Goal: Information Seeking & Learning: Learn about a topic

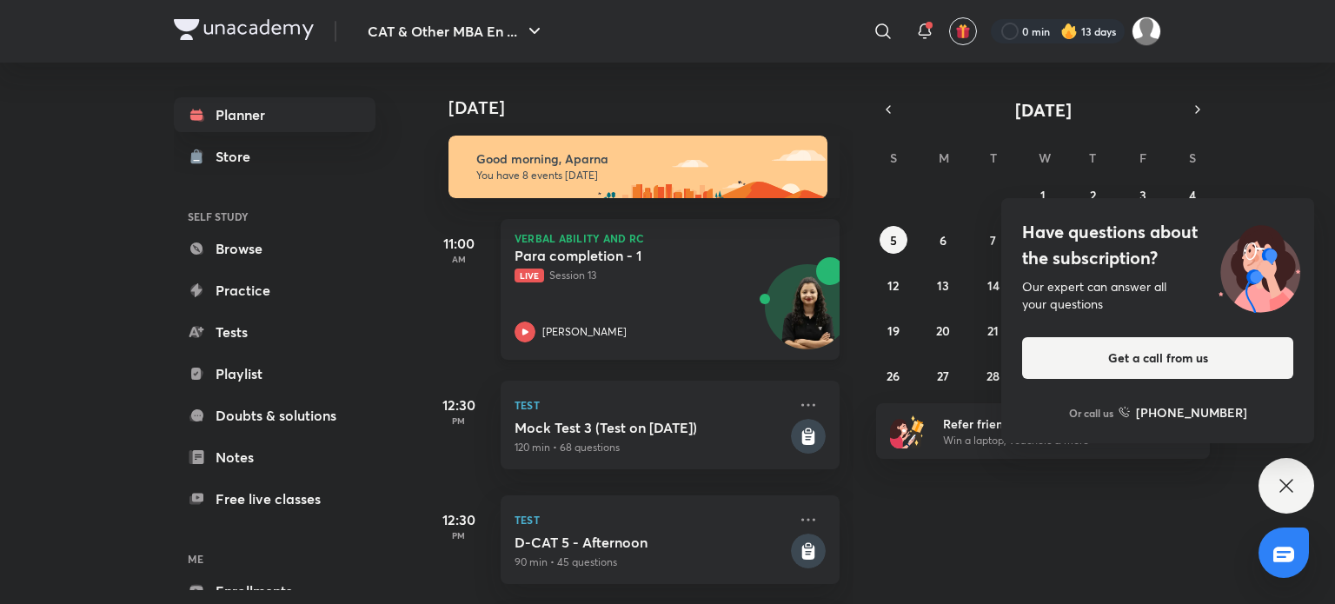
click at [531, 331] on icon at bounding box center [525, 332] width 21 height 21
click at [242, 252] on link "Browse" at bounding box center [275, 248] width 202 height 35
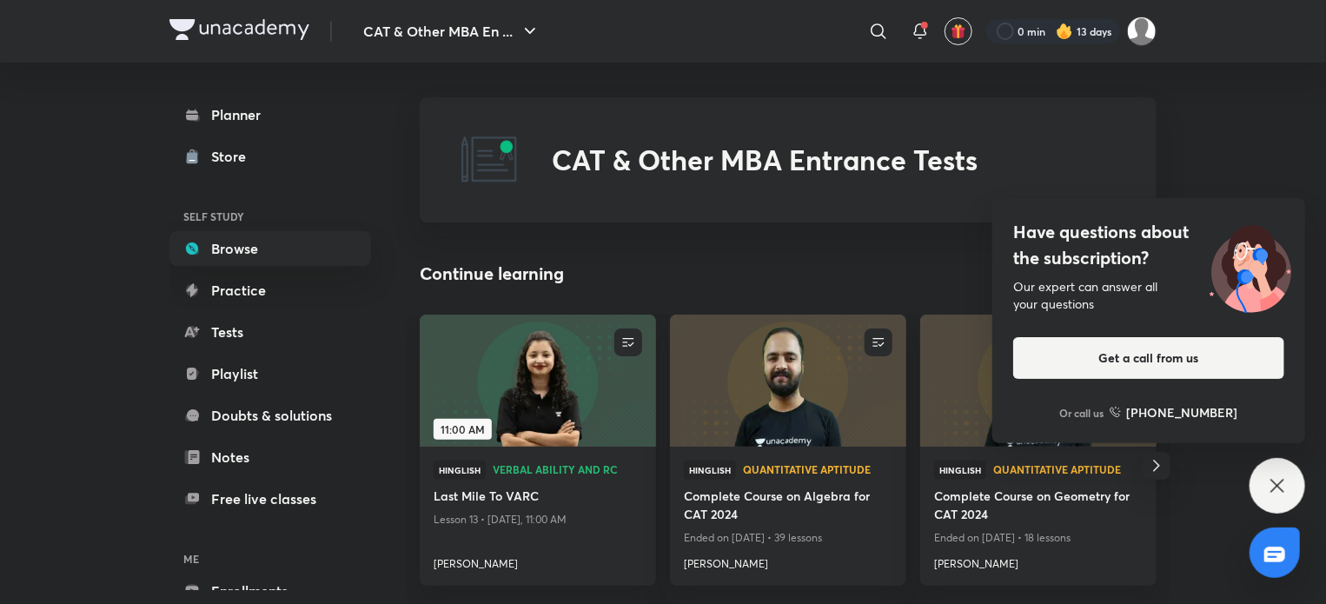
click at [1280, 488] on icon at bounding box center [1277, 485] width 13 height 13
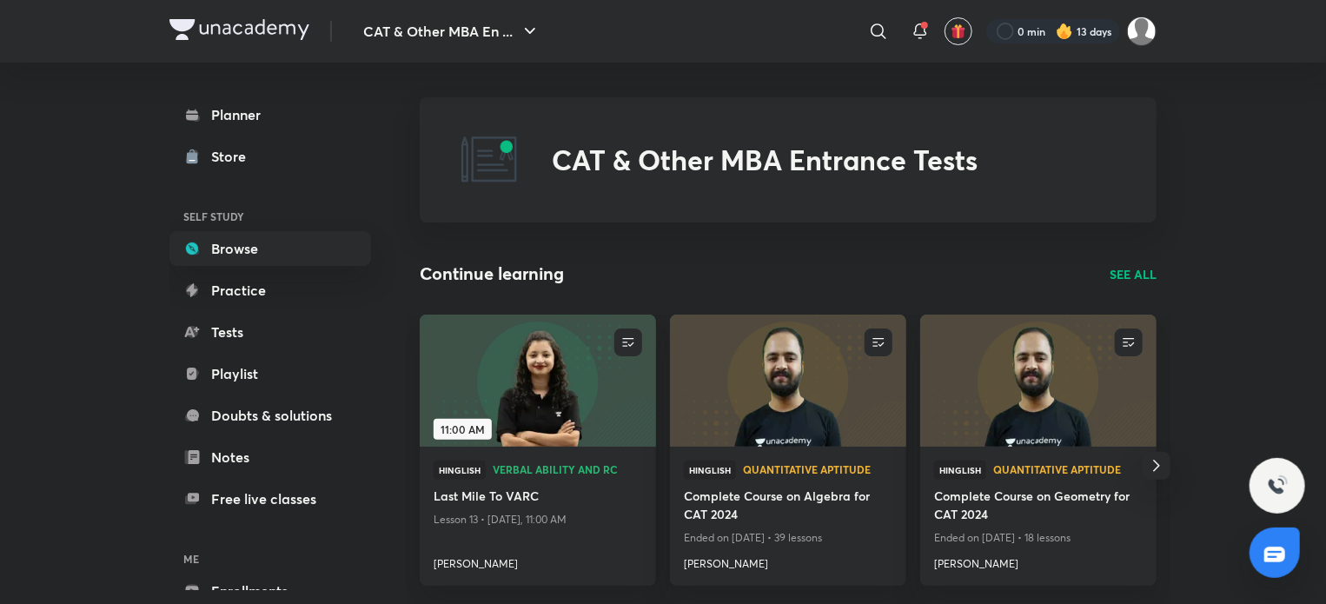
click at [1124, 279] on p "SEE ALL" at bounding box center [1133, 274] width 47 height 18
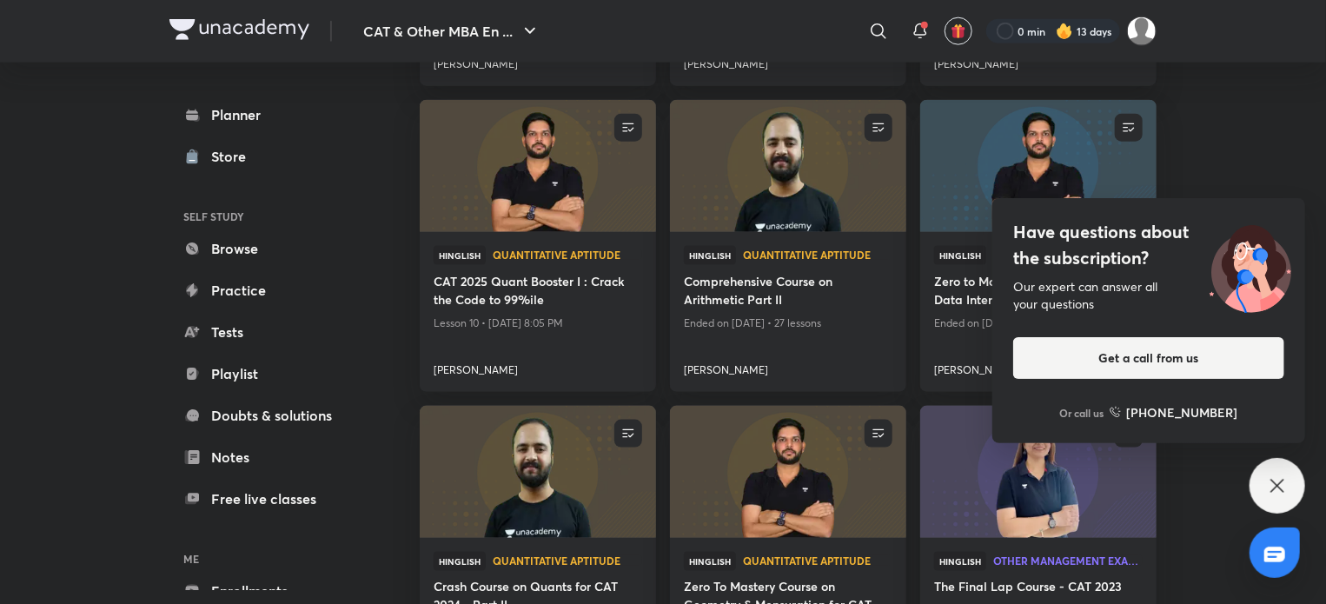
scroll to position [1072, 0]
click at [1273, 475] on icon at bounding box center [1277, 485] width 21 height 21
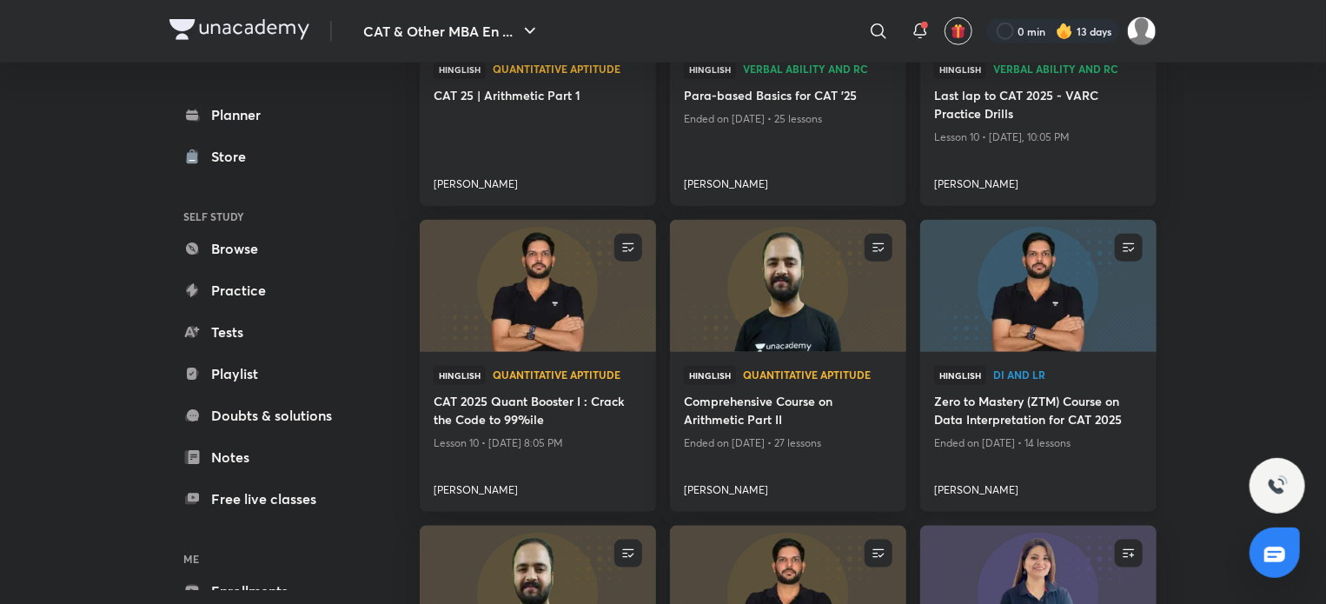
scroll to position [811, 0]
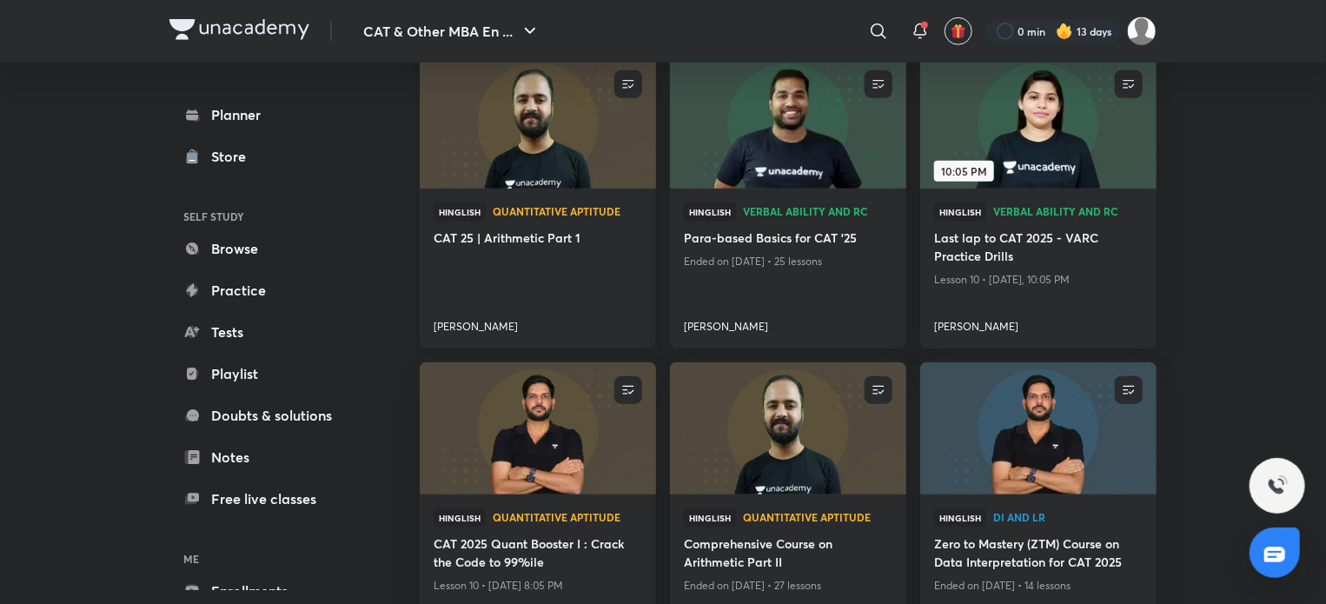
click at [544, 167] on img at bounding box center [537, 123] width 241 height 135
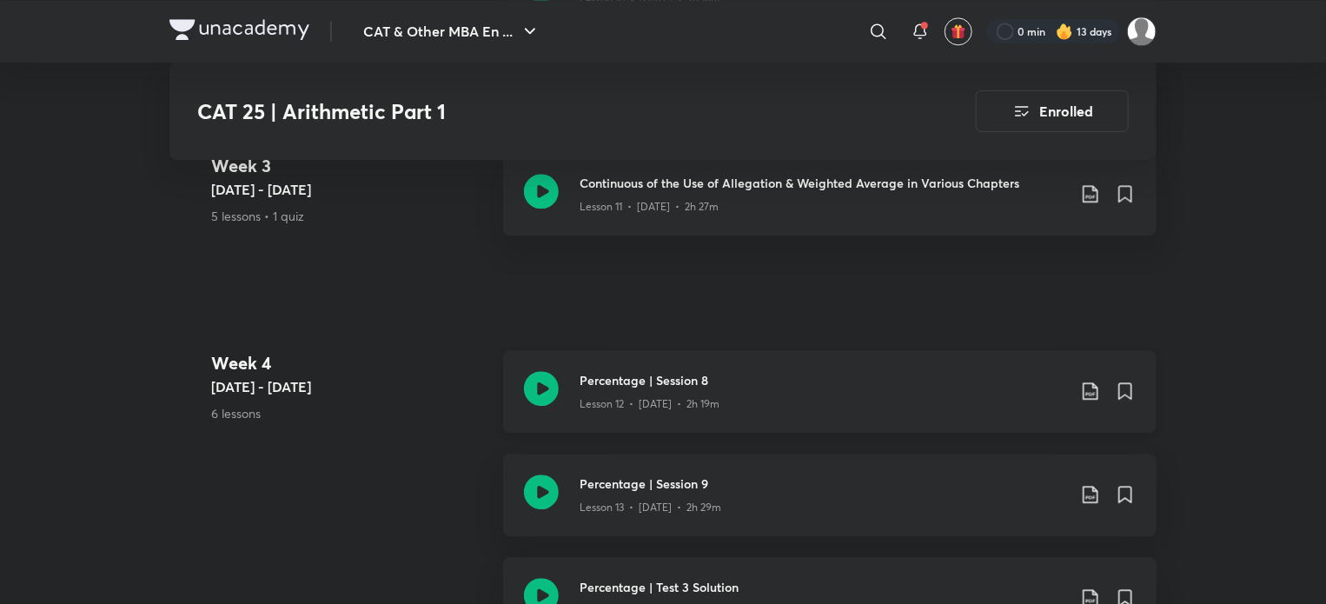
scroll to position [2250, 0]
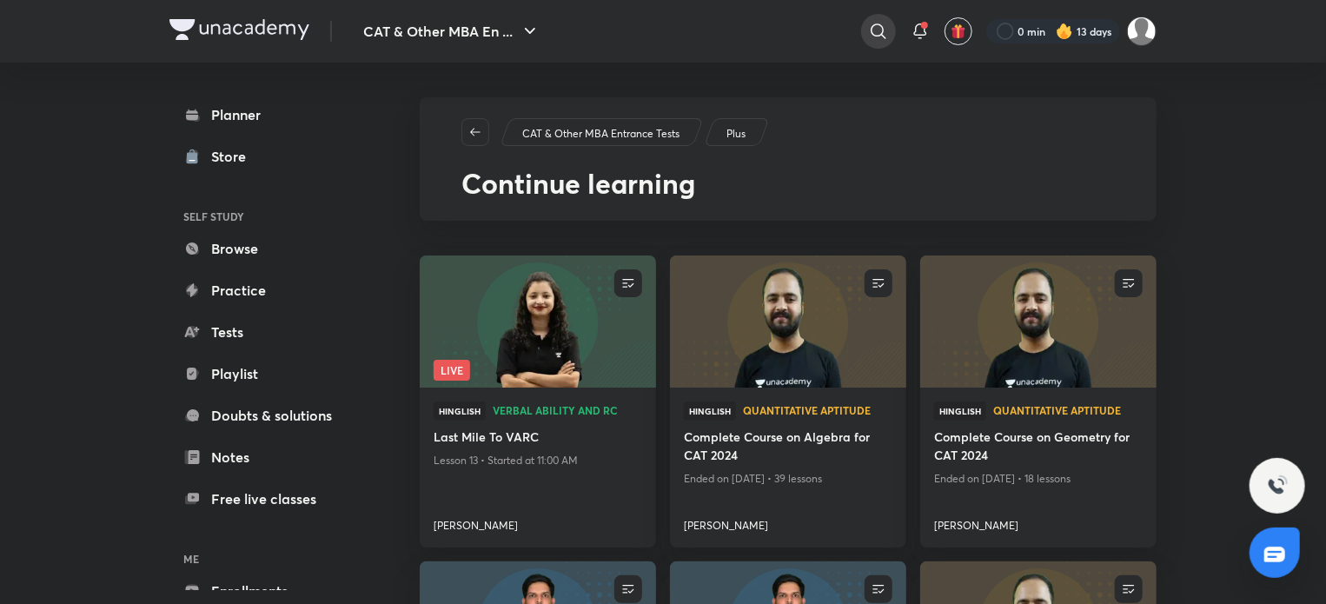
click at [879, 23] on icon at bounding box center [878, 31] width 21 height 21
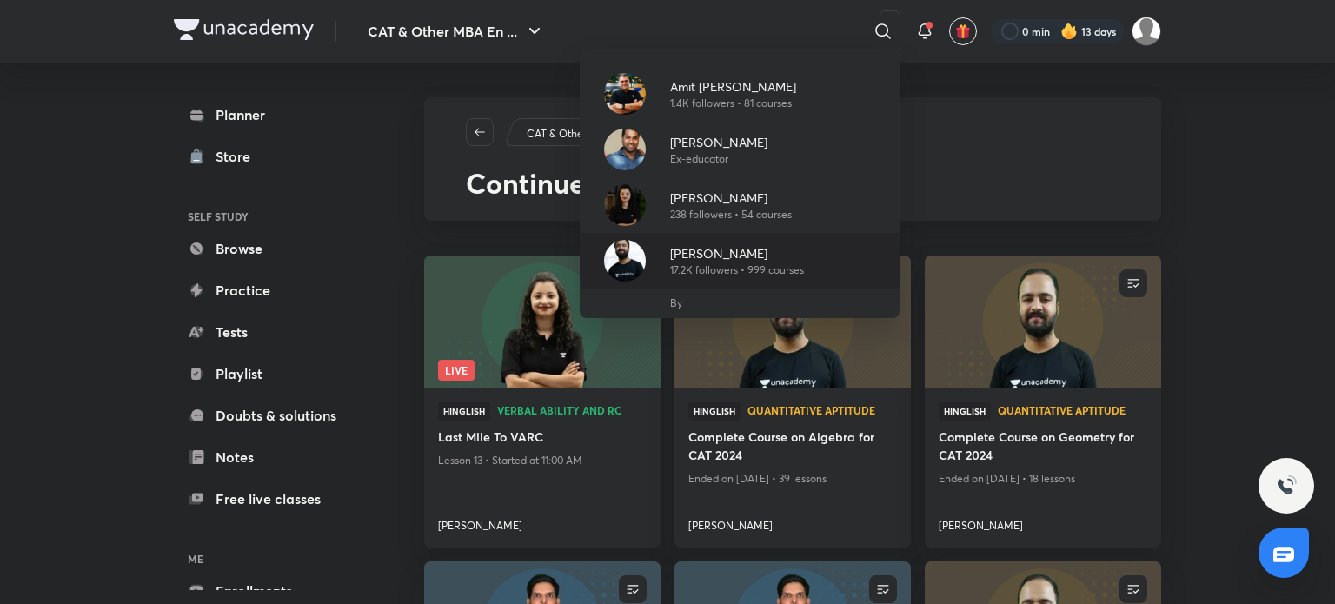
click at [845, 256] on div "Raman Tiwari 17.2K followers • 999 courses" at bounding box center [740, 261] width 320 height 56
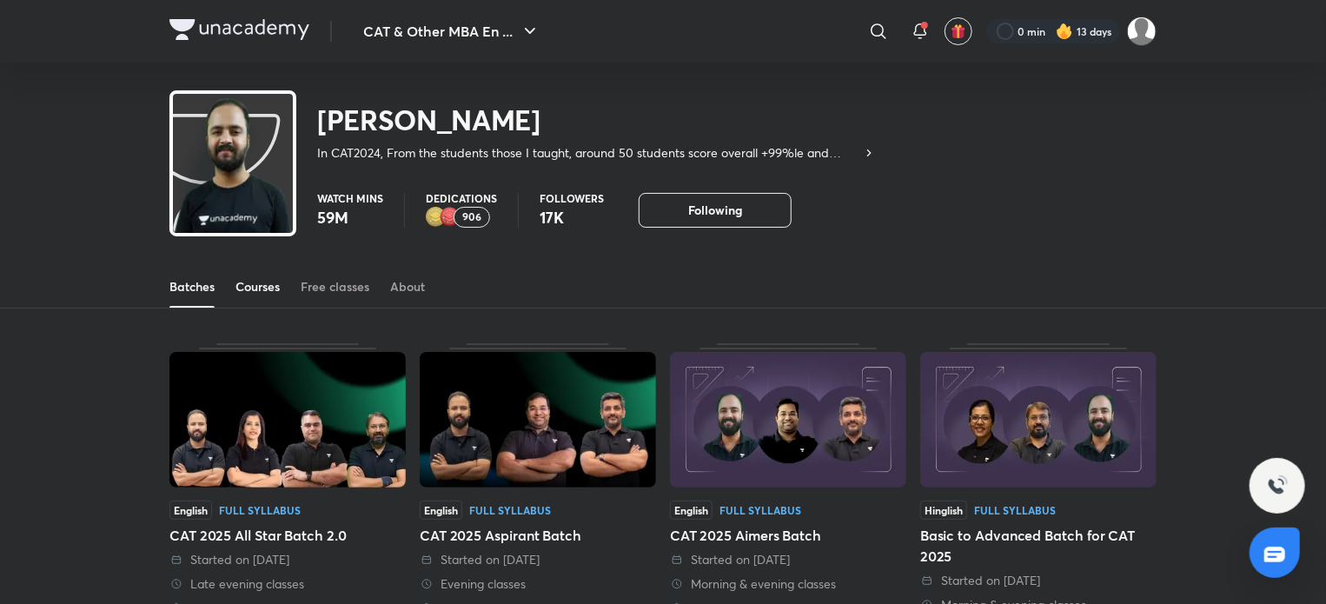
click at [254, 284] on div "Courses" at bounding box center [258, 286] width 44 height 17
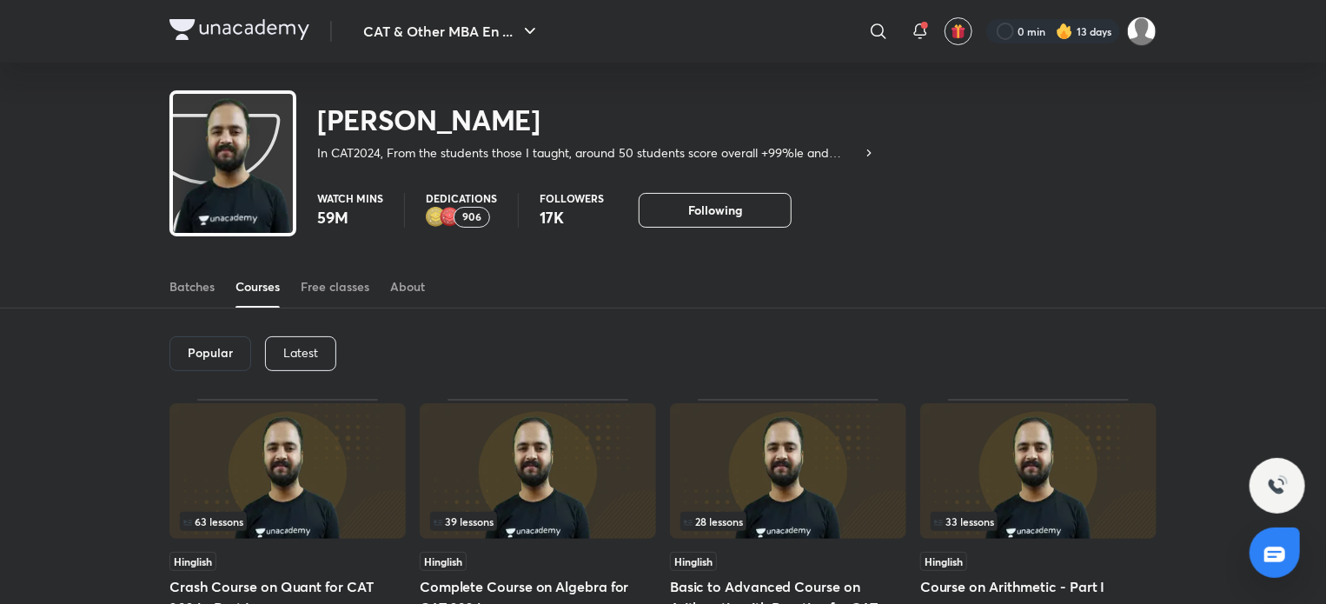
click at [316, 351] on p "Latest" at bounding box center [300, 353] width 35 height 14
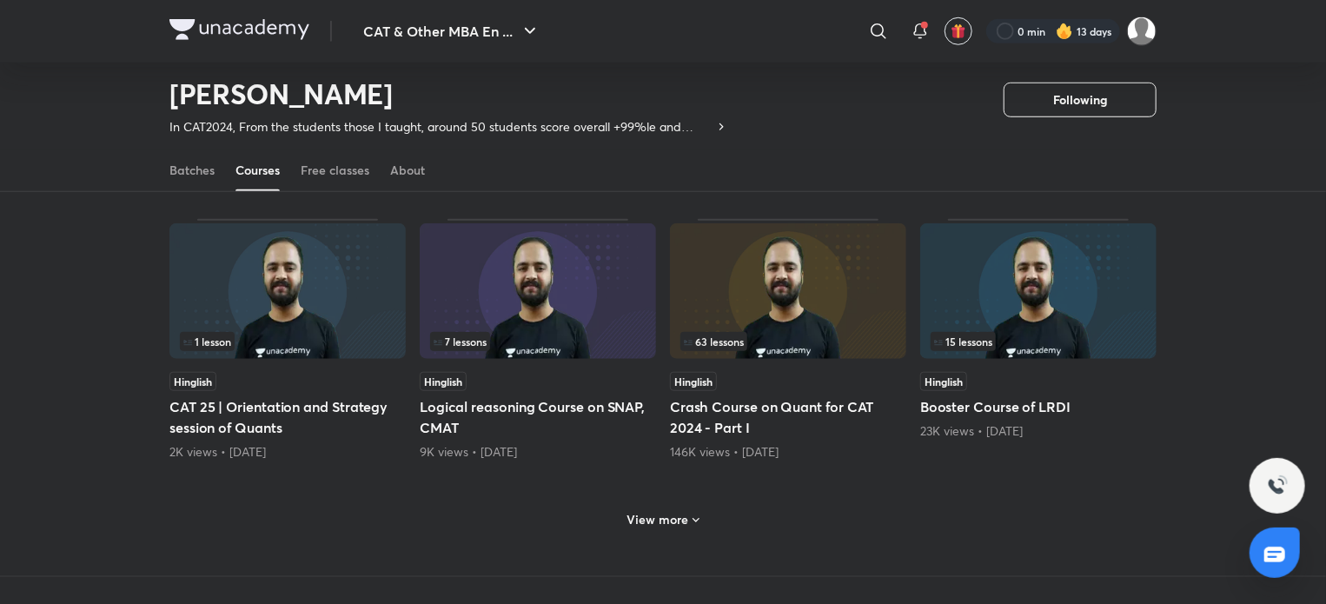
scroll to position [682, 0]
click at [671, 524] on h6 "View more" at bounding box center [659, 518] width 62 height 17
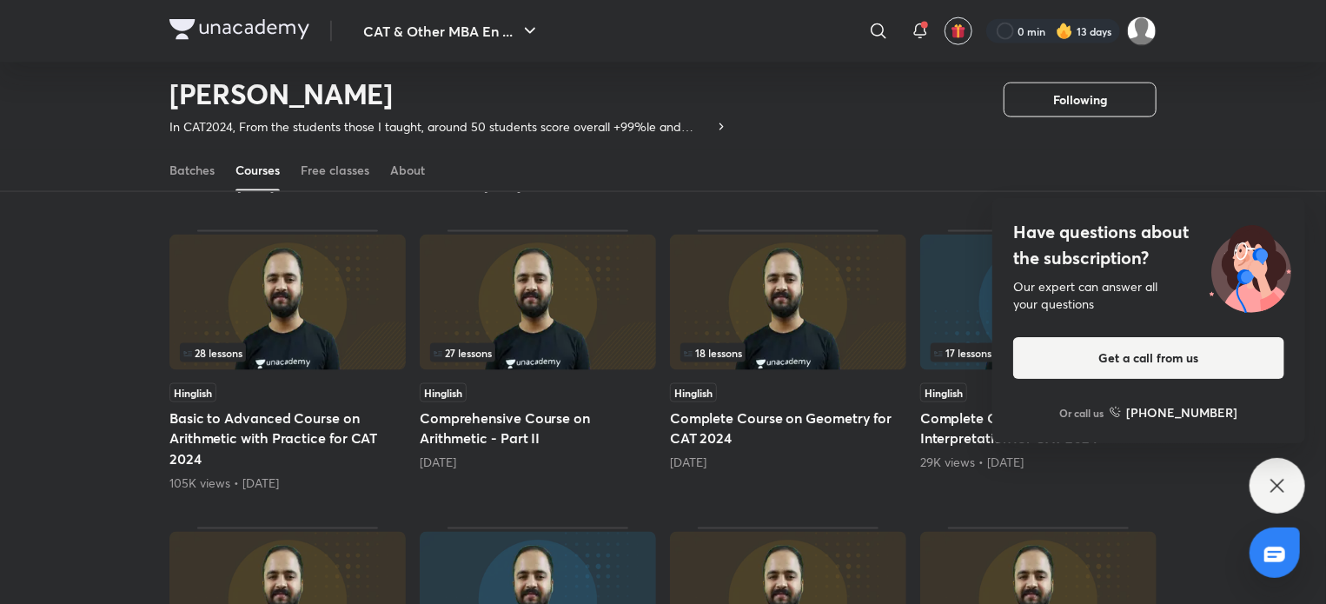
scroll to position [1225, 0]
click at [1280, 482] on icon at bounding box center [1277, 485] width 21 height 21
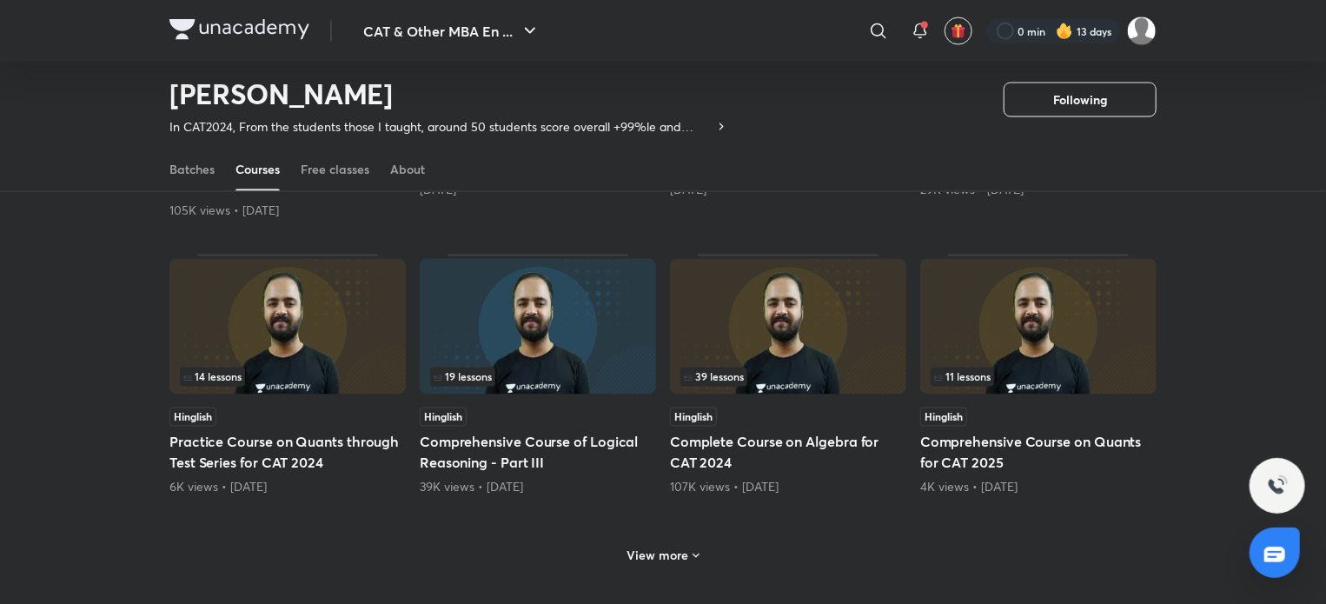
scroll to position [1499, 0]
click at [677, 546] on h6 "View more" at bounding box center [659, 554] width 62 height 17
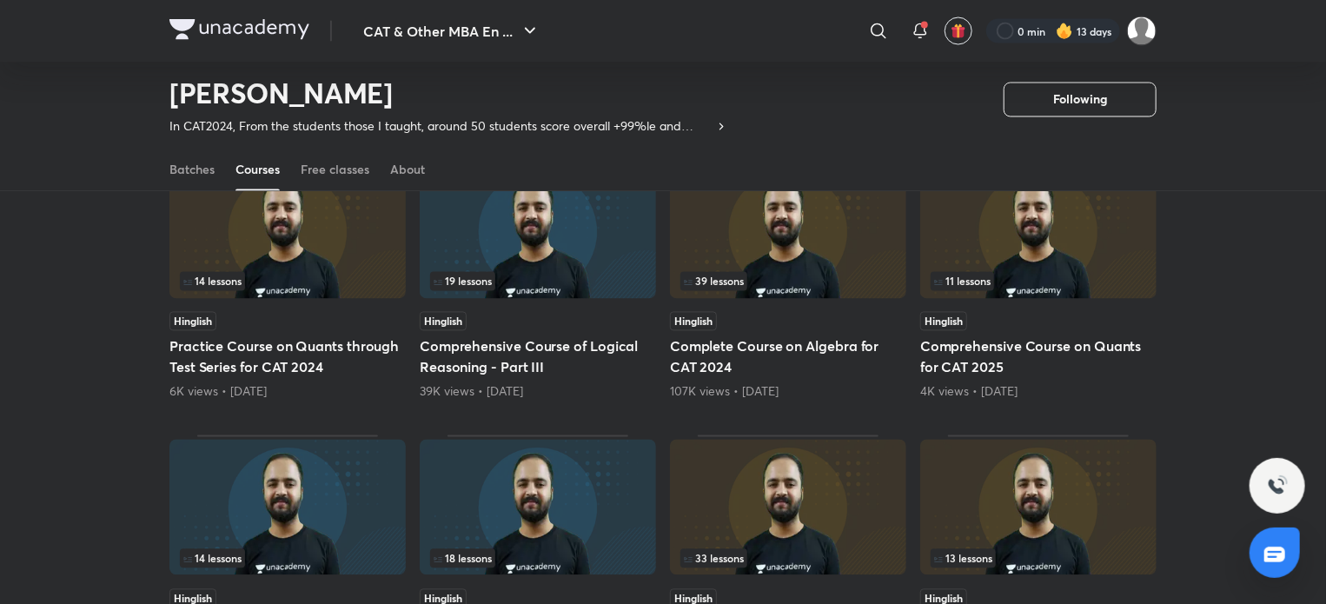
scroll to position [1829, 0]
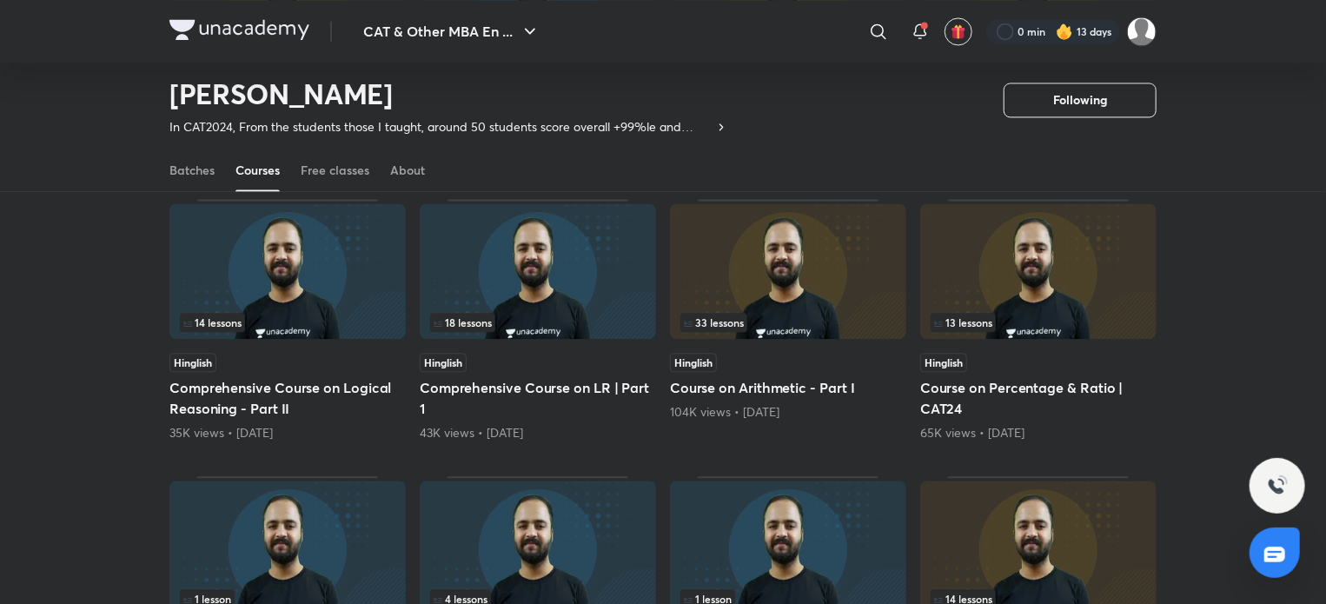
click at [728, 294] on img at bounding box center [788, 271] width 236 height 136
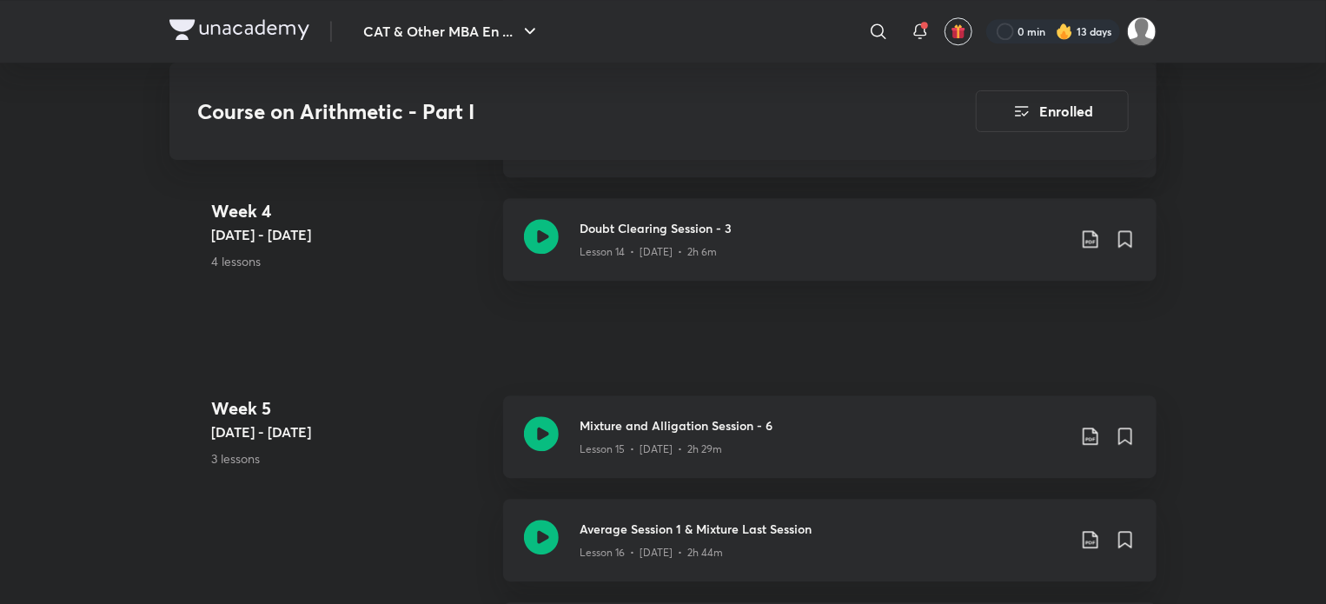
scroll to position [2291, 0]
drag, startPoint x: 724, startPoint y: 549, endPoint x: 531, endPoint y: 602, distance: 200.1
click at [724, 549] on div "Lesson 16 • Feb 7 • 2h 44m" at bounding box center [823, 551] width 487 height 23
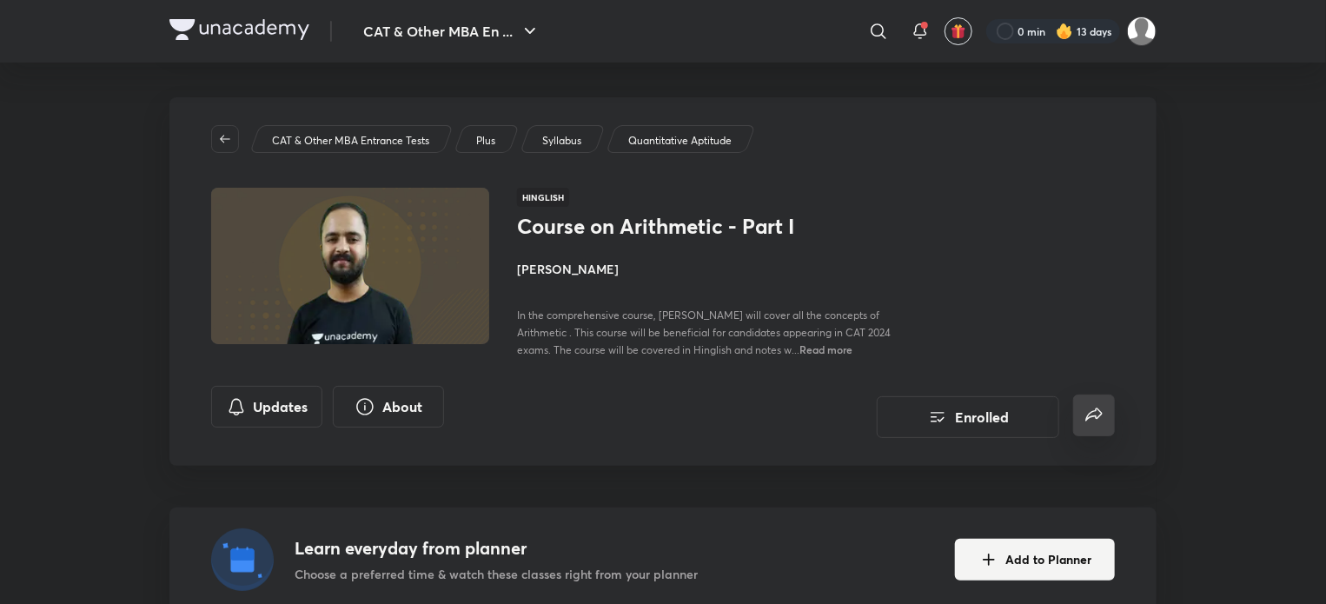
click at [1091, 412] on icon "false" at bounding box center [1094, 414] width 17 height 13
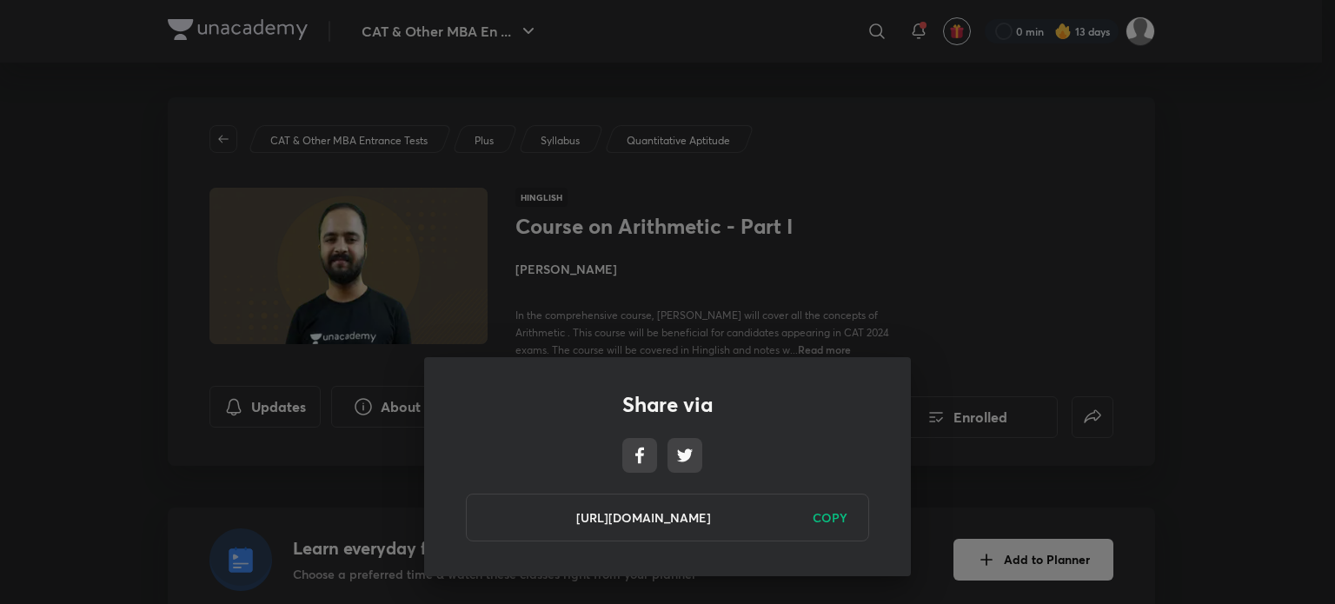
click at [842, 519] on h6 "COPY" at bounding box center [830, 518] width 35 height 18
click at [1074, 263] on div "Share via https://unacademy.com/course/course-on-arithmetic-part-i/VZC992BT Cop…" at bounding box center [667, 302] width 1335 height 604
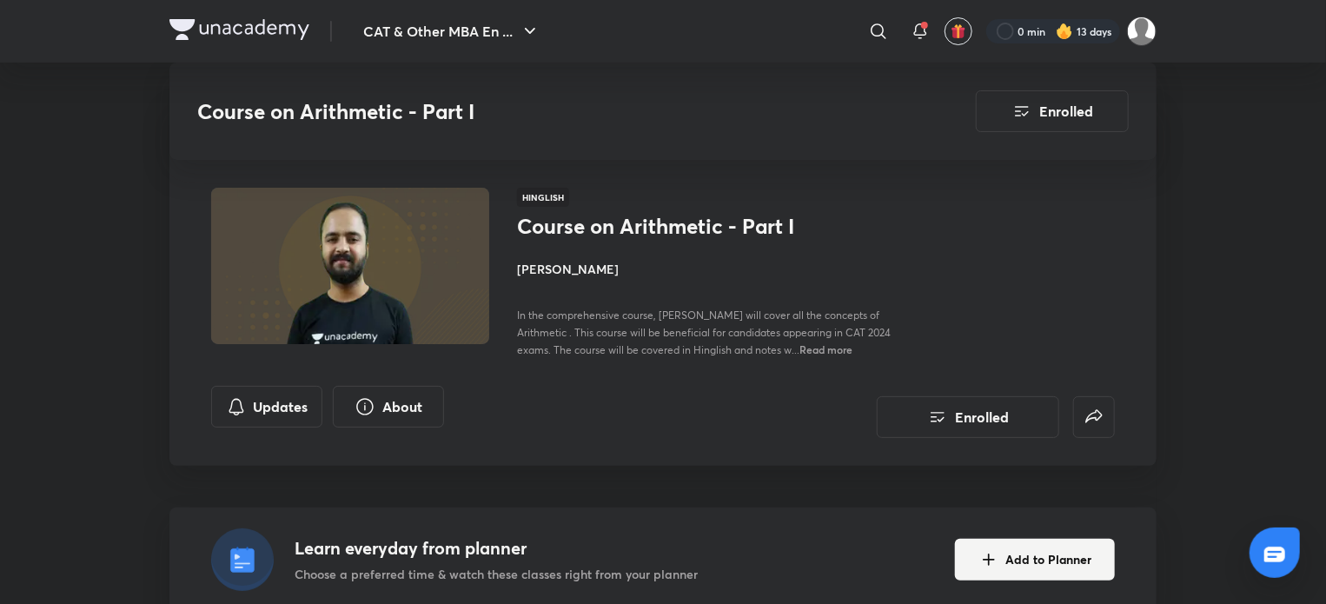
scroll to position [1829, 0]
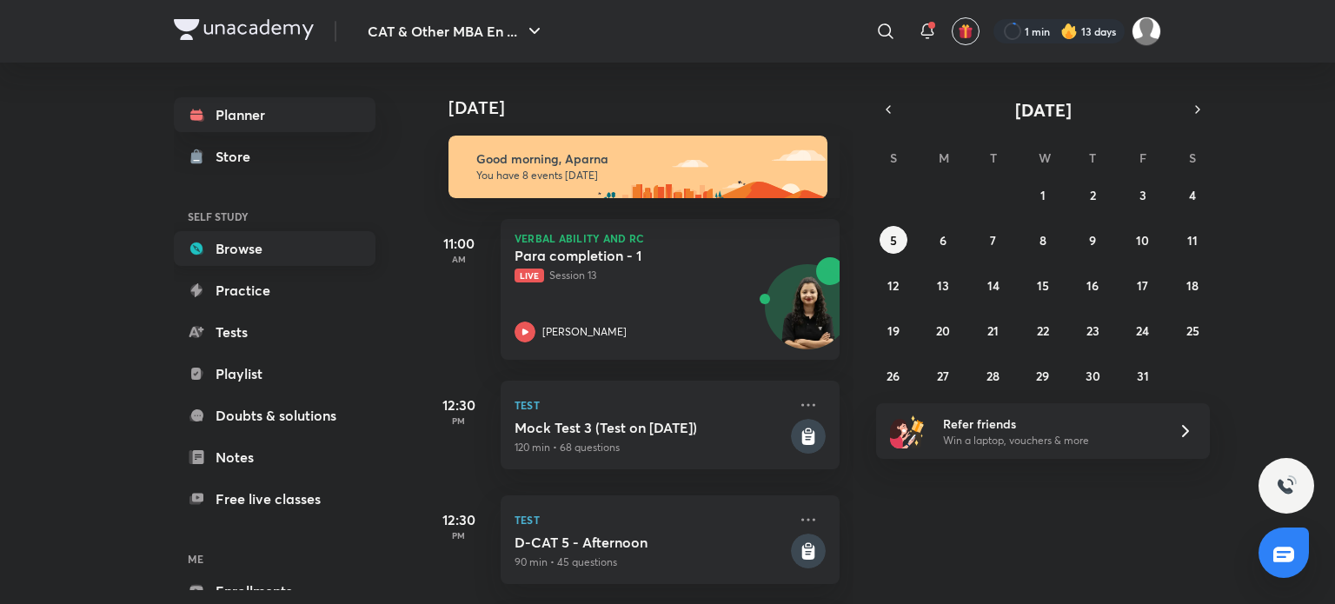
click at [259, 249] on link "Browse" at bounding box center [275, 248] width 202 height 35
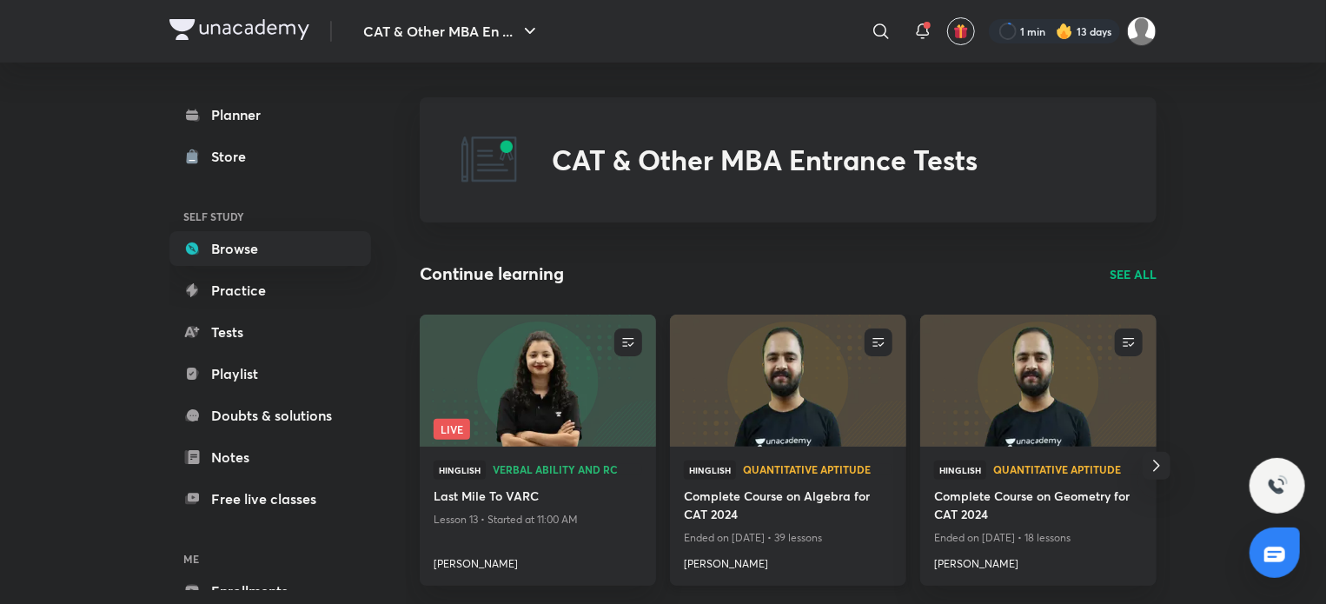
click at [810, 402] on img at bounding box center [788, 380] width 241 height 135
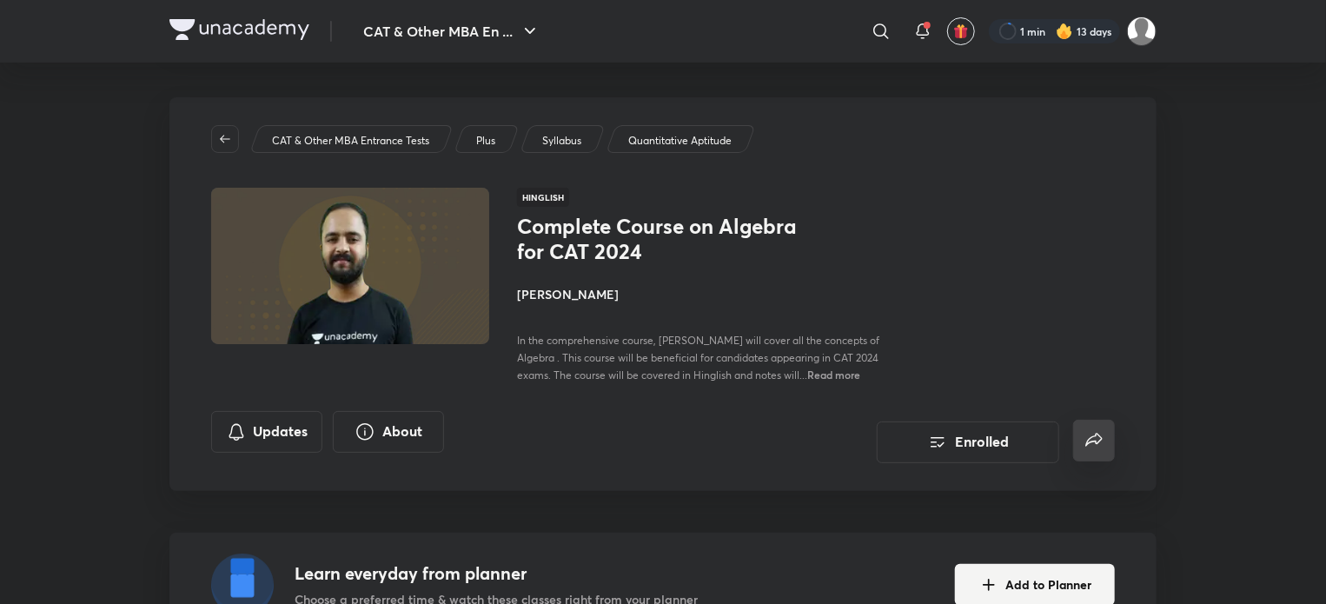
click at [1092, 448] on icon "false" at bounding box center [1094, 440] width 21 height 21
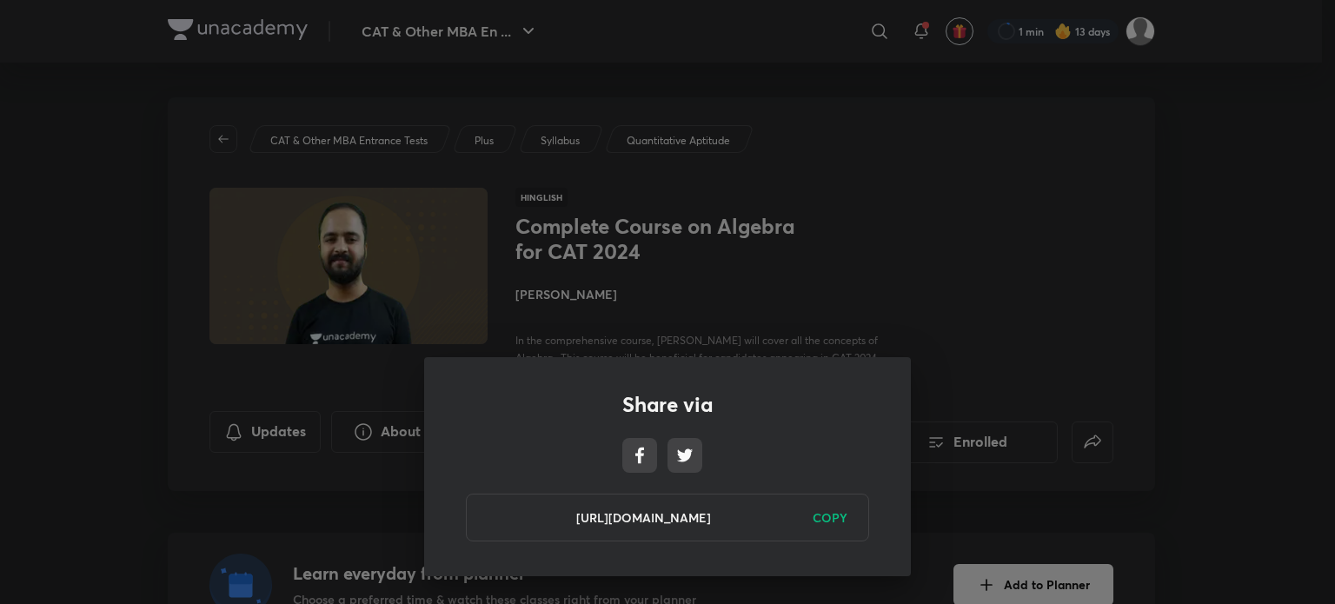
click at [828, 519] on h6 "COPY" at bounding box center [830, 518] width 35 height 18
click at [911, 312] on div "Share via https://unacademy.com/course/complete-course-on-algebra-for-cat-2024/…" at bounding box center [667, 302] width 1335 height 604
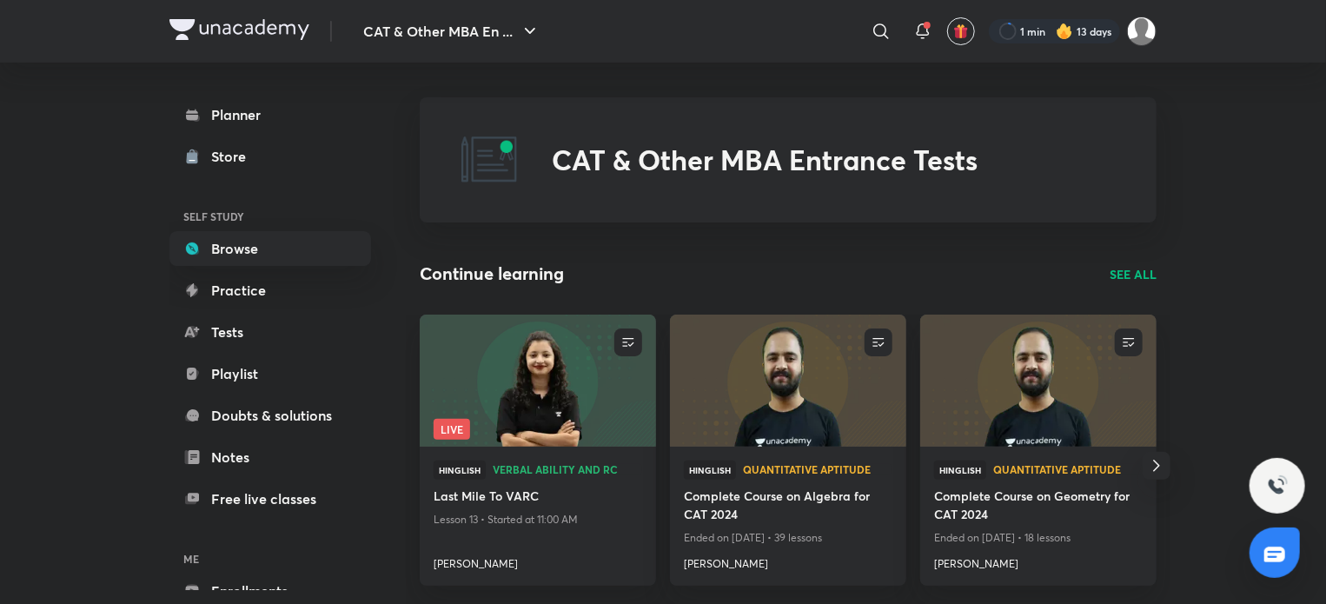
click at [1131, 274] on p "SEE ALL" at bounding box center [1133, 274] width 47 height 18
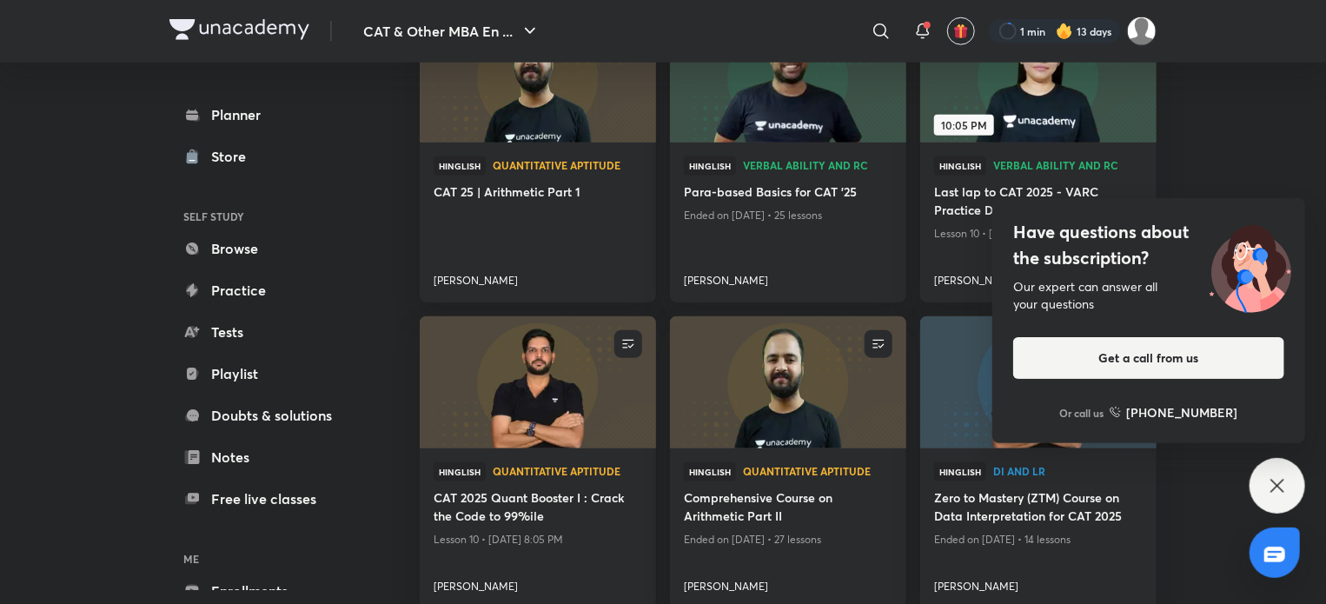
scroll to position [856, 0]
click at [1286, 479] on icon at bounding box center [1277, 485] width 21 height 21
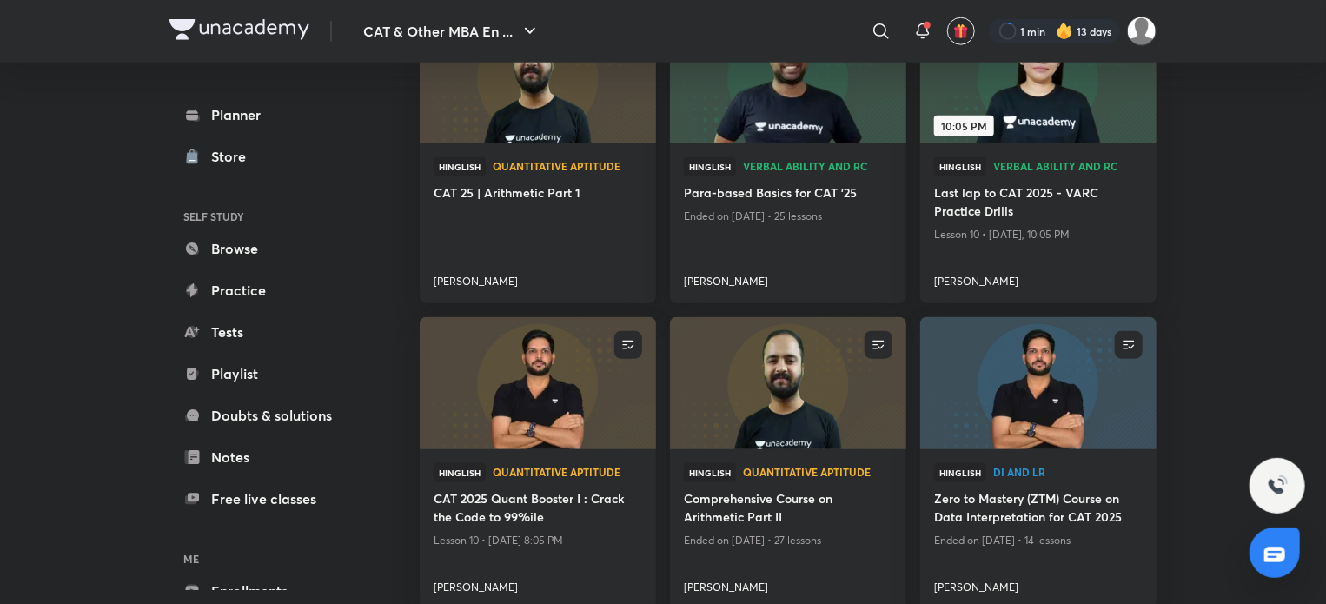
click at [827, 375] on img at bounding box center [788, 383] width 241 height 135
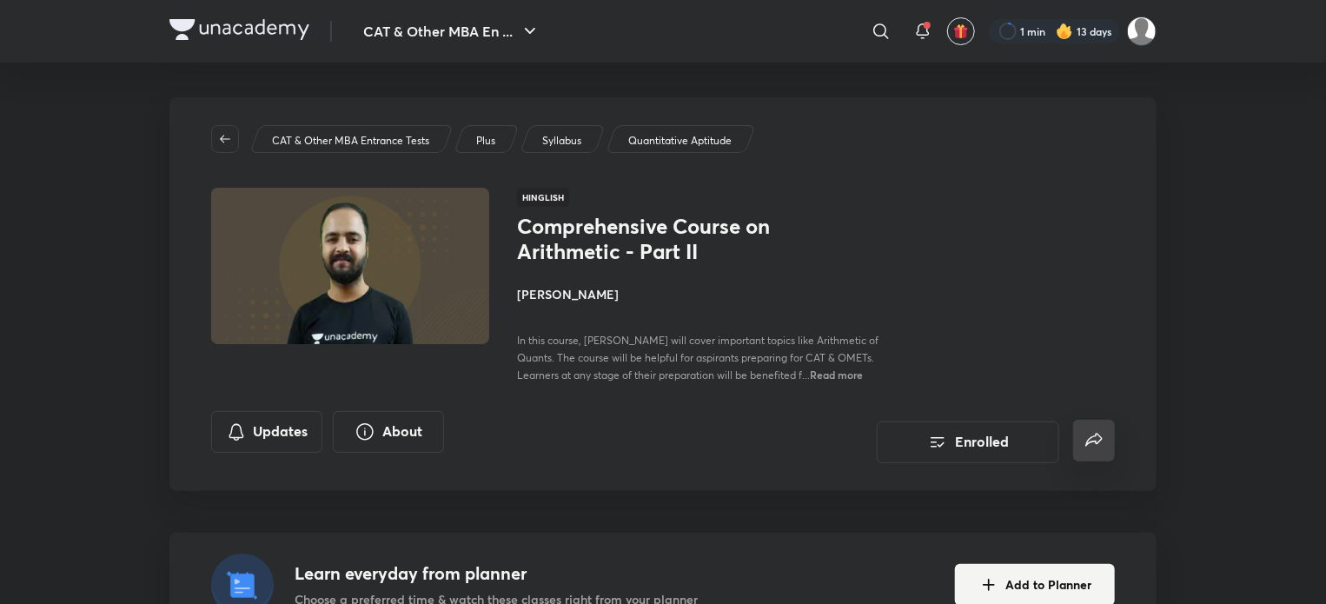
click at [1098, 436] on icon "false" at bounding box center [1094, 440] width 21 height 21
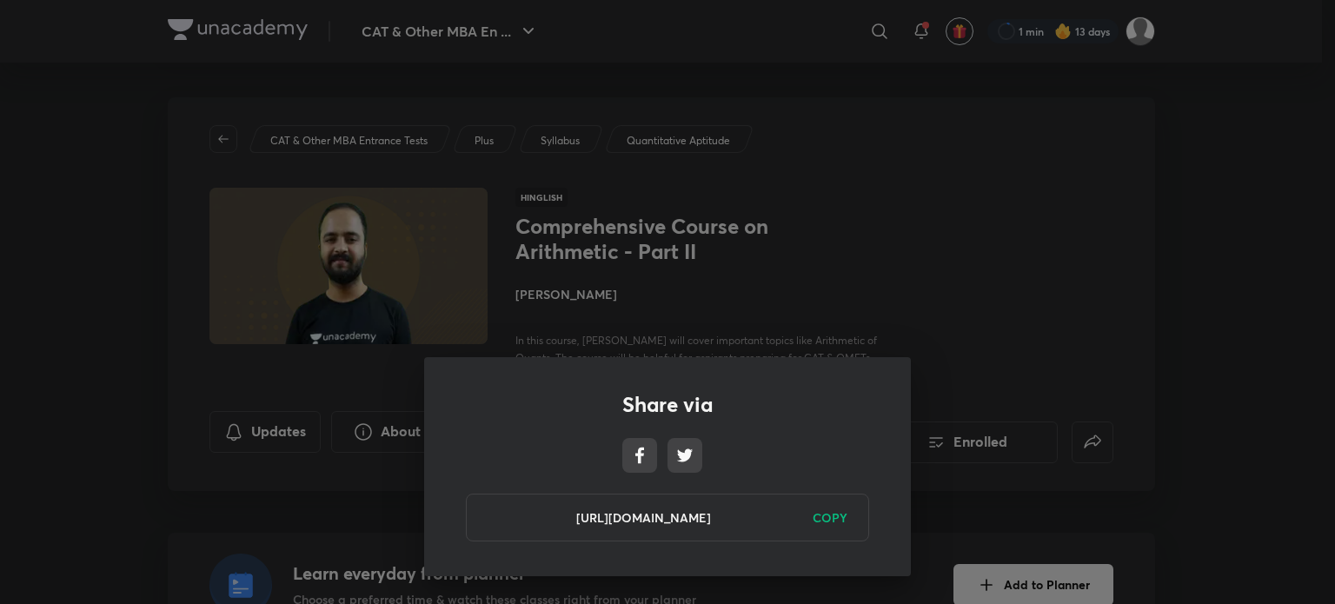
click at [831, 520] on h6 "COPY" at bounding box center [830, 518] width 35 height 18
click at [1051, 312] on div "Share via https://unacademy.com/course/comprehensive-course-on-arithmetic-part-…" at bounding box center [667, 302] width 1335 height 604
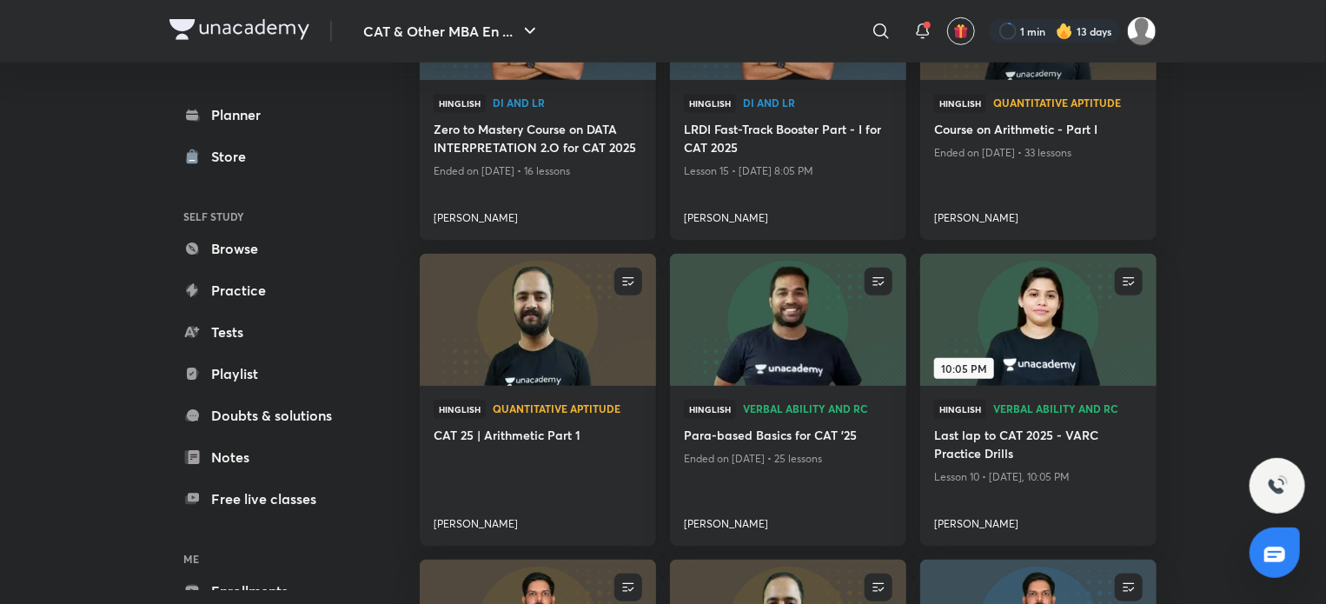
scroll to position [622, 0]
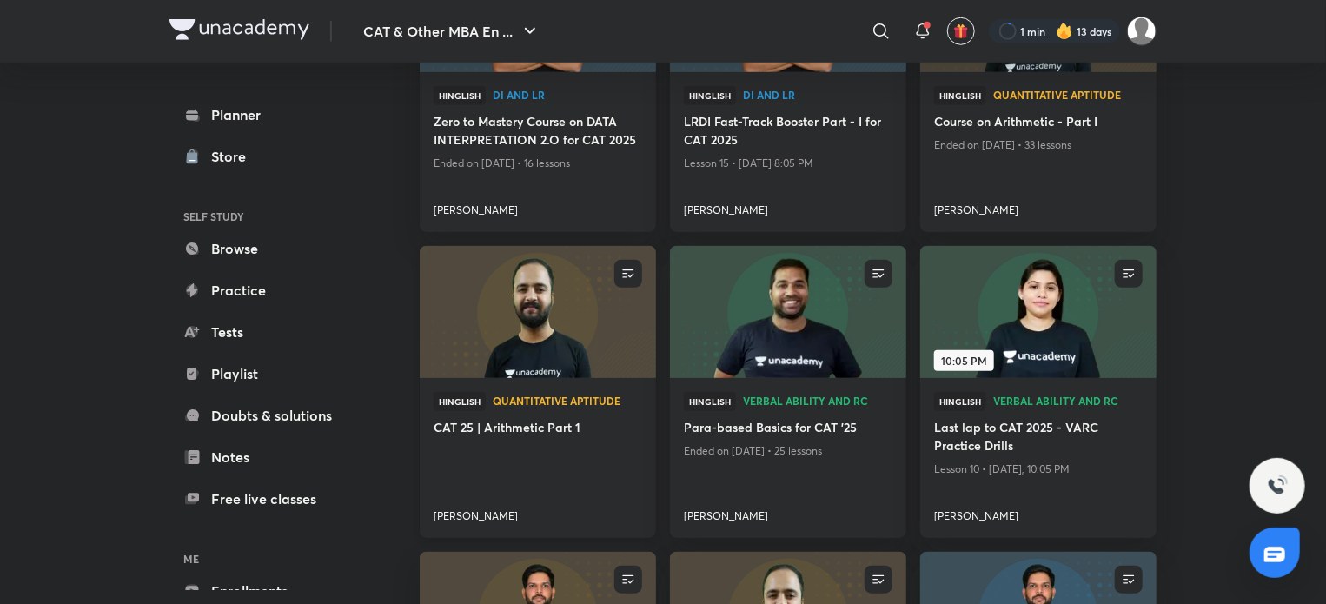
click at [519, 319] on img at bounding box center [537, 312] width 241 height 135
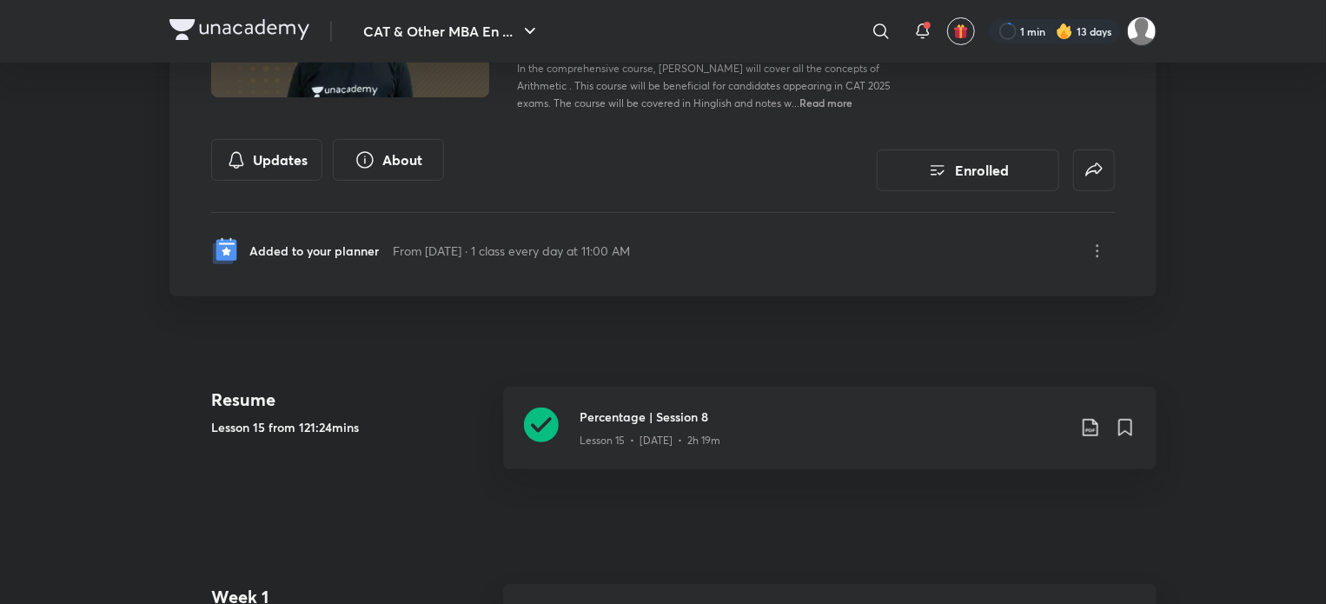
scroll to position [247, 0]
click at [1114, 174] on button "false" at bounding box center [1095, 169] width 42 height 42
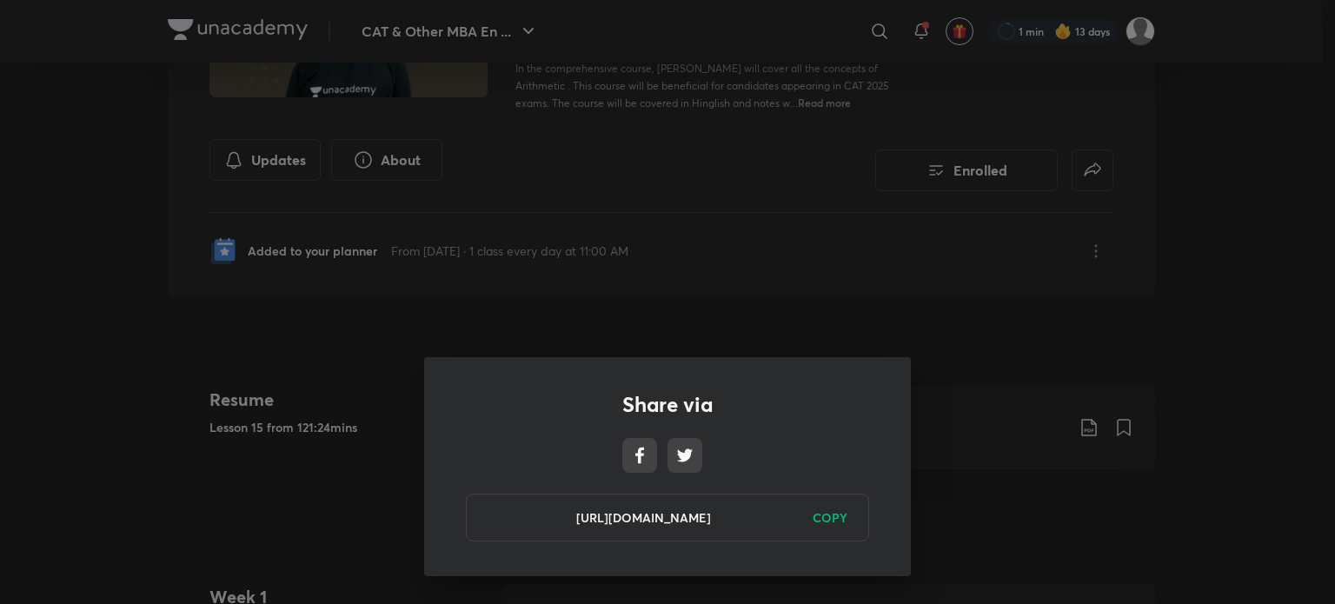
click at [835, 520] on h6 "COPY" at bounding box center [830, 518] width 35 height 18
click at [152, 476] on div "Share via https://unacademy.com/course/cat-25-arithmetic-part-1/824E48K6 Copied" at bounding box center [667, 302] width 1335 height 604
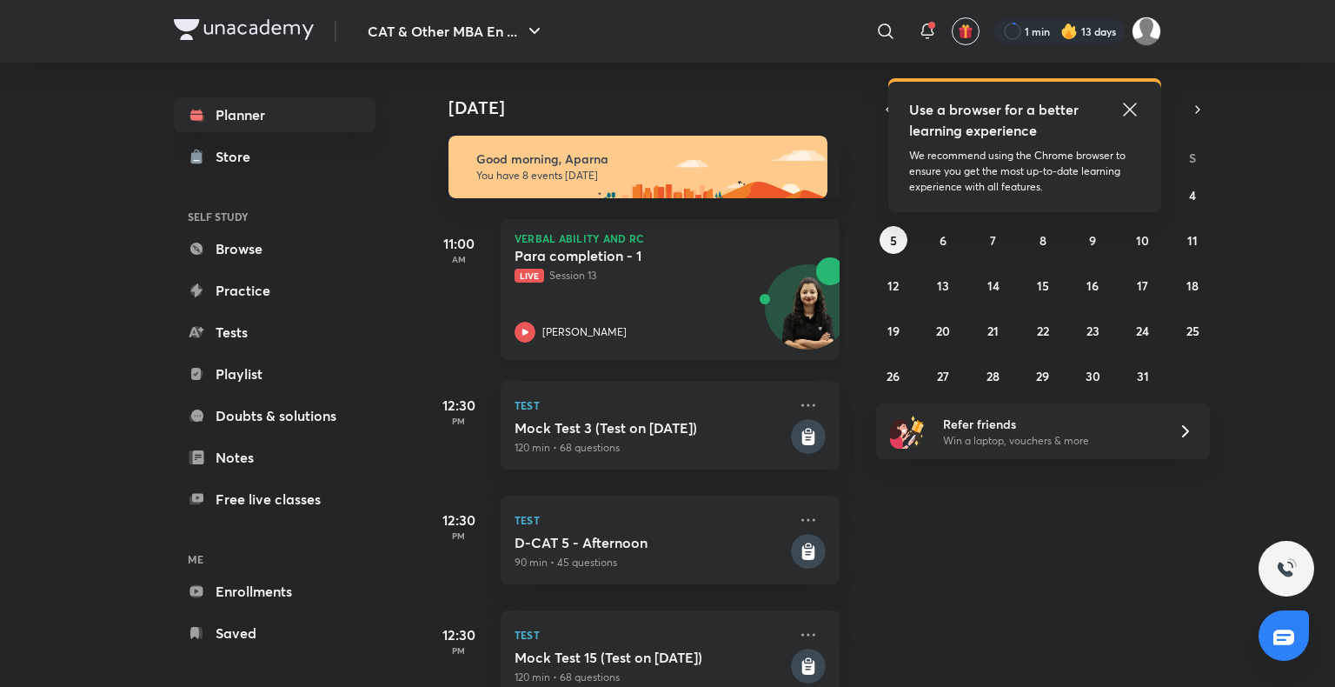
click at [522, 322] on icon at bounding box center [525, 332] width 21 height 21
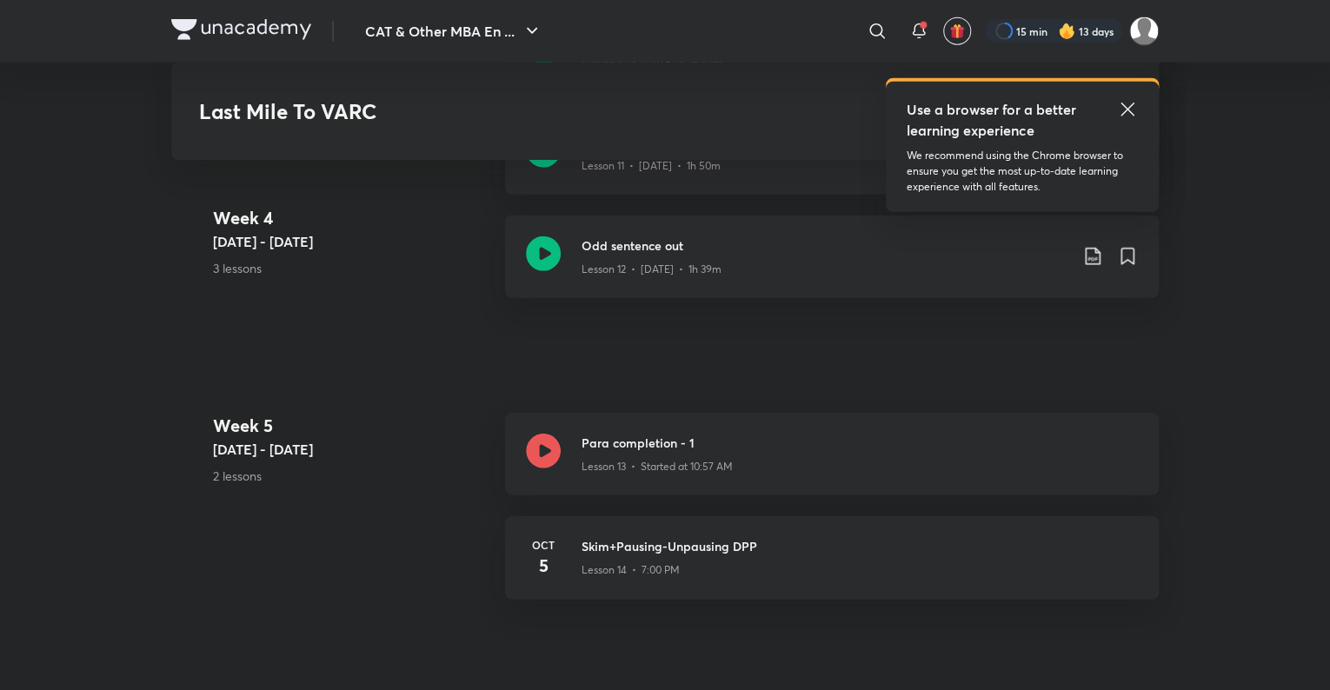
scroll to position [2304, 0]
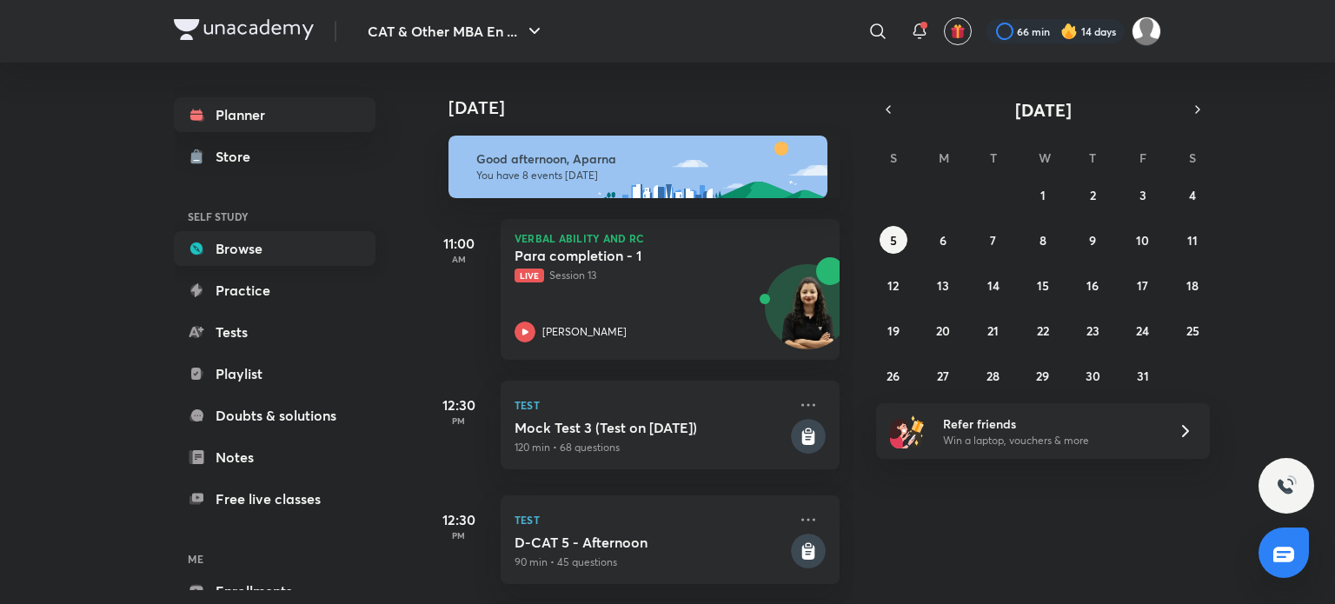
click at [289, 243] on link "Browse" at bounding box center [275, 248] width 202 height 35
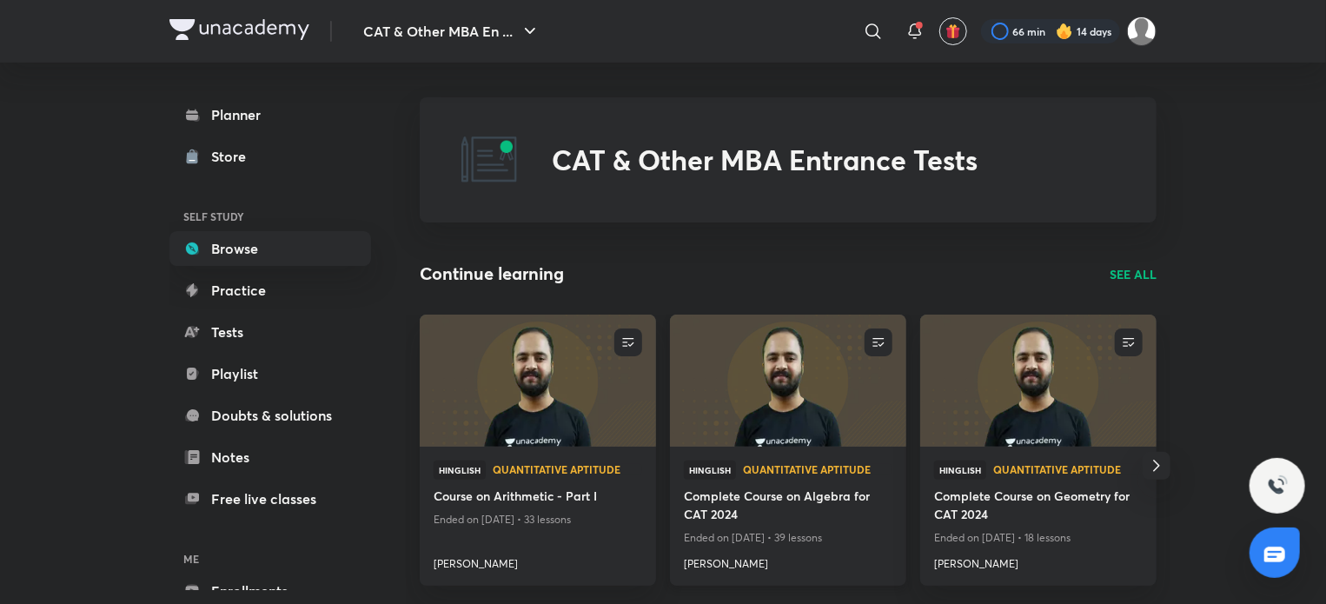
click at [775, 399] on img at bounding box center [788, 380] width 241 height 135
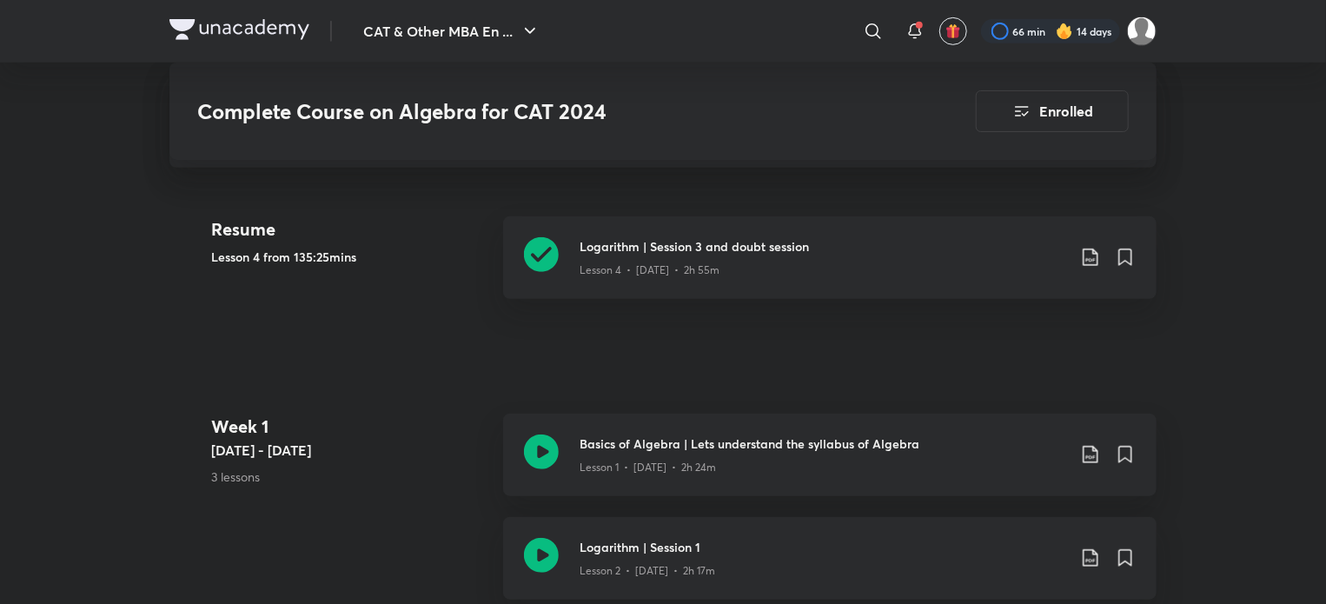
scroll to position [469, 0]
click at [546, 256] on icon at bounding box center [541, 255] width 35 height 35
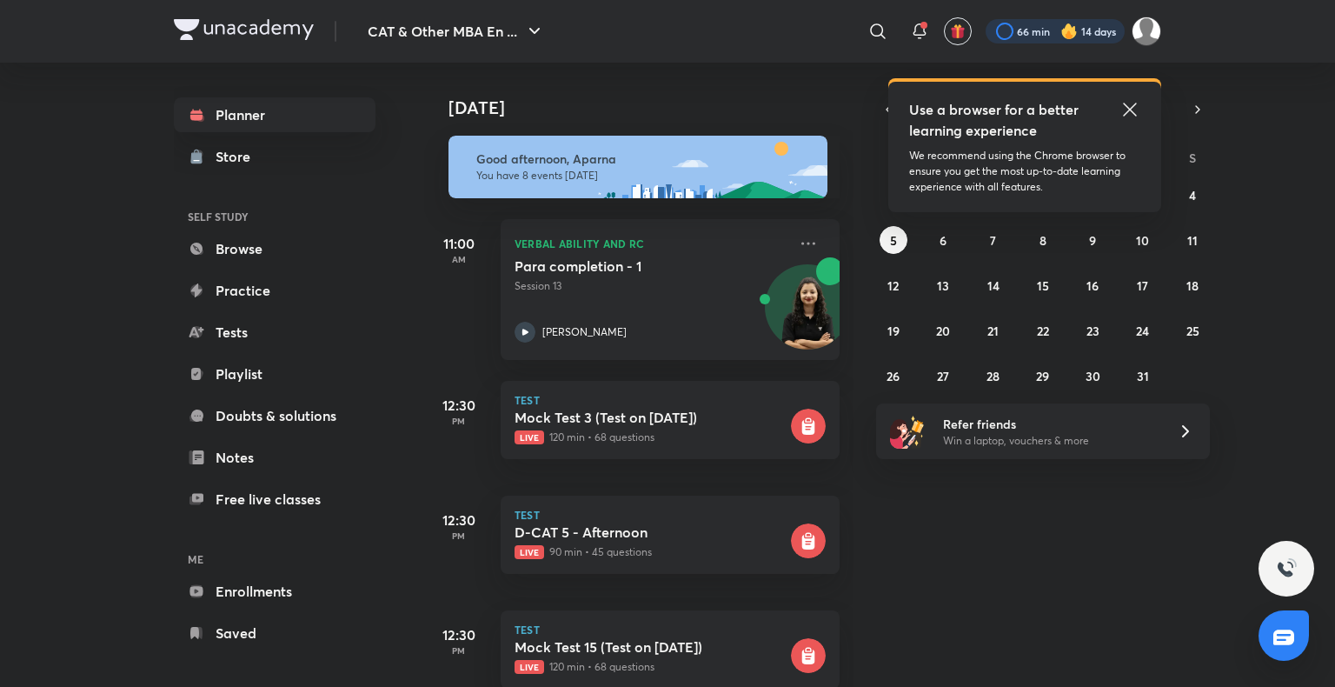
click at [1051, 30] on div at bounding box center [1055, 31] width 139 height 24
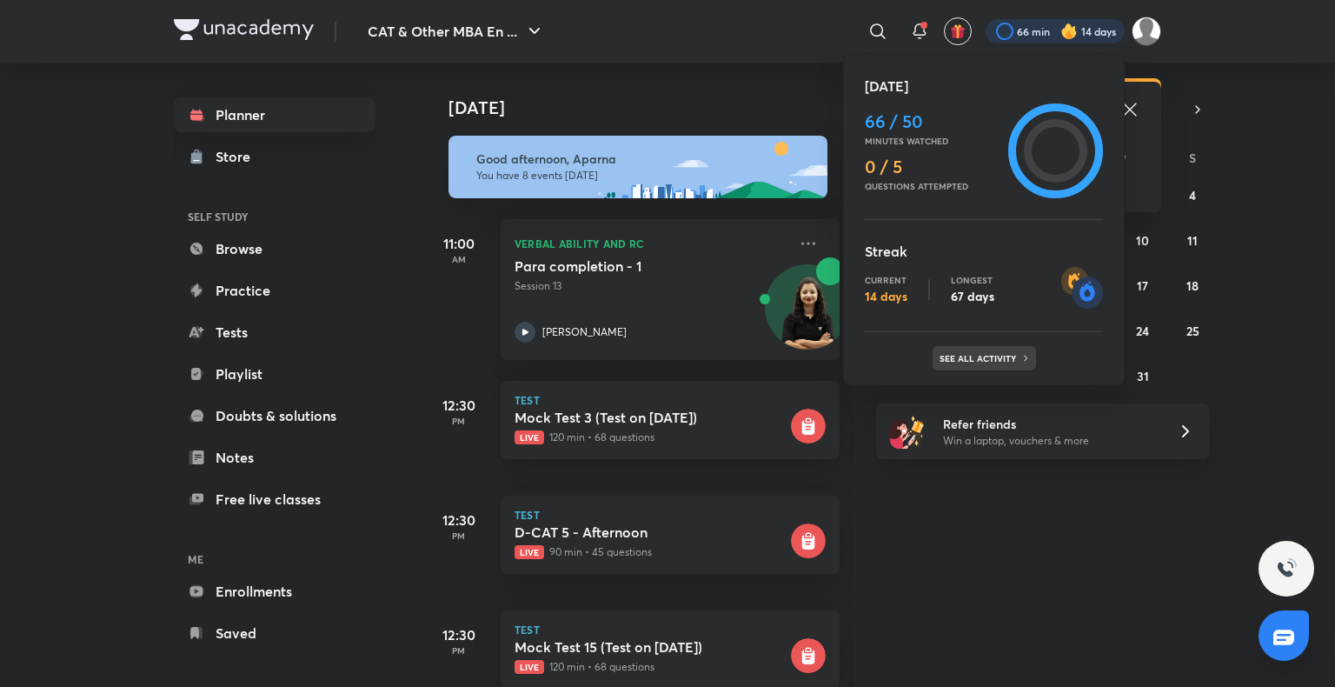
click at [991, 355] on p "See all activity" at bounding box center [980, 358] width 81 height 10
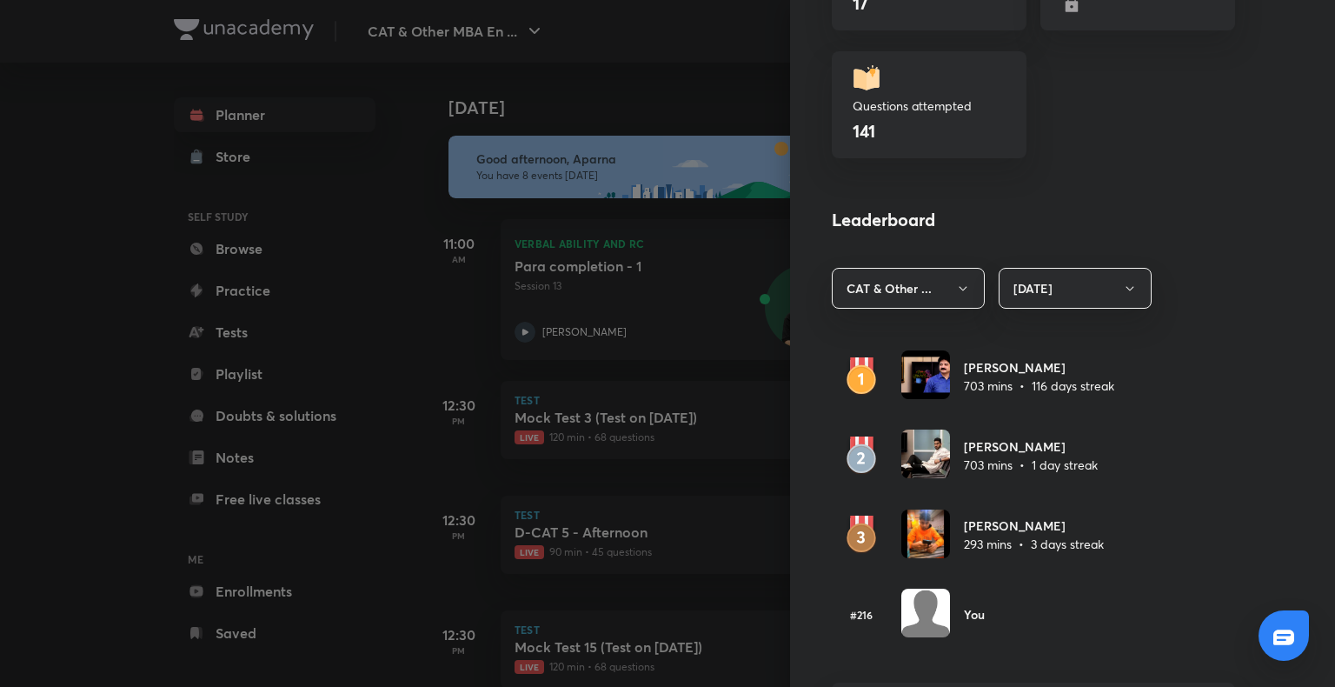
scroll to position [848, 0]
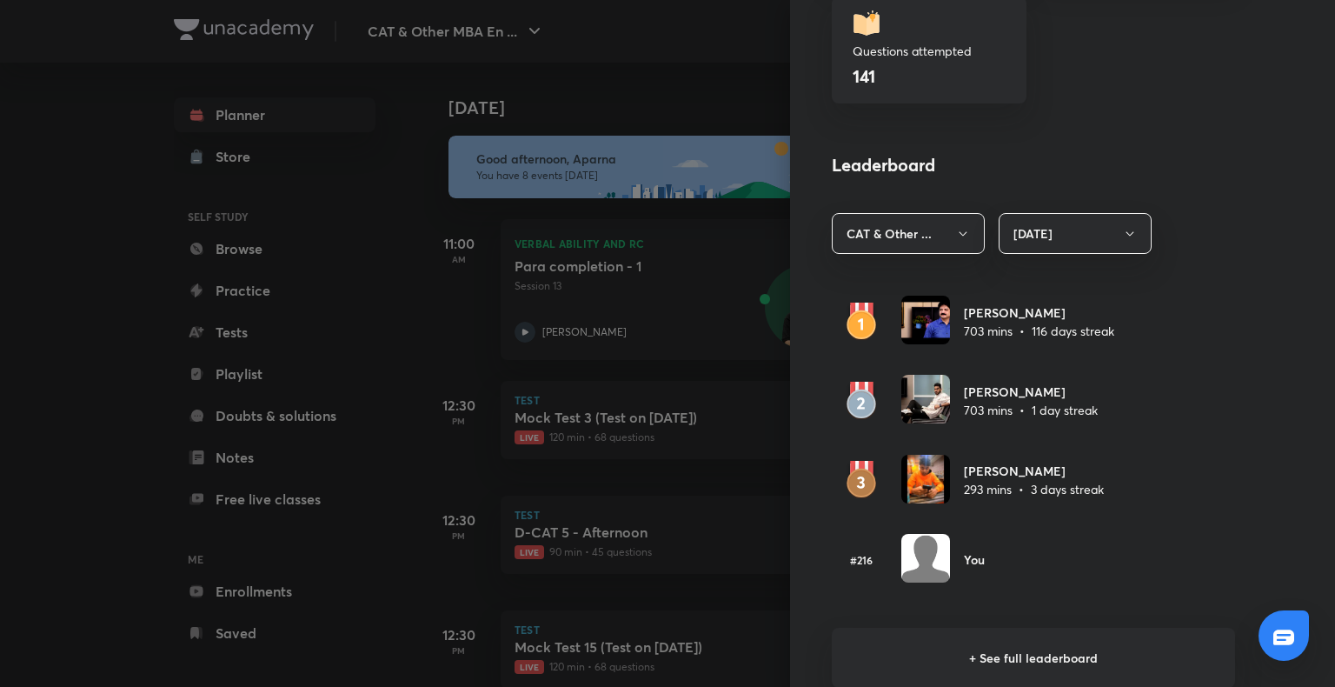
click at [981, 655] on h6 "+ See full leaderboard" at bounding box center [1033, 658] width 403 height 60
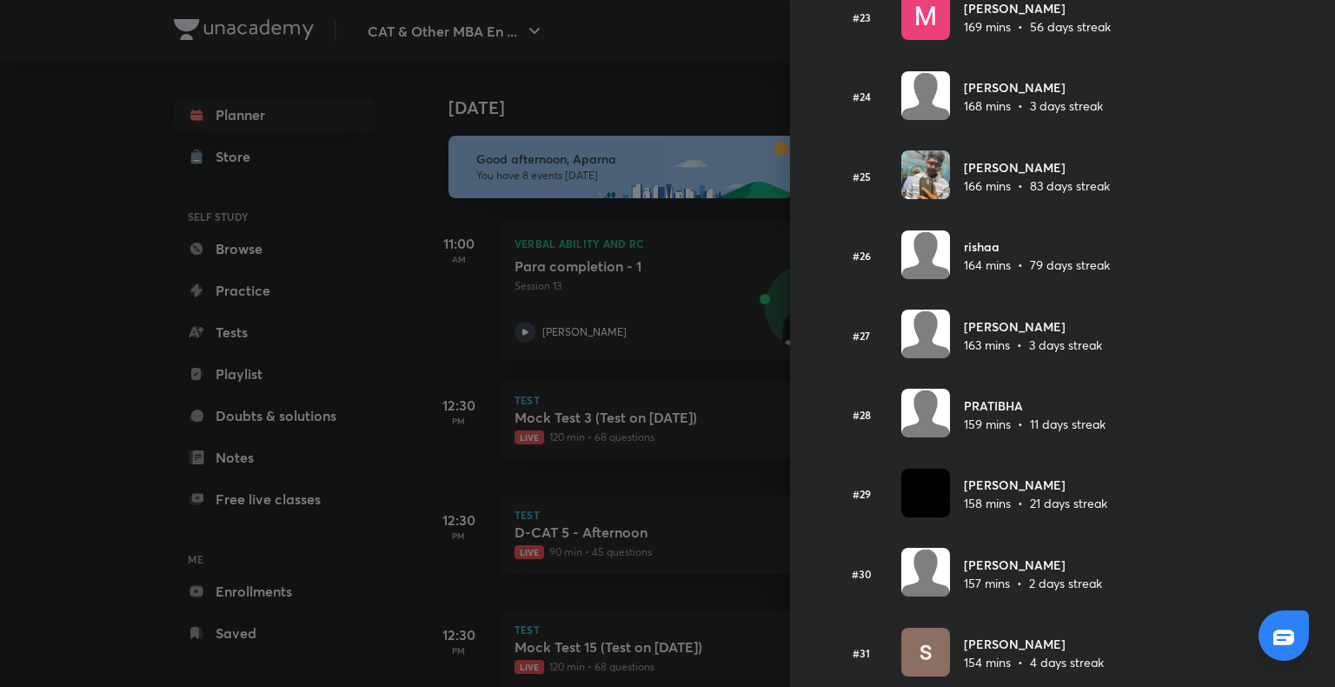
scroll to position [1893, 0]
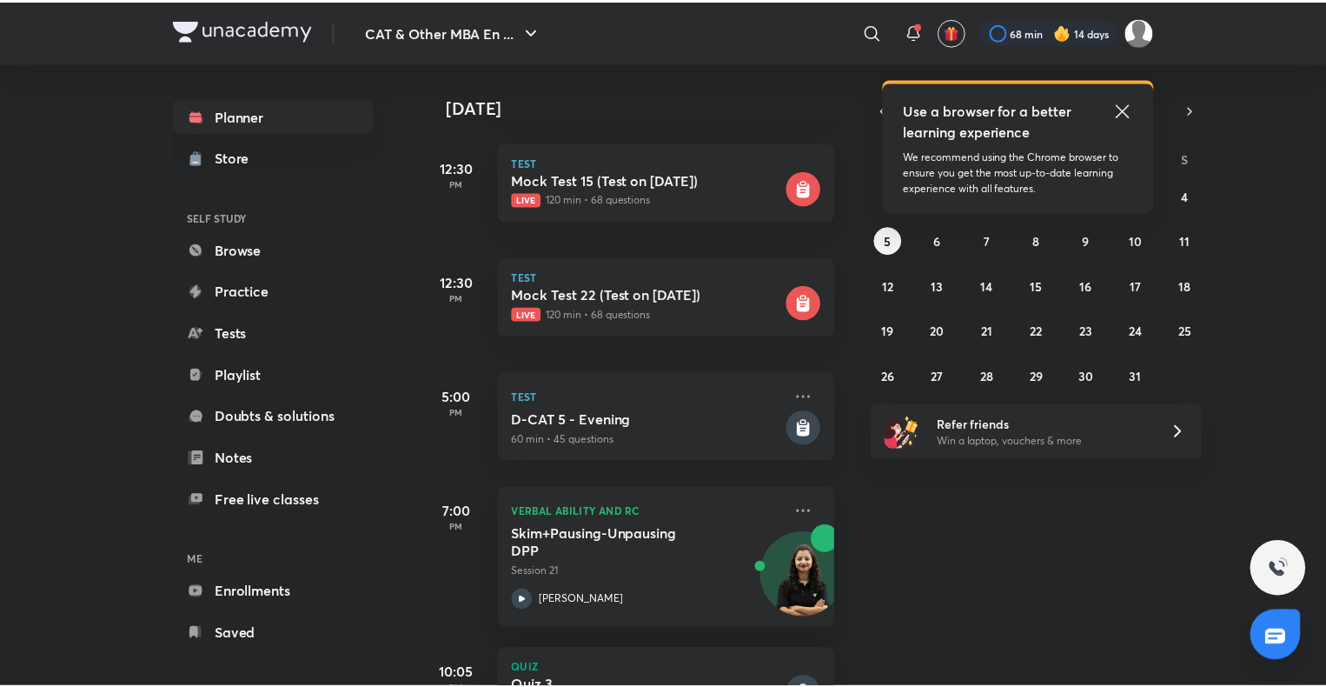
scroll to position [549, 0]
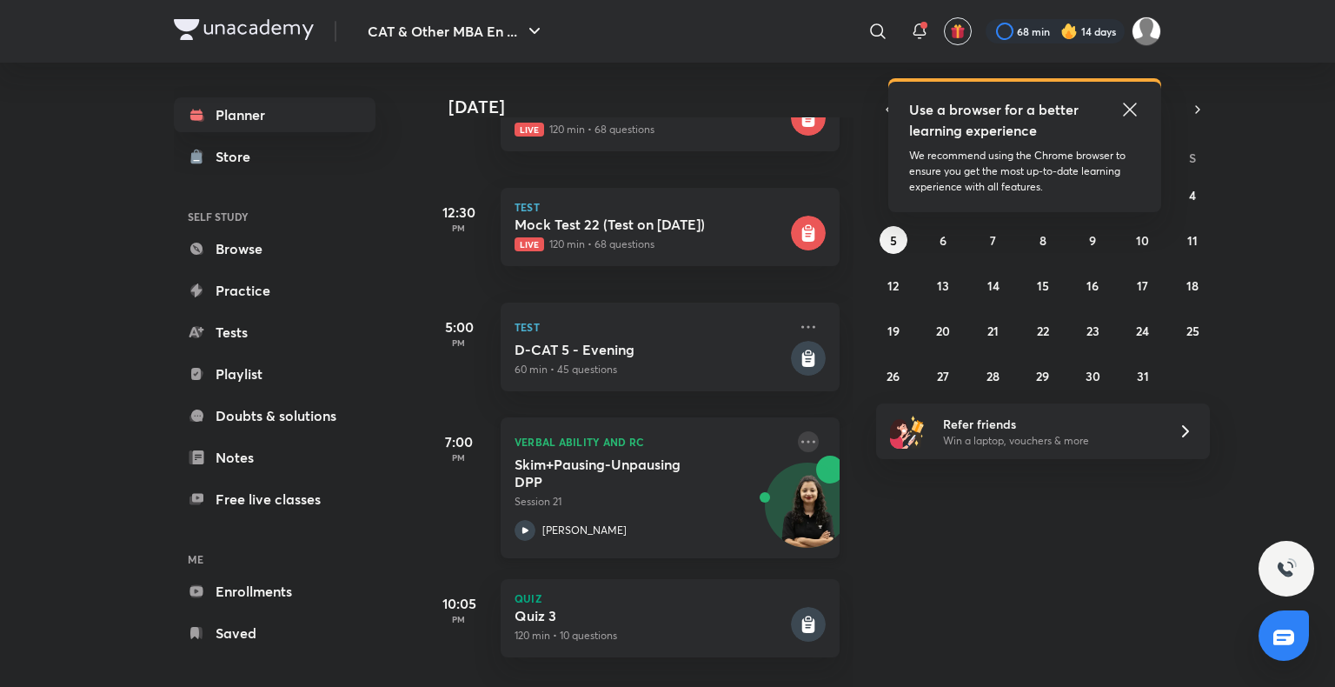
click at [798, 431] on icon at bounding box center [808, 441] width 21 height 21
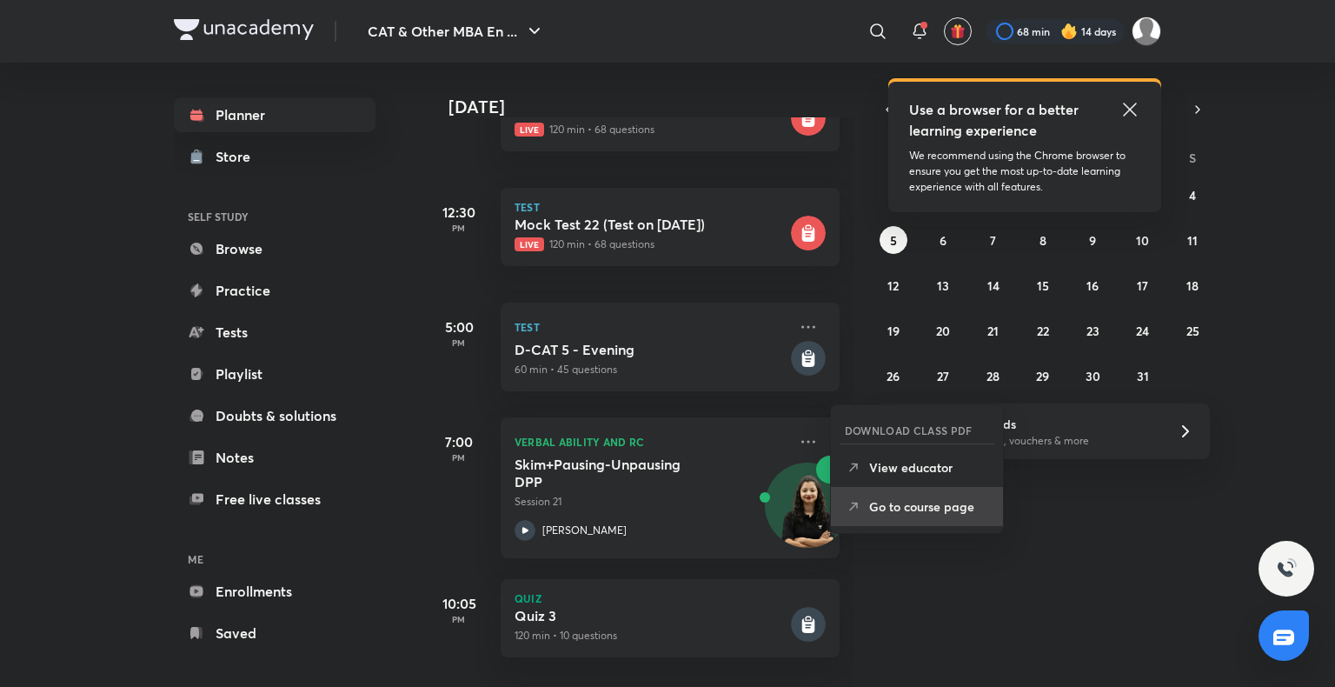
click at [898, 495] on li "Go to course page" at bounding box center [917, 506] width 172 height 39
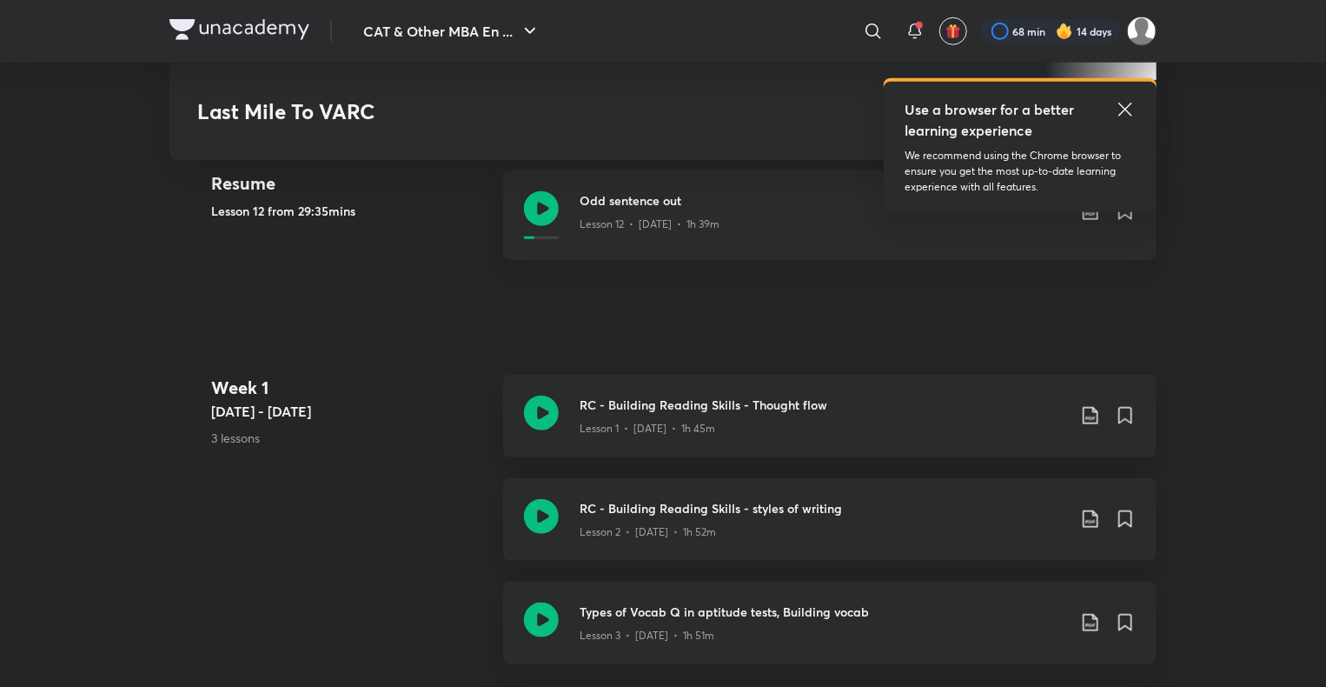
scroll to position [706, 0]
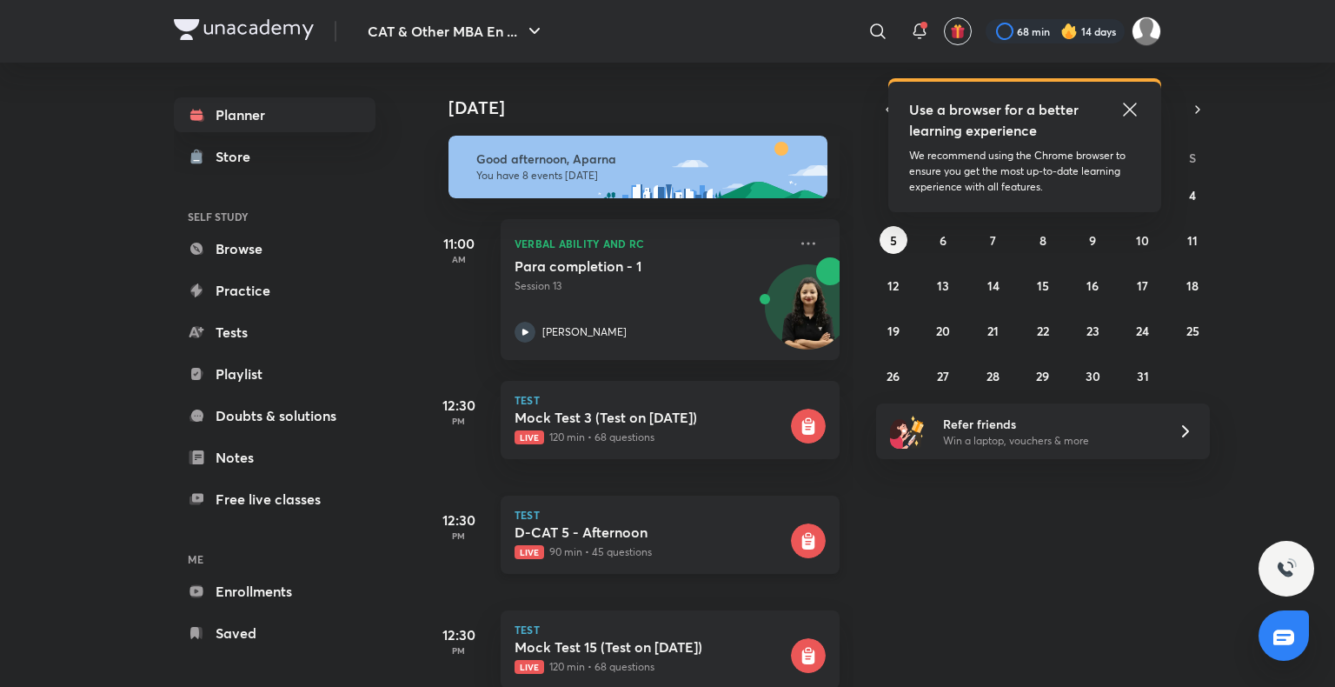
scroll to position [238, 0]
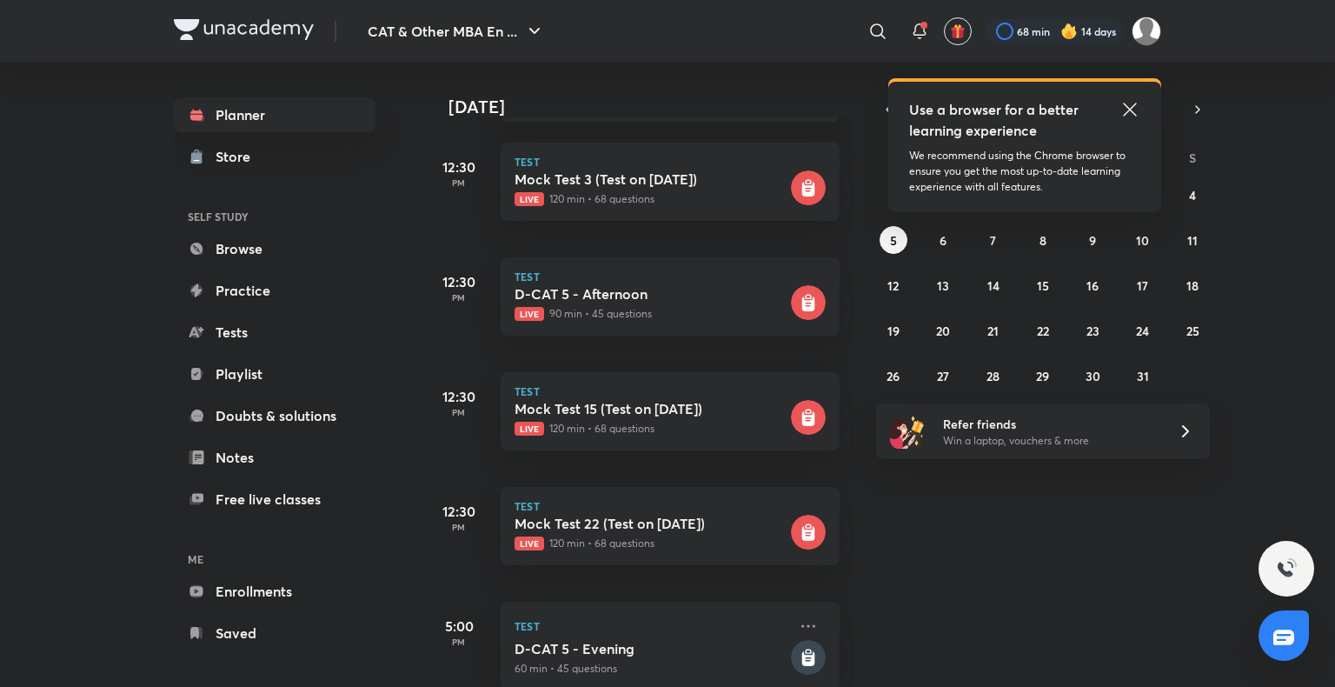
click at [1133, 104] on icon at bounding box center [1130, 109] width 21 height 21
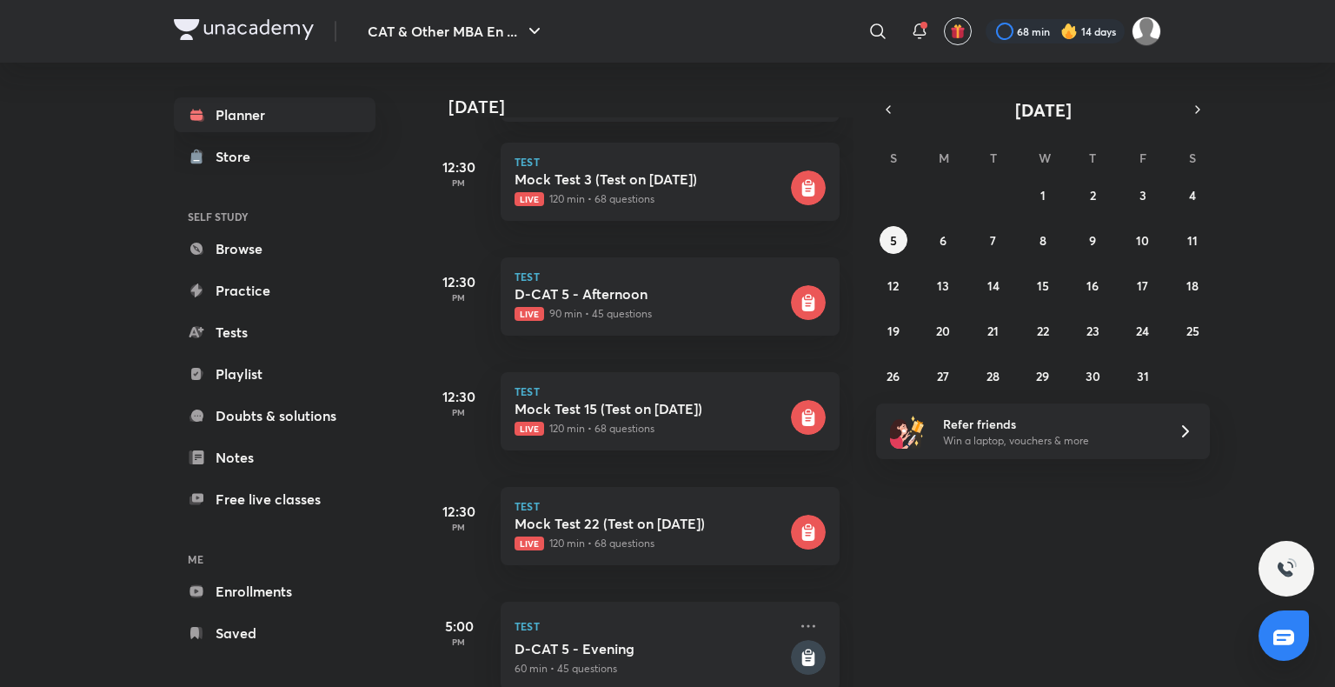
scroll to position [0, 0]
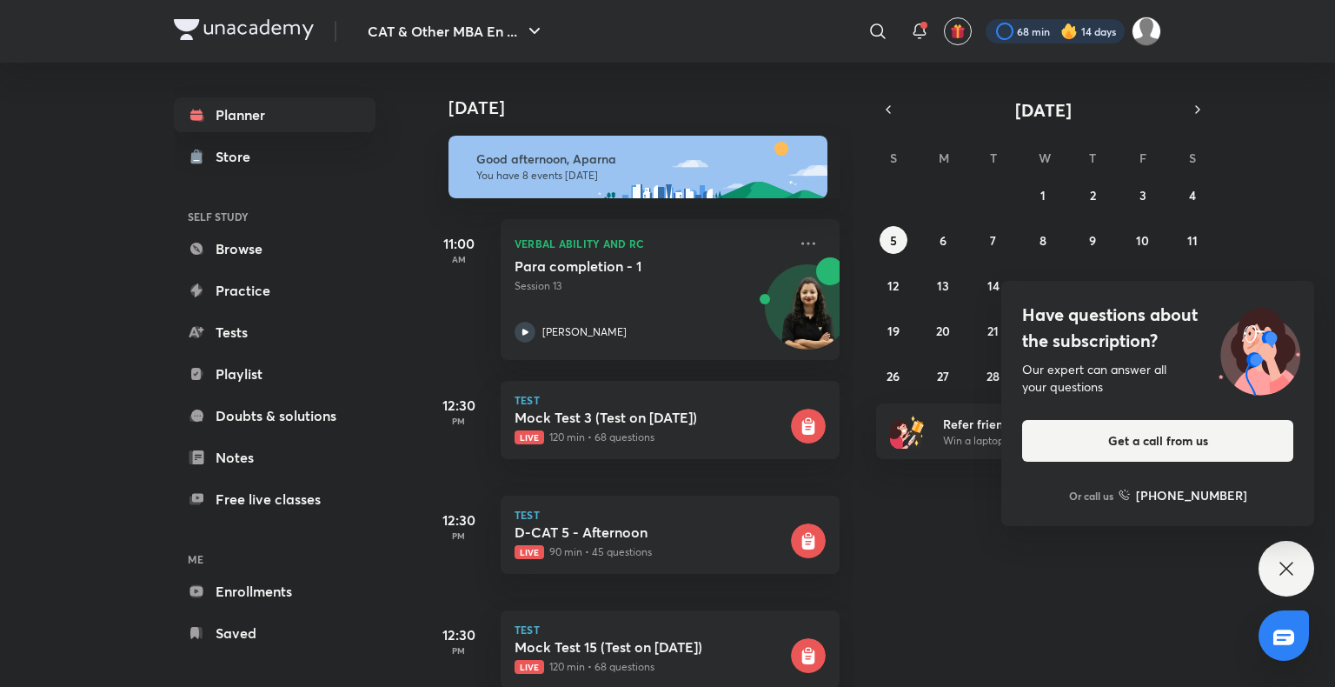
click at [1078, 35] on div at bounding box center [1055, 31] width 139 height 24
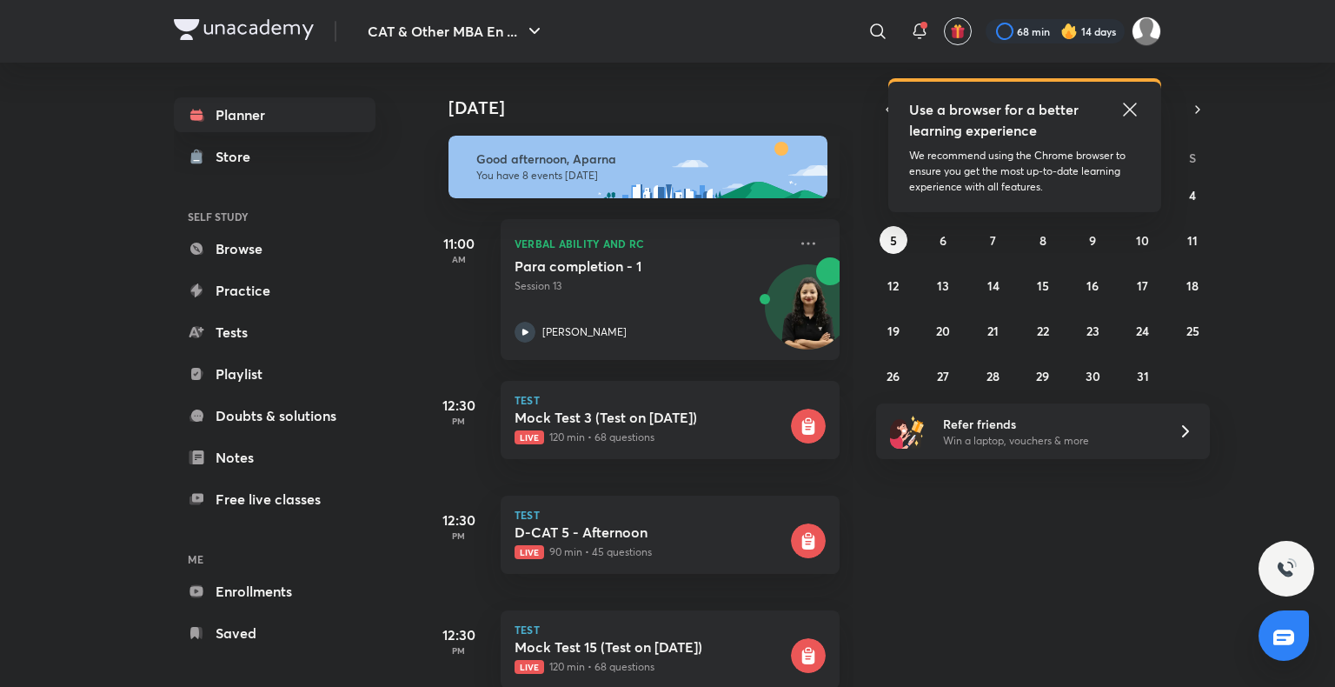
click at [1127, 102] on icon at bounding box center [1130, 109] width 21 height 21
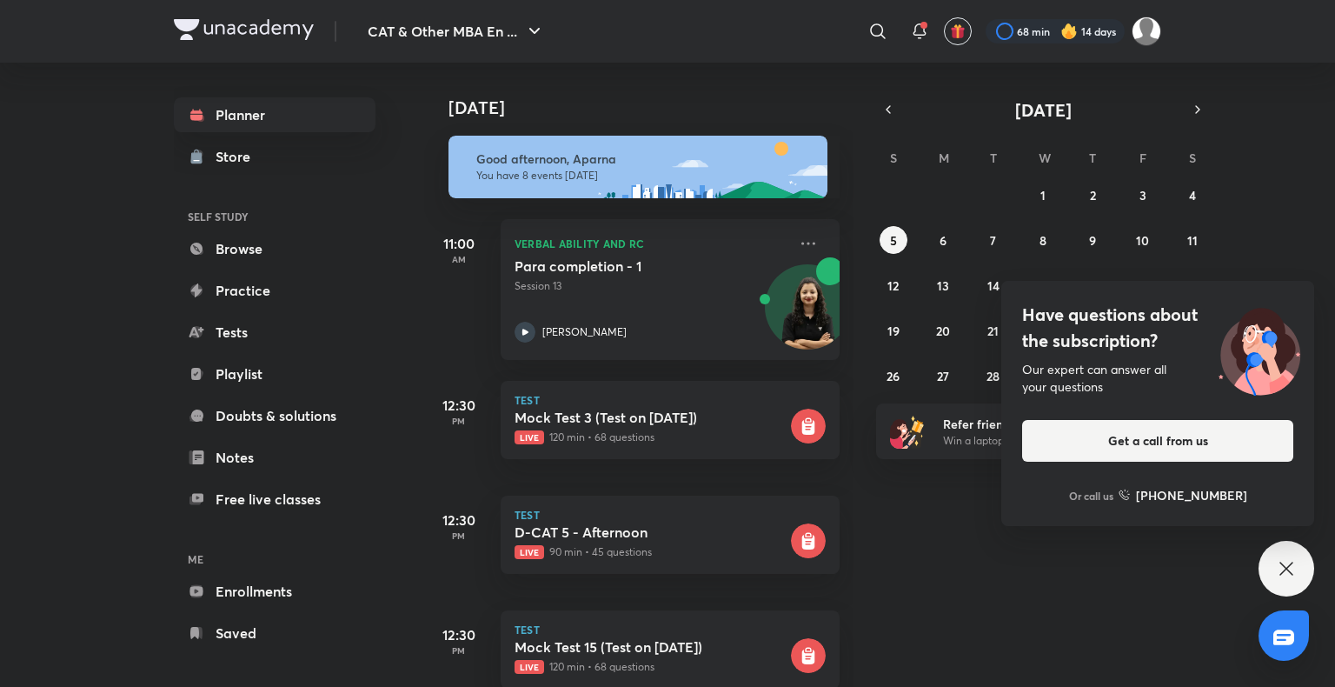
click at [1282, 568] on icon at bounding box center [1286, 568] width 21 height 21
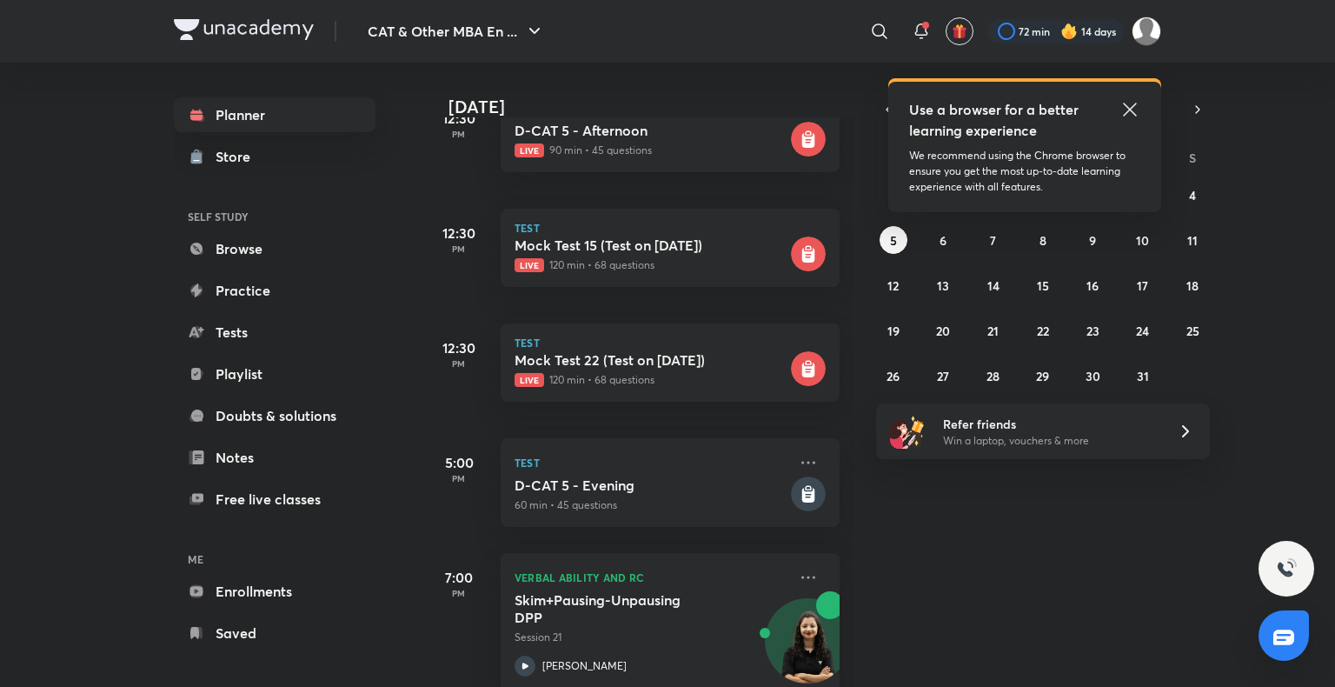
scroll to position [549, 0]
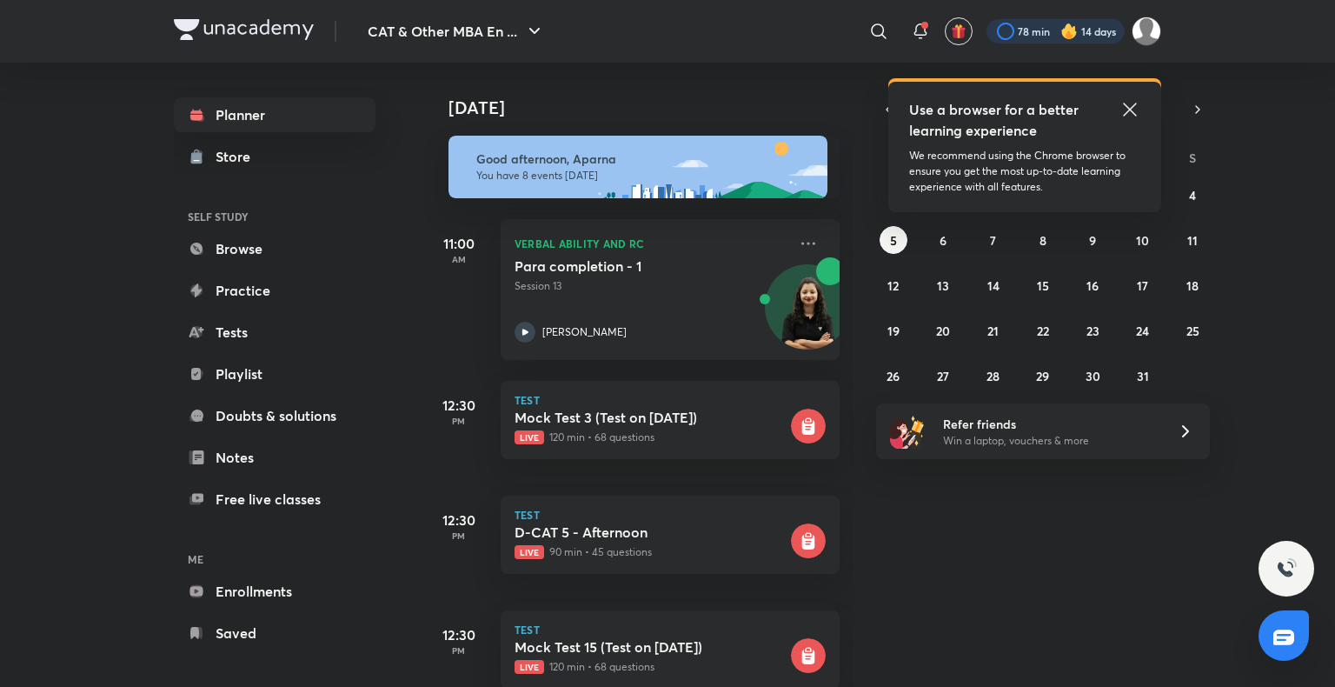
click at [1029, 32] on div at bounding box center [1056, 31] width 138 height 24
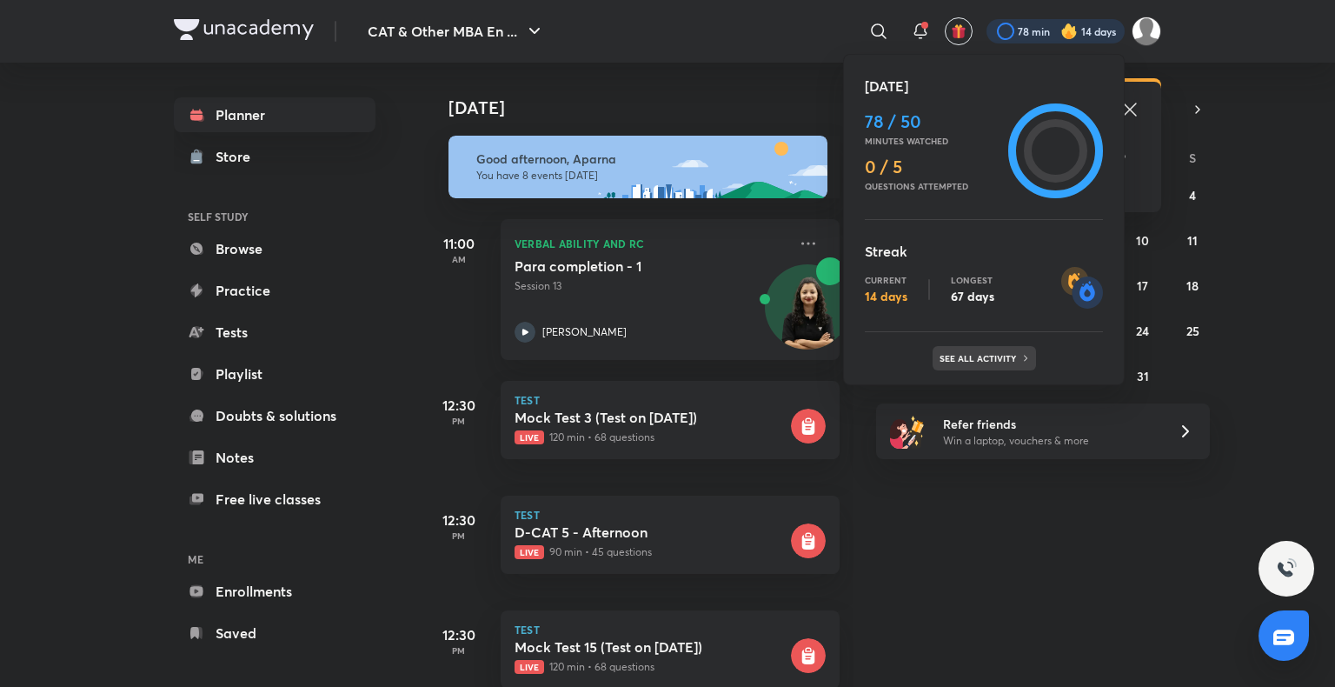
click at [987, 359] on p "See all activity" at bounding box center [980, 358] width 81 height 10
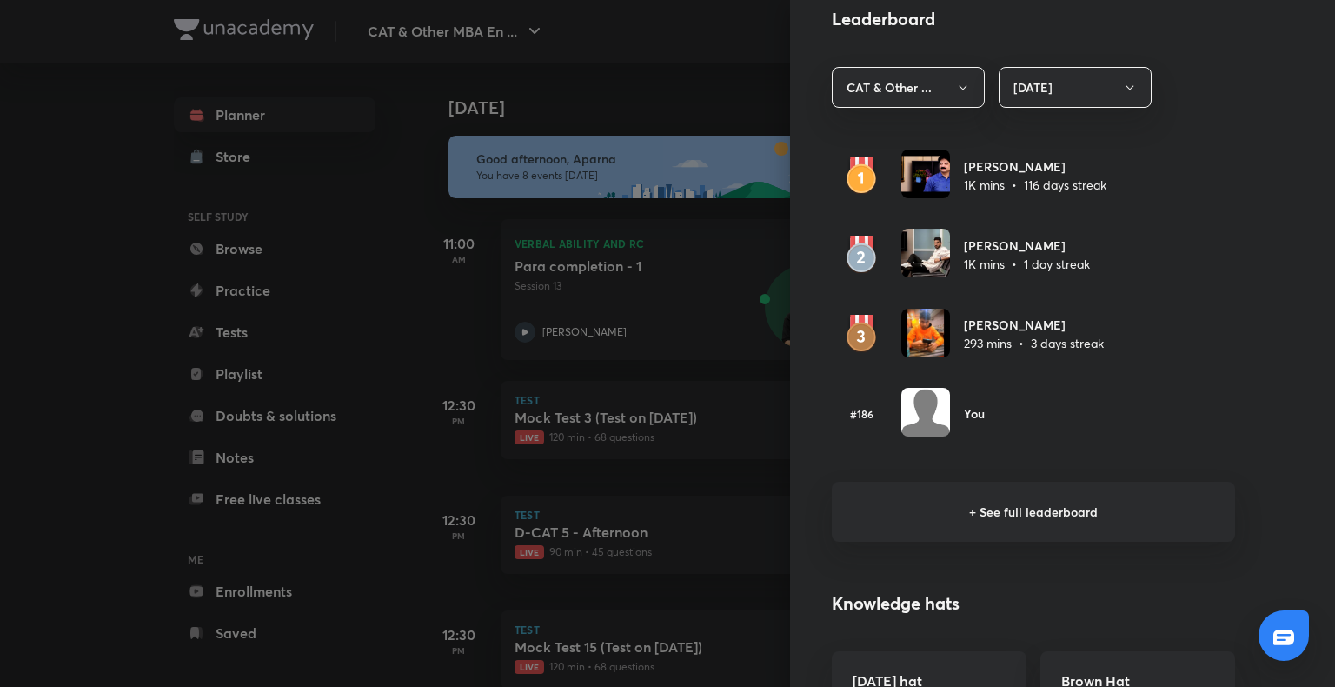
scroll to position [994, 0]
click at [1019, 515] on h6 "+ See full leaderboard" at bounding box center [1033, 511] width 403 height 60
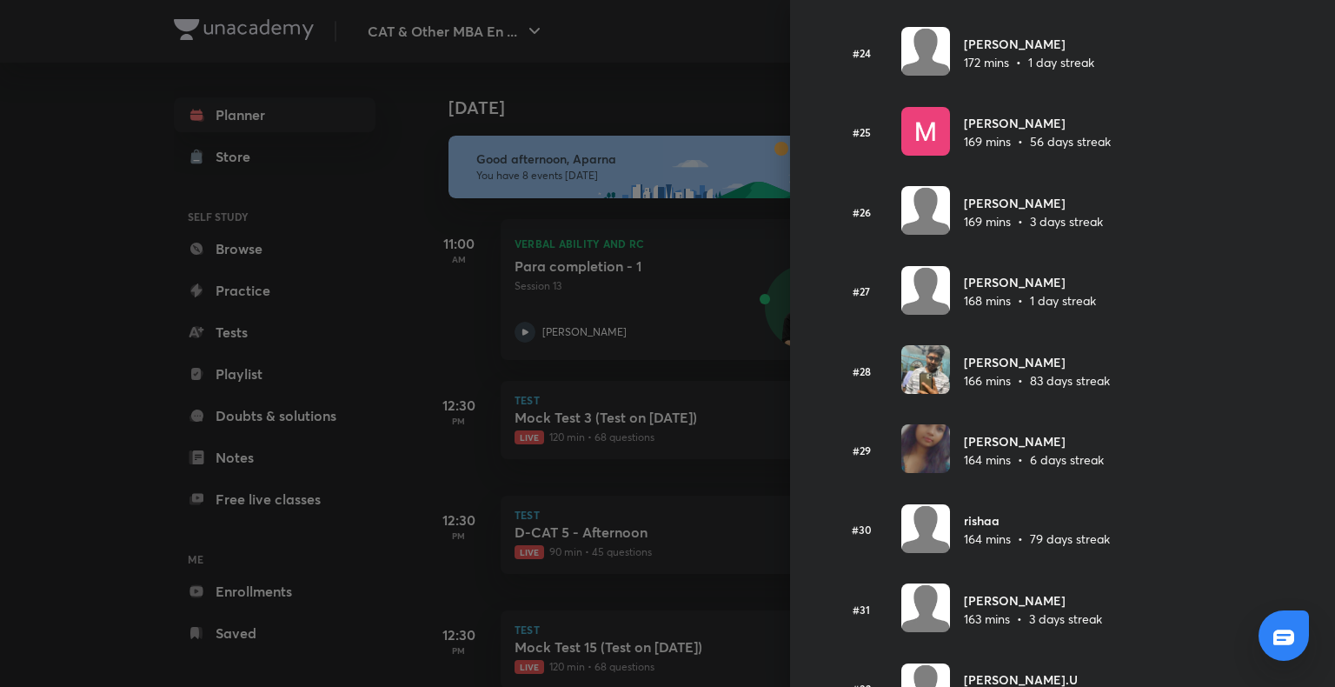
scroll to position [1923, 0]
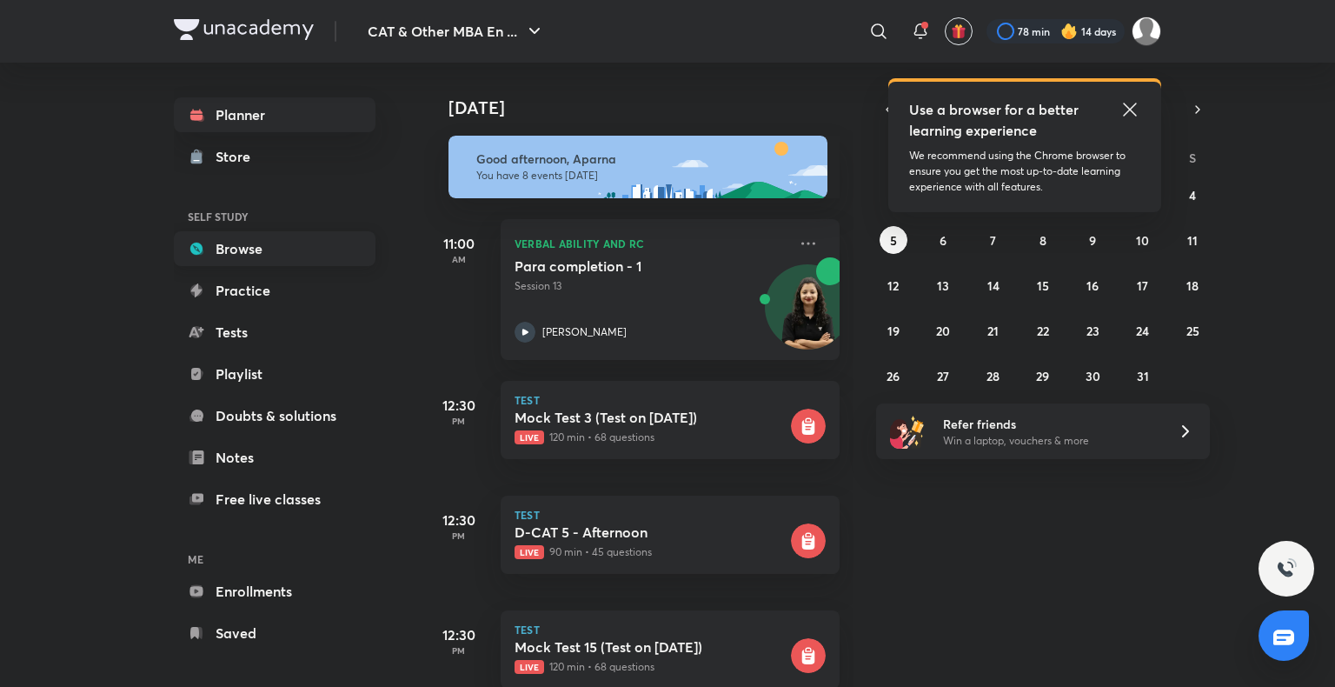
click at [317, 254] on link "Browse" at bounding box center [275, 248] width 202 height 35
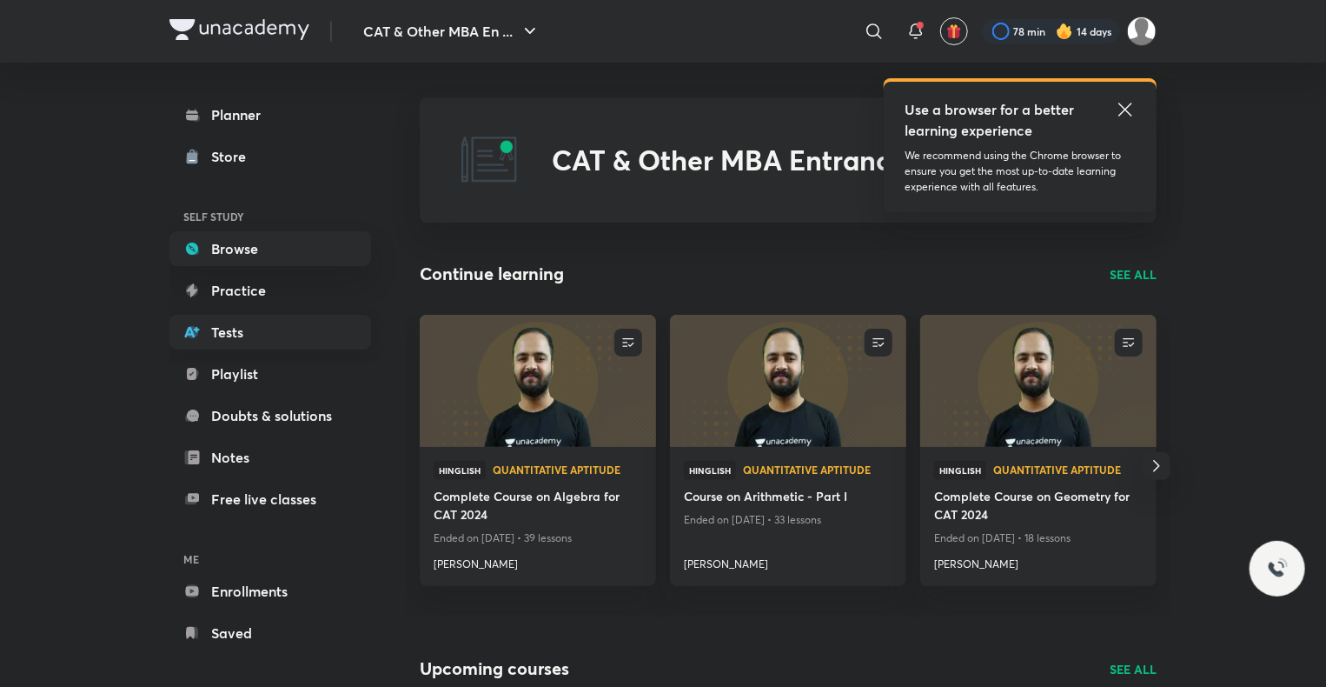
click at [280, 335] on link "Tests" at bounding box center [271, 332] width 202 height 35
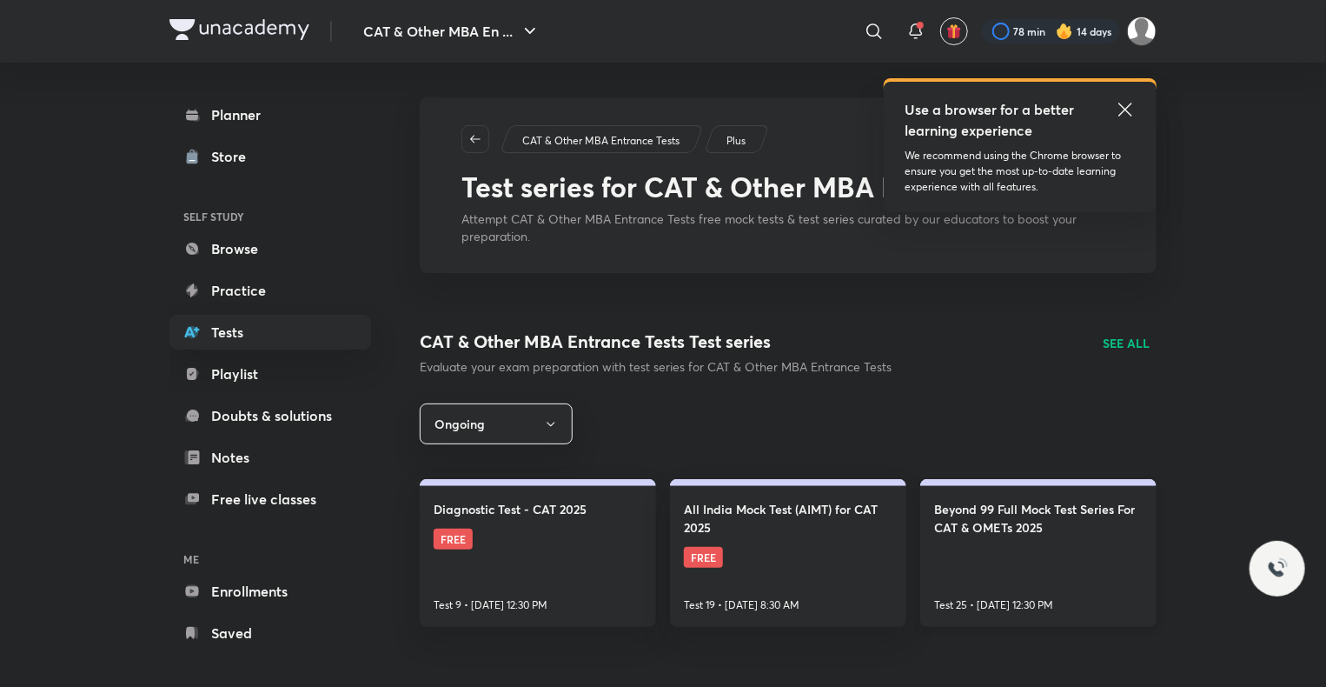
click at [955, 573] on link "Beyond 99 Full Mock Test Series For CAT & OMETs 2025 Test 25 • Oct 5, 12:30 PM" at bounding box center [1039, 553] width 236 height 148
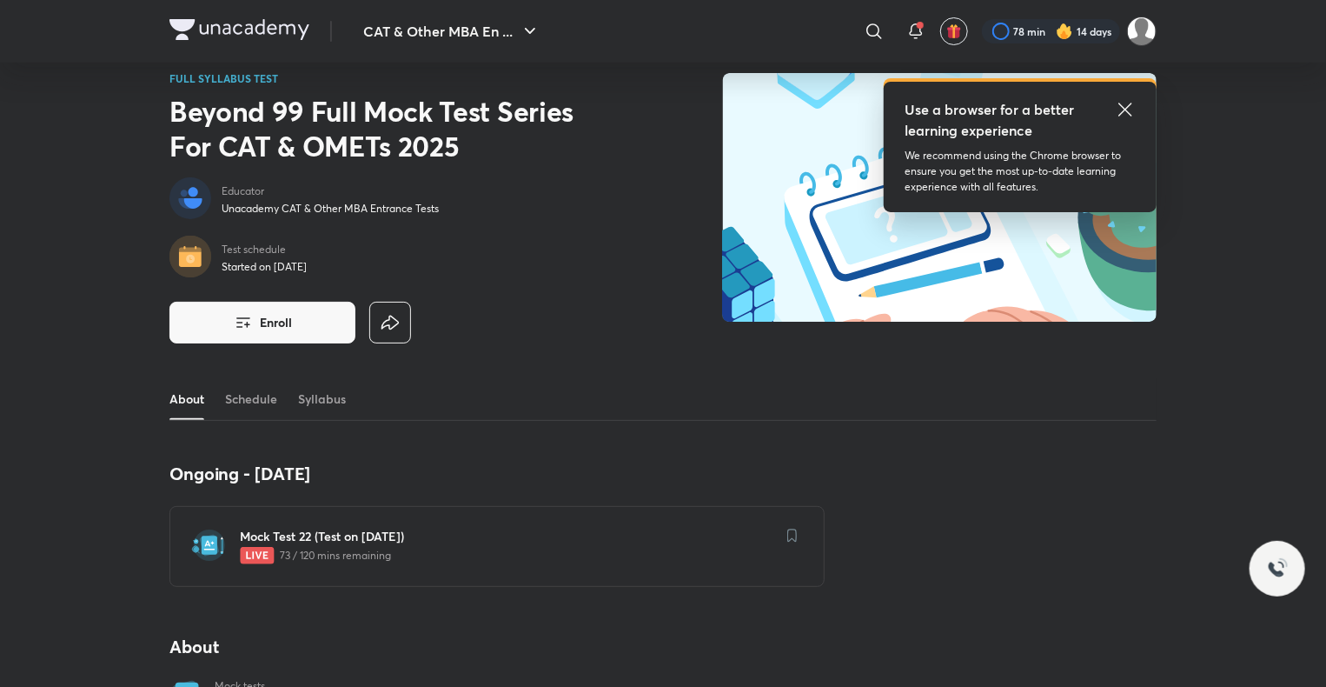
scroll to position [23, 0]
click at [767, 551] on p "73 / 120 mins remaining" at bounding box center [507, 556] width 535 height 17
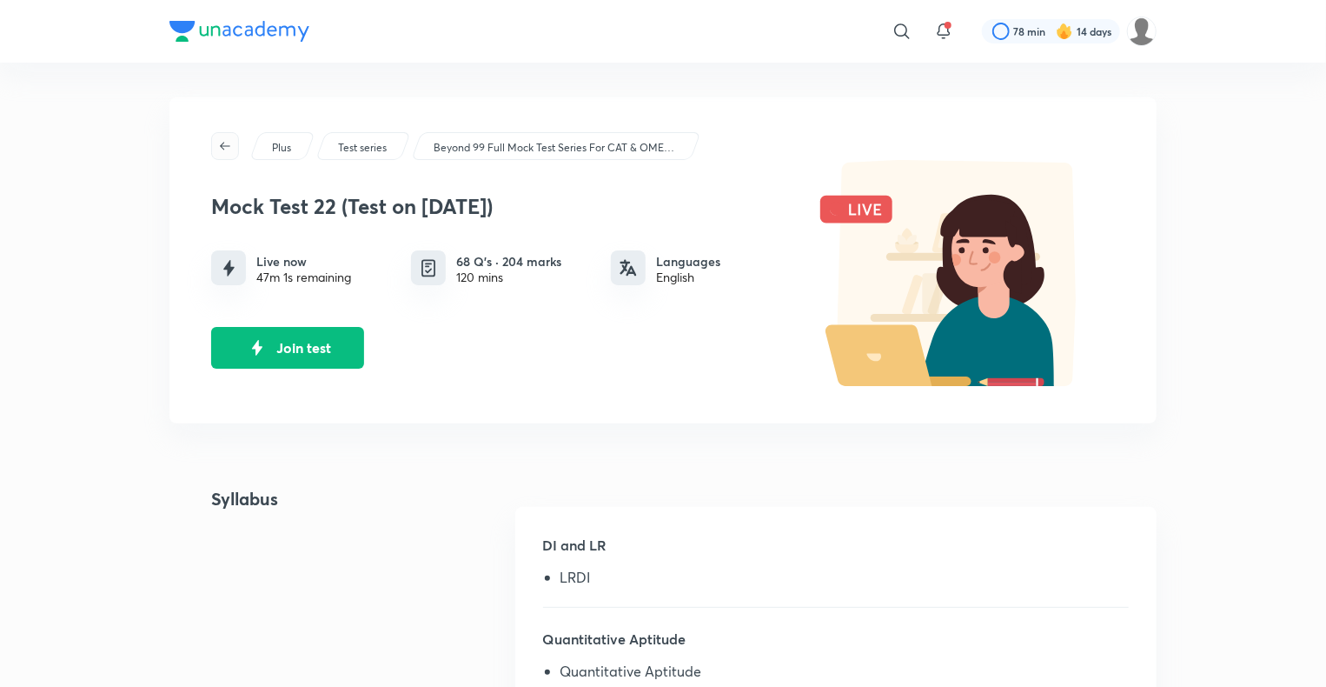
click at [223, 147] on icon "button" at bounding box center [225, 146] width 14 height 14
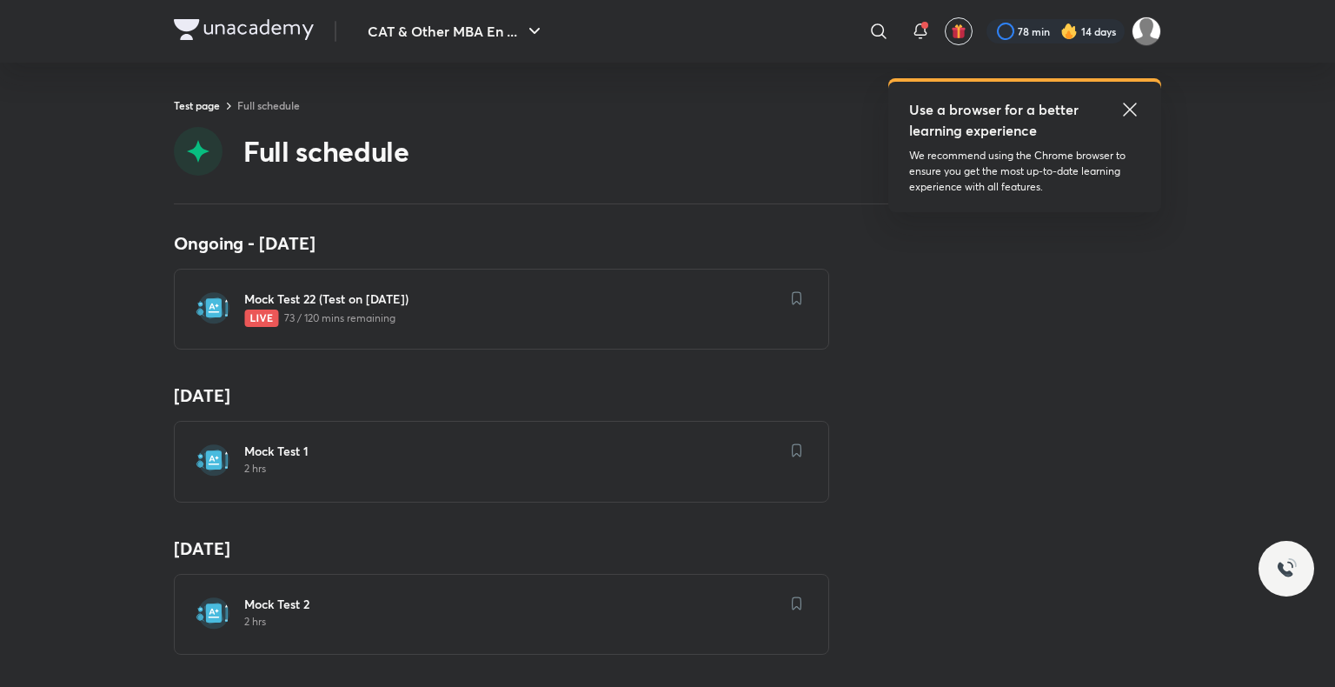
click at [775, 457] on div "Mock Test 1 2 hrs" at bounding box center [501, 461] width 655 height 81
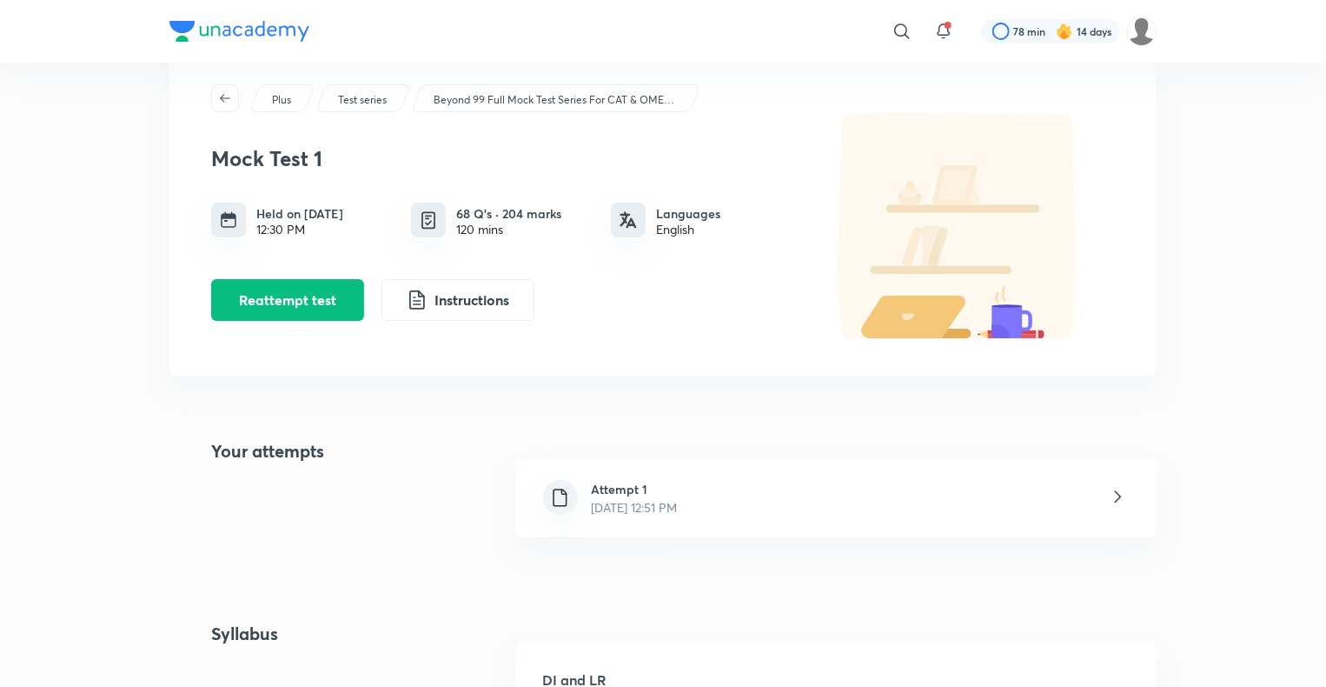
scroll to position [47, 0]
click at [298, 309] on button "Reattempt test" at bounding box center [287, 299] width 153 height 42
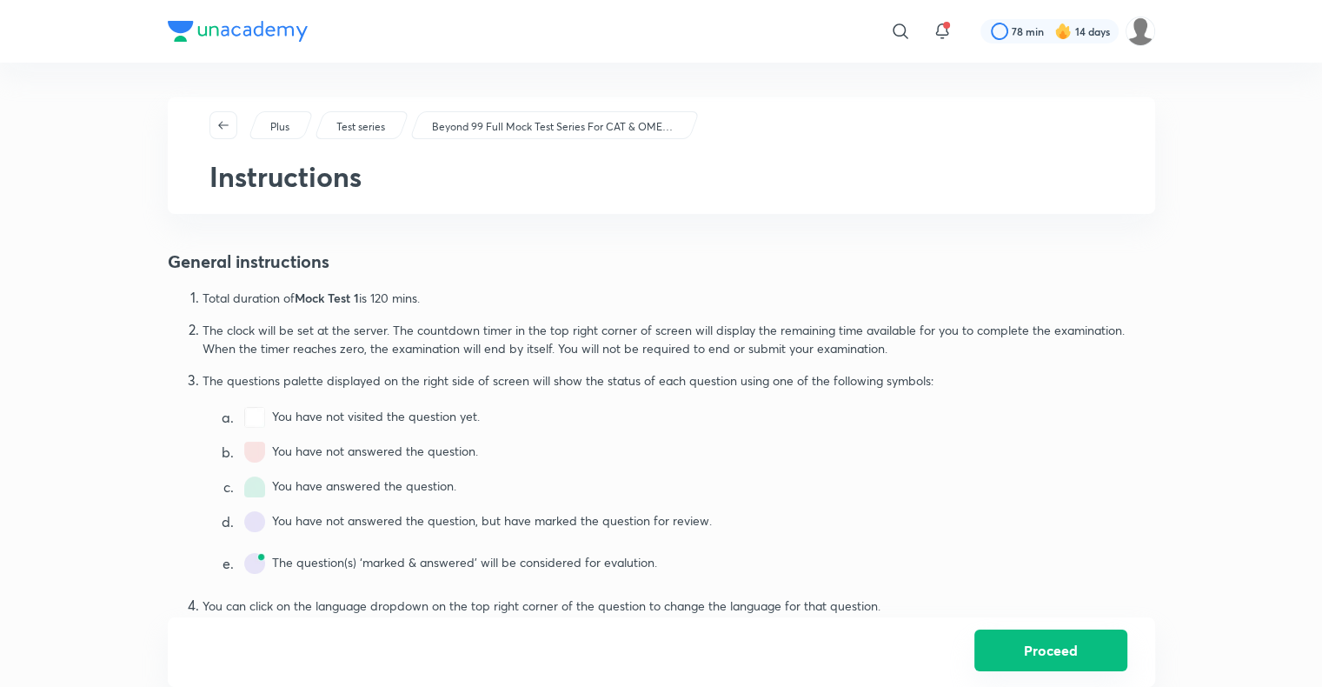
click at [1066, 642] on button "Proceed" at bounding box center [1050, 650] width 153 height 42
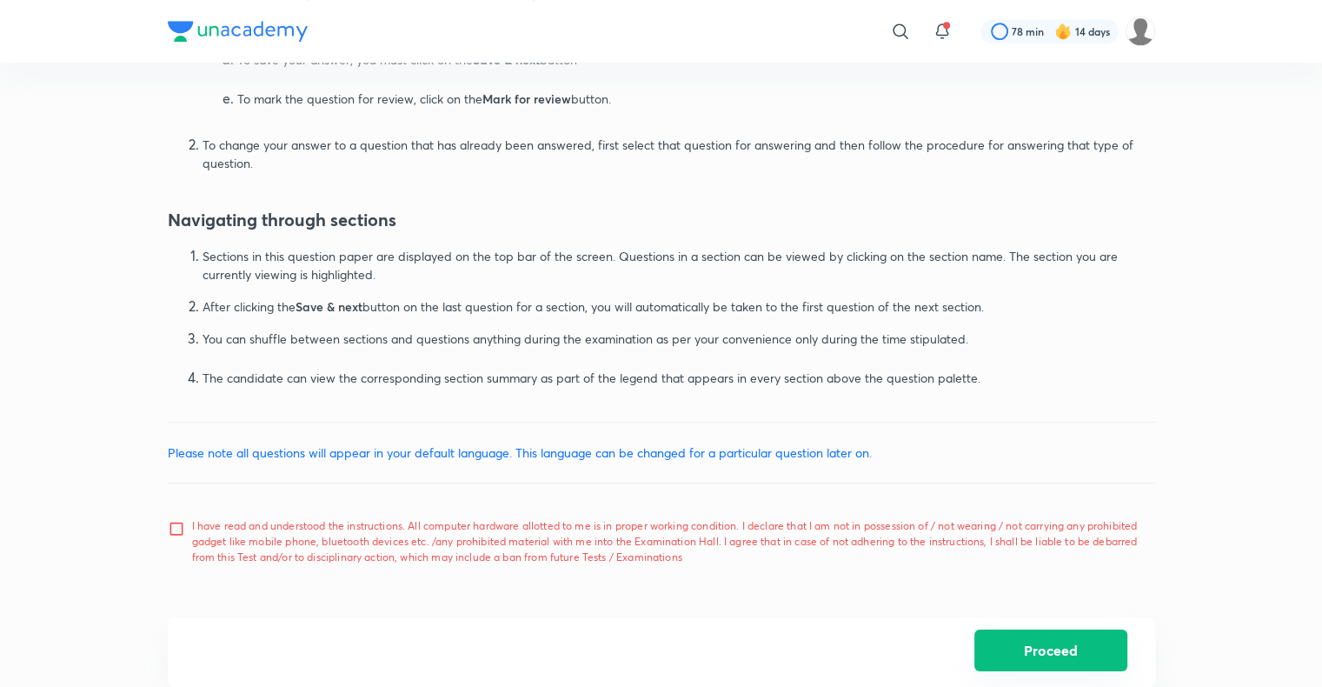
scroll to position [989, 0]
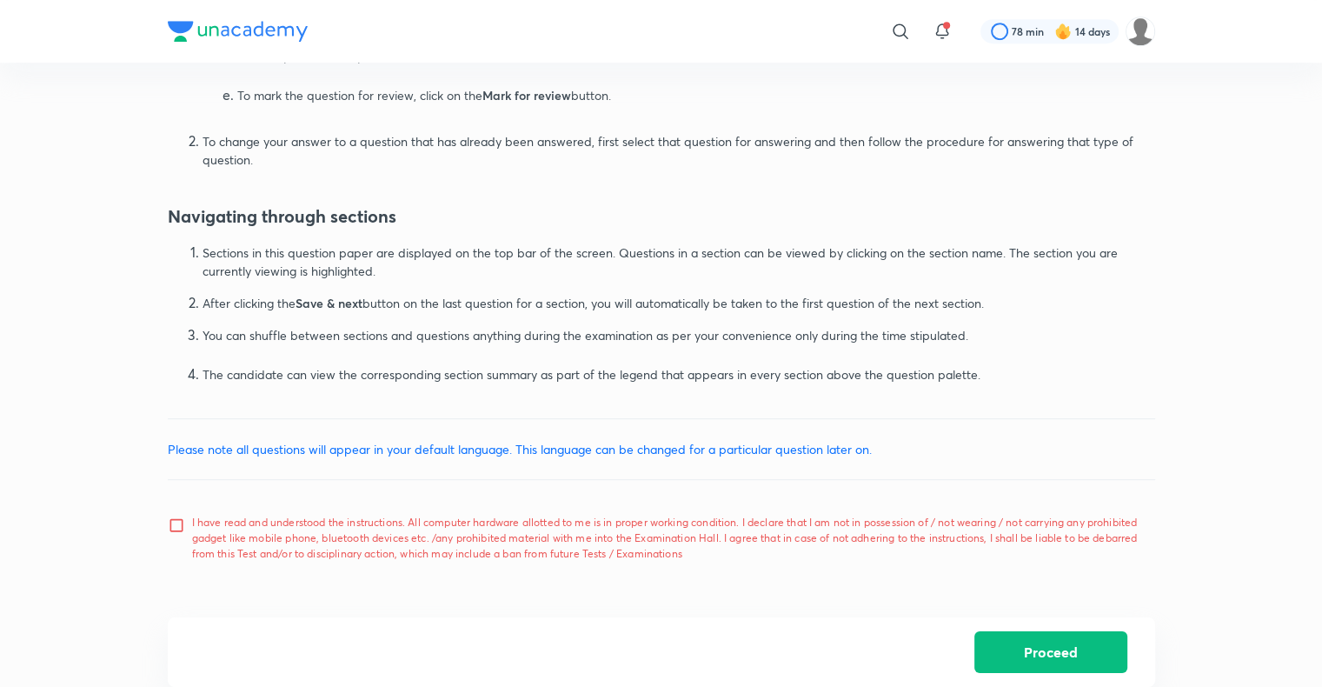
click at [175, 520] on input "I have read and understood the instructions. All computer hardware allotted to …" at bounding box center [180, 537] width 24 height 43
checkbox input "true"
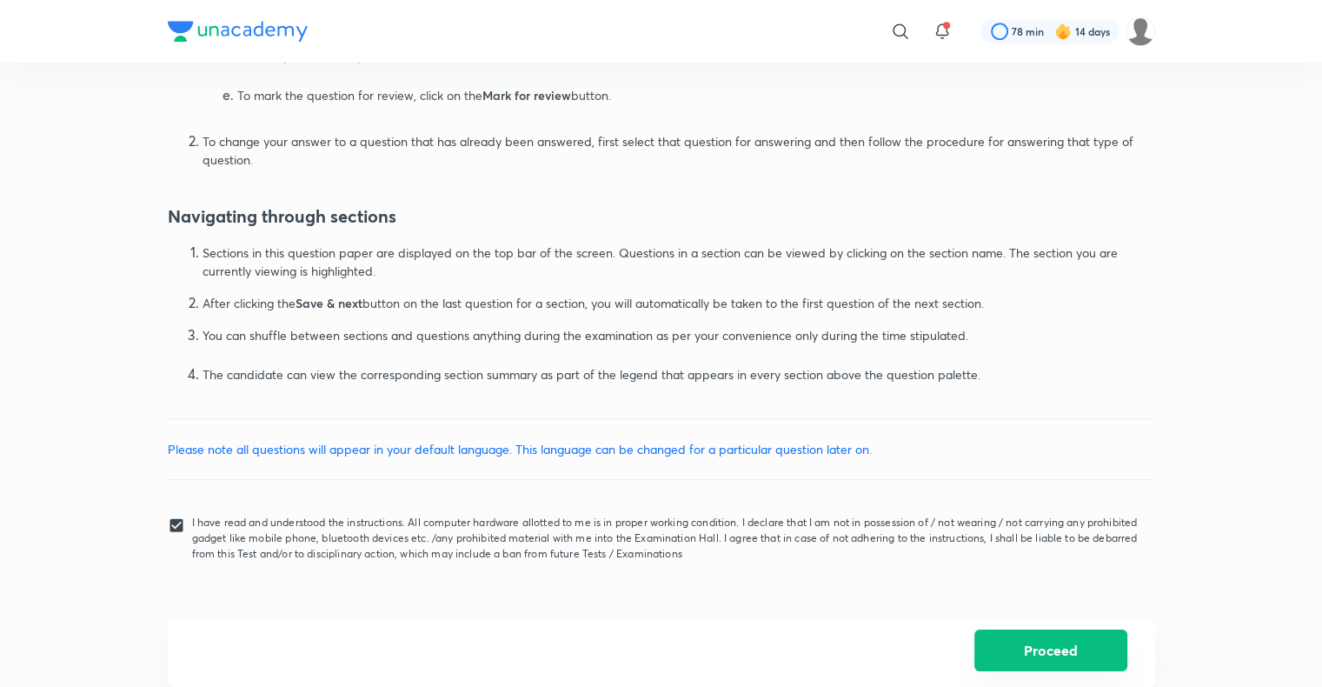
click at [1034, 642] on button "Proceed" at bounding box center [1050, 650] width 153 height 42
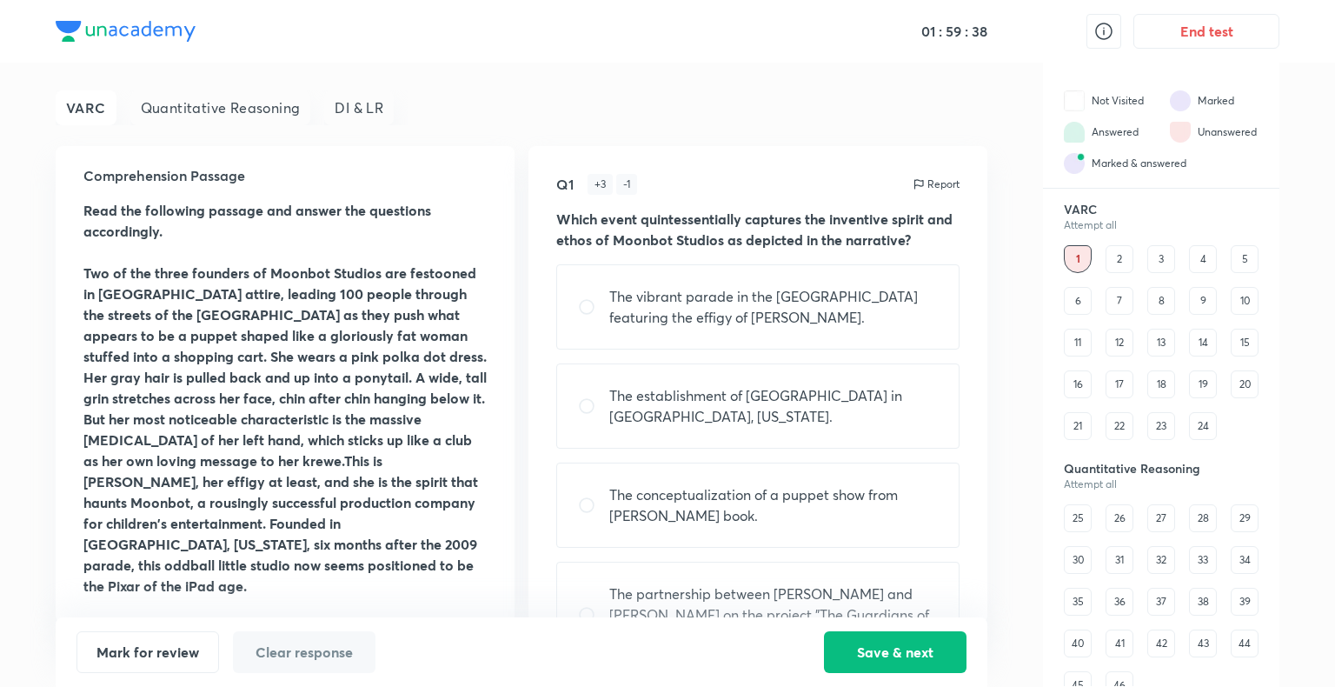
scroll to position [35, 0]
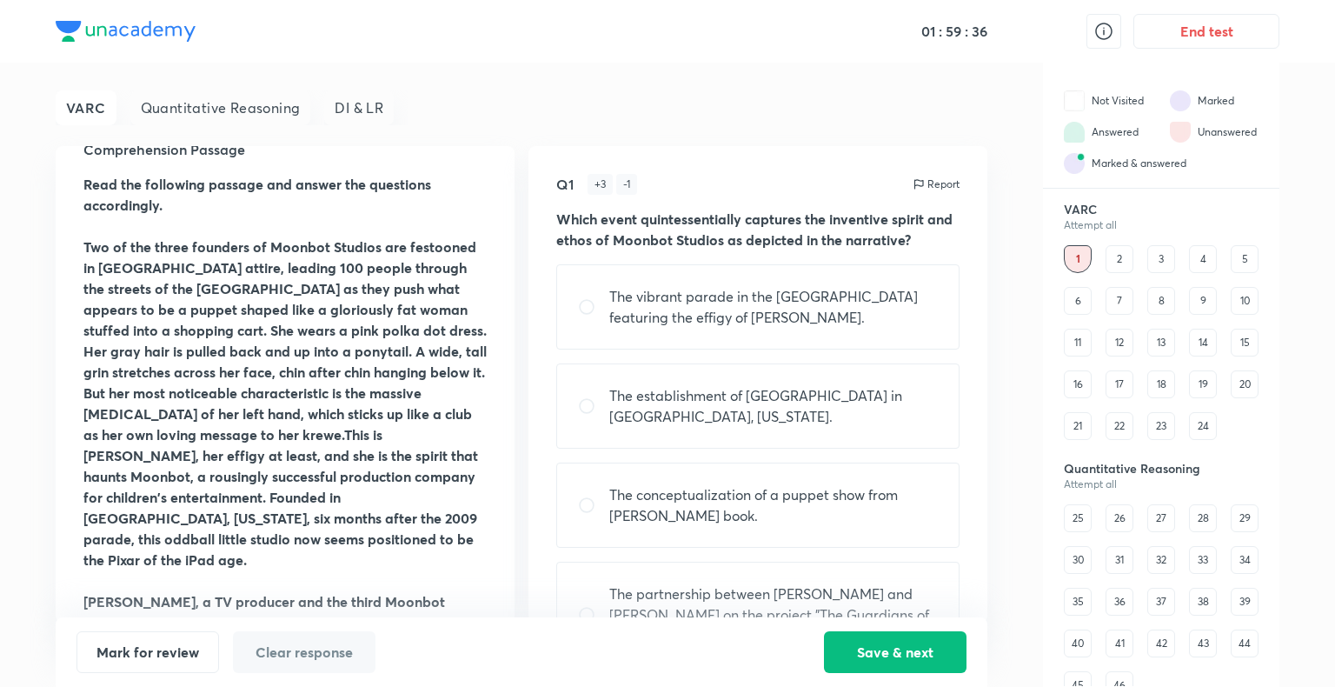
click at [370, 411] on strong "Two of the three founders of Moonbot Studios are festooned in Mardi Gras attire…" at bounding box center [284, 402] width 403 height 331
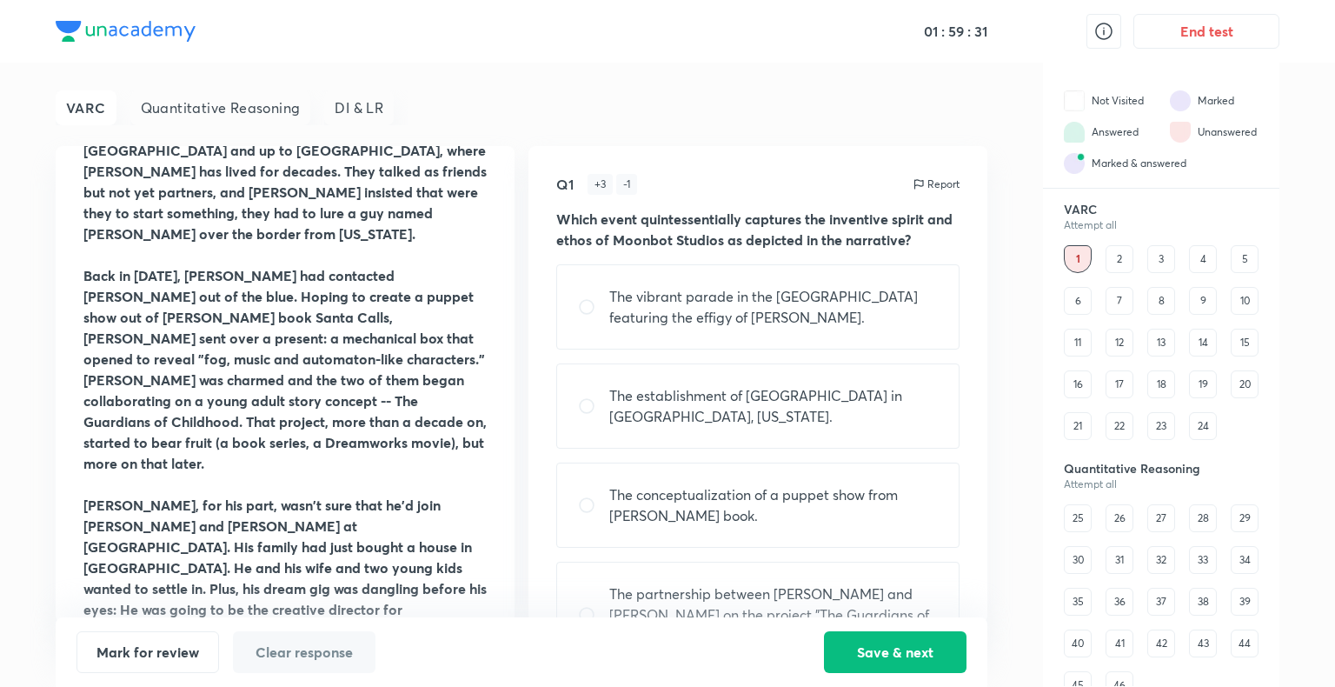
scroll to position [801, 0]
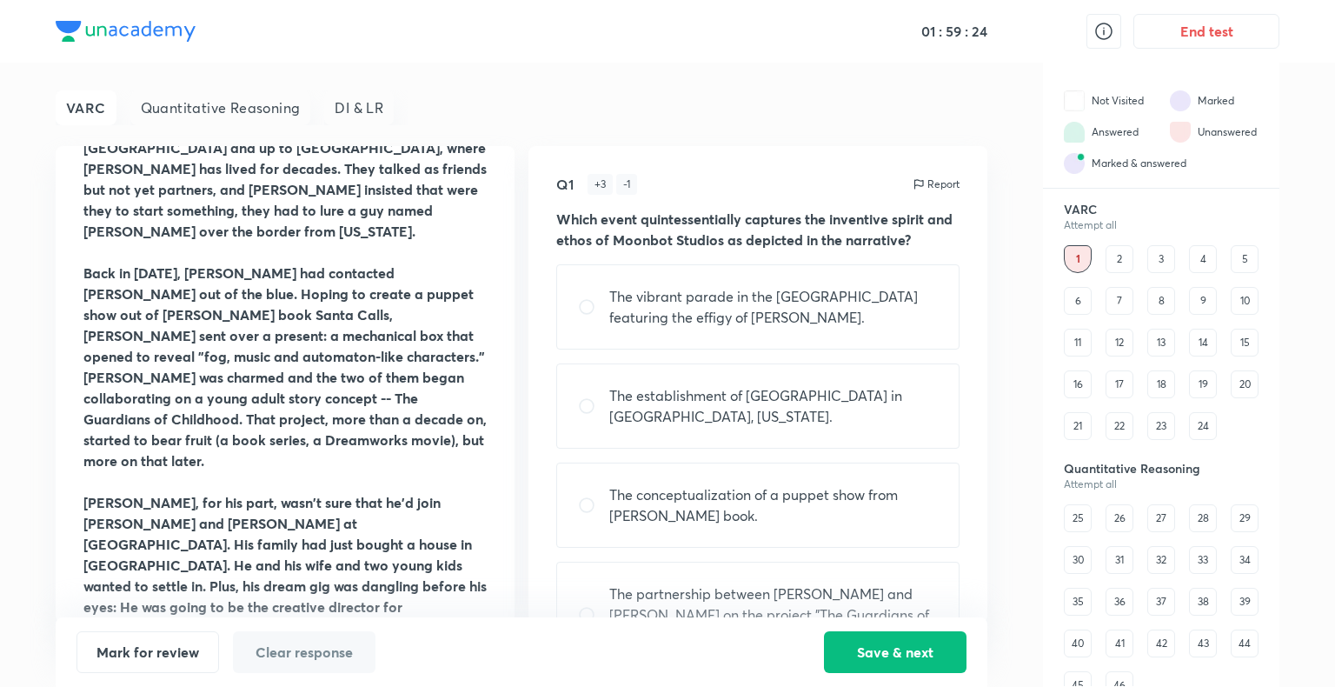
click at [1119, 256] on div "2" at bounding box center [1120, 259] width 28 height 28
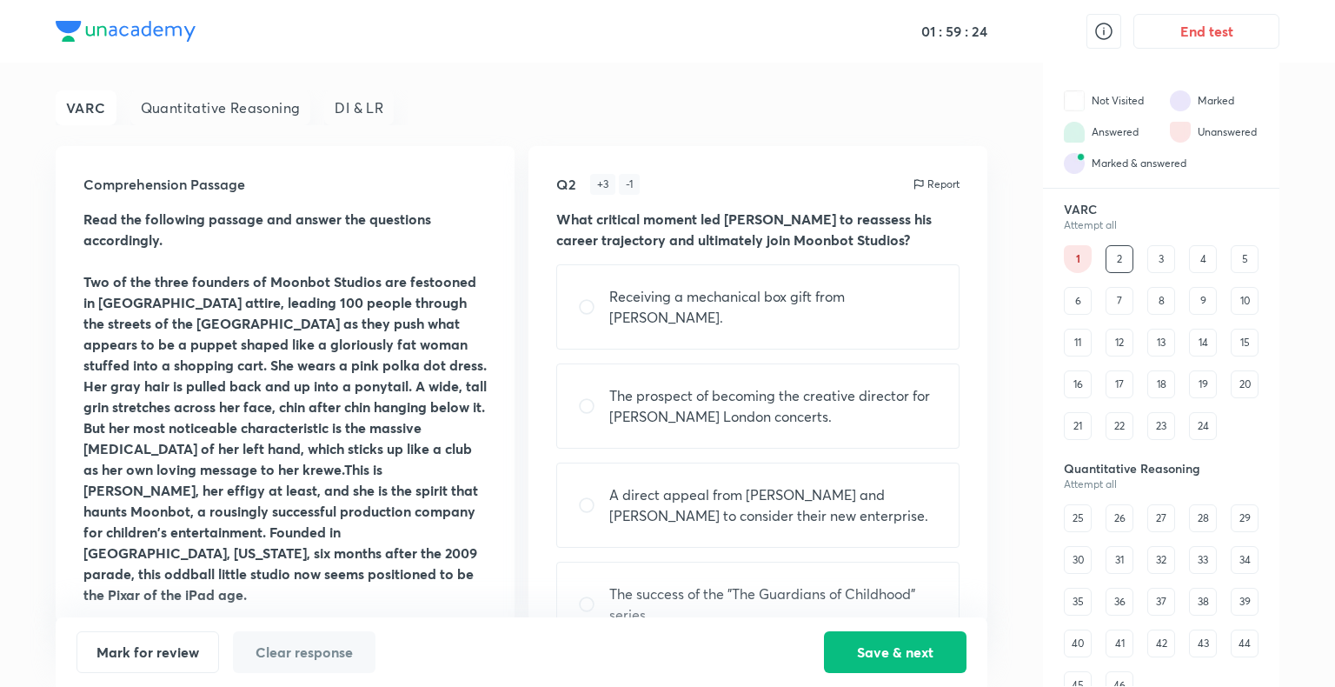
scroll to position [0, 0]
click at [1169, 259] on div "3" at bounding box center [1161, 259] width 28 height 28
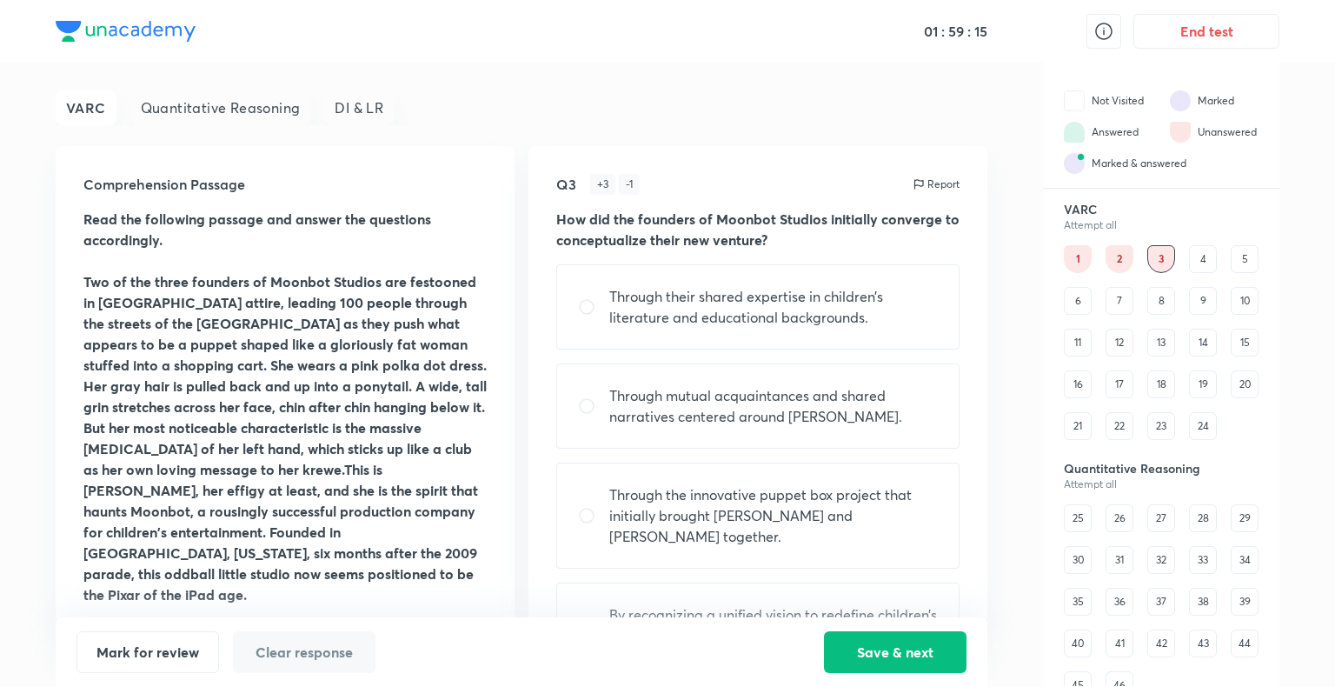
click at [1202, 263] on div "4" at bounding box center [1203, 259] width 28 height 28
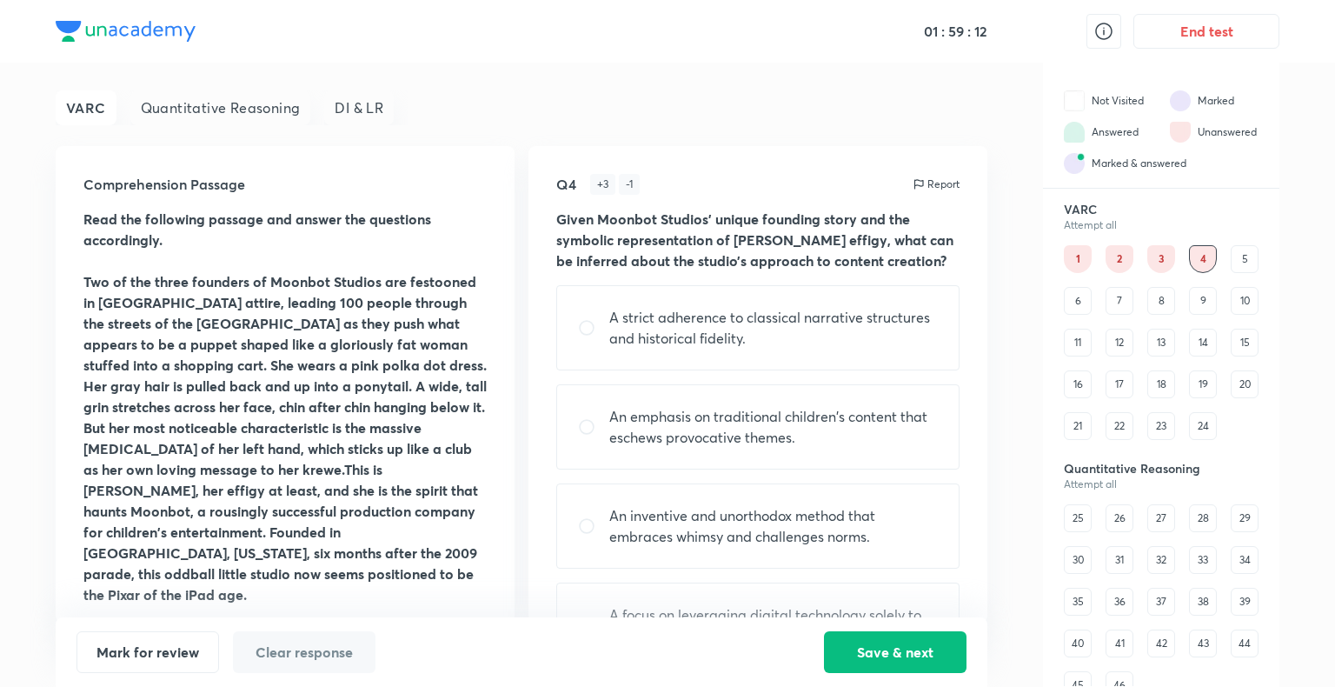
click at [1231, 263] on div "5" at bounding box center [1245, 259] width 28 height 28
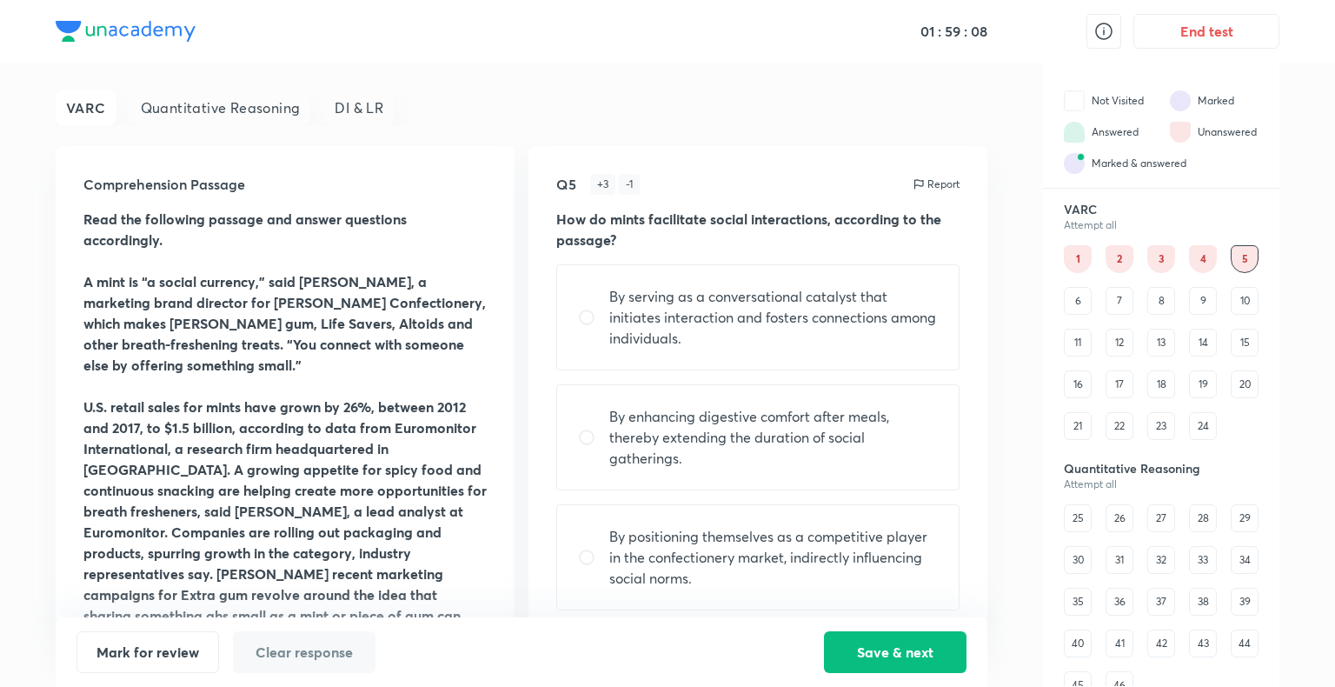
click at [1079, 303] on div "6" at bounding box center [1078, 301] width 28 height 28
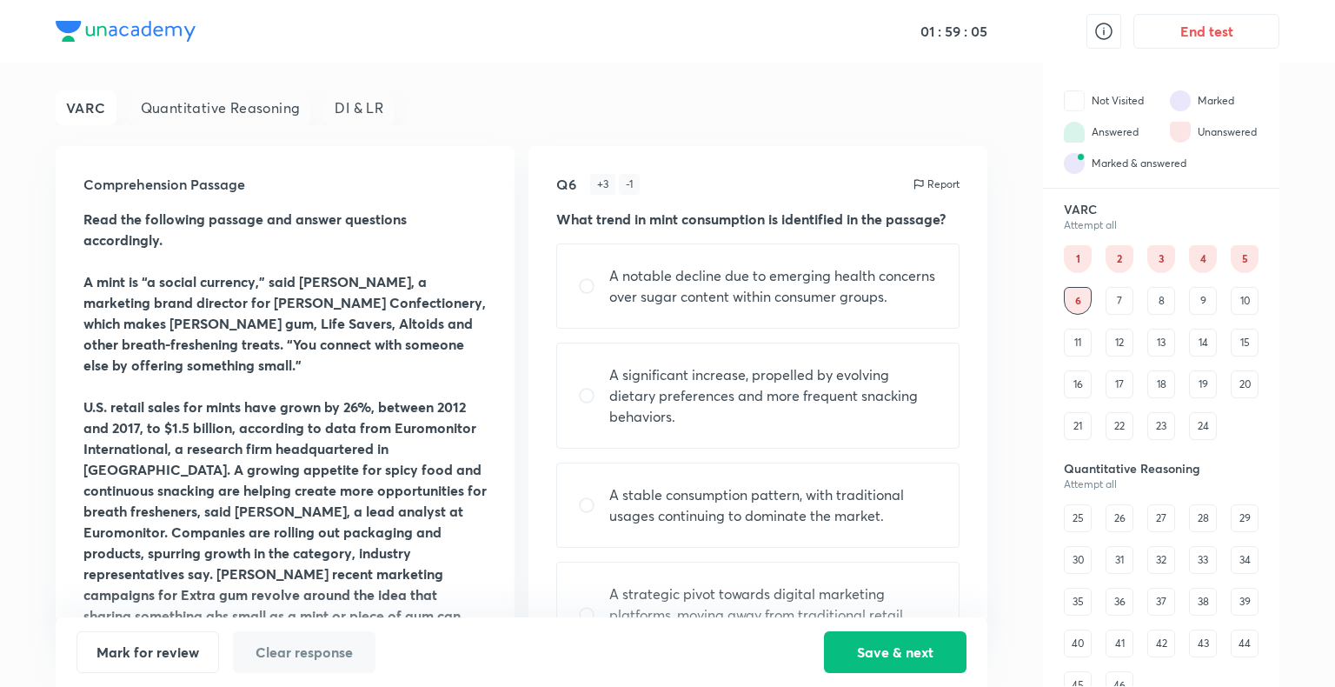
click at [1114, 305] on div "7" at bounding box center [1120, 301] width 28 height 28
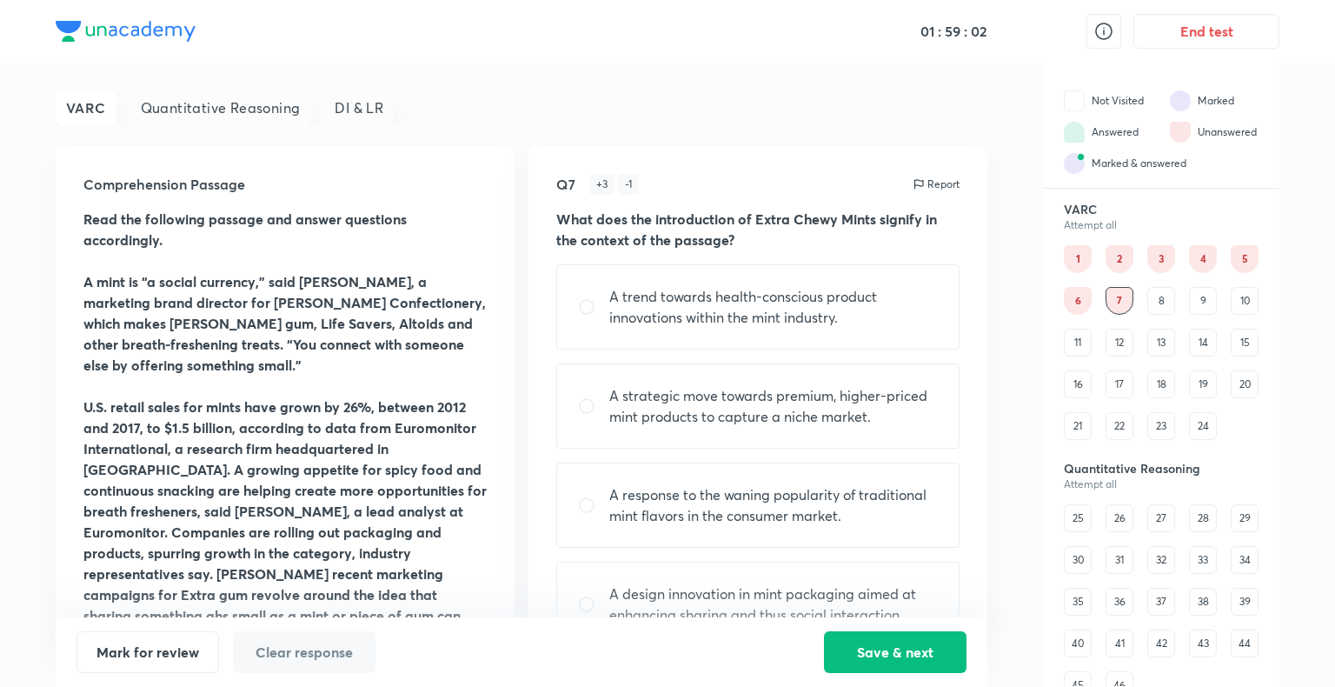
click at [1164, 310] on div "8" at bounding box center [1161, 301] width 28 height 28
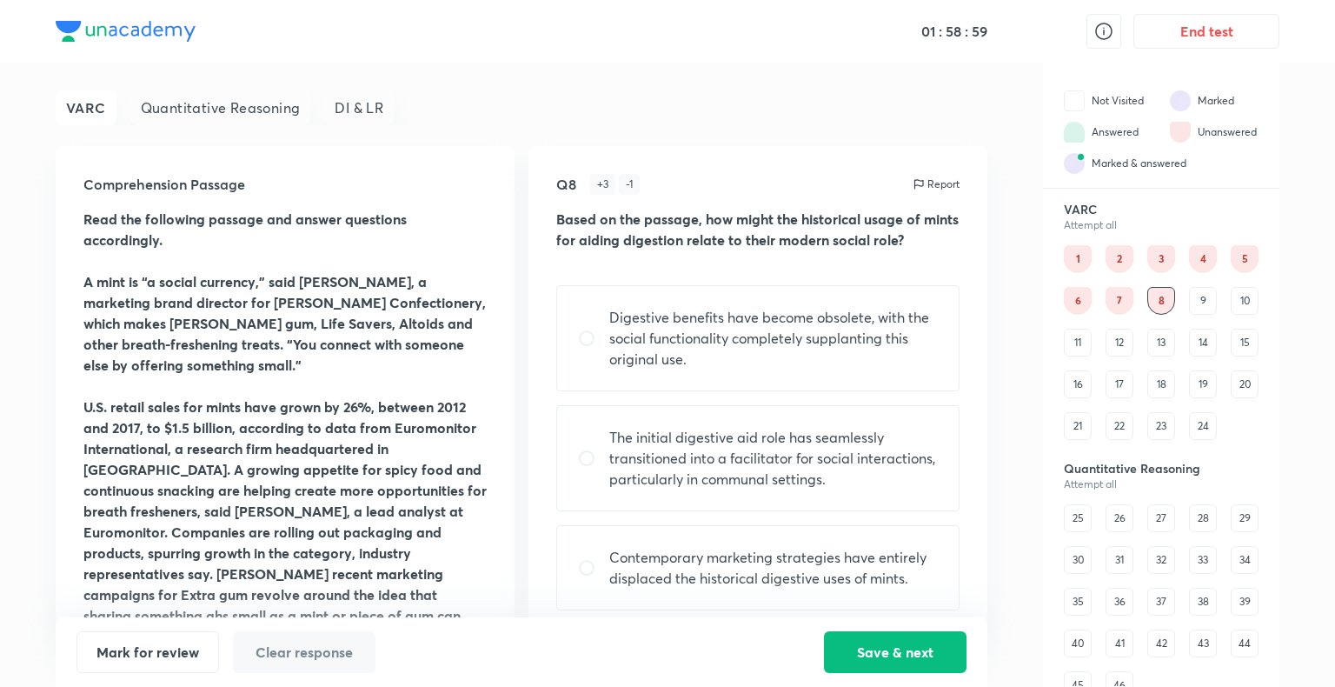
click at [1195, 308] on div "9" at bounding box center [1203, 301] width 28 height 28
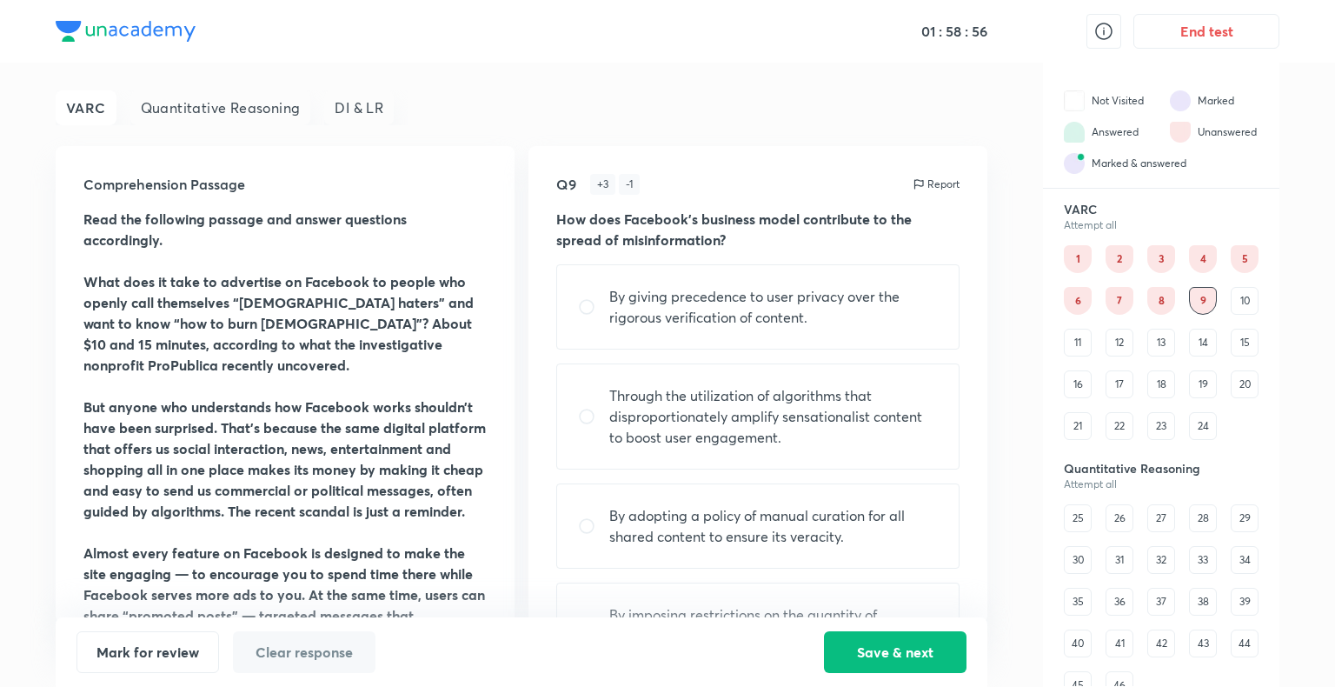
click at [1235, 310] on div "10" at bounding box center [1245, 301] width 28 height 28
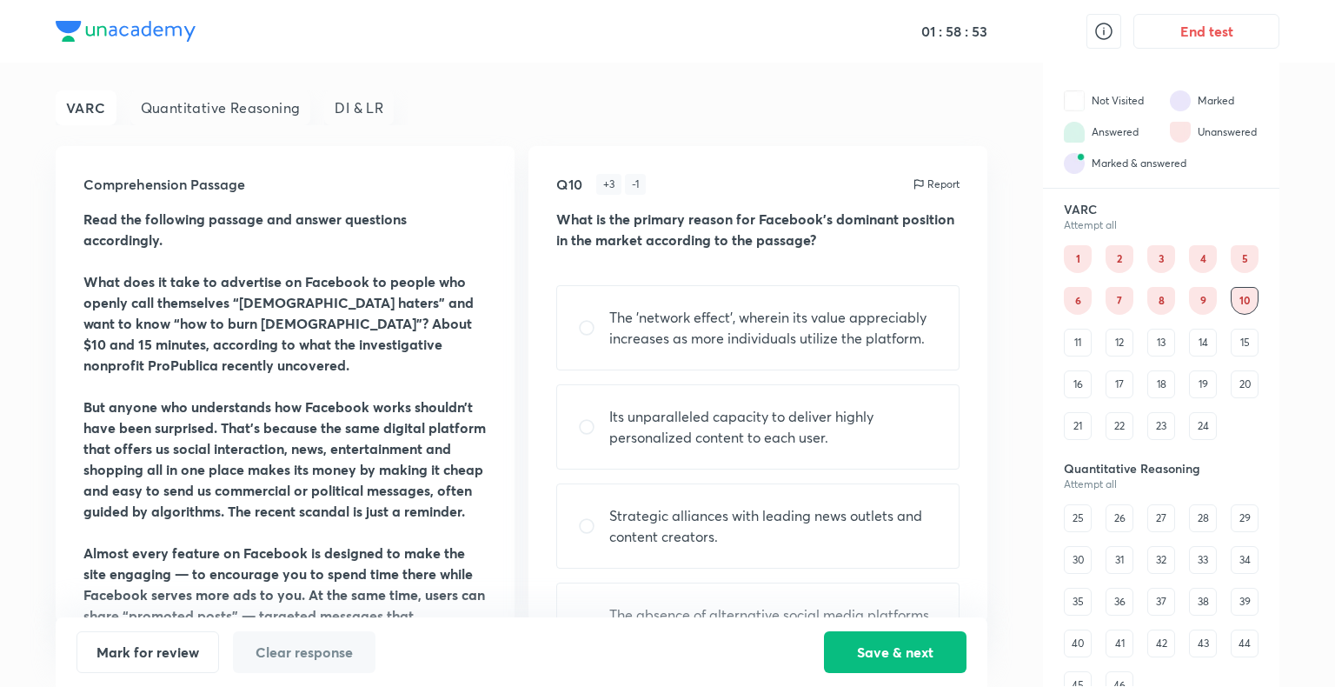
click at [1087, 333] on div "11" at bounding box center [1078, 343] width 28 height 28
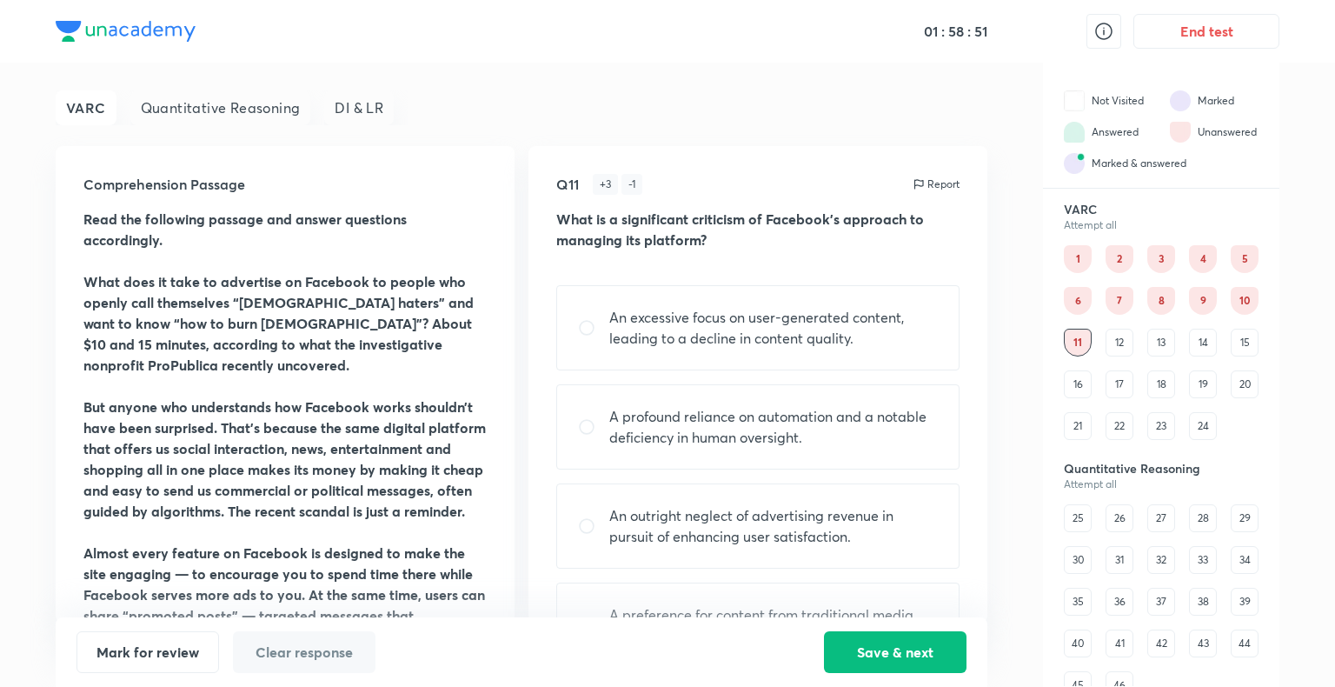
click at [1125, 351] on div "12" at bounding box center [1120, 343] width 28 height 28
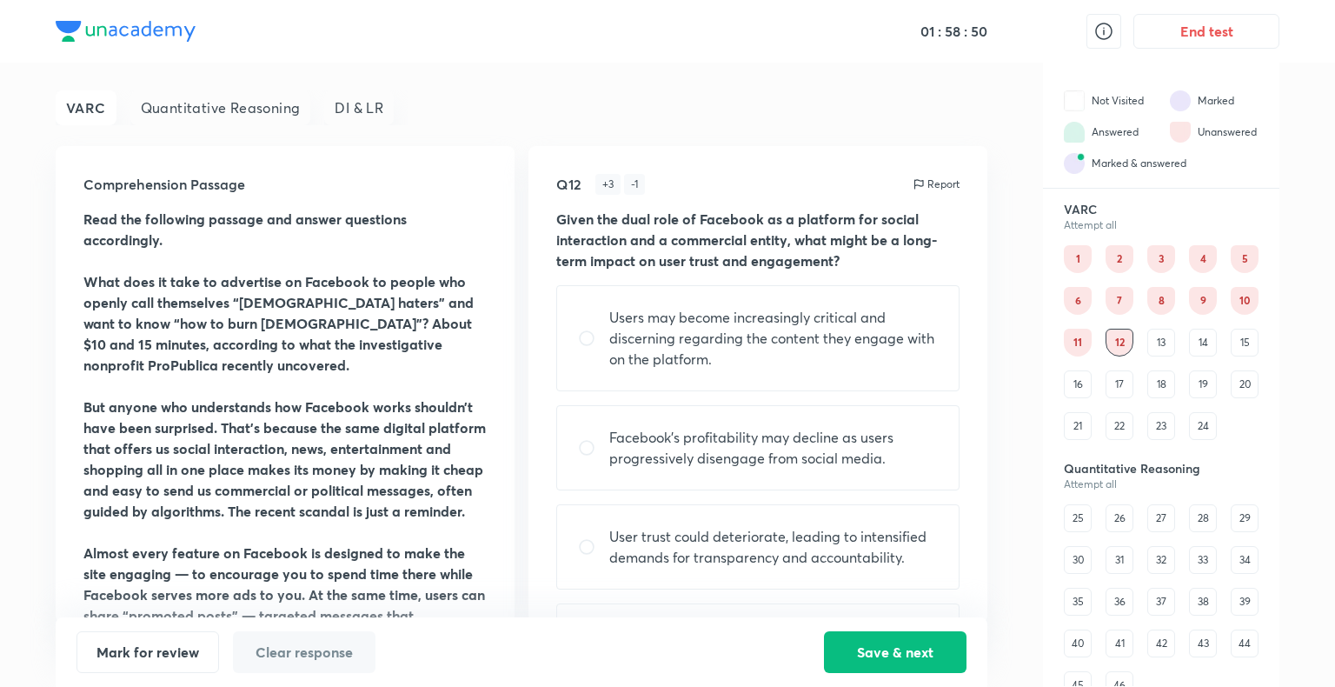
click at [1078, 381] on div "16" at bounding box center [1078, 384] width 28 height 28
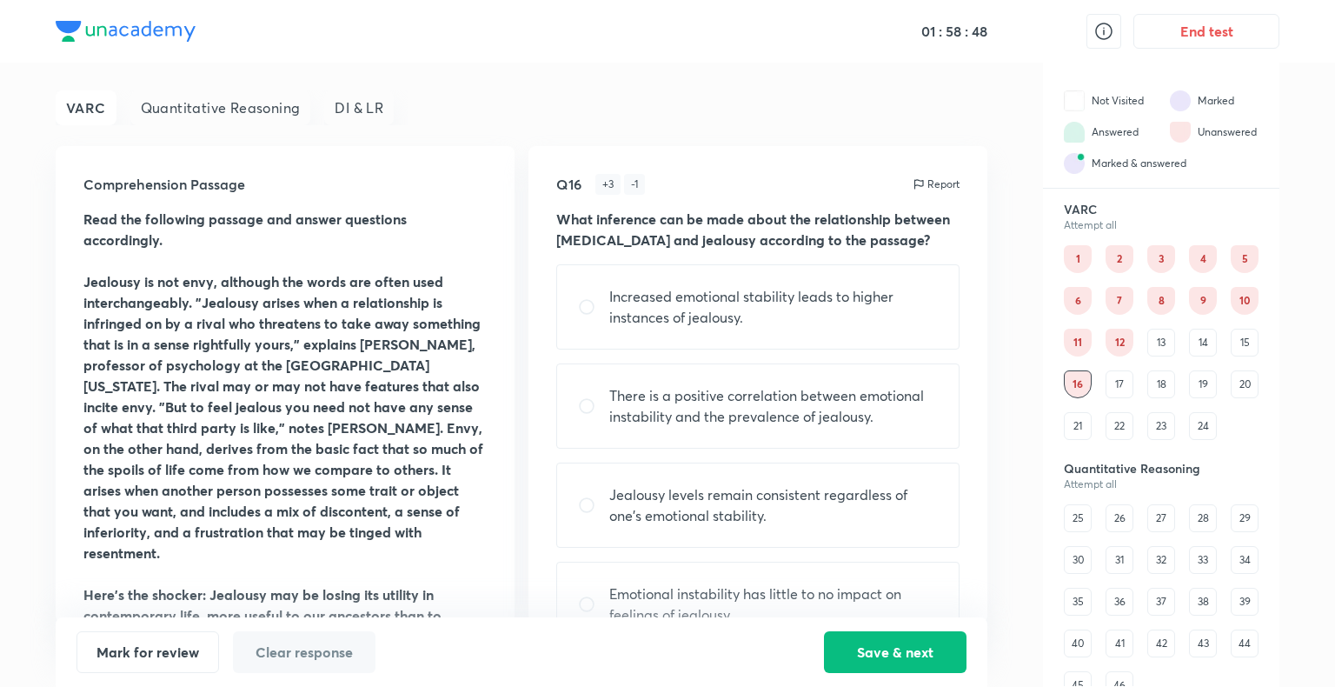
click at [1074, 426] on div "21" at bounding box center [1078, 426] width 28 height 28
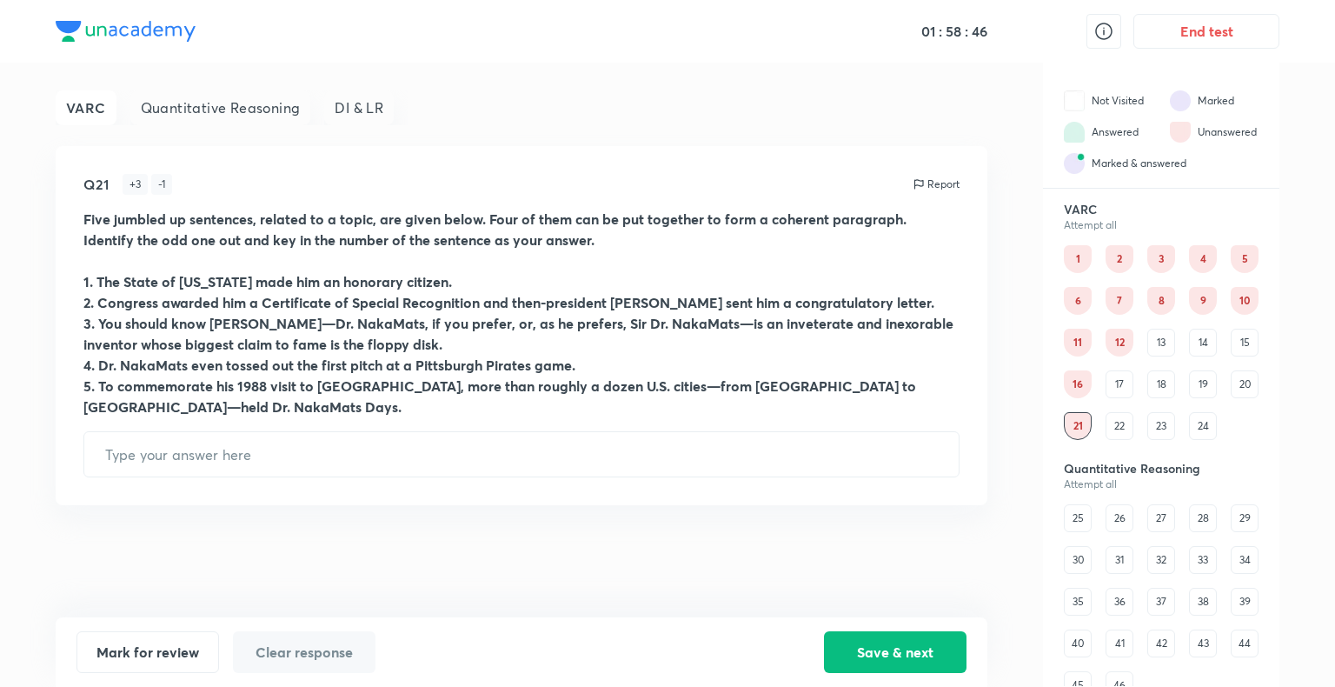
click at [1122, 426] on div "22" at bounding box center [1120, 426] width 28 height 28
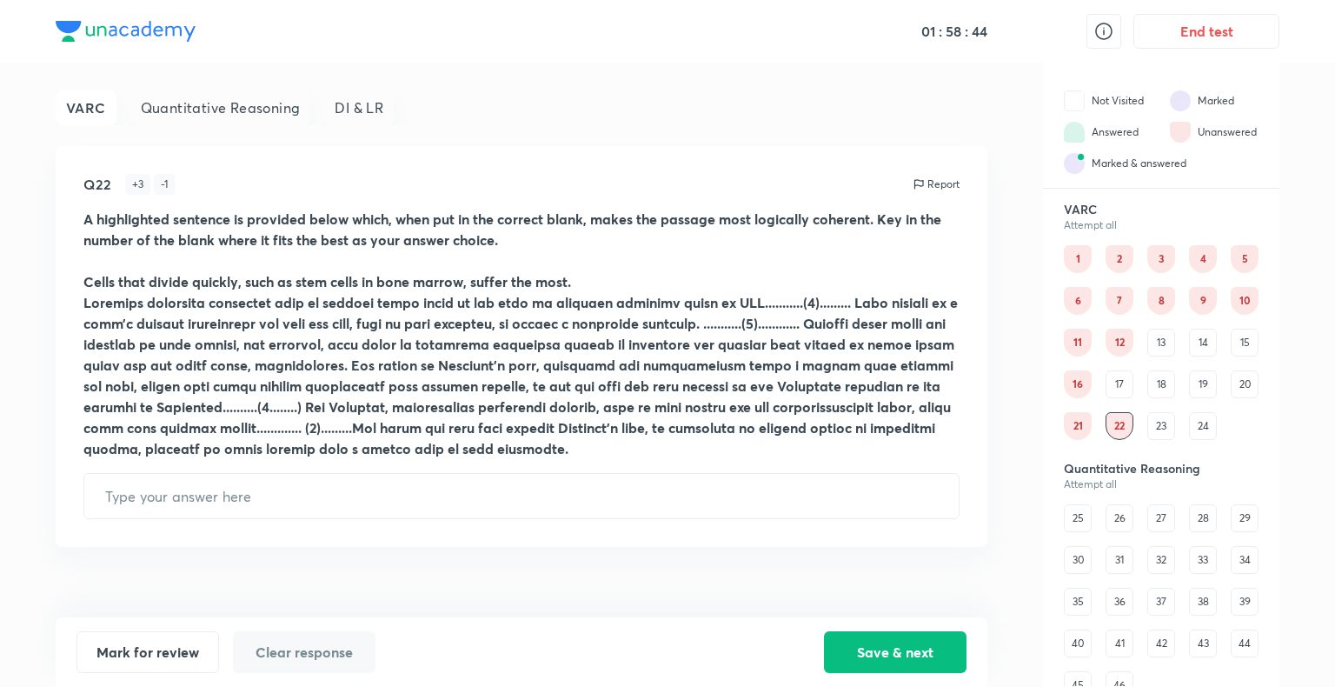
click at [1168, 431] on div "23" at bounding box center [1161, 426] width 28 height 28
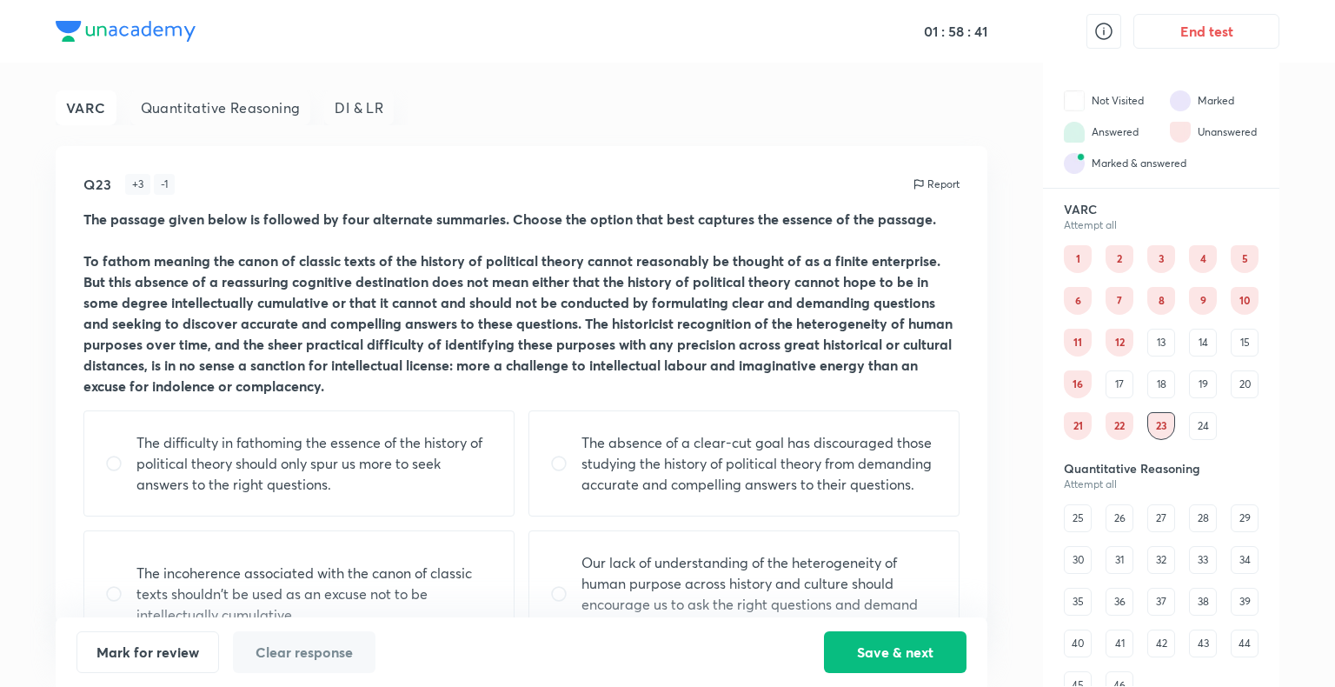
click at [1204, 426] on div "24" at bounding box center [1203, 426] width 28 height 28
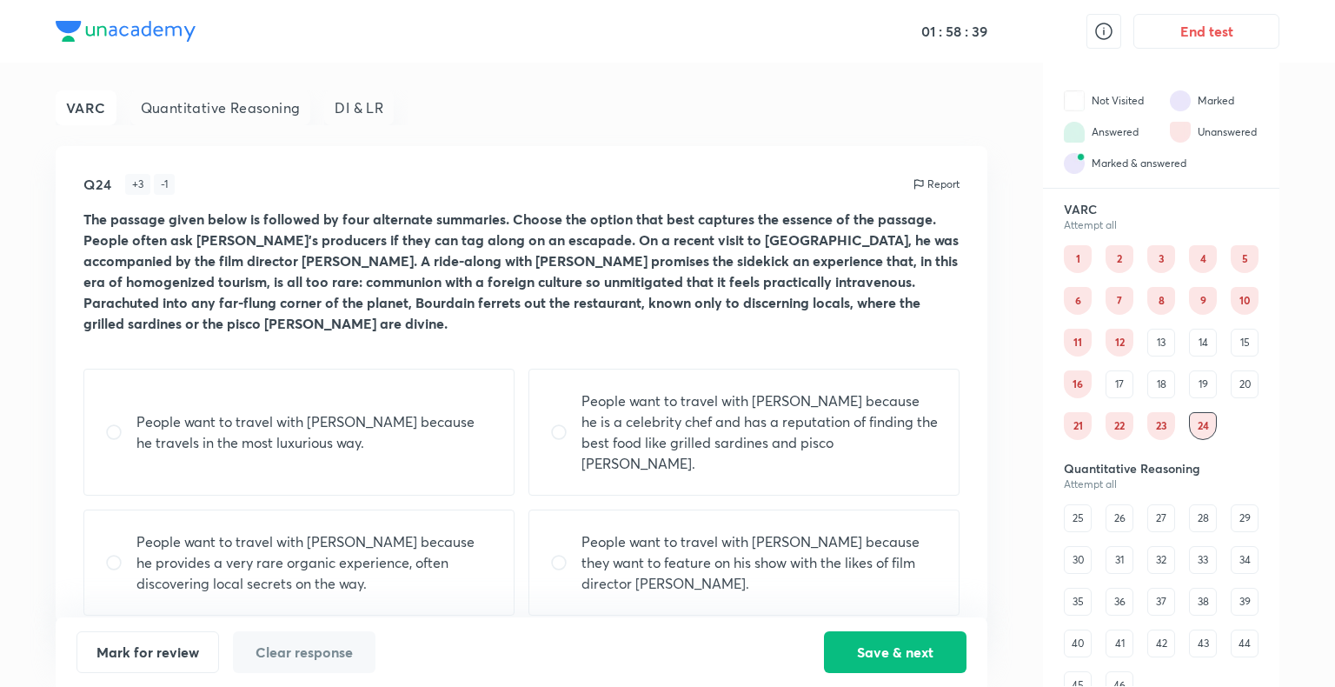
click at [1206, 383] on div "19" at bounding box center [1203, 384] width 28 height 28
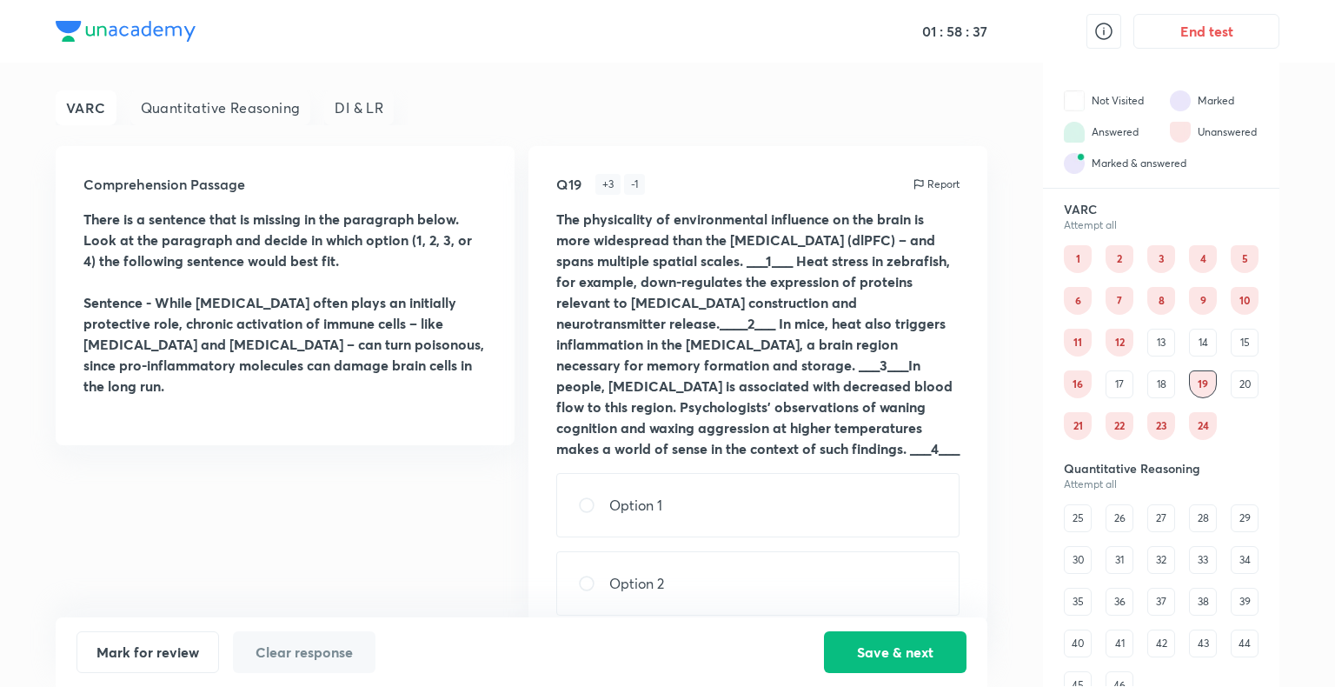
click at [1239, 377] on div "20" at bounding box center [1245, 384] width 28 height 28
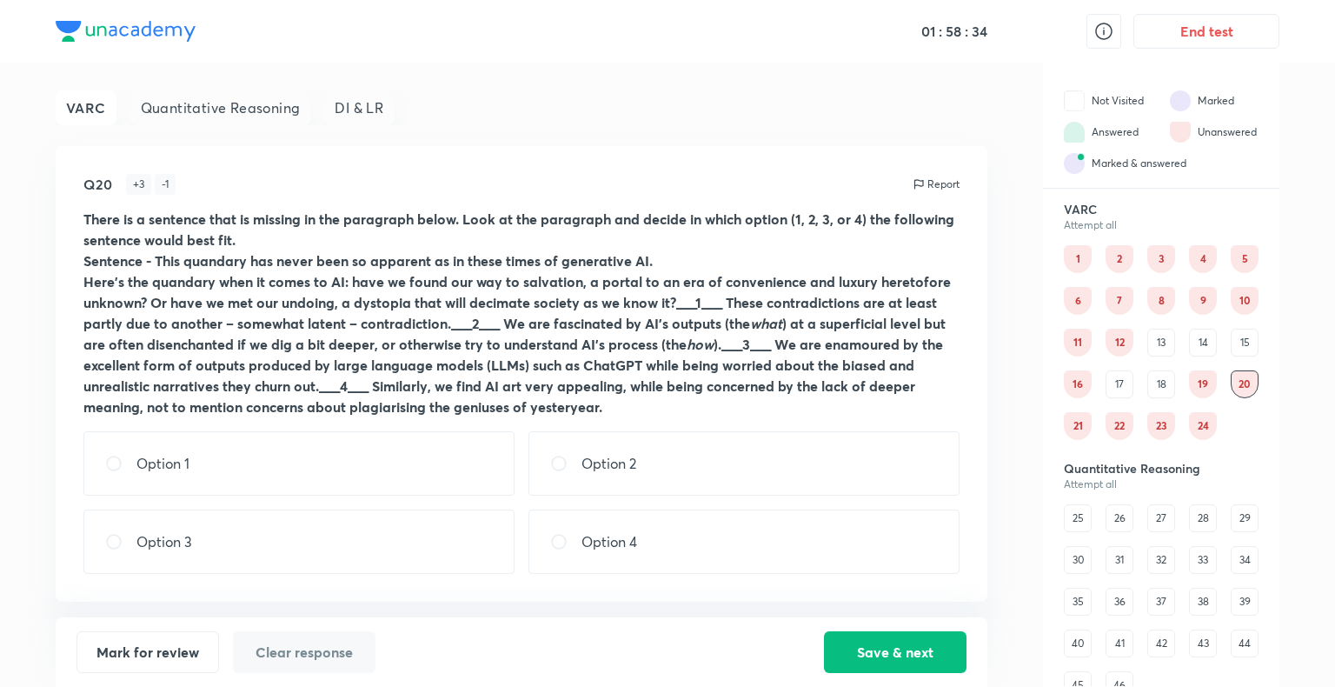
click at [1129, 383] on div "17" at bounding box center [1120, 384] width 28 height 28
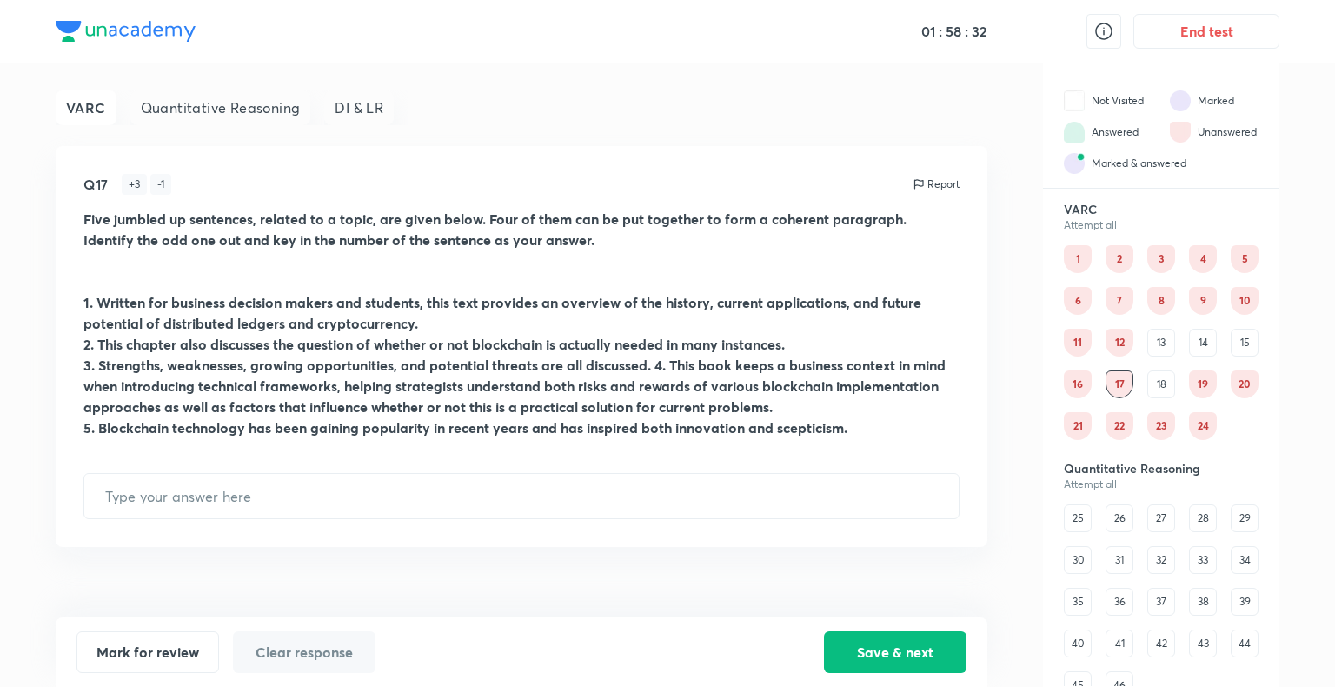
click at [1163, 389] on div "18" at bounding box center [1161, 384] width 28 height 28
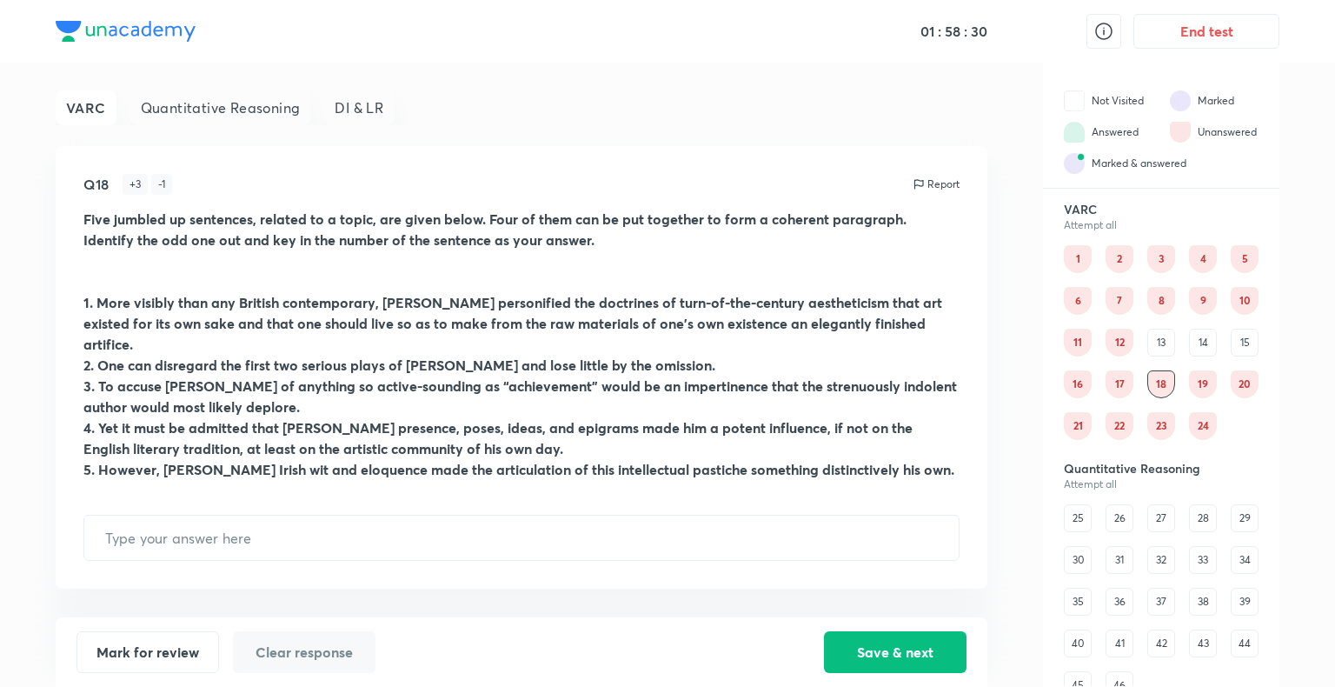
click at [1161, 352] on div "13" at bounding box center [1161, 343] width 28 height 28
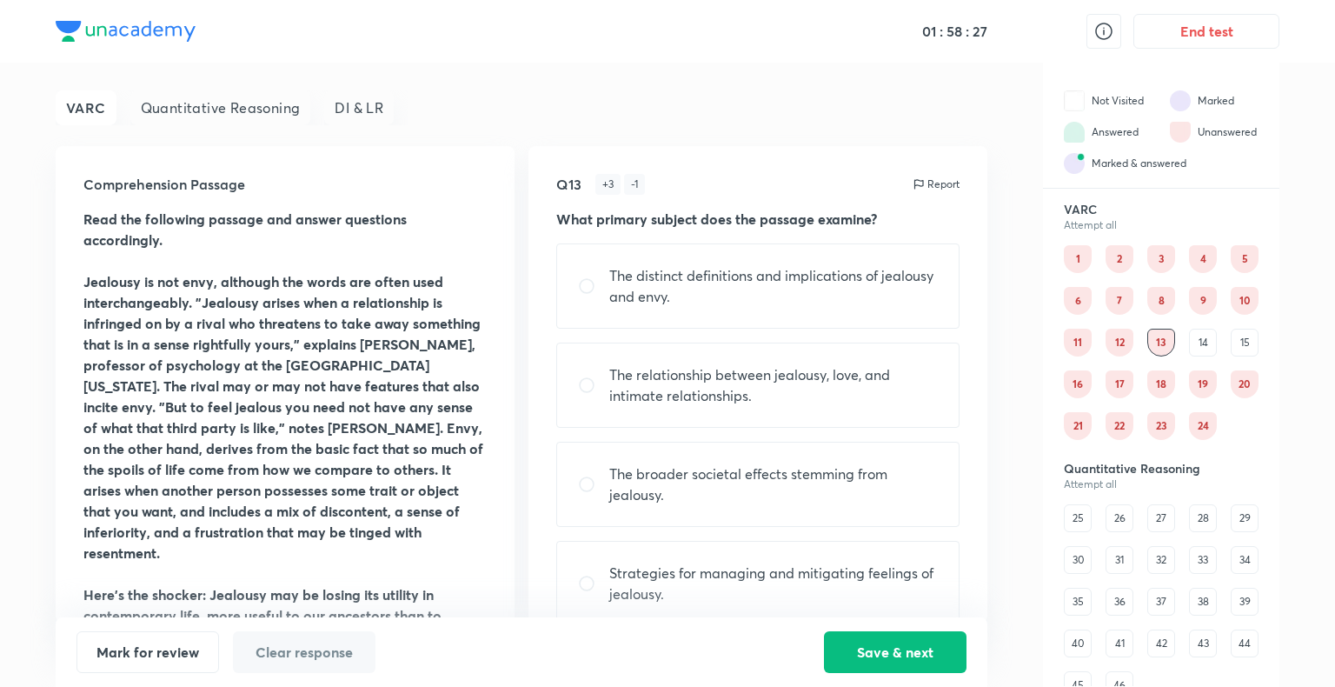
click at [1203, 341] on div "14" at bounding box center [1203, 343] width 28 height 28
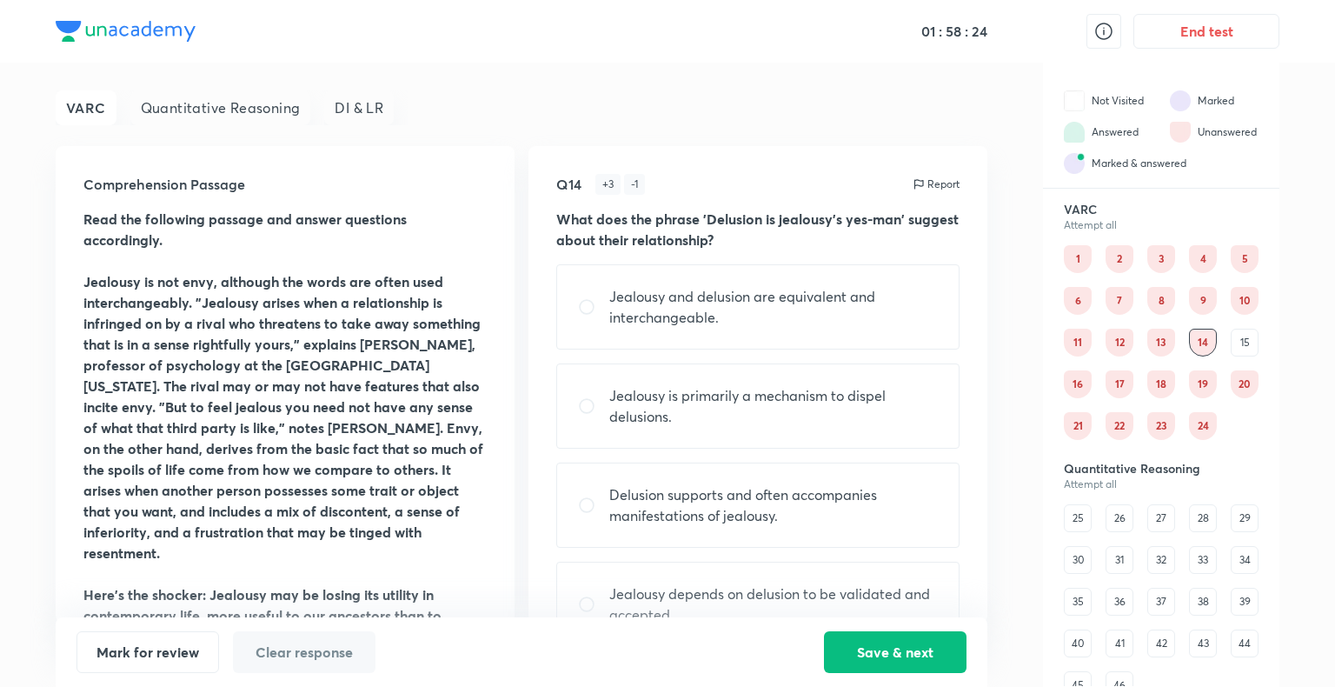
click at [1247, 340] on div "15" at bounding box center [1245, 343] width 28 height 28
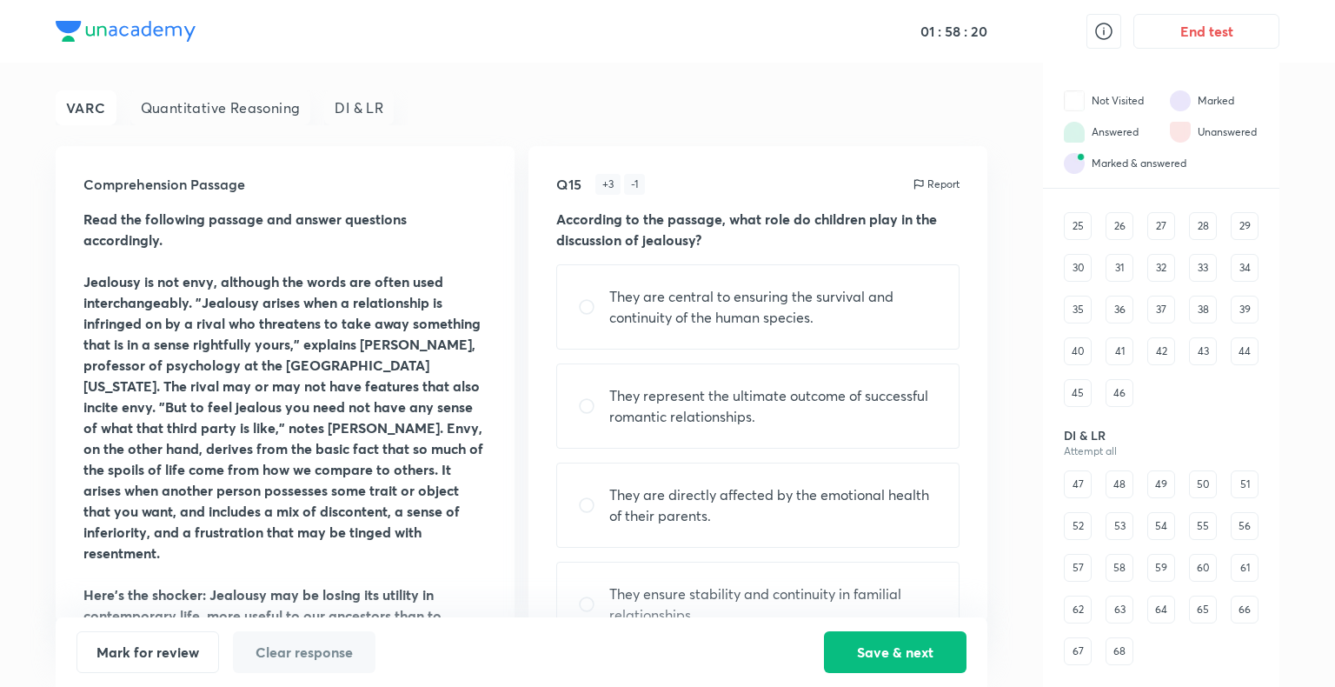
click at [1081, 485] on div "47" at bounding box center [1078, 484] width 28 height 28
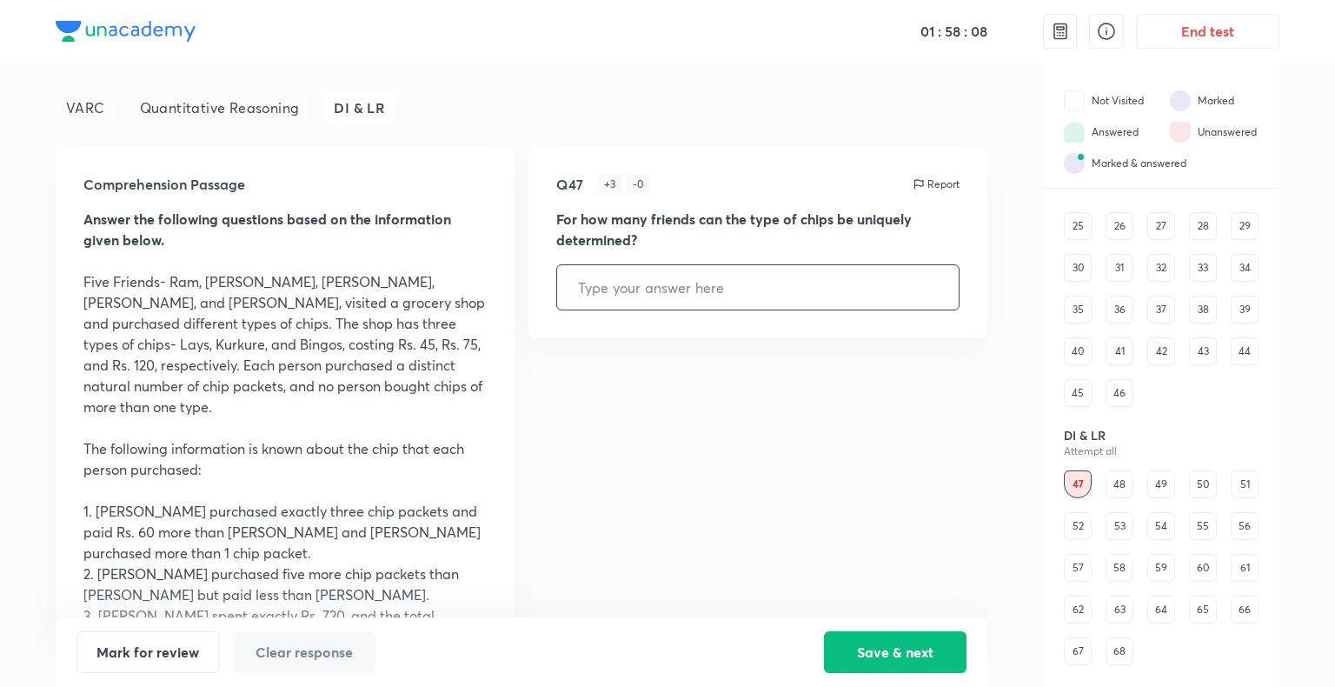
scroll to position [30, 0]
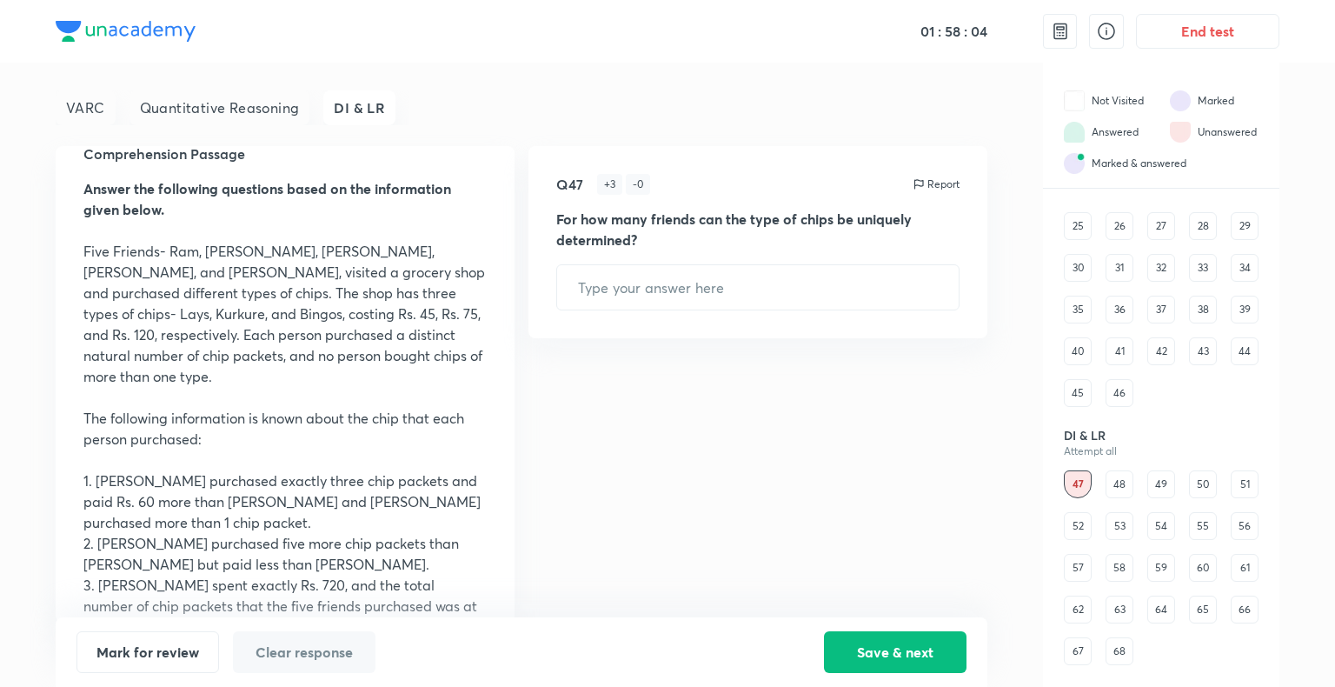
click at [1108, 489] on div "48" at bounding box center [1120, 484] width 28 height 28
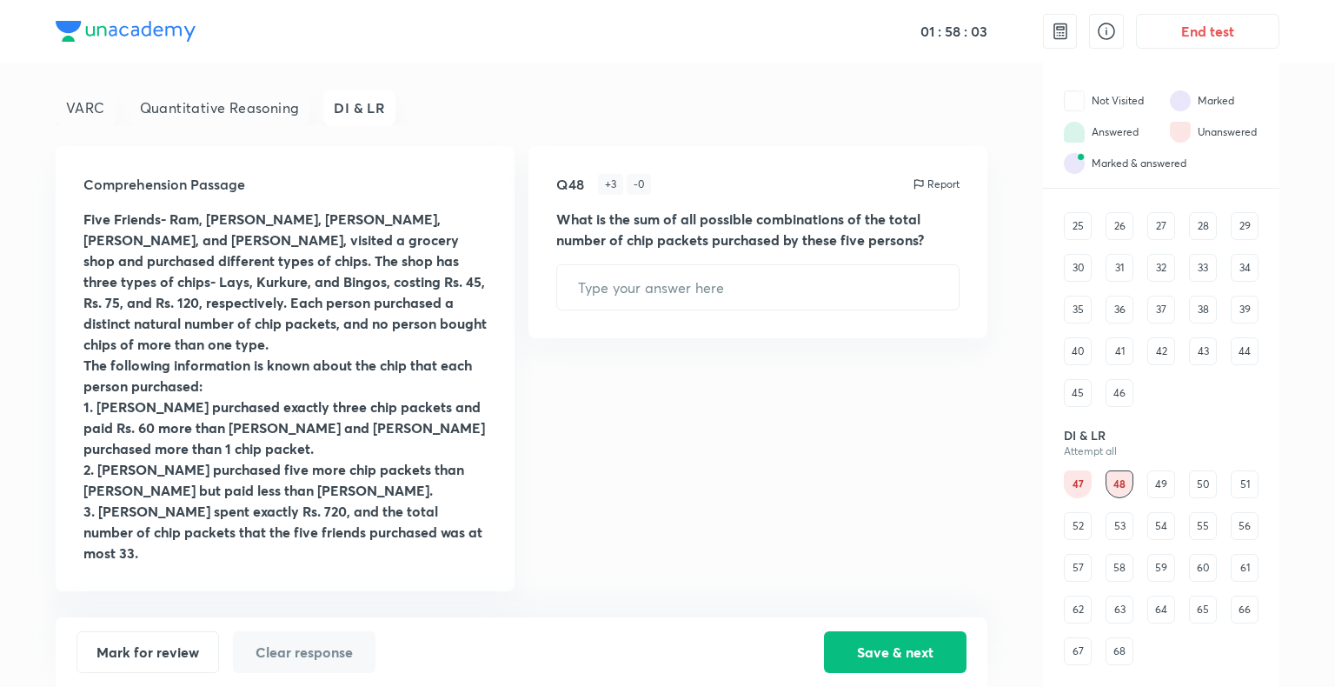
click at [1078, 530] on div "52" at bounding box center [1078, 526] width 28 height 28
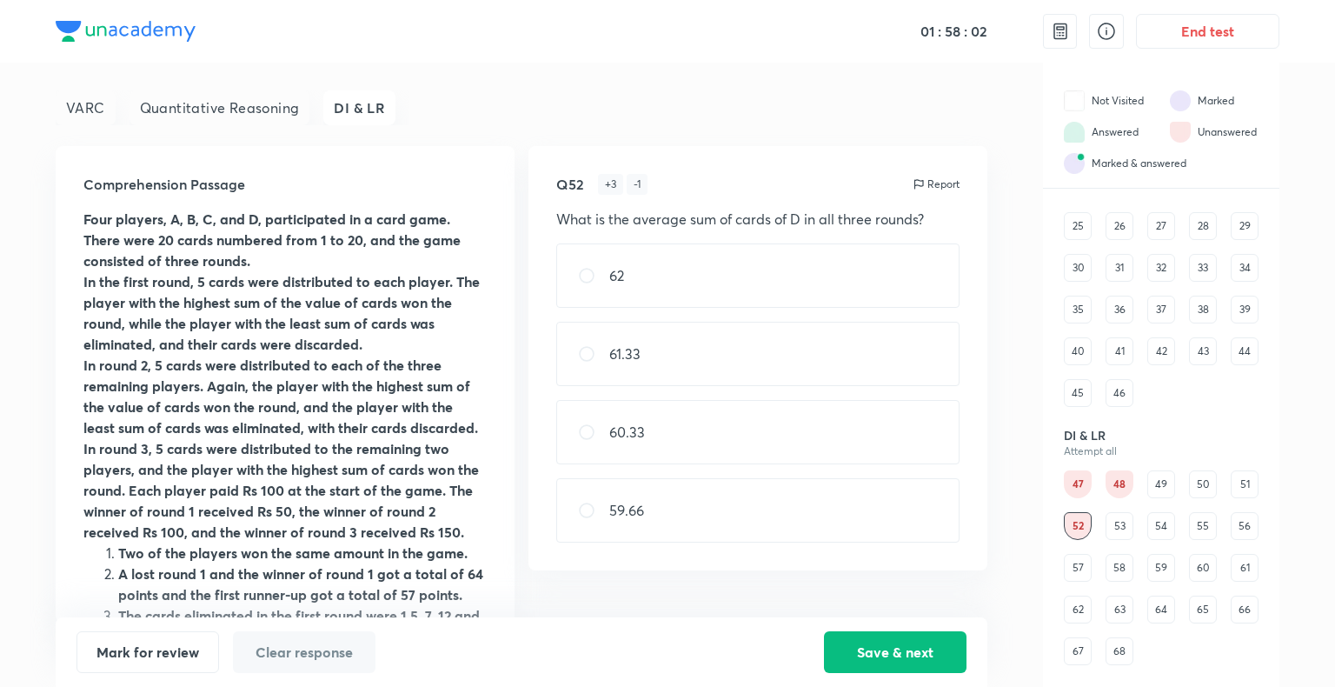
click at [1081, 568] on div "57" at bounding box center [1078, 568] width 28 height 28
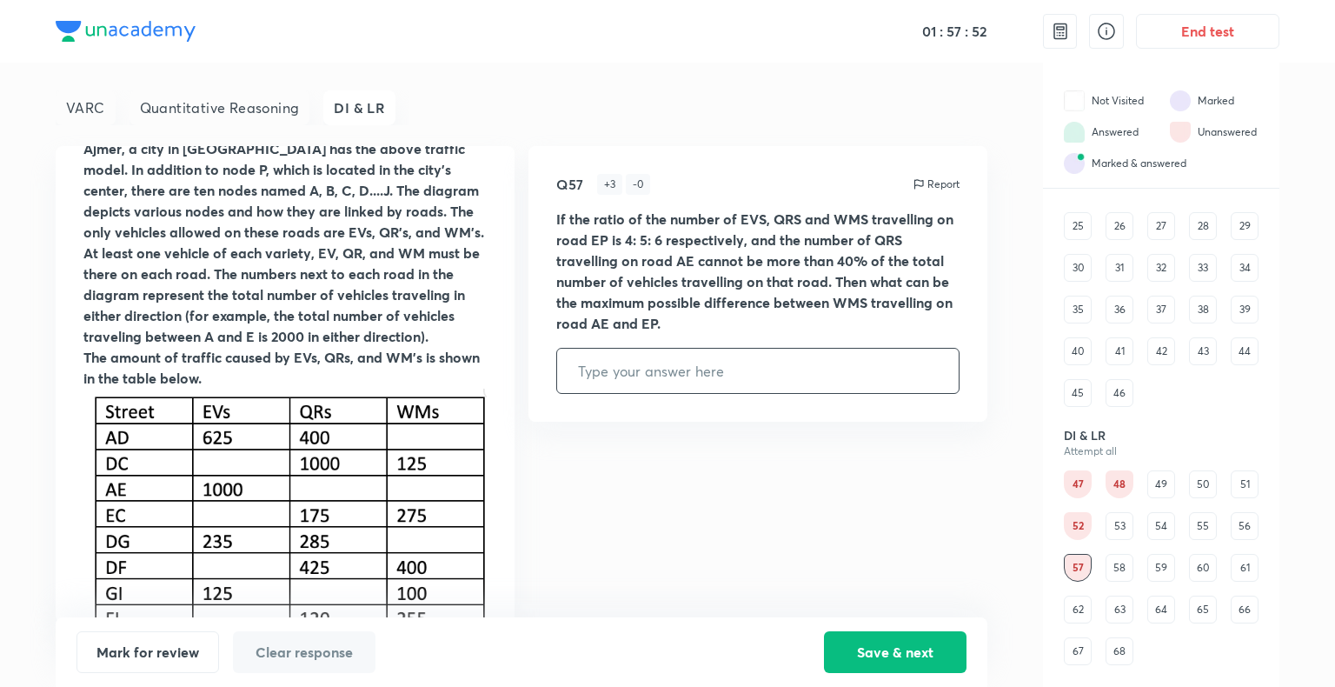
scroll to position [788, 0]
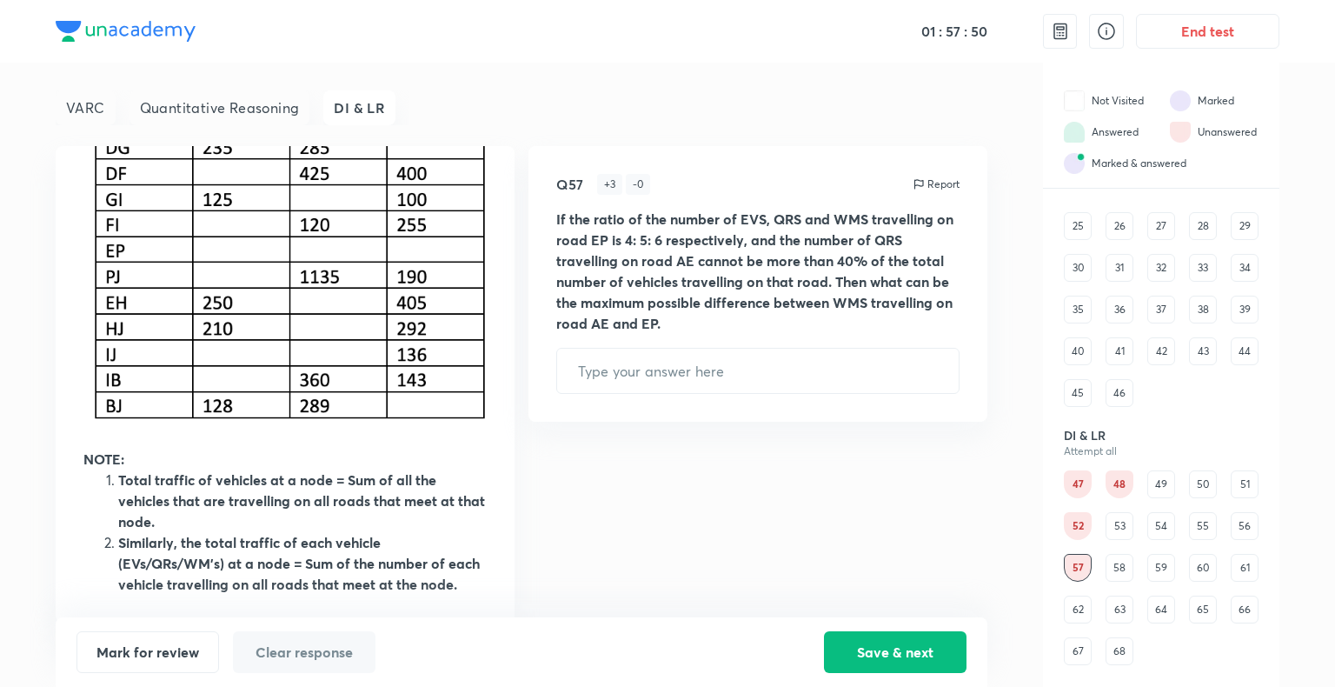
click at [1127, 572] on div "58" at bounding box center [1120, 568] width 28 height 28
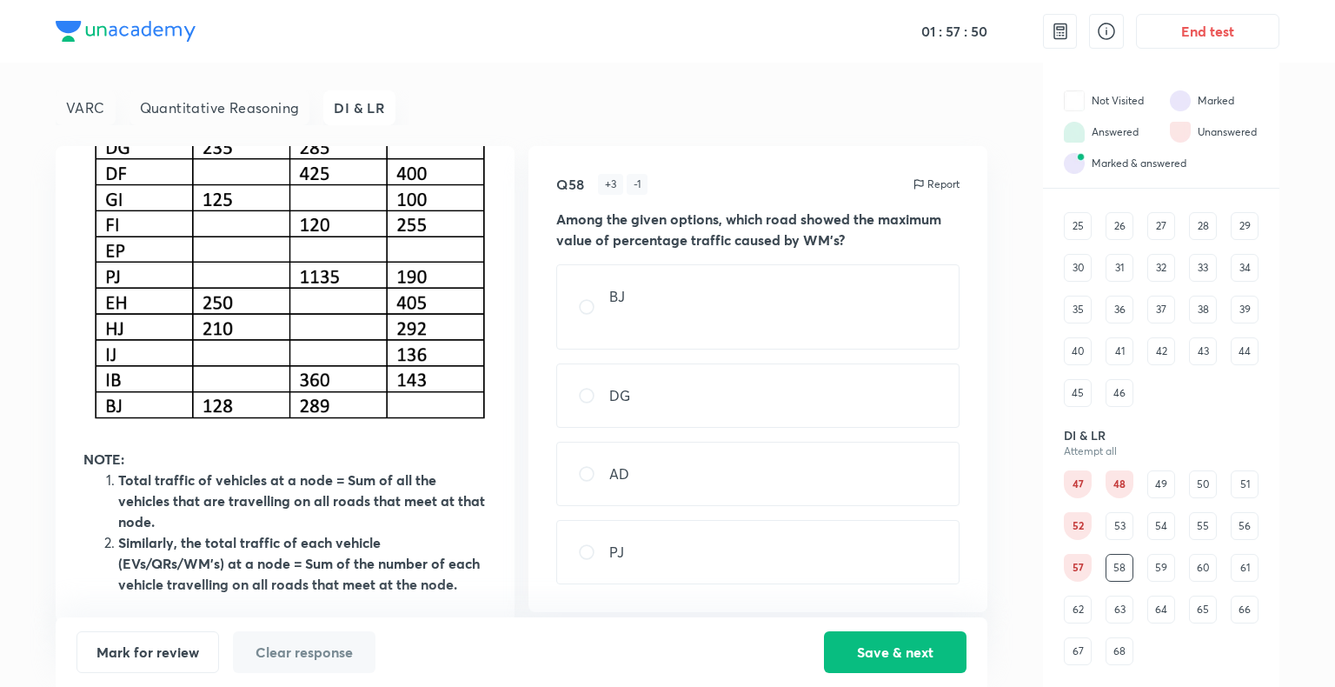
scroll to position [0, 0]
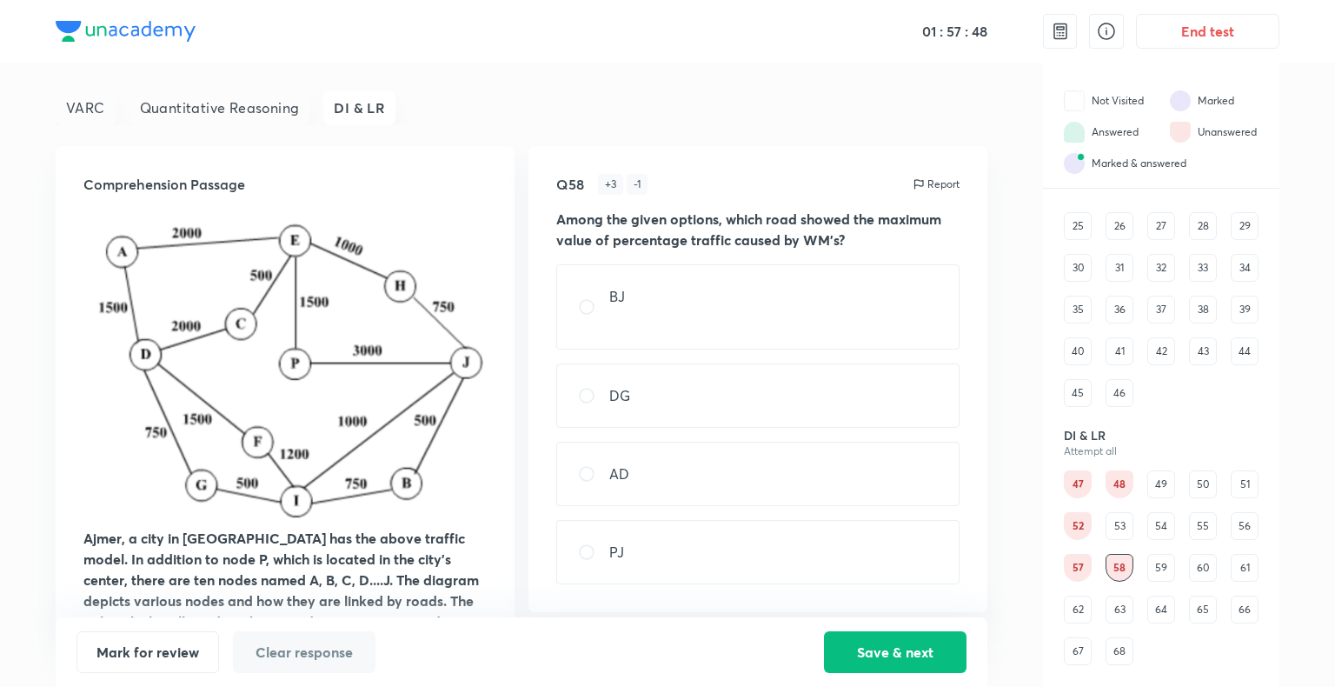
click at [1153, 572] on div "59" at bounding box center [1161, 568] width 28 height 28
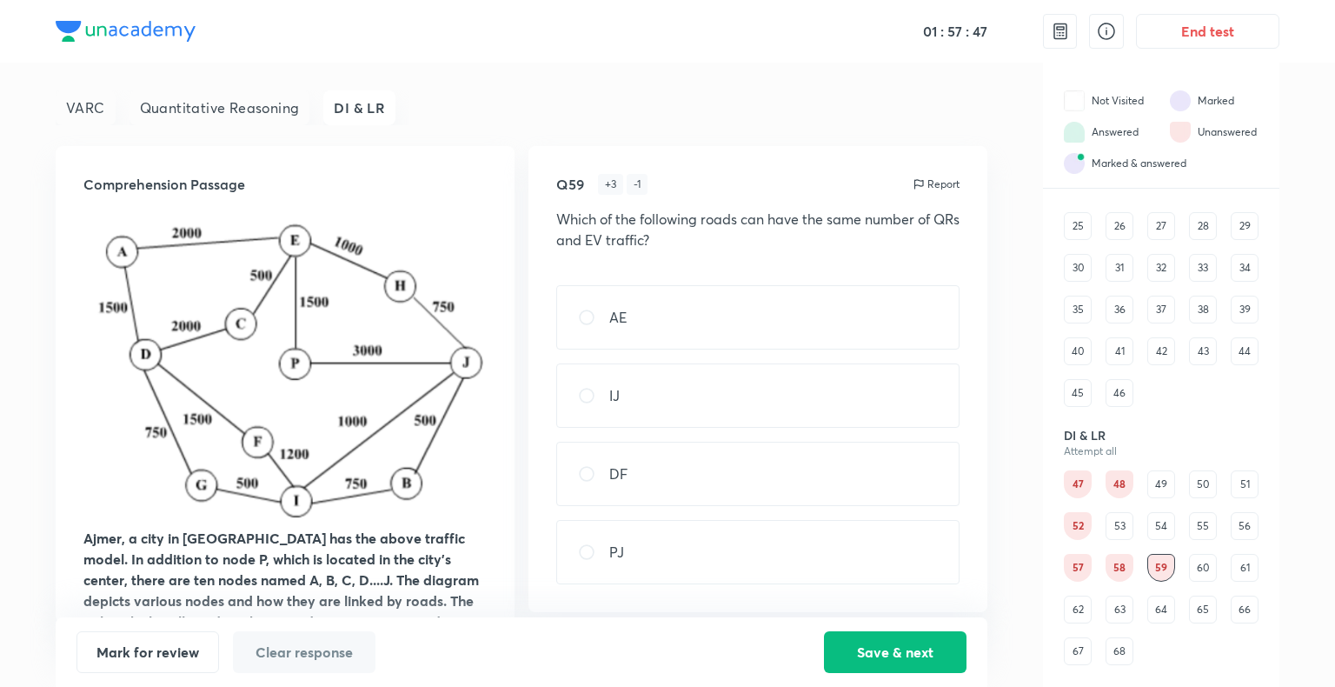
click at [1197, 575] on div "60" at bounding box center [1203, 568] width 28 height 28
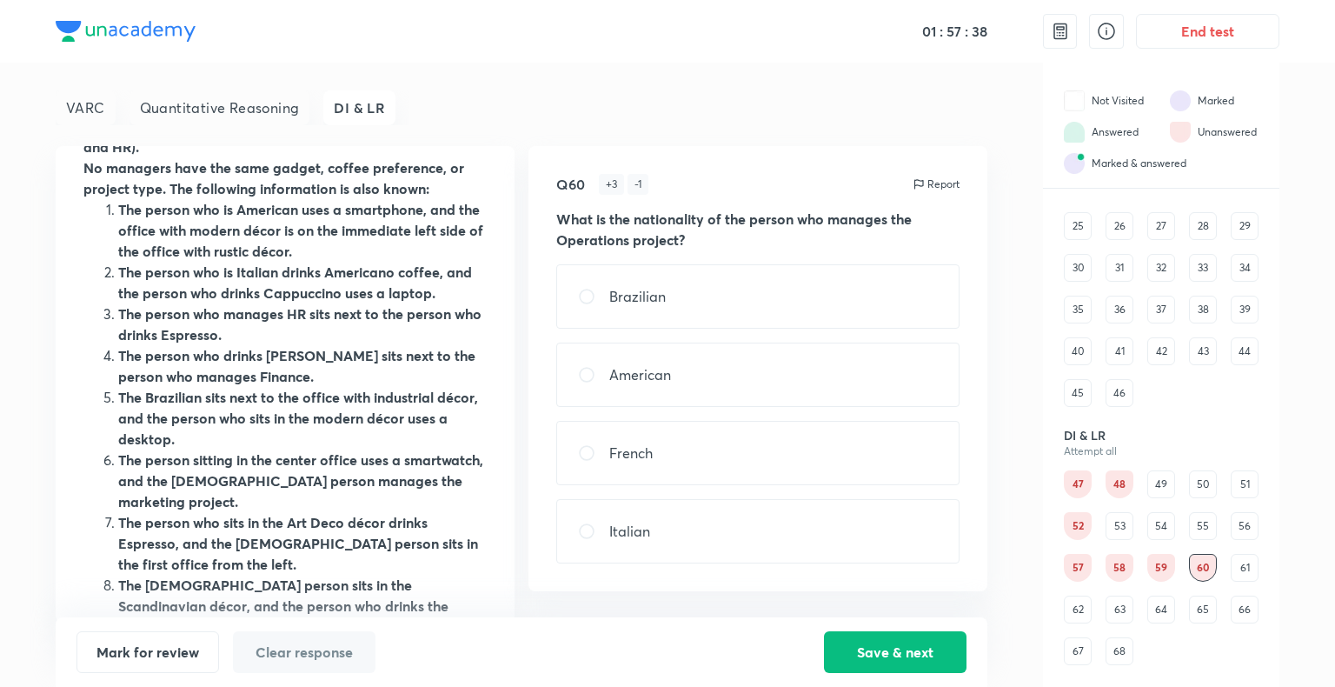
scroll to position [280, 0]
click at [1247, 569] on div "61" at bounding box center [1245, 568] width 28 height 28
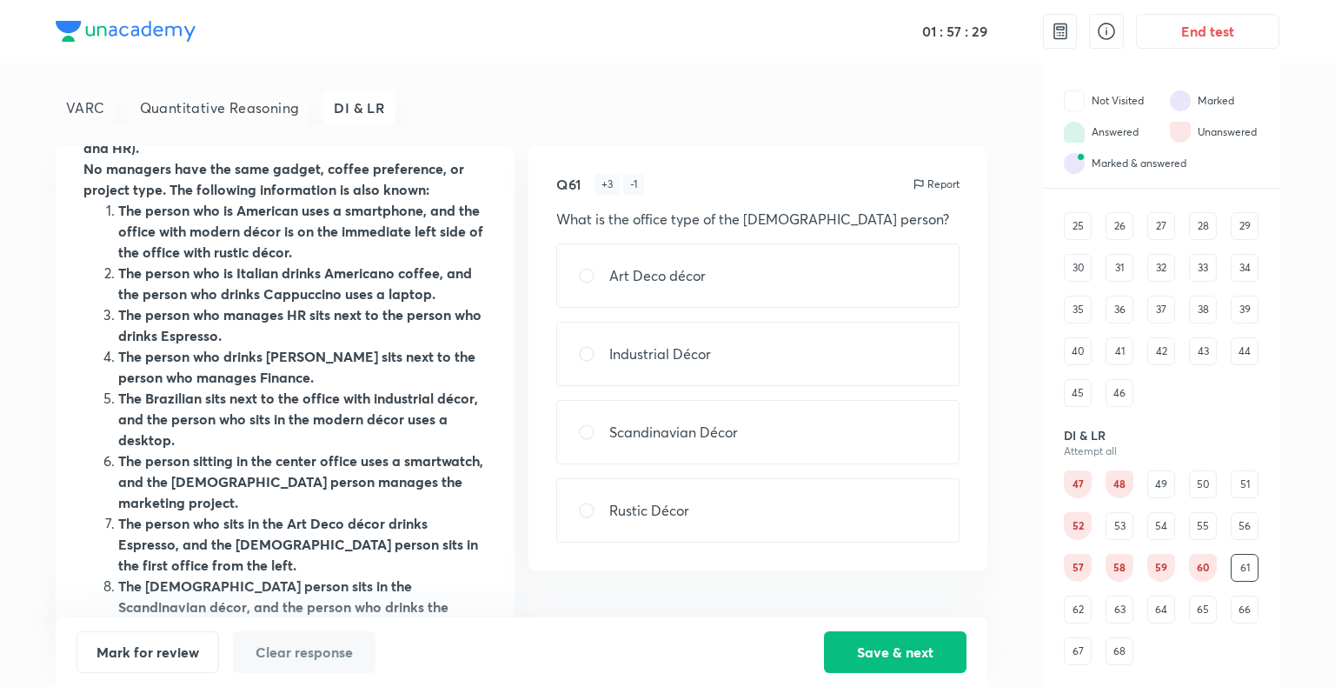
scroll to position [0, 0]
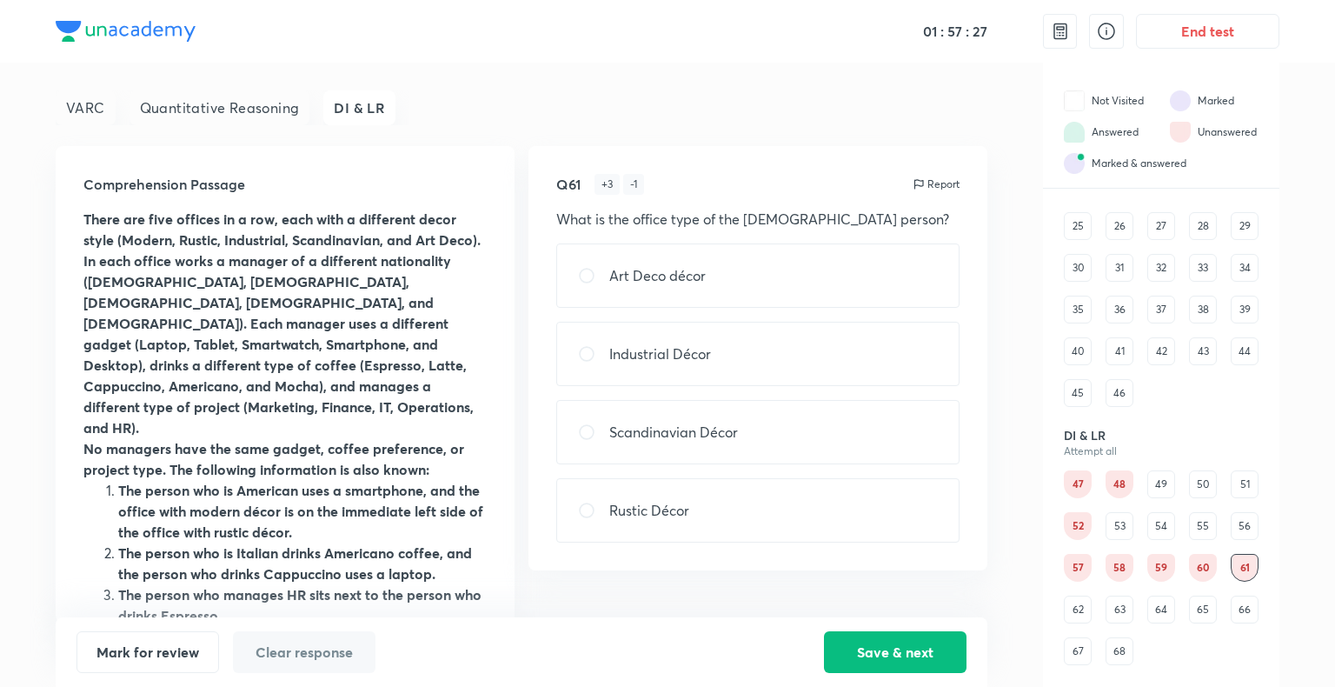
click at [1079, 614] on div "62" at bounding box center [1078, 609] width 28 height 28
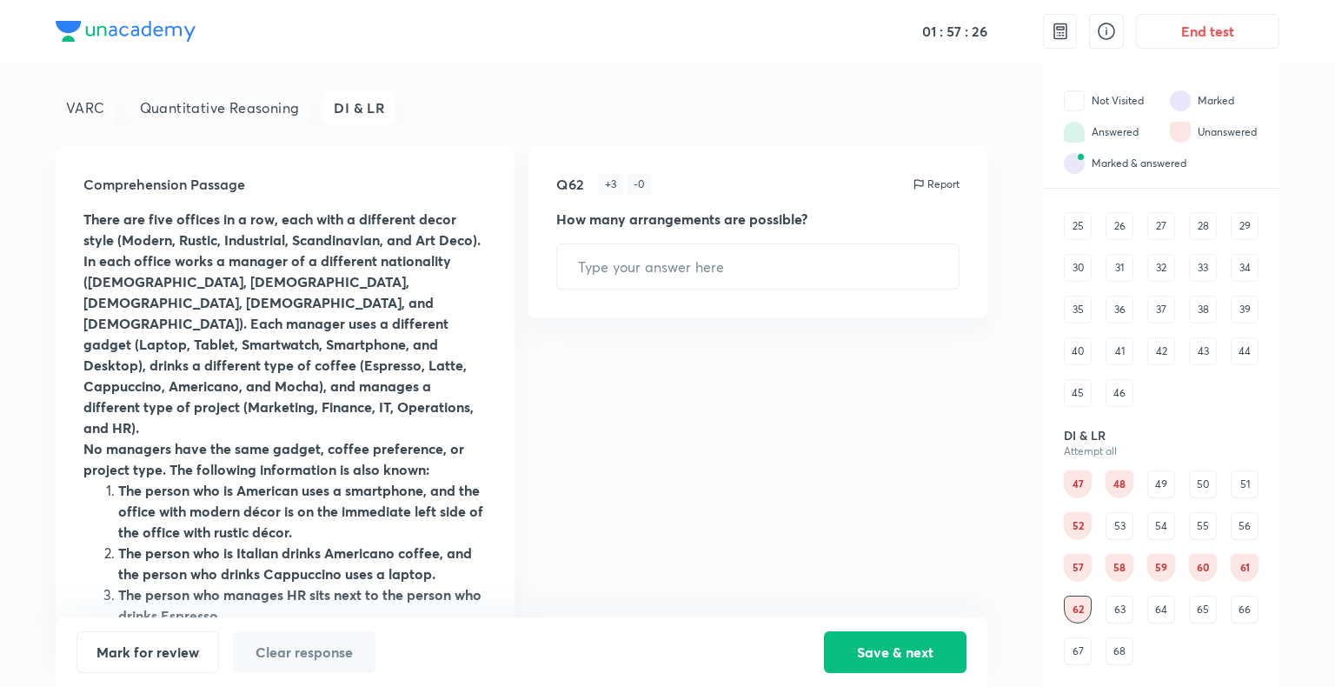
click at [1112, 614] on div "63" at bounding box center [1120, 609] width 28 height 28
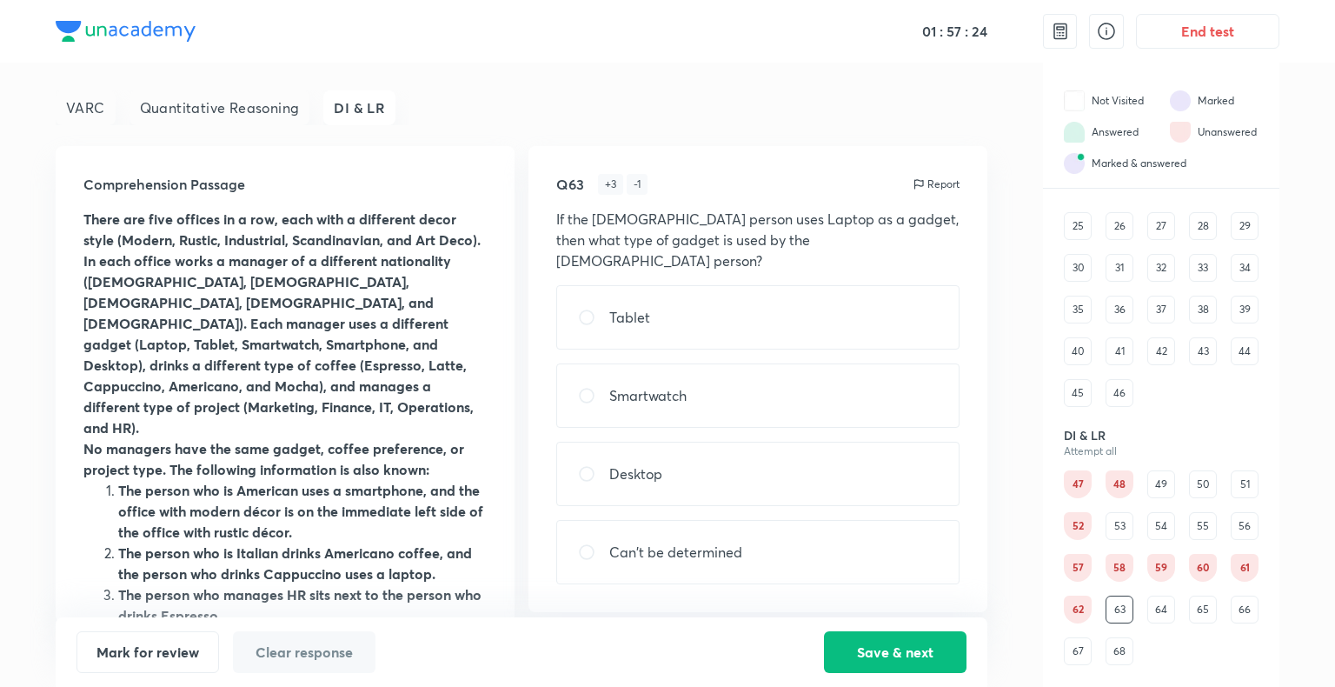
click at [1172, 617] on div "64" at bounding box center [1161, 609] width 28 height 28
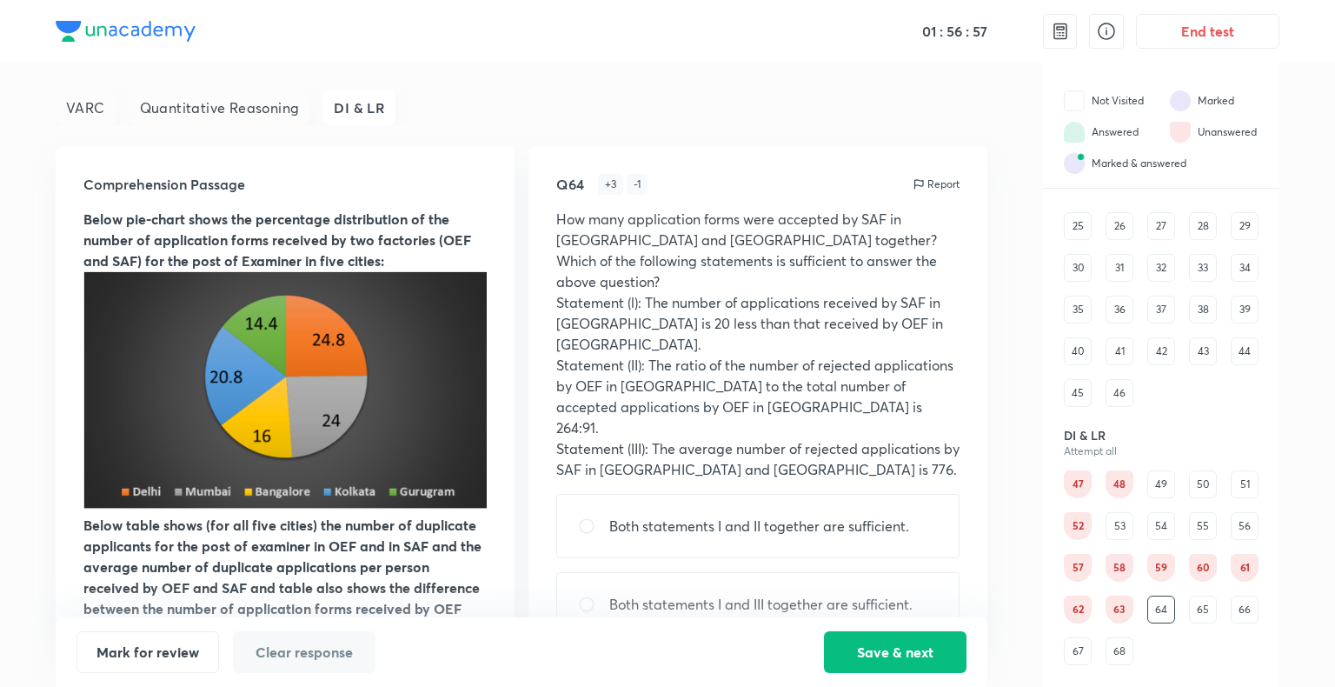
click at [1122, 614] on div "63" at bounding box center [1120, 609] width 28 height 28
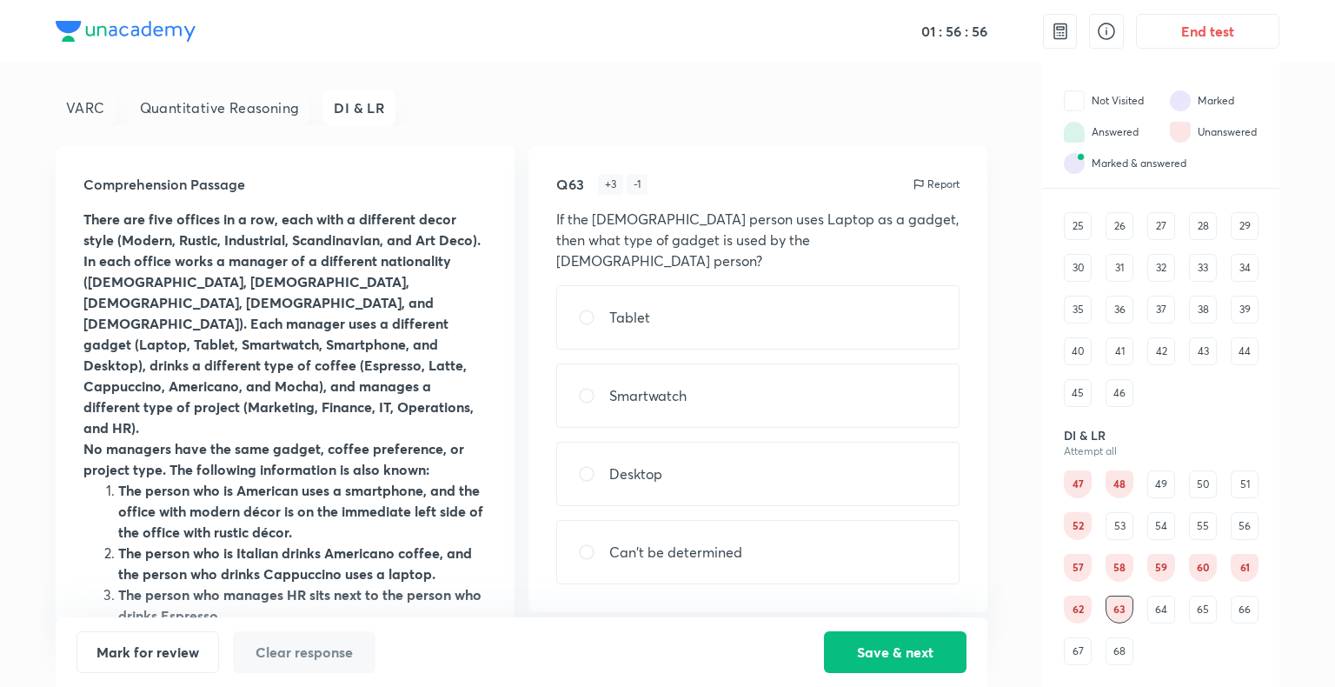
click at [1160, 613] on div "64" at bounding box center [1161, 609] width 28 height 28
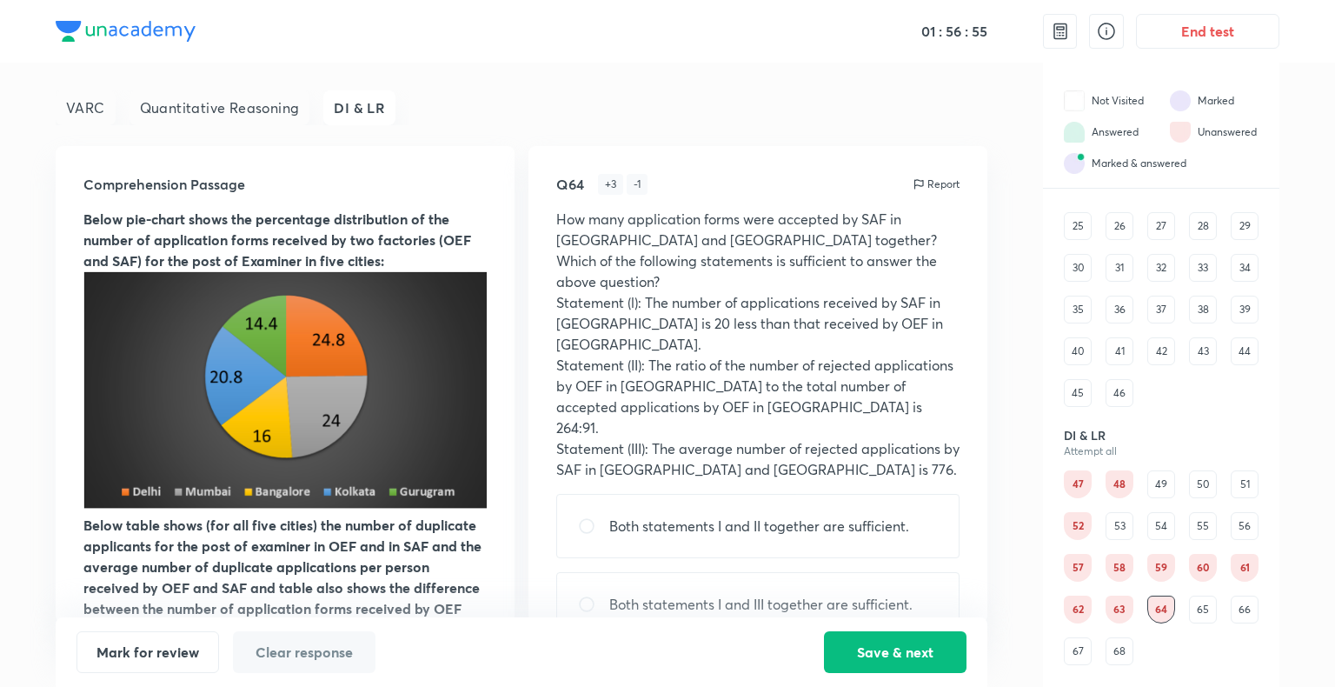
click at [1207, 607] on div "65" at bounding box center [1203, 609] width 28 height 28
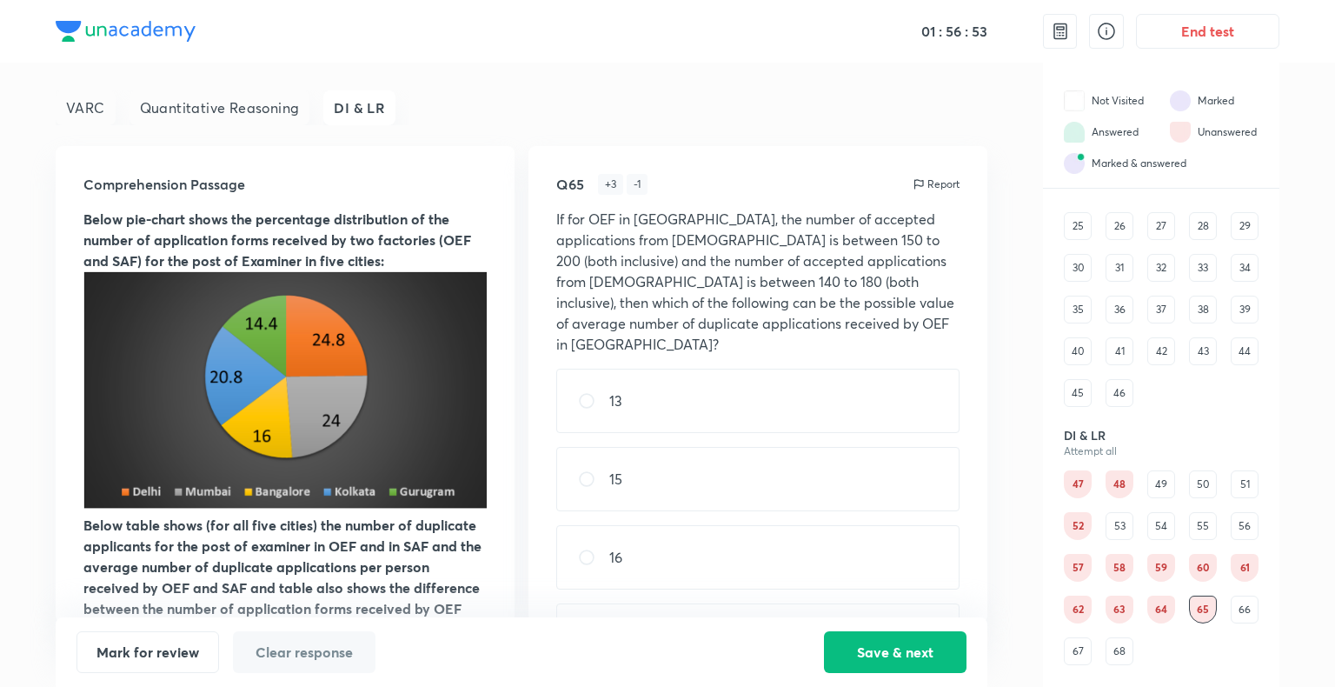
click at [1229, 606] on div "47 48 49 50 51 52 53 54 55 56 57 58 59 60 61 62 63 64 65 66 67 68" at bounding box center [1161, 567] width 195 height 195
click at [1247, 608] on div "66" at bounding box center [1245, 609] width 28 height 28
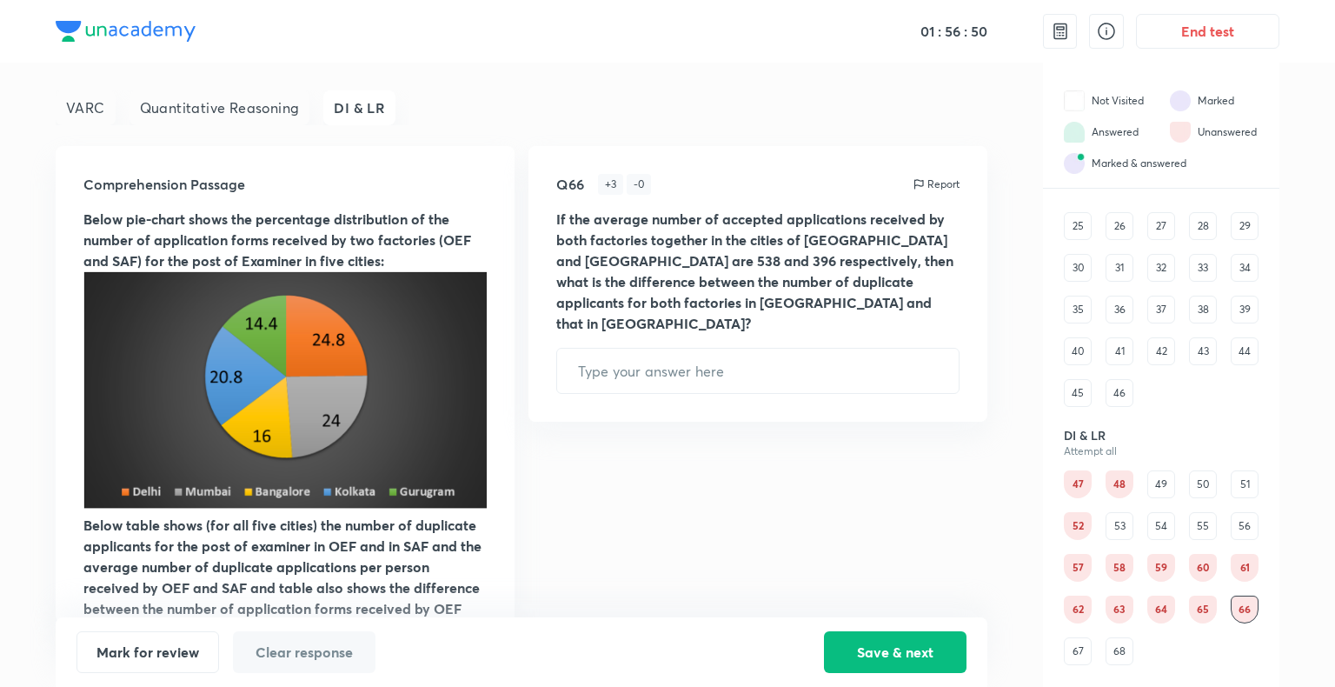
click at [1078, 656] on div "67" at bounding box center [1078, 651] width 28 height 28
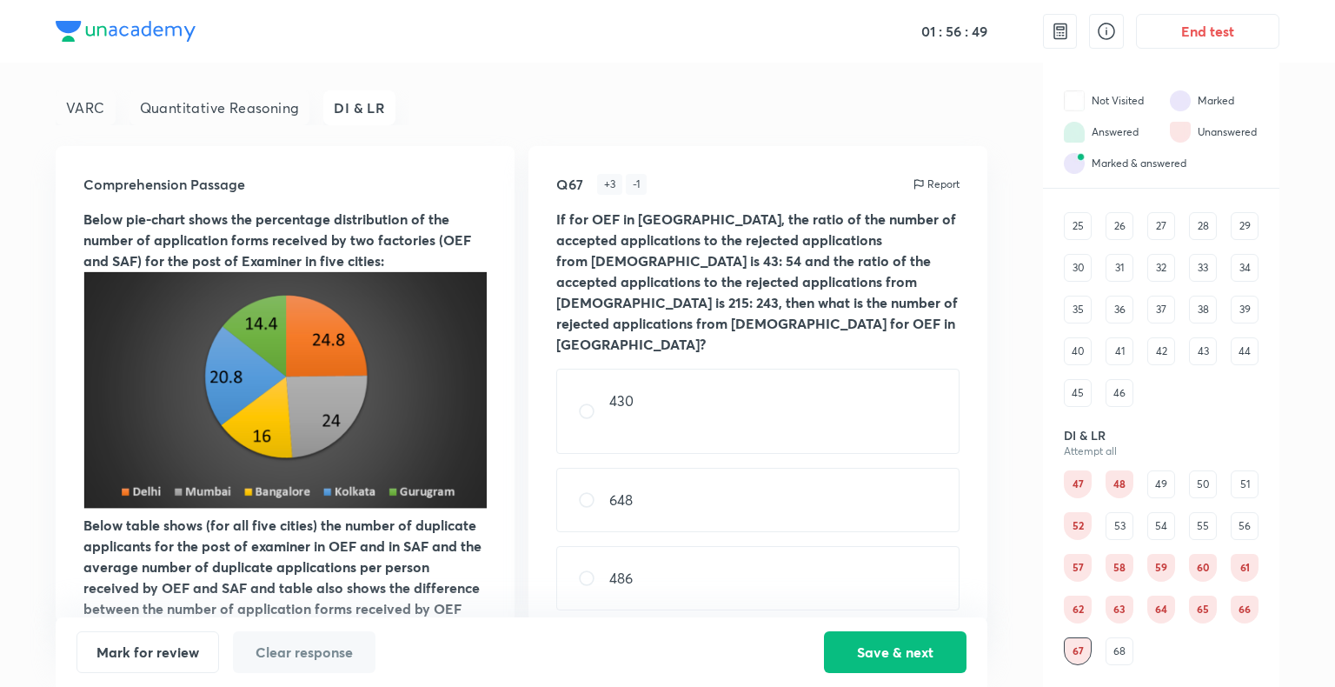
click at [1125, 652] on div "68" at bounding box center [1120, 651] width 28 height 28
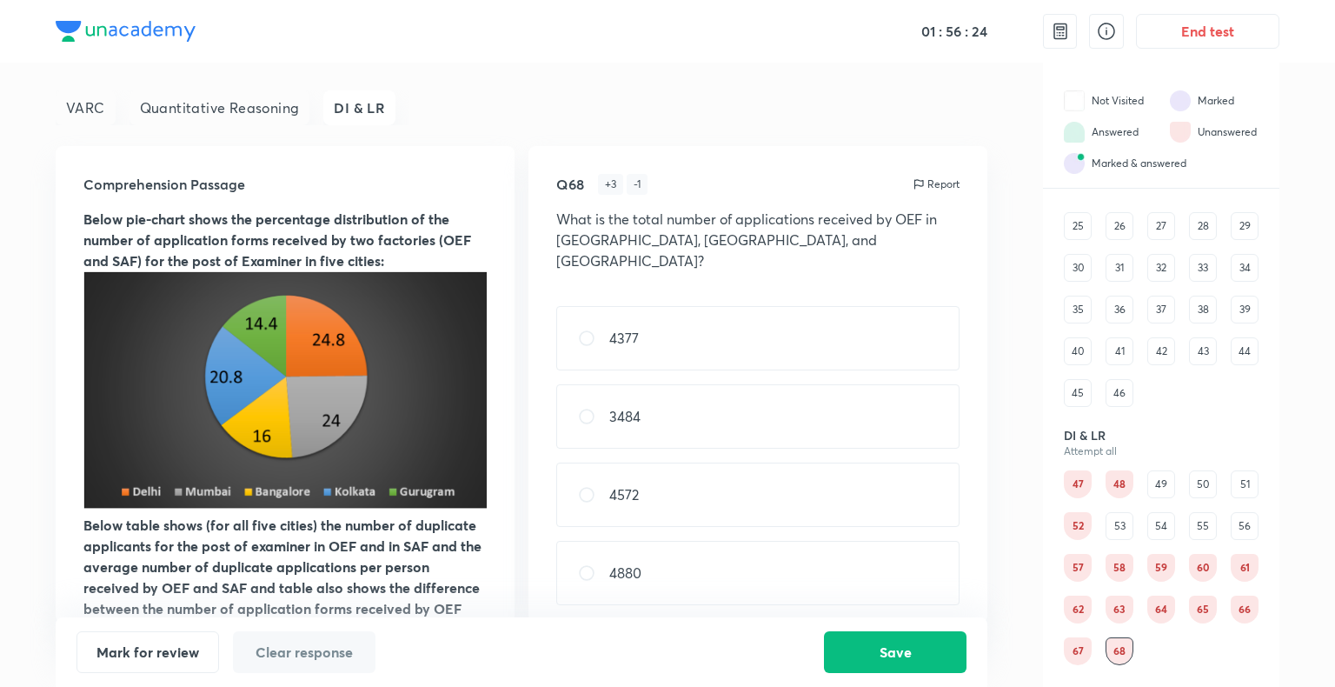
click at [1077, 563] on div "57" at bounding box center [1078, 568] width 28 height 28
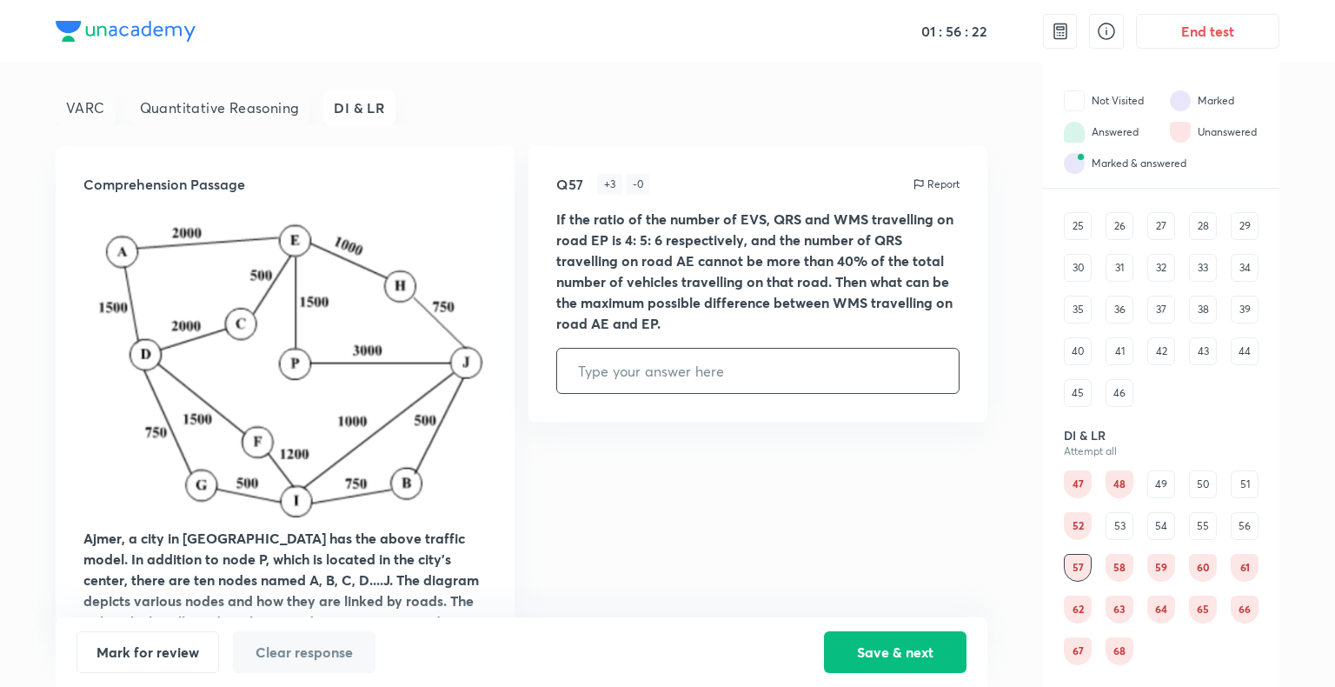
click at [1129, 574] on div "58" at bounding box center [1120, 568] width 28 height 28
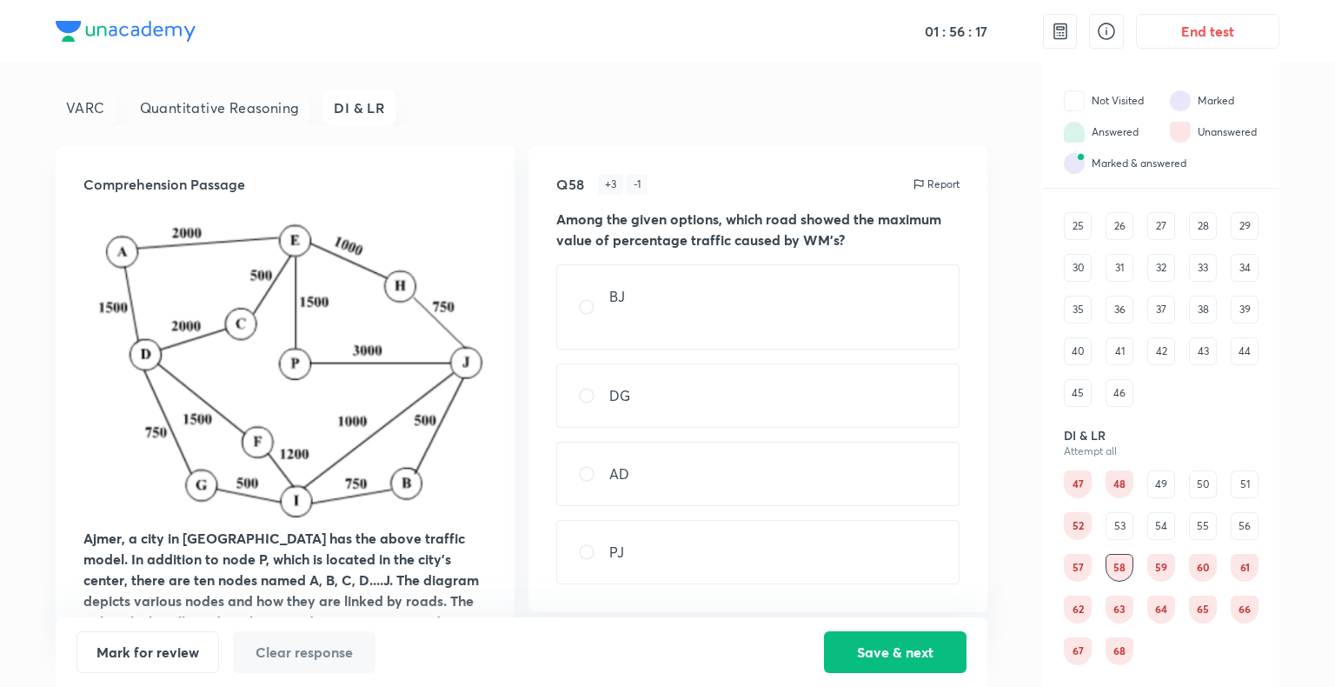
click at [1068, 572] on div "57" at bounding box center [1078, 568] width 28 height 28
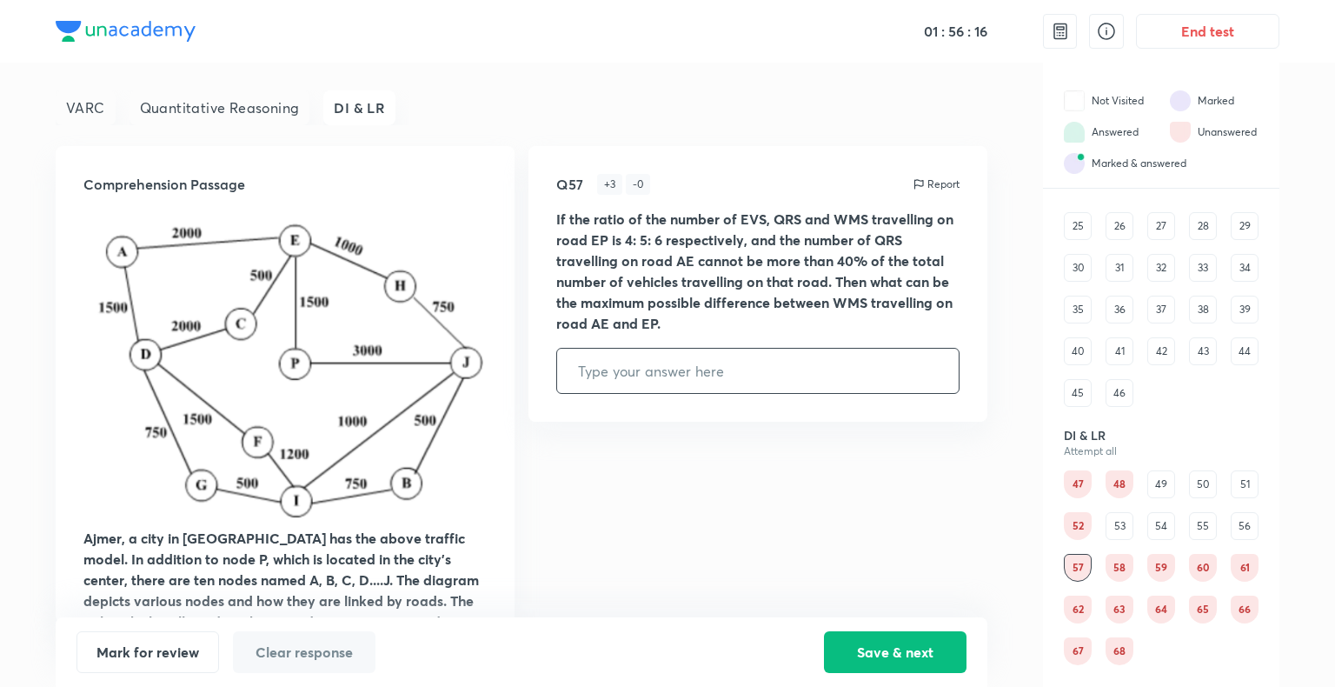
click at [1127, 566] on div "58" at bounding box center [1120, 568] width 28 height 28
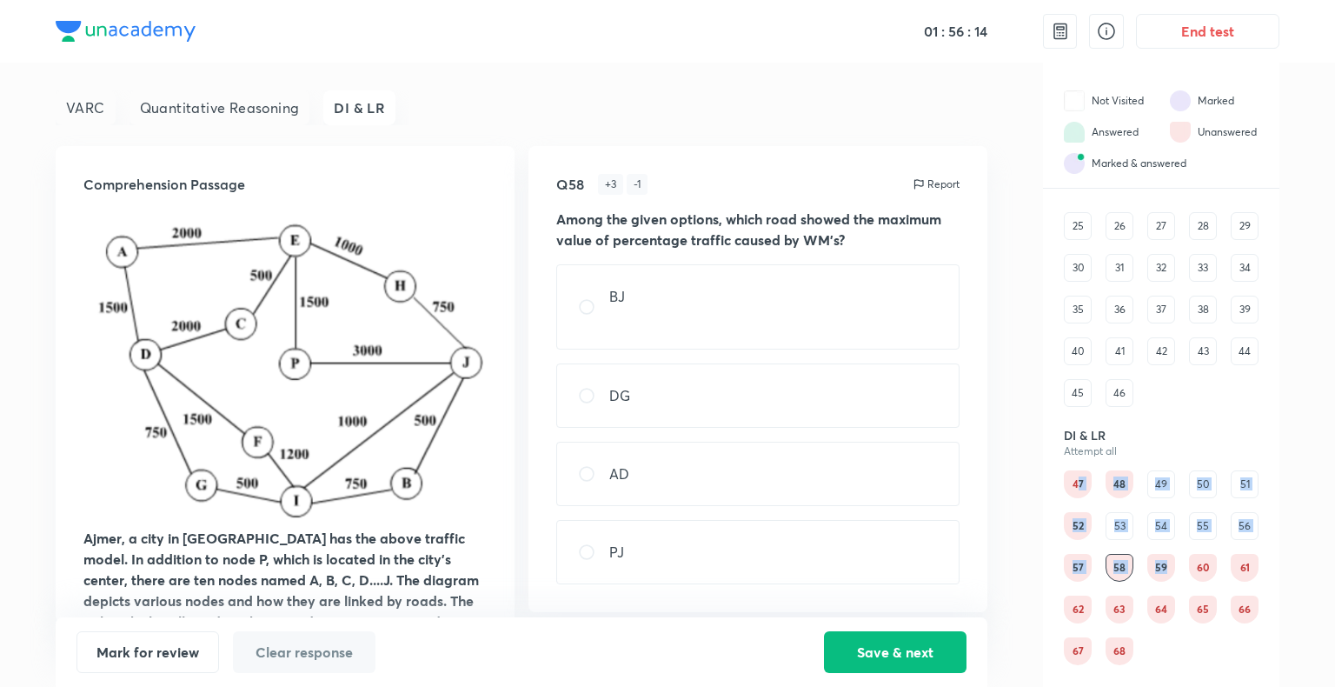
drag, startPoint x: 1168, startPoint y: 568, endPoint x: 1079, endPoint y: 485, distance: 121.8
click at [1079, 485] on div "47 48 49 50 51 52 53 54 55 56 57 58 59 60 61 62 63 64 65 66 67 68" at bounding box center [1161, 567] width 195 height 195
click at [1079, 485] on div "47" at bounding box center [1078, 484] width 28 height 28
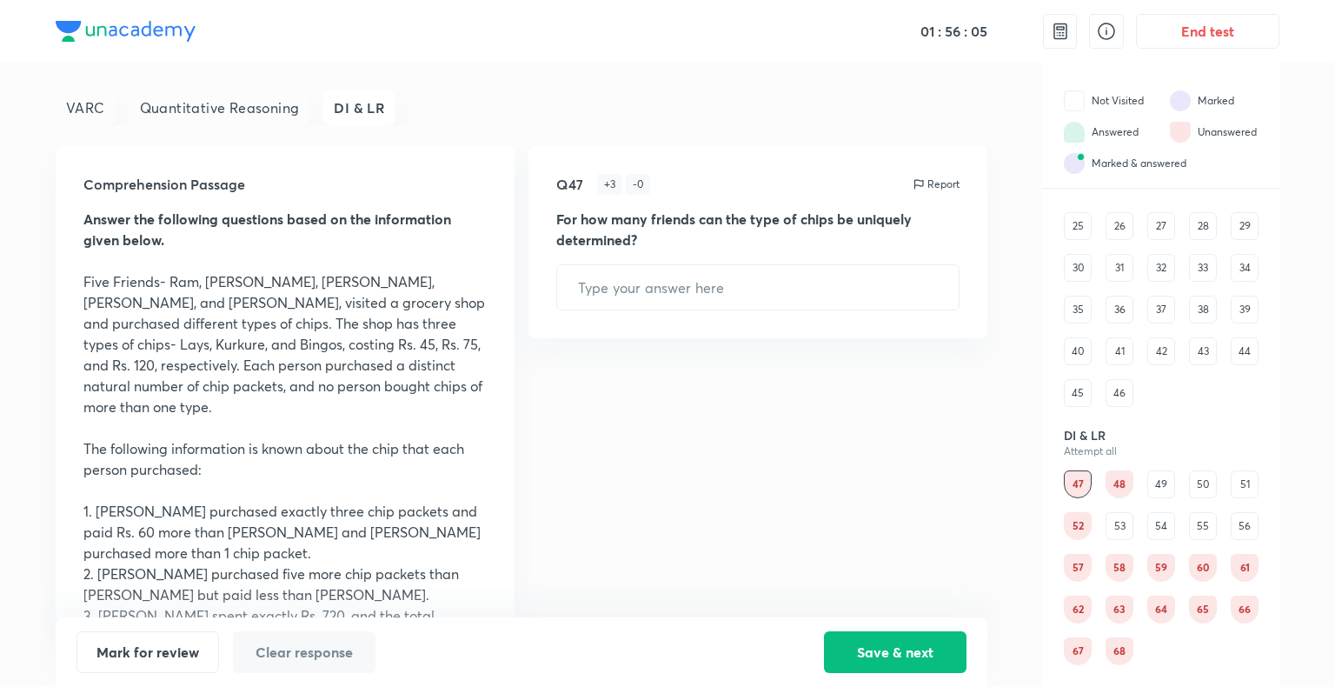
click at [1125, 482] on div "48" at bounding box center [1120, 484] width 28 height 28
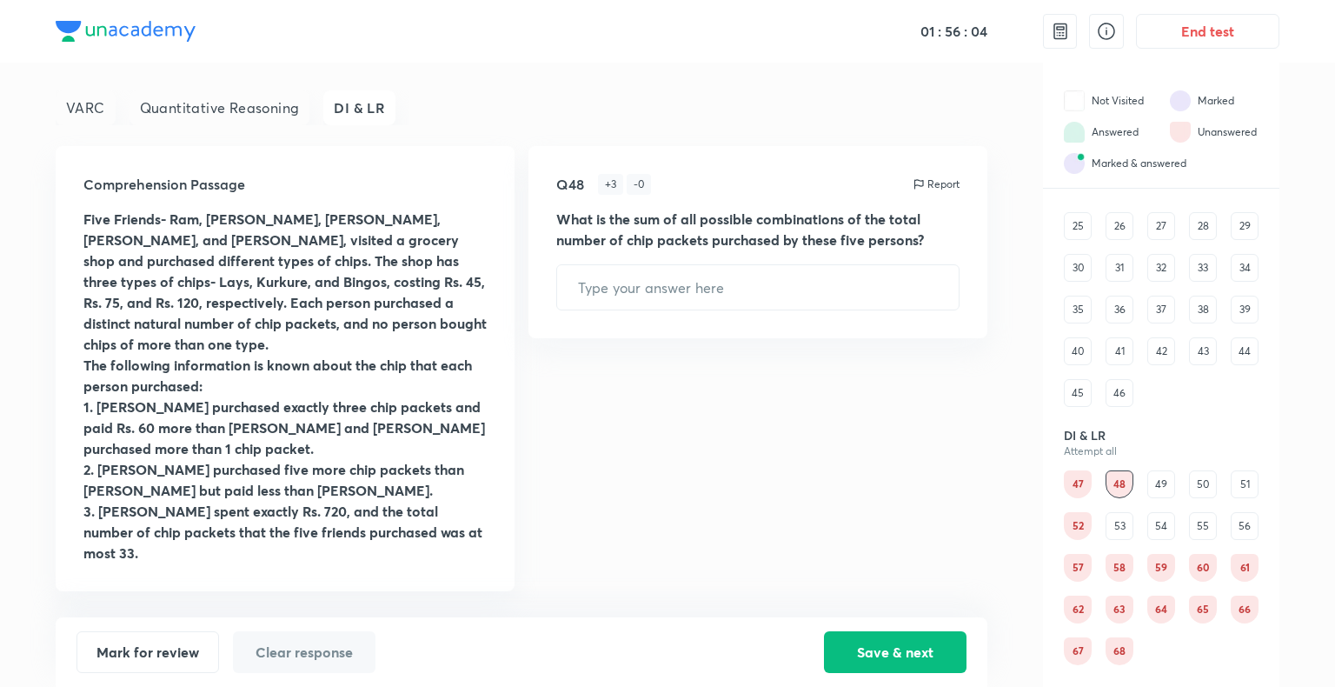
click at [1160, 492] on div "49" at bounding box center [1161, 484] width 28 height 28
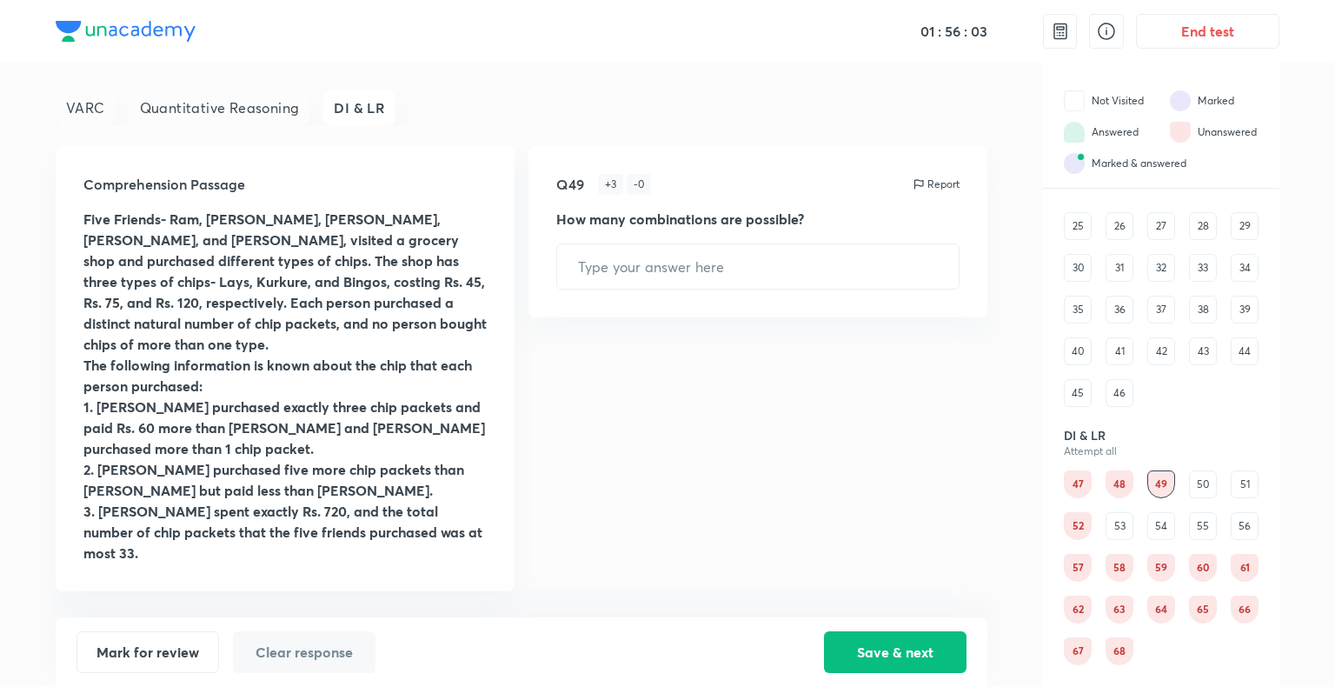
click at [1196, 490] on div "50" at bounding box center [1203, 484] width 28 height 28
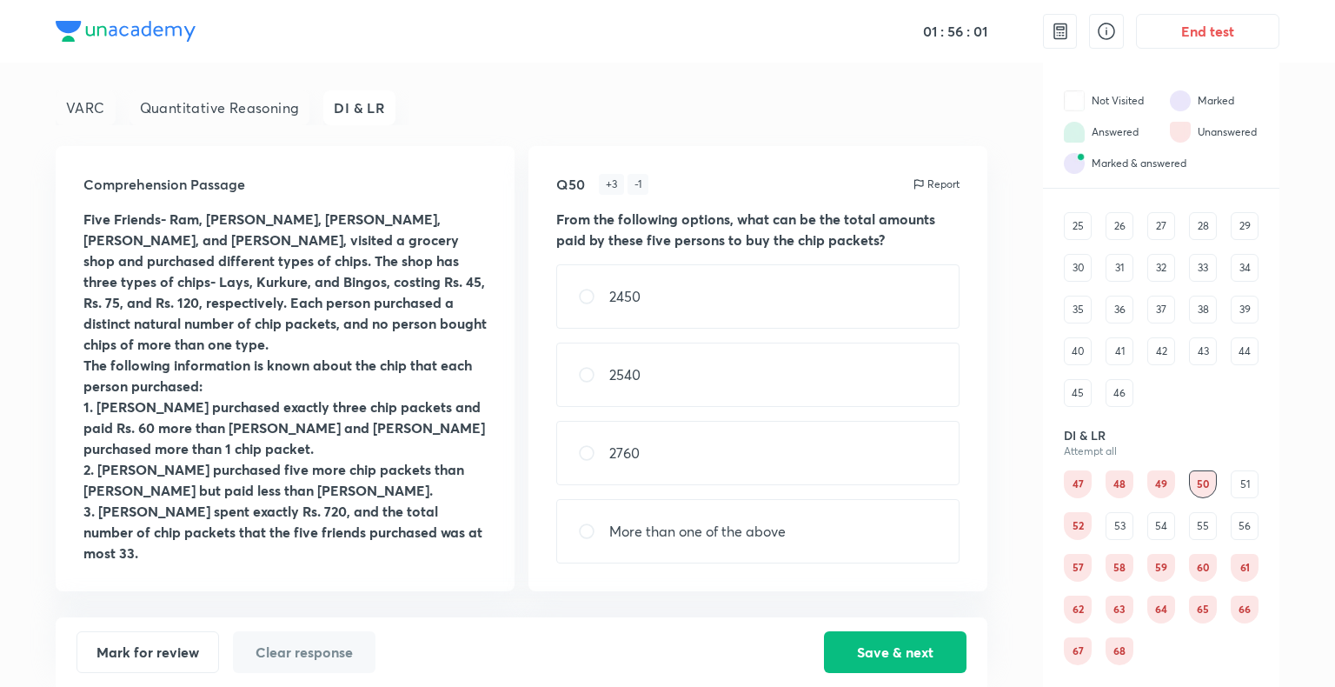
click at [1241, 493] on div "51" at bounding box center [1245, 484] width 28 height 28
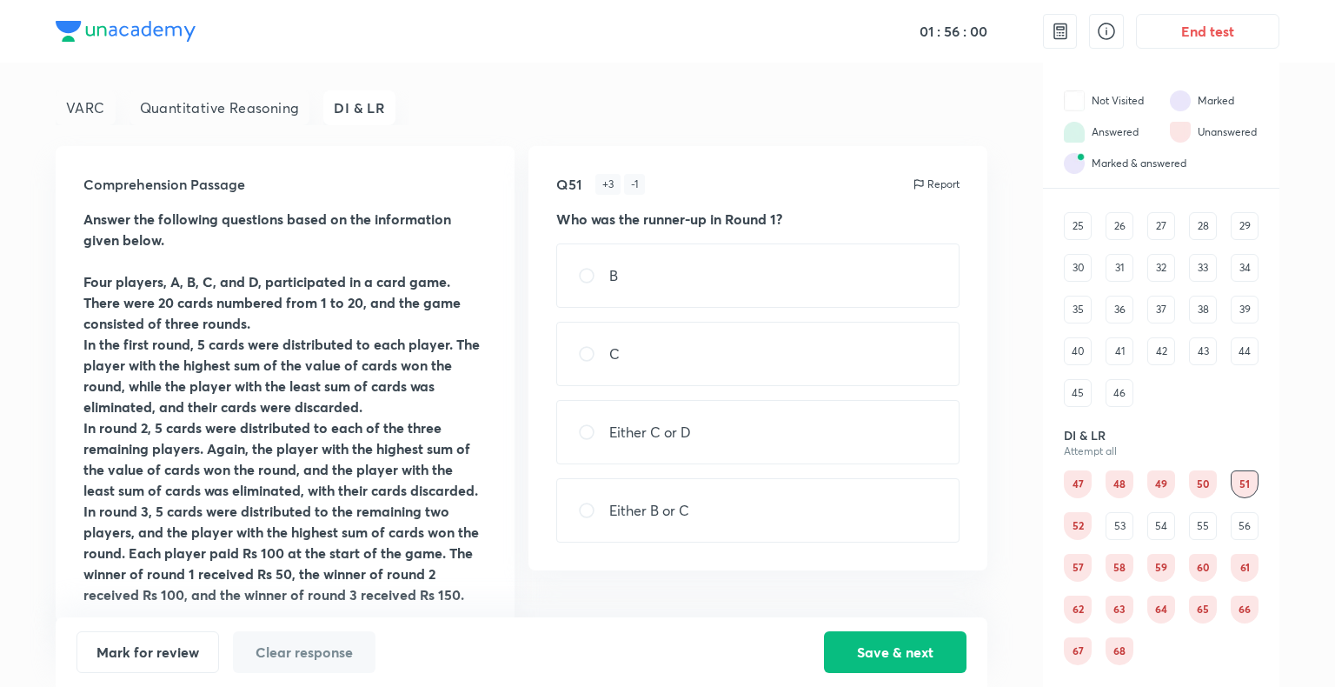
click at [1081, 530] on div "52" at bounding box center [1078, 526] width 28 height 28
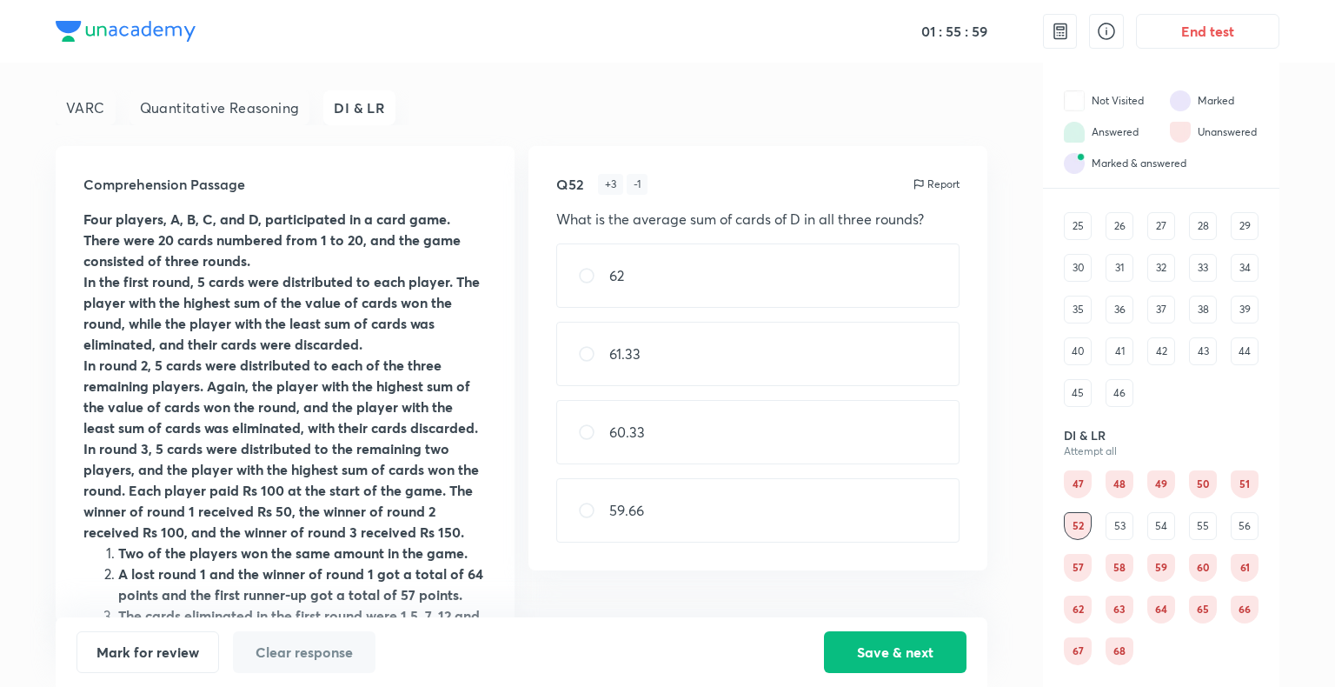
click at [1074, 569] on div "57" at bounding box center [1078, 568] width 28 height 28
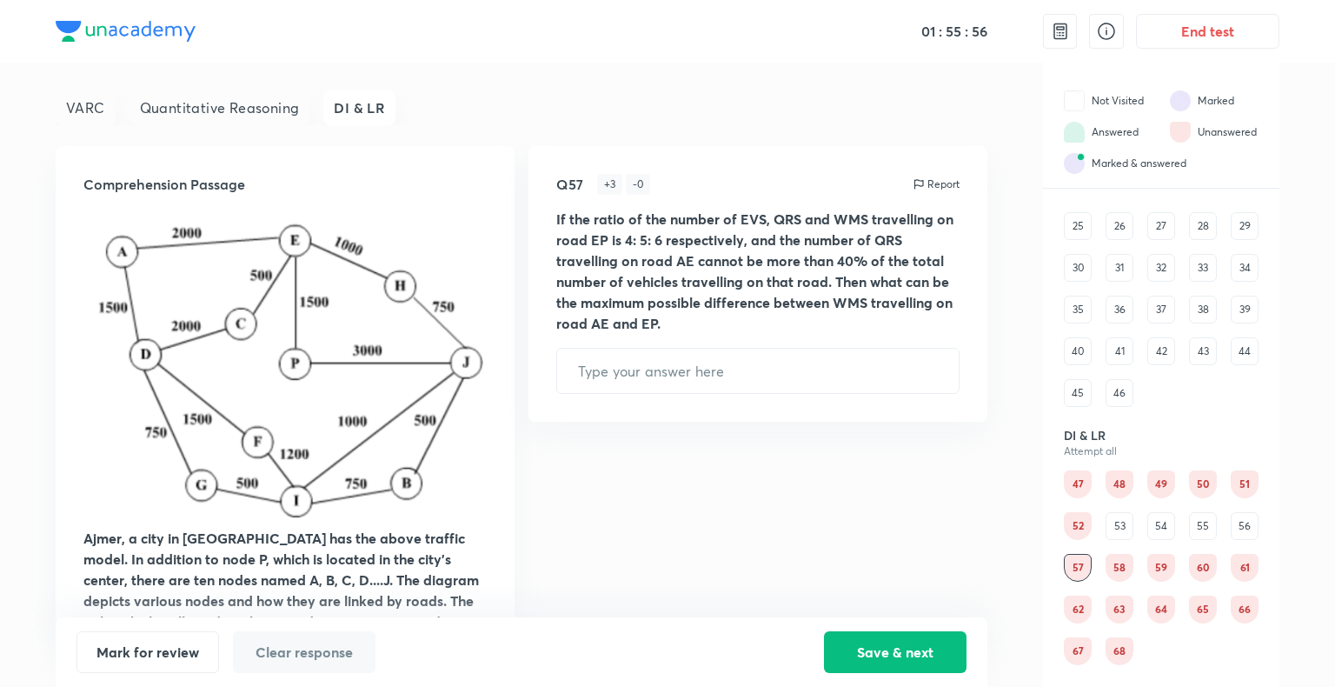
click at [1118, 568] on div "58" at bounding box center [1120, 568] width 28 height 28
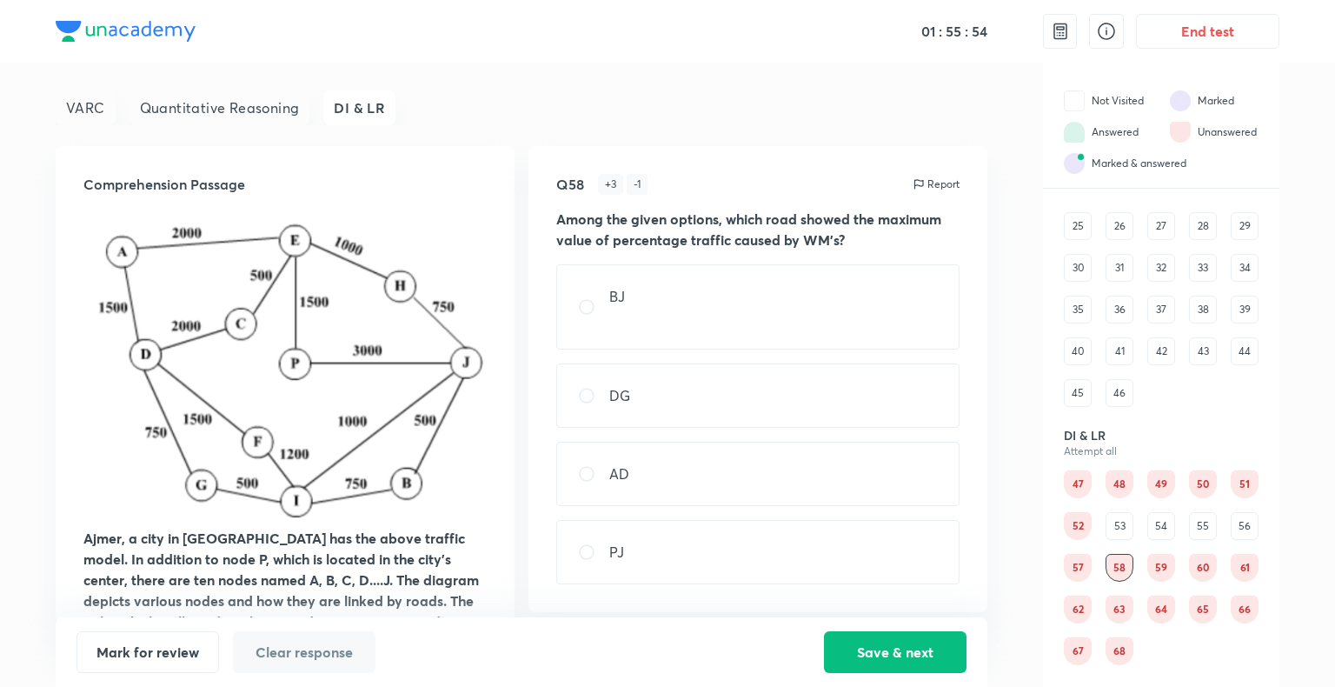
click at [1150, 568] on div "59" at bounding box center [1161, 568] width 28 height 28
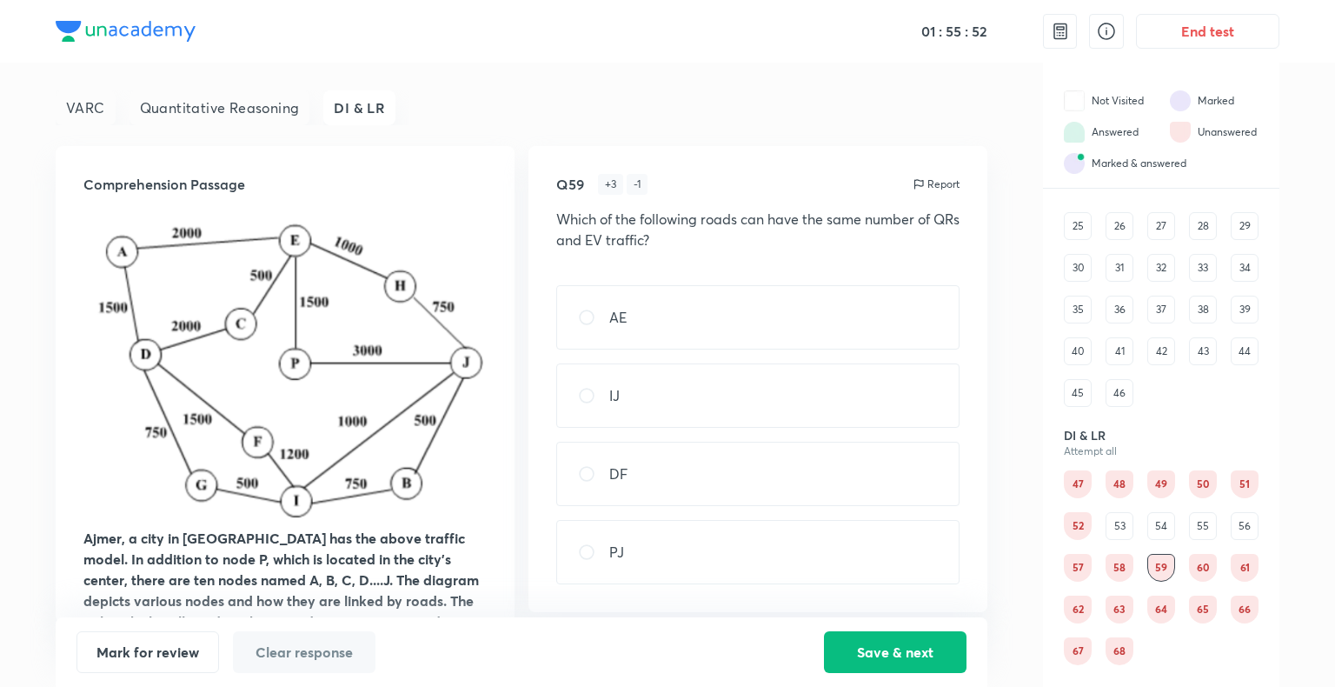
click at [1198, 568] on div "60" at bounding box center [1203, 568] width 28 height 28
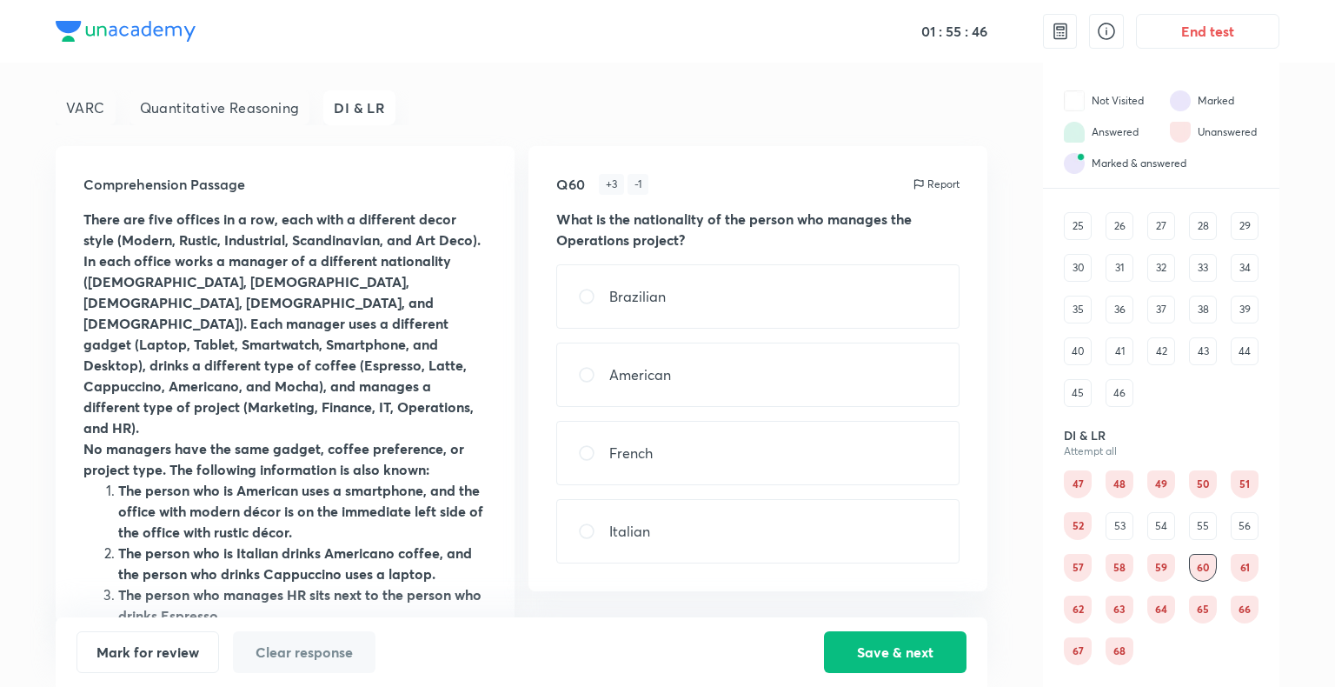
click at [1079, 607] on div "62" at bounding box center [1078, 609] width 28 height 28
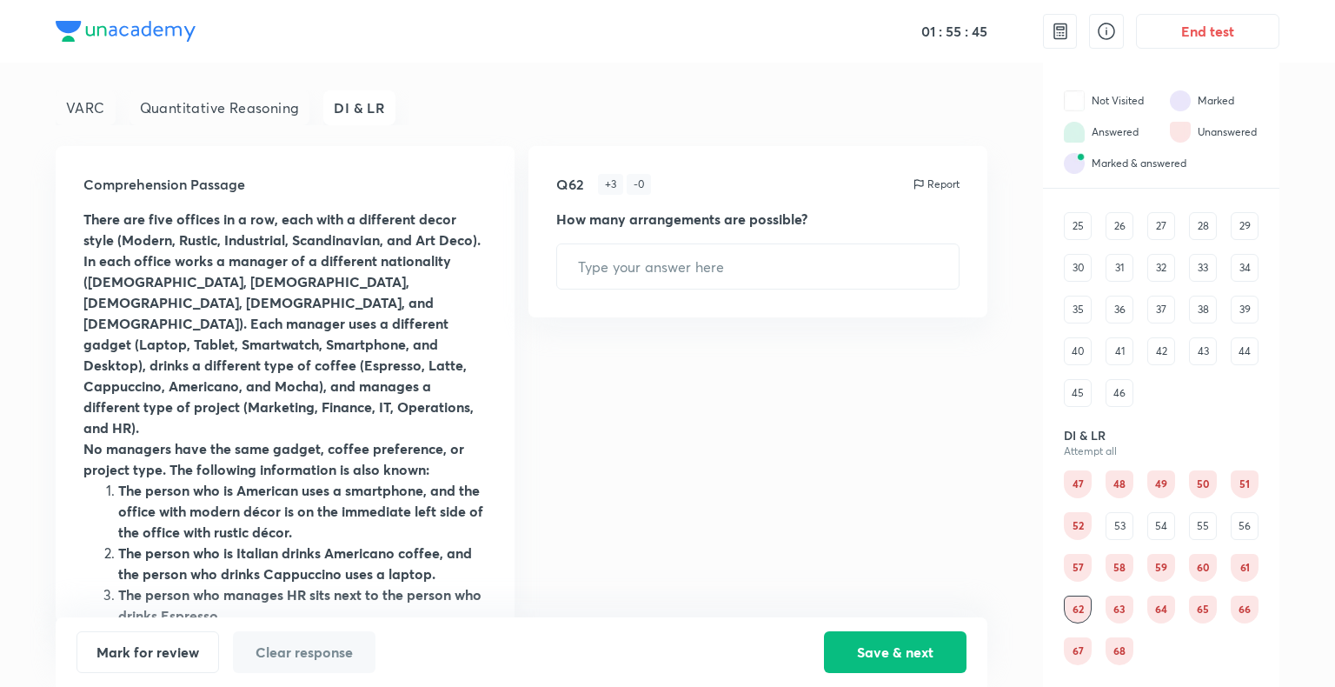
click at [1121, 606] on div "63" at bounding box center [1120, 609] width 28 height 28
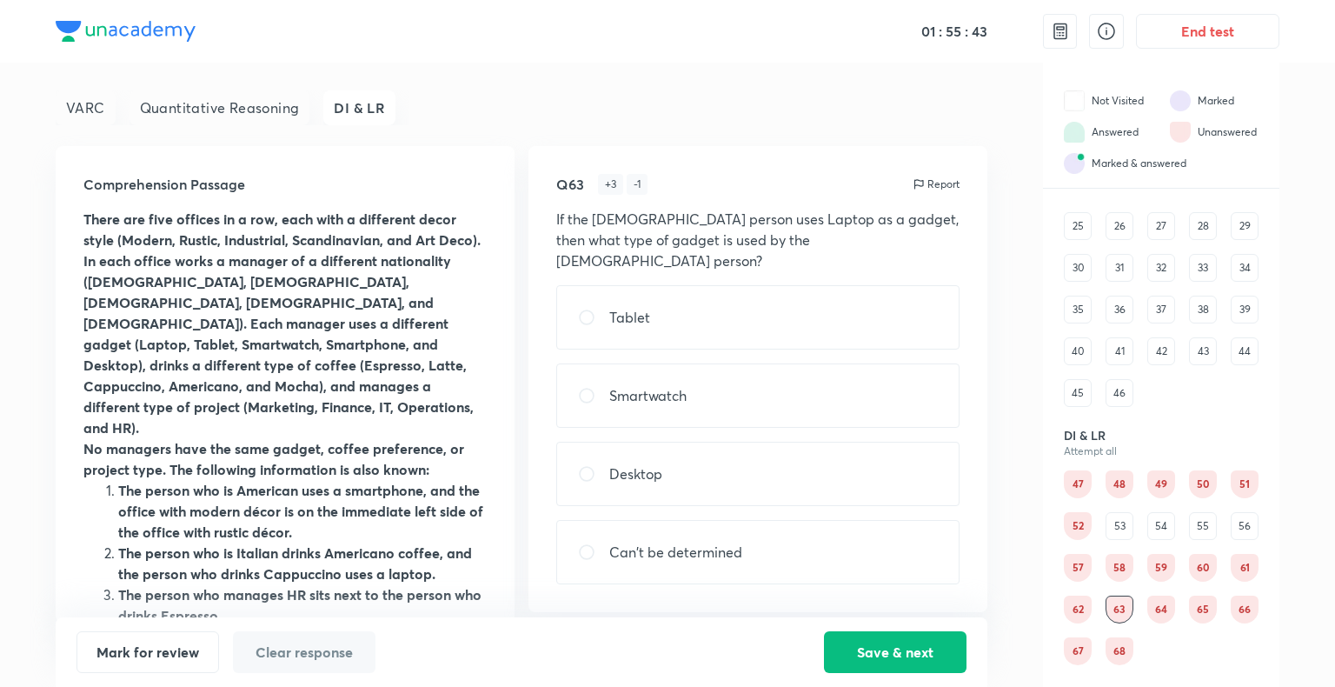
click at [1165, 610] on div "64" at bounding box center [1161, 609] width 28 height 28
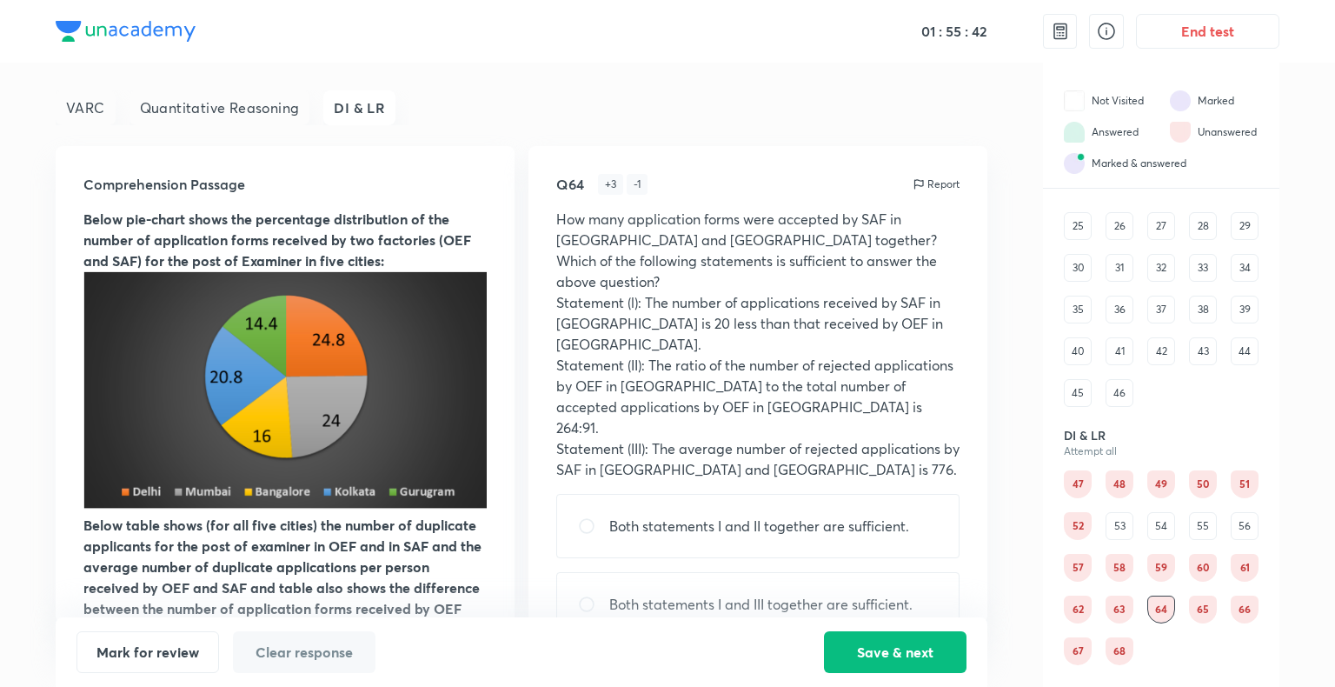
click at [1208, 603] on div "65" at bounding box center [1203, 609] width 28 height 28
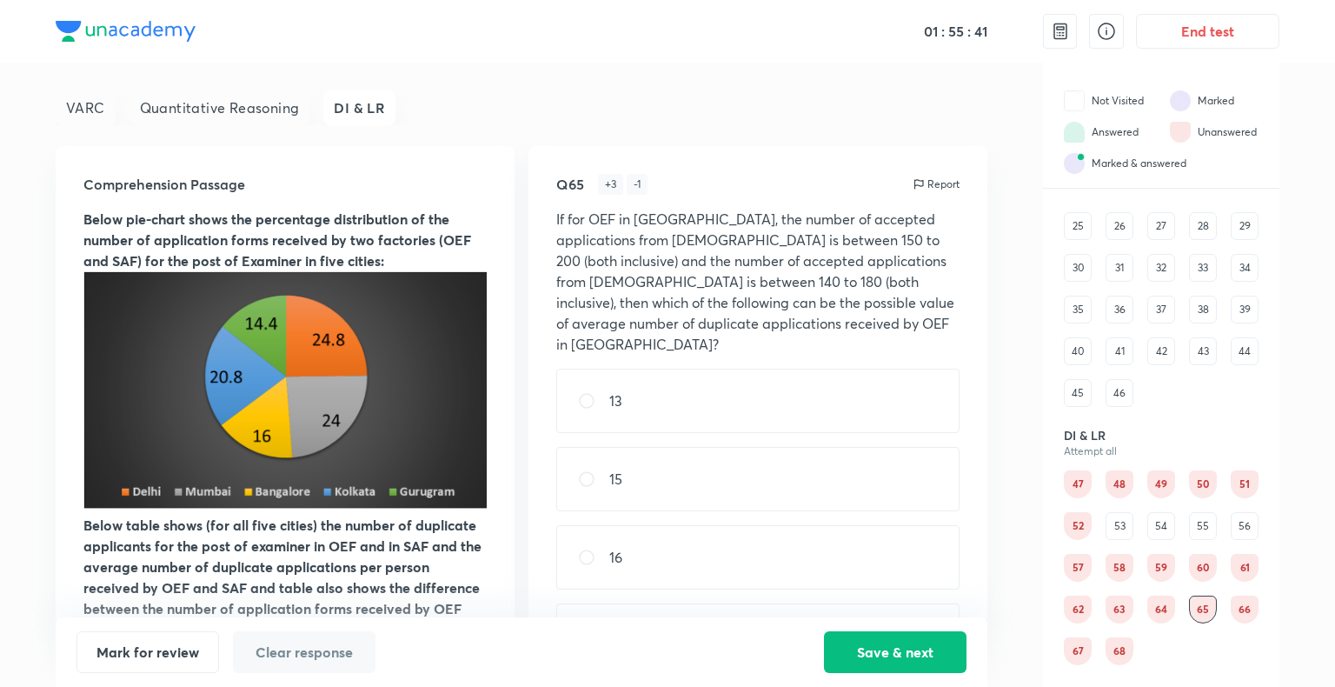
click at [1080, 228] on div "25" at bounding box center [1078, 226] width 28 height 28
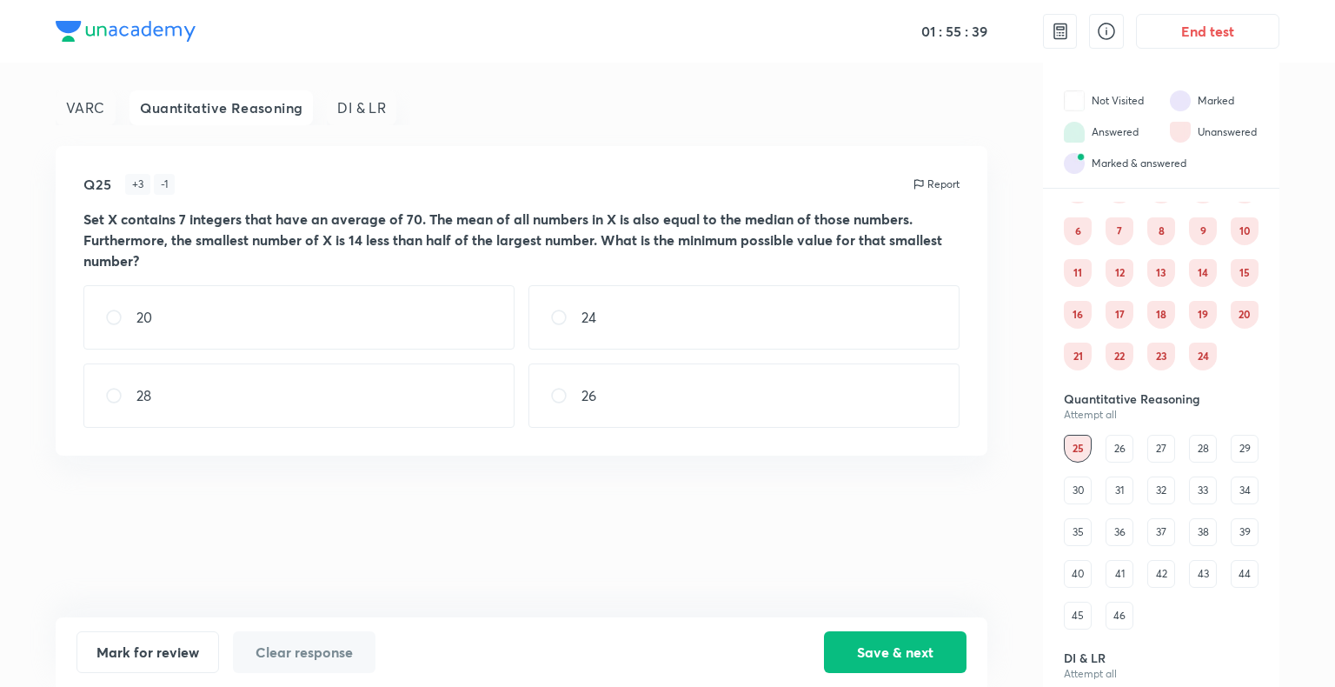
scroll to position [55, 0]
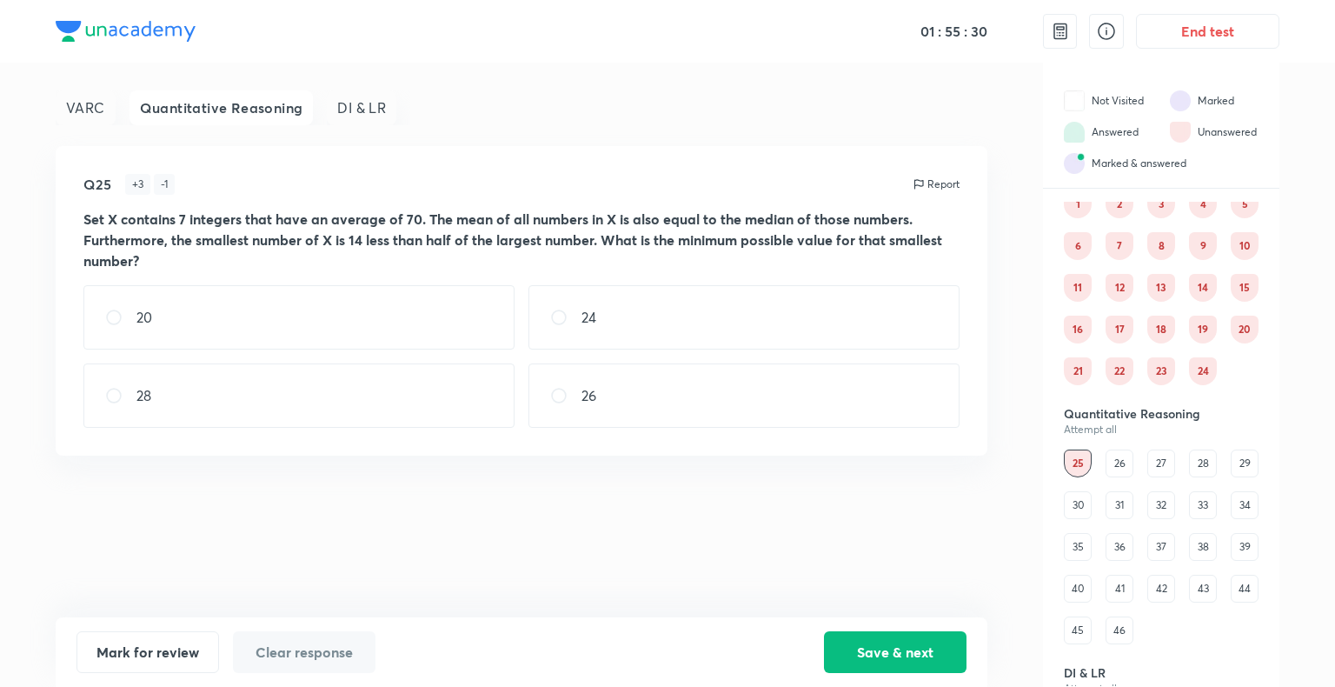
click at [1114, 464] on div "26" at bounding box center [1120, 463] width 28 height 28
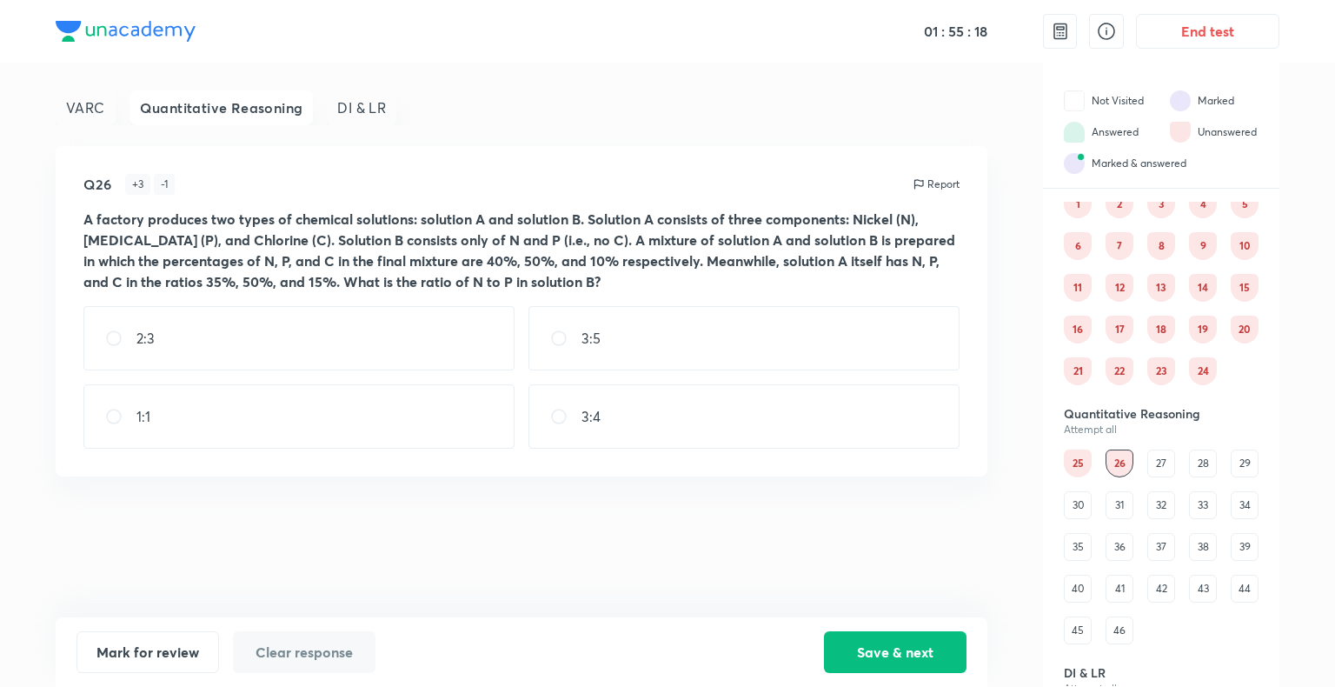
click at [1167, 464] on div "27" at bounding box center [1161, 463] width 28 height 28
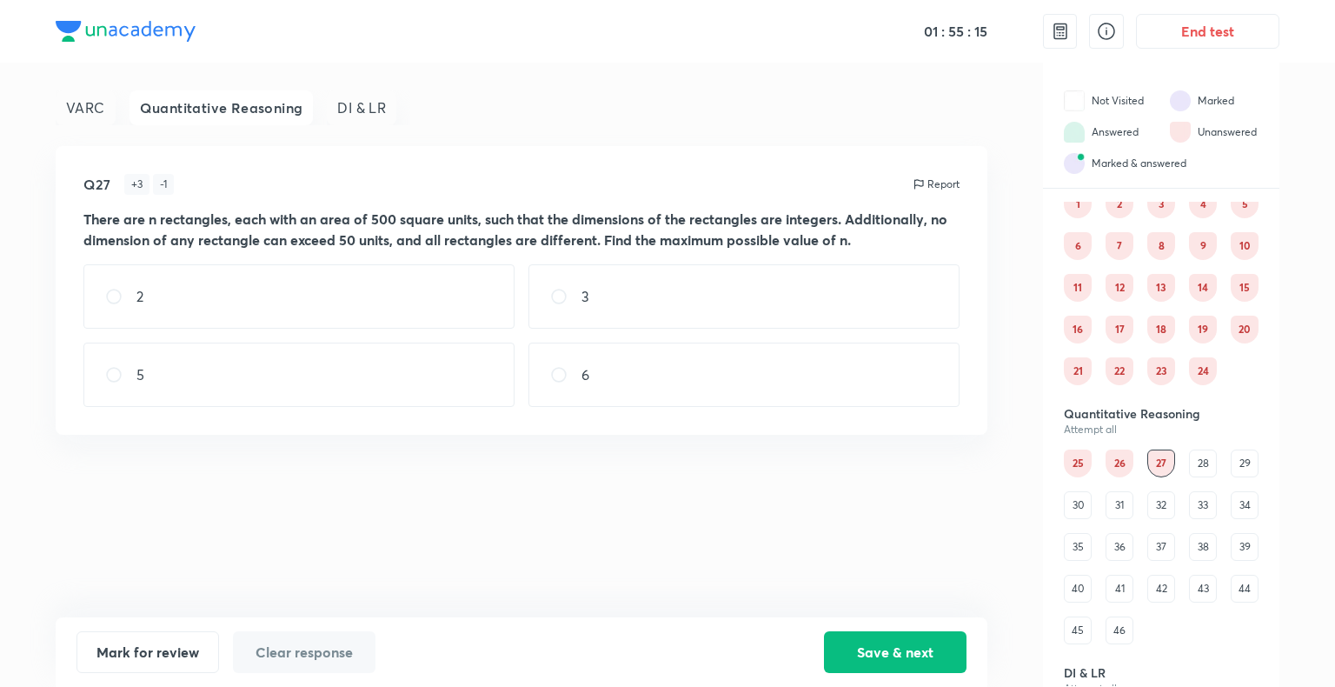
click at [1196, 464] on div "28" at bounding box center [1203, 463] width 28 height 28
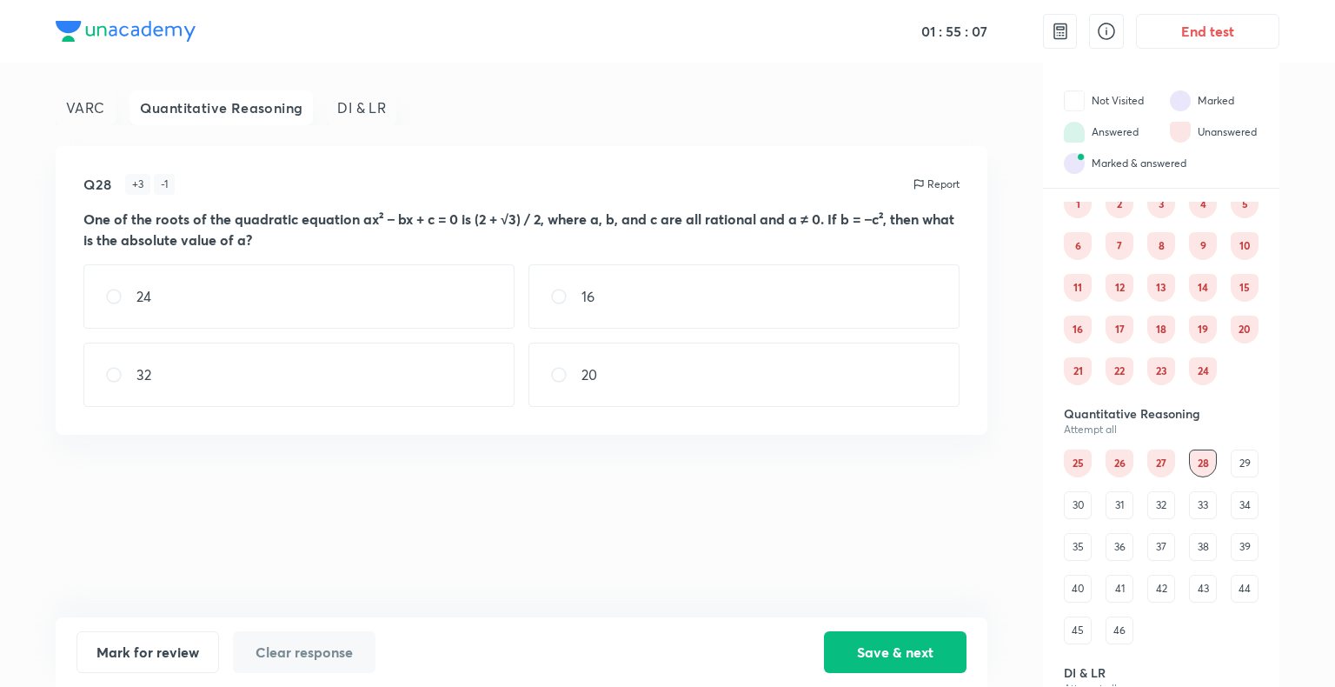
click at [1244, 464] on div "29" at bounding box center [1245, 463] width 28 height 28
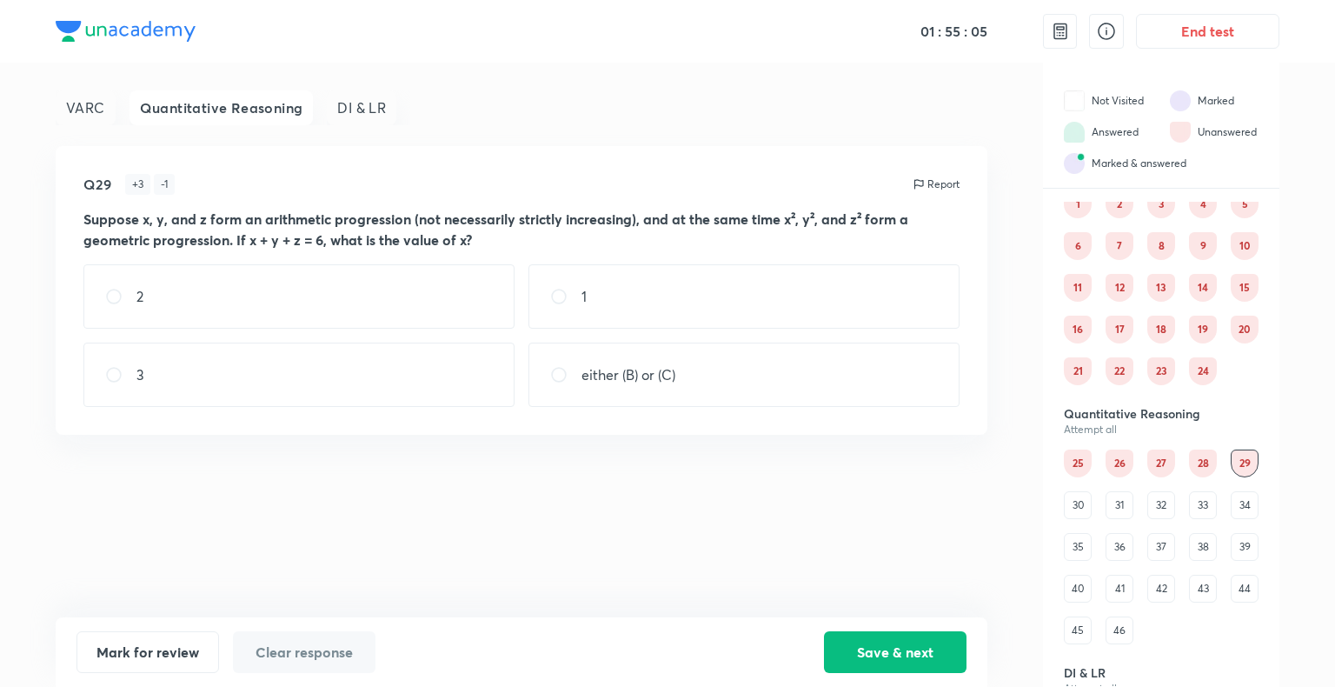
click at [1074, 509] on div "30" at bounding box center [1078, 505] width 28 height 28
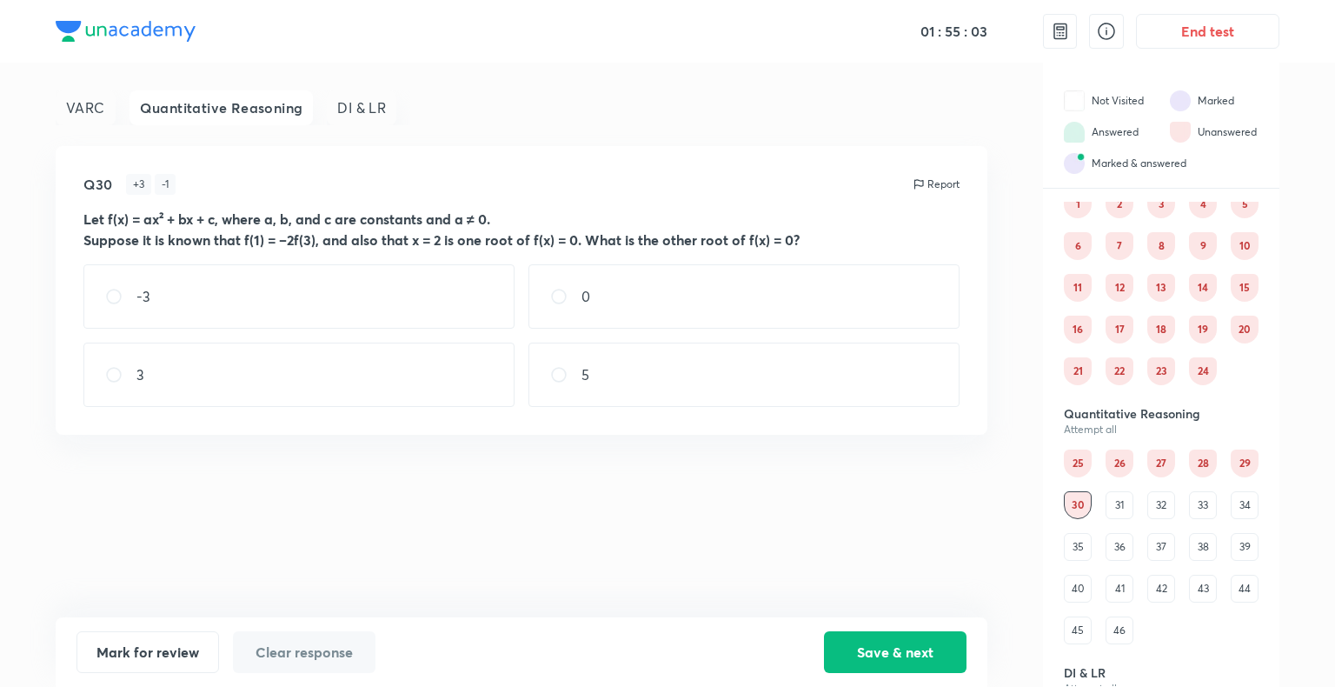
click at [1119, 509] on div "31" at bounding box center [1120, 505] width 28 height 28
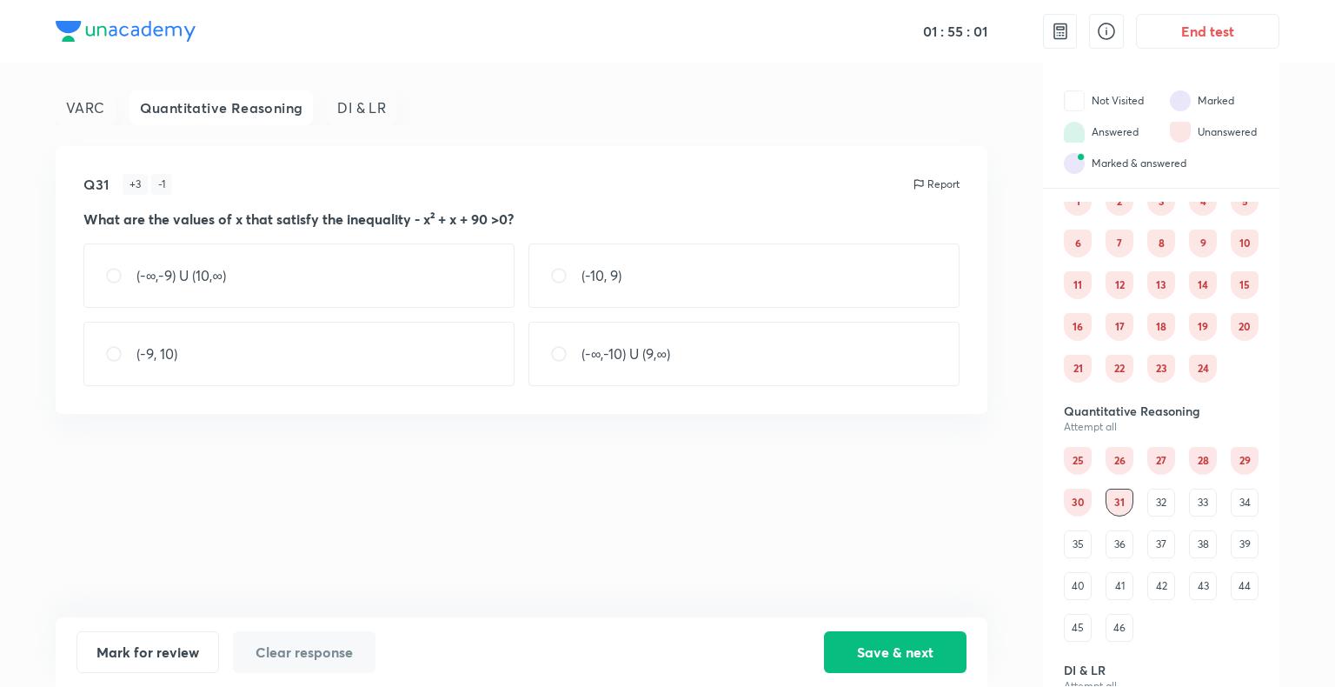
scroll to position [58, 0]
click at [1158, 505] on div "32" at bounding box center [1161, 502] width 28 height 28
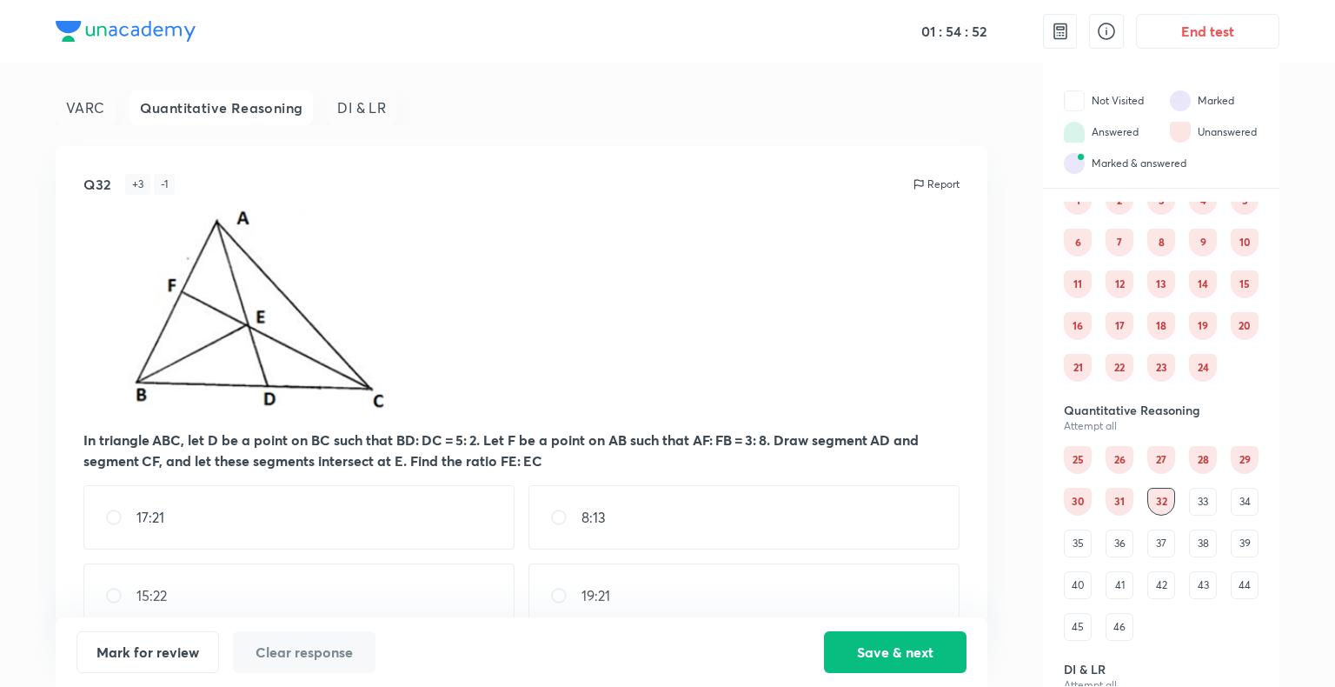
scroll to position [31, 0]
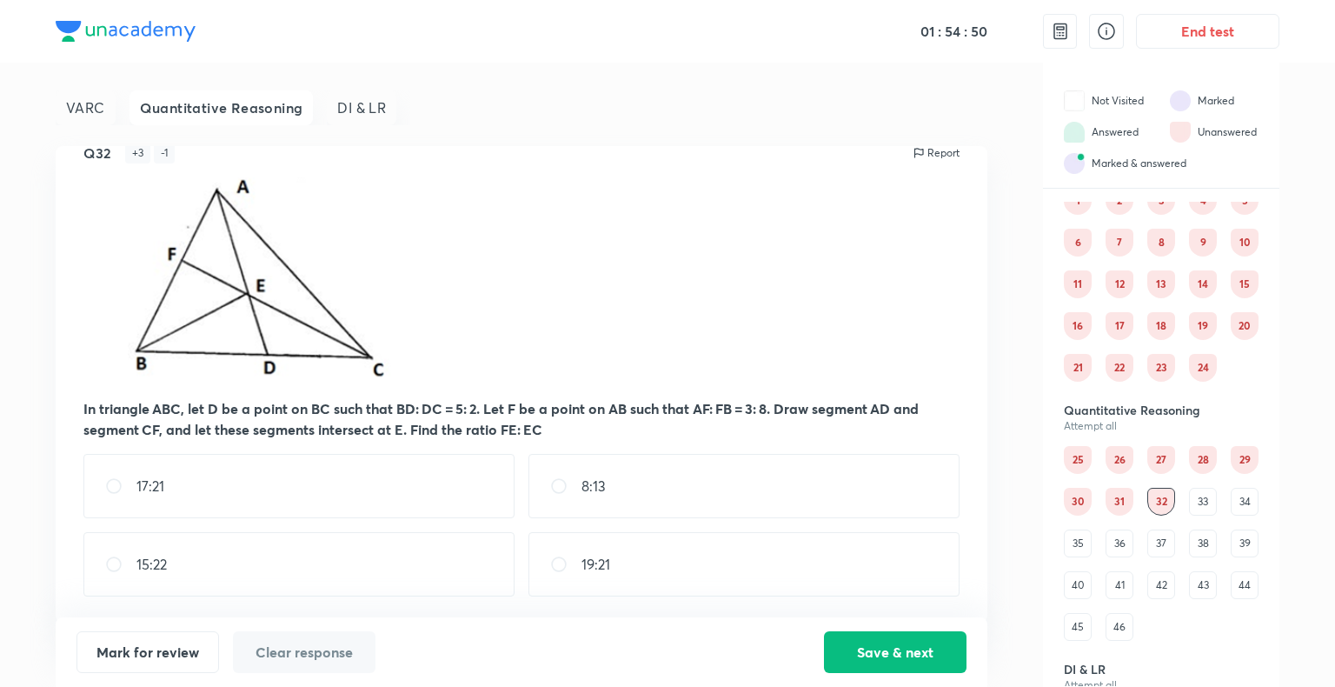
click at [1200, 507] on div "33" at bounding box center [1203, 502] width 28 height 28
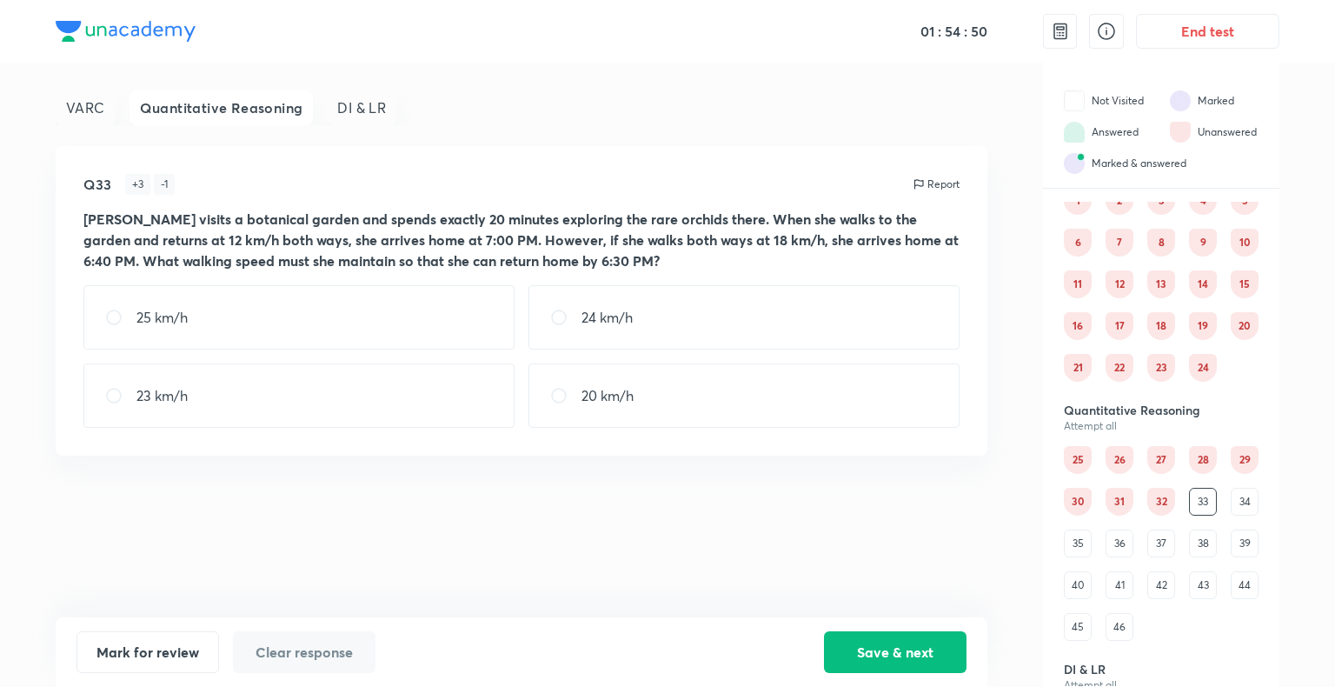
scroll to position [0, 0]
click at [1166, 499] on div "32" at bounding box center [1161, 502] width 28 height 28
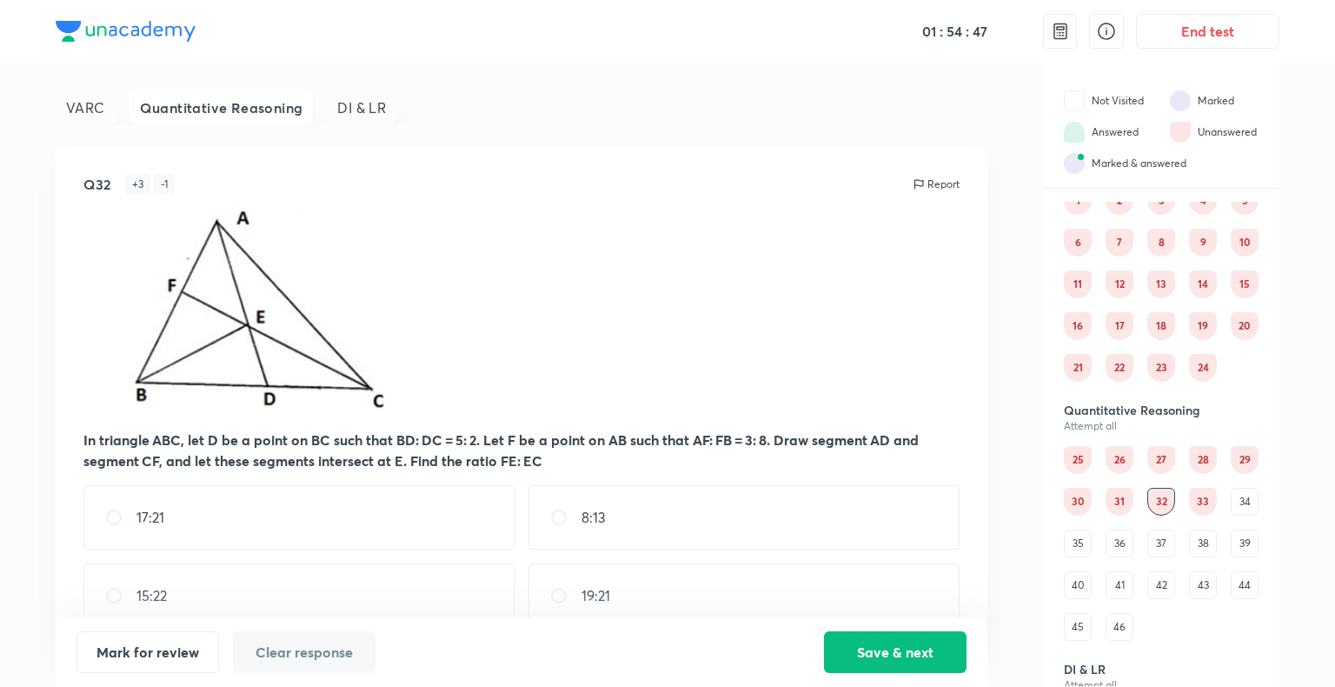
click at [1112, 495] on div "31" at bounding box center [1120, 502] width 28 height 28
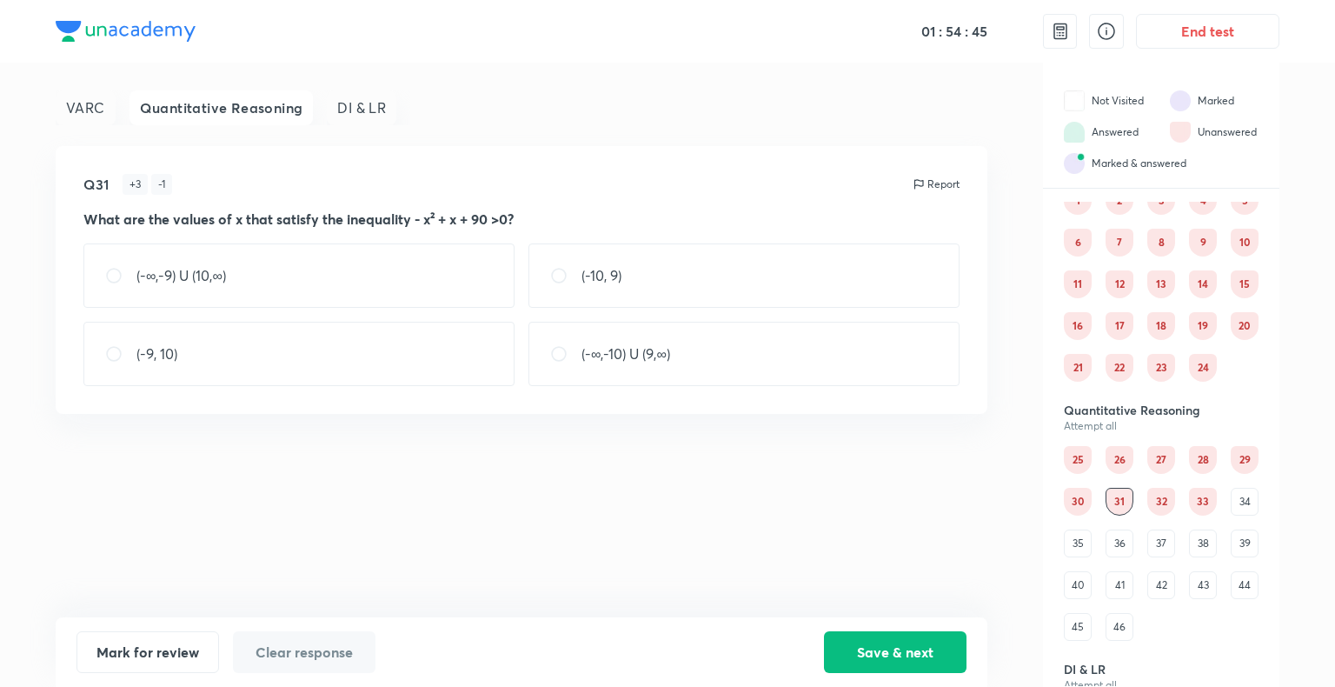
click at [1206, 502] on div "33" at bounding box center [1203, 502] width 28 height 28
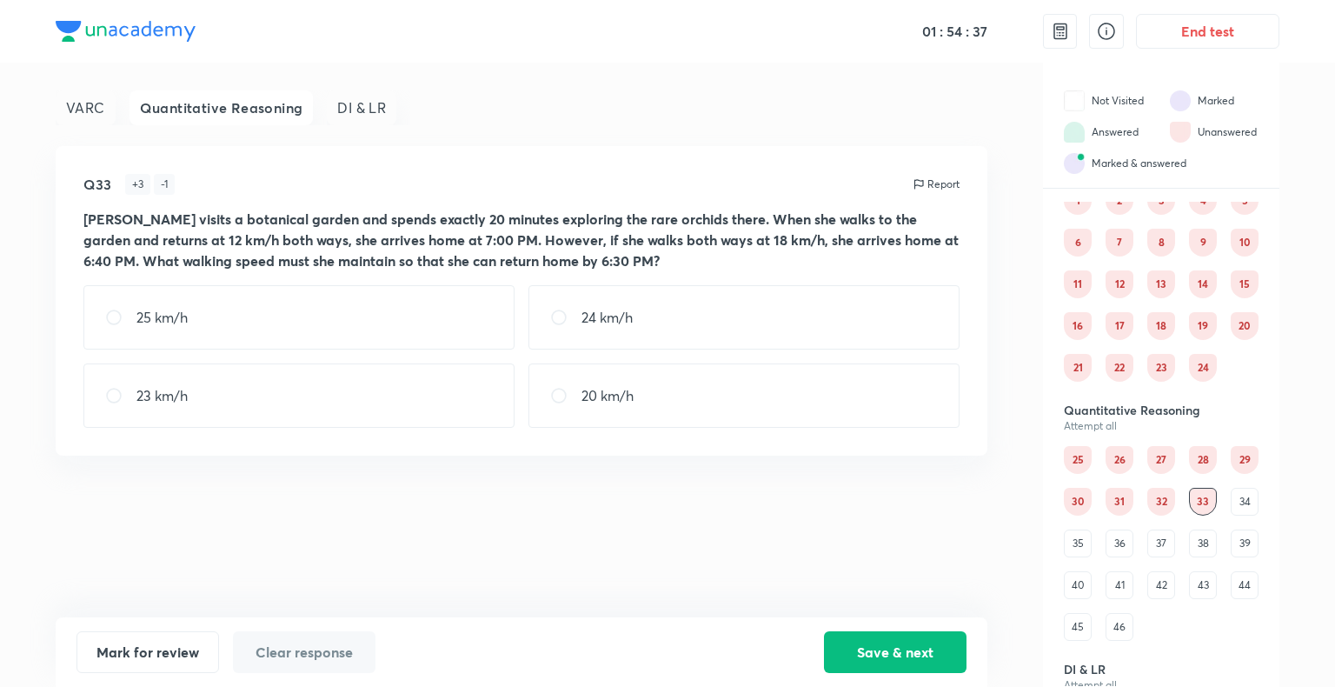
click at [1242, 506] on div "34" at bounding box center [1245, 502] width 28 height 28
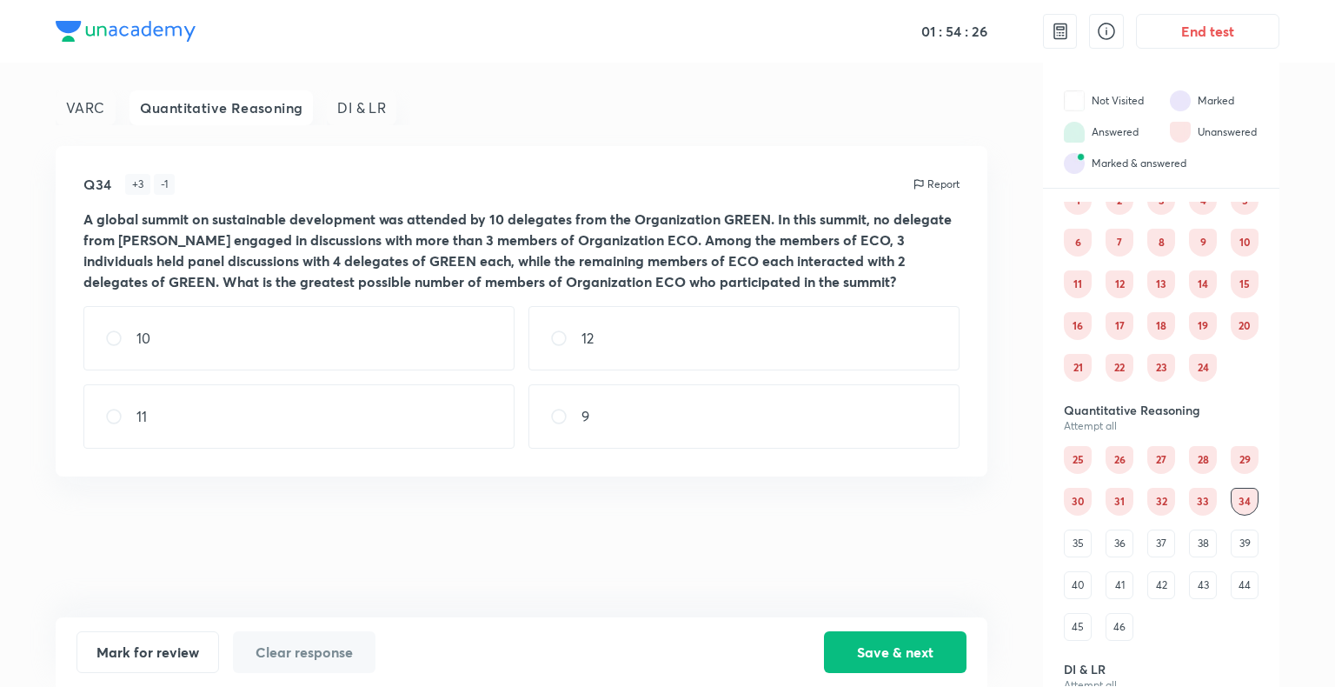
click at [1069, 542] on div "35" at bounding box center [1078, 543] width 28 height 28
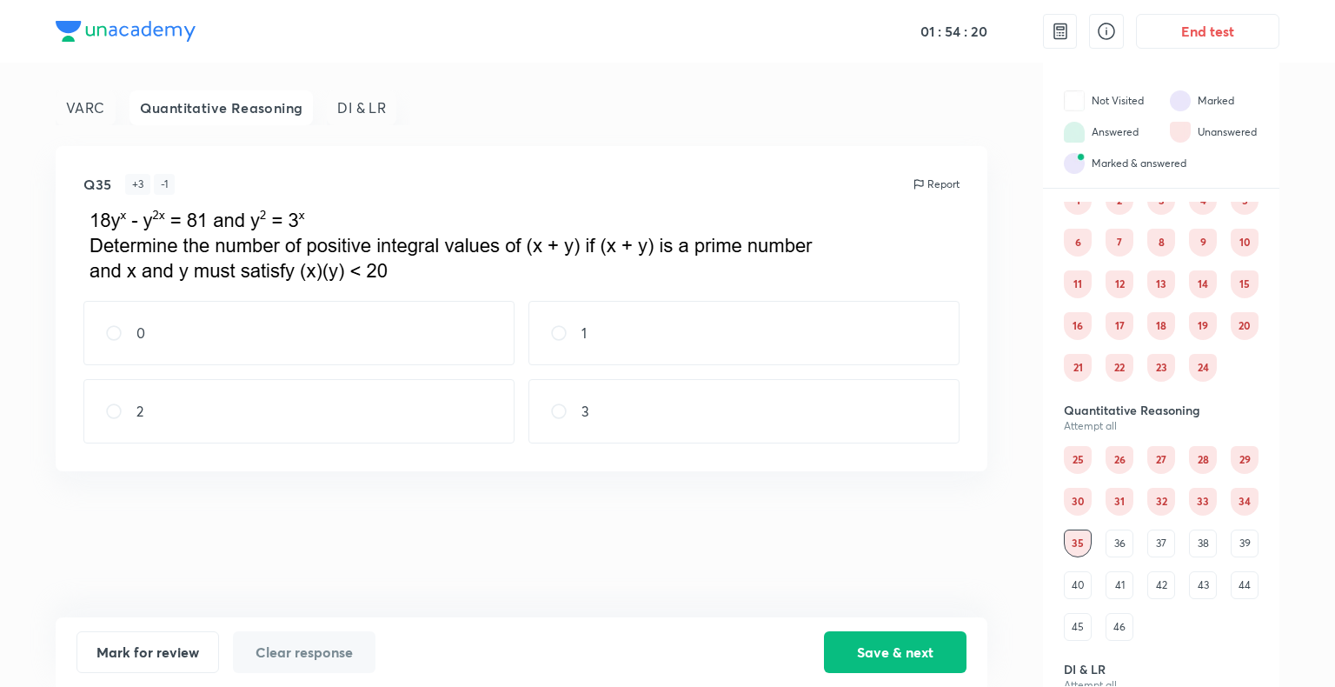
click at [1125, 551] on div "36" at bounding box center [1120, 543] width 28 height 28
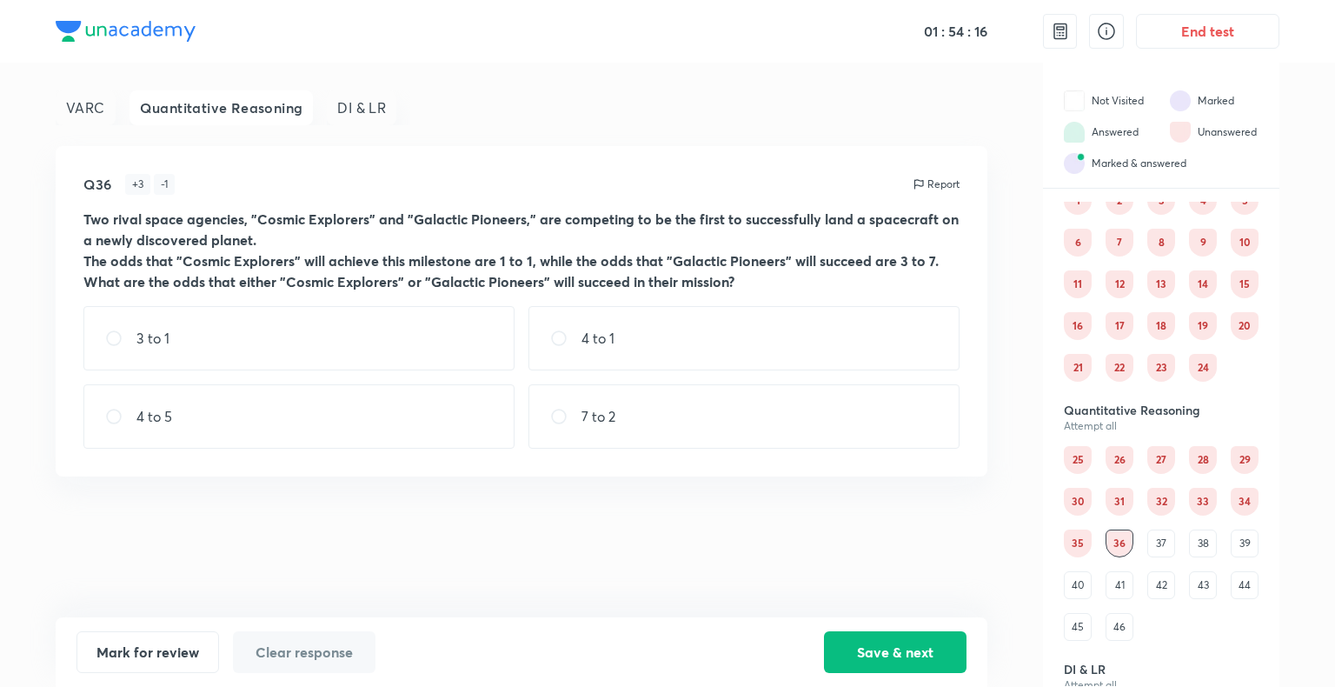
click at [1158, 545] on div "37" at bounding box center [1161, 543] width 28 height 28
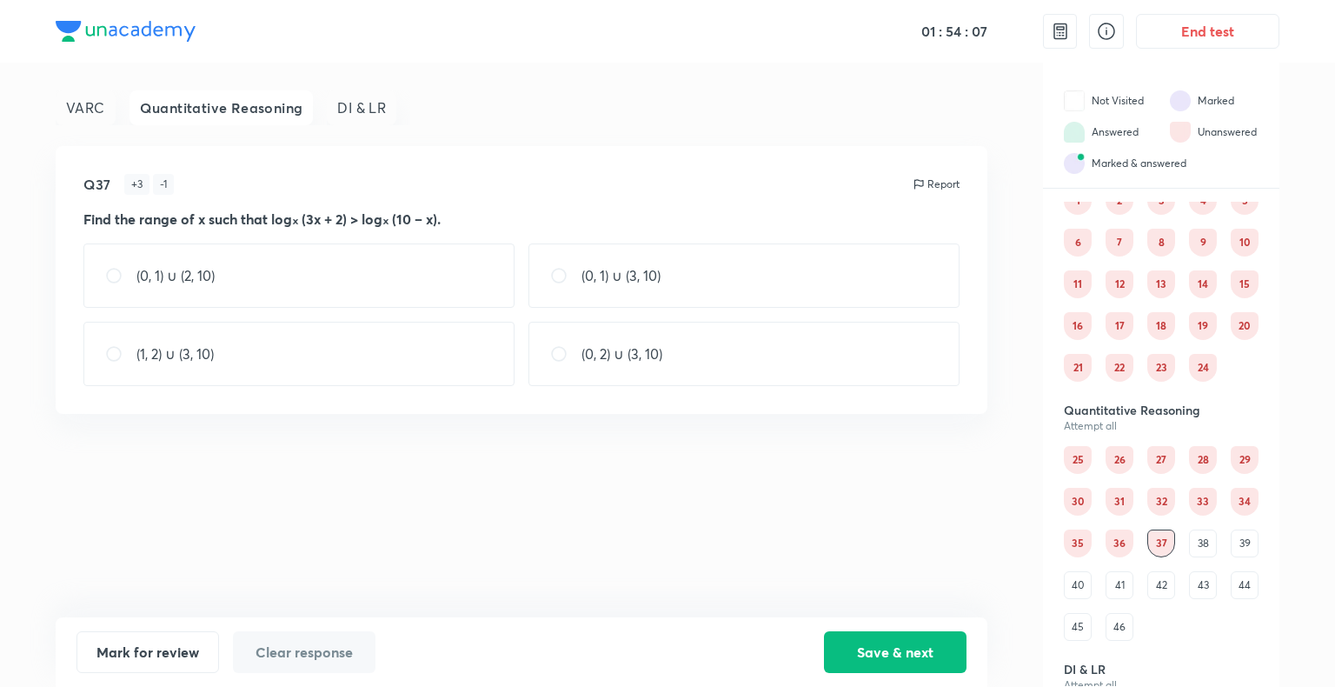
click at [1195, 545] on div "38" at bounding box center [1203, 543] width 28 height 28
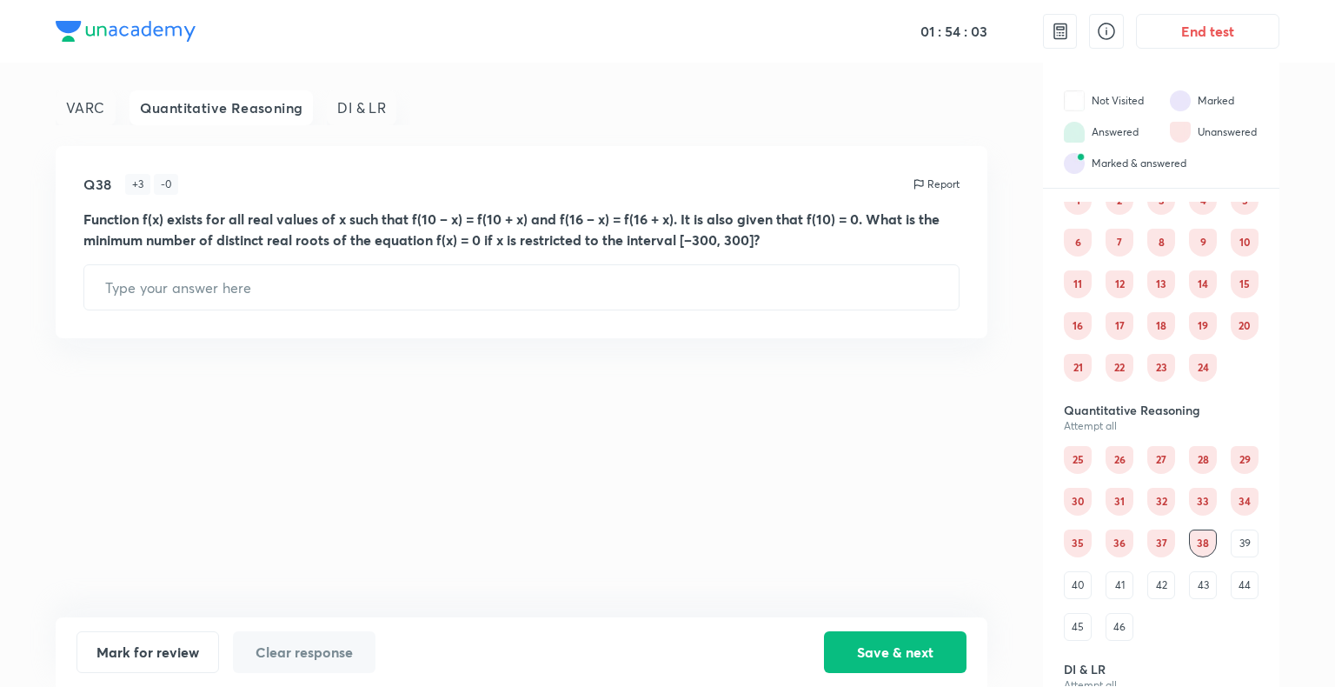
click at [1238, 547] on div "39" at bounding box center [1245, 543] width 28 height 28
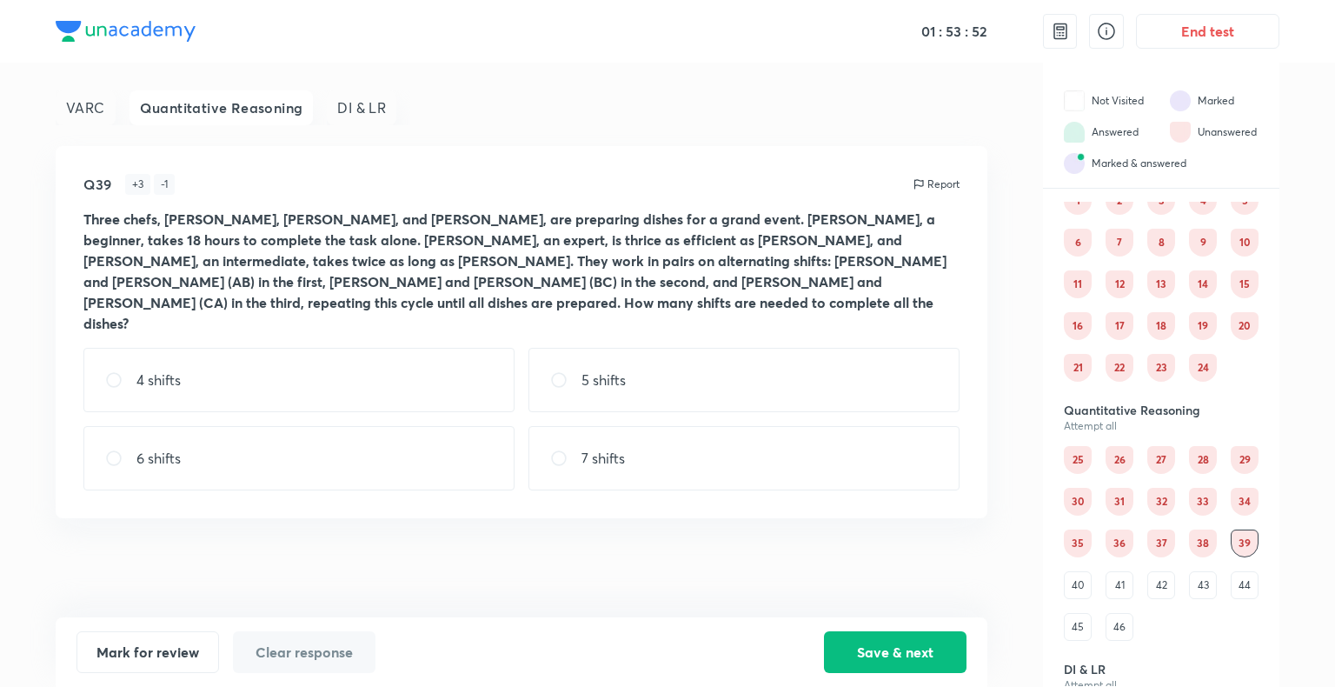
click at [1076, 586] on div "40" at bounding box center [1078, 585] width 28 height 28
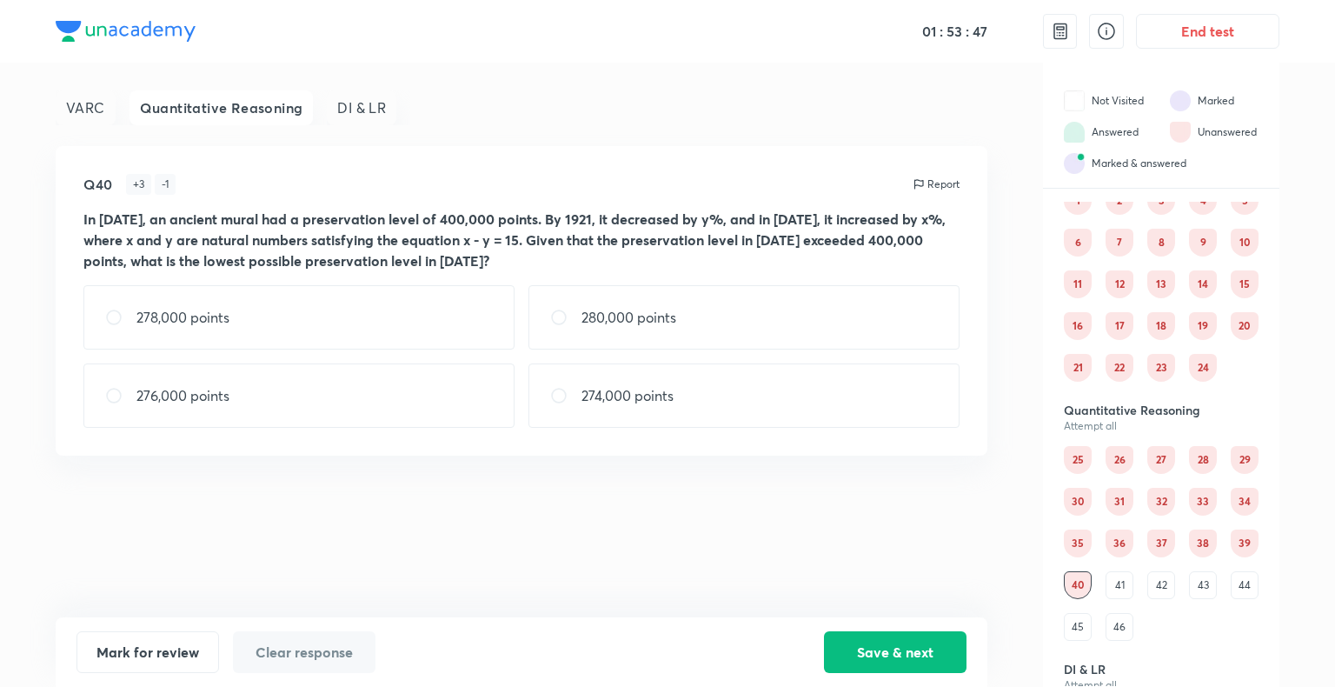
click at [1121, 592] on div "41" at bounding box center [1120, 585] width 28 height 28
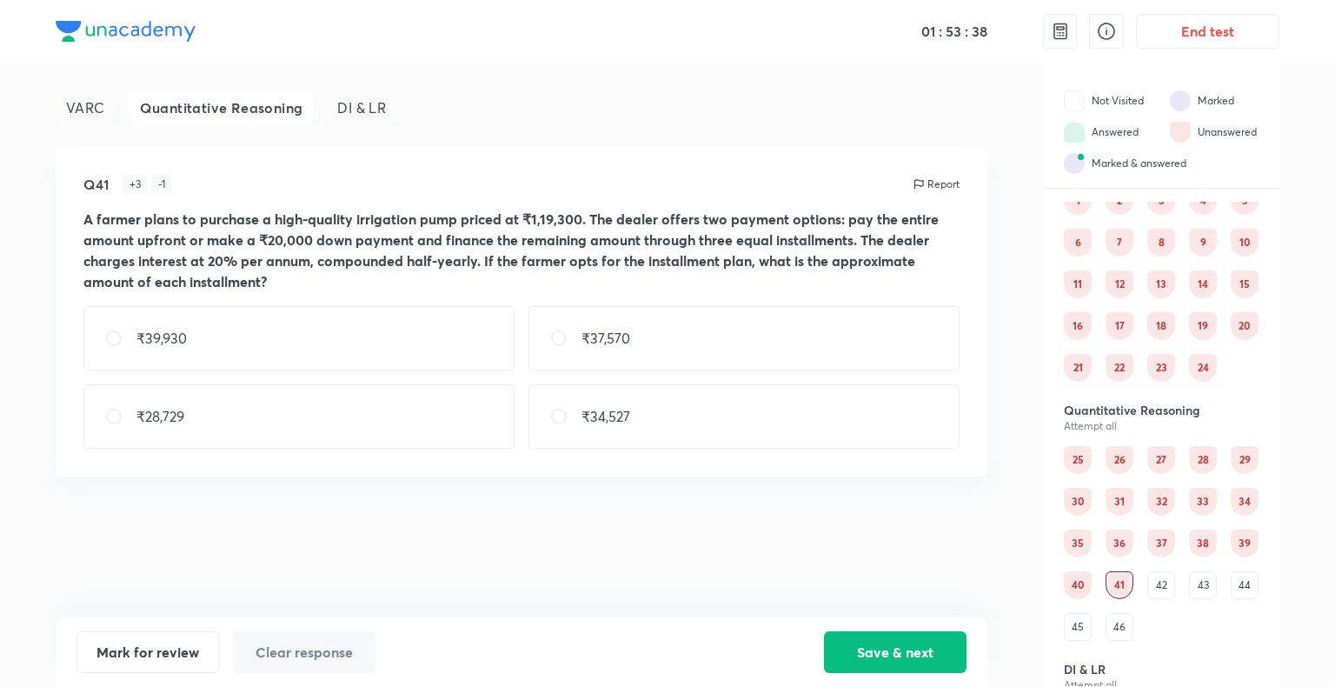
click at [1161, 586] on div "42" at bounding box center [1161, 585] width 28 height 28
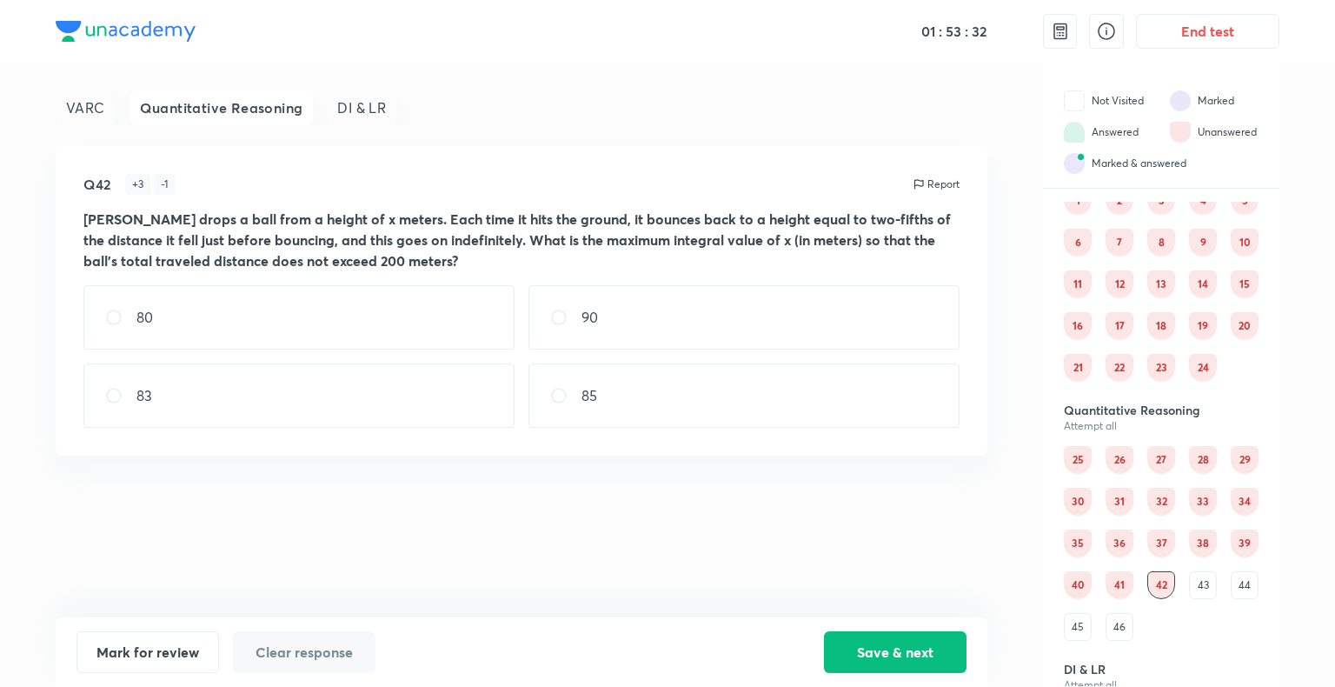
click at [1207, 583] on div "43" at bounding box center [1203, 585] width 28 height 28
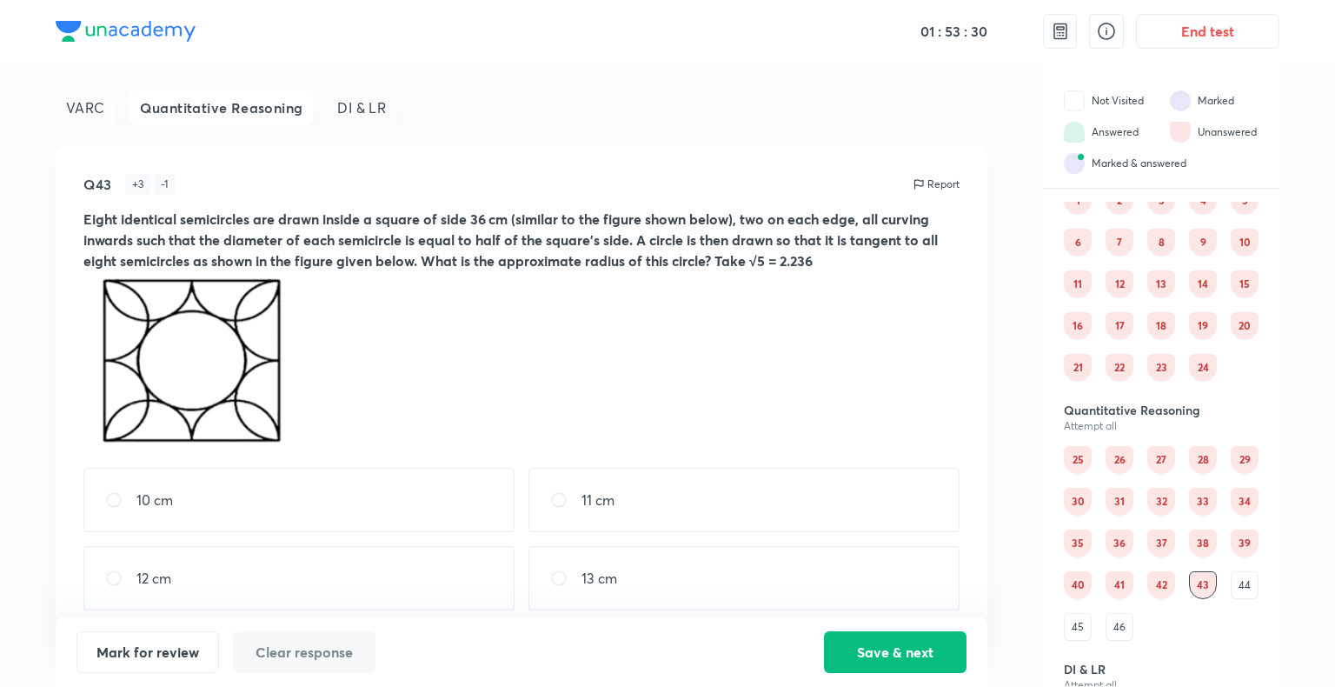
click at [1241, 582] on div "44" at bounding box center [1245, 585] width 28 height 28
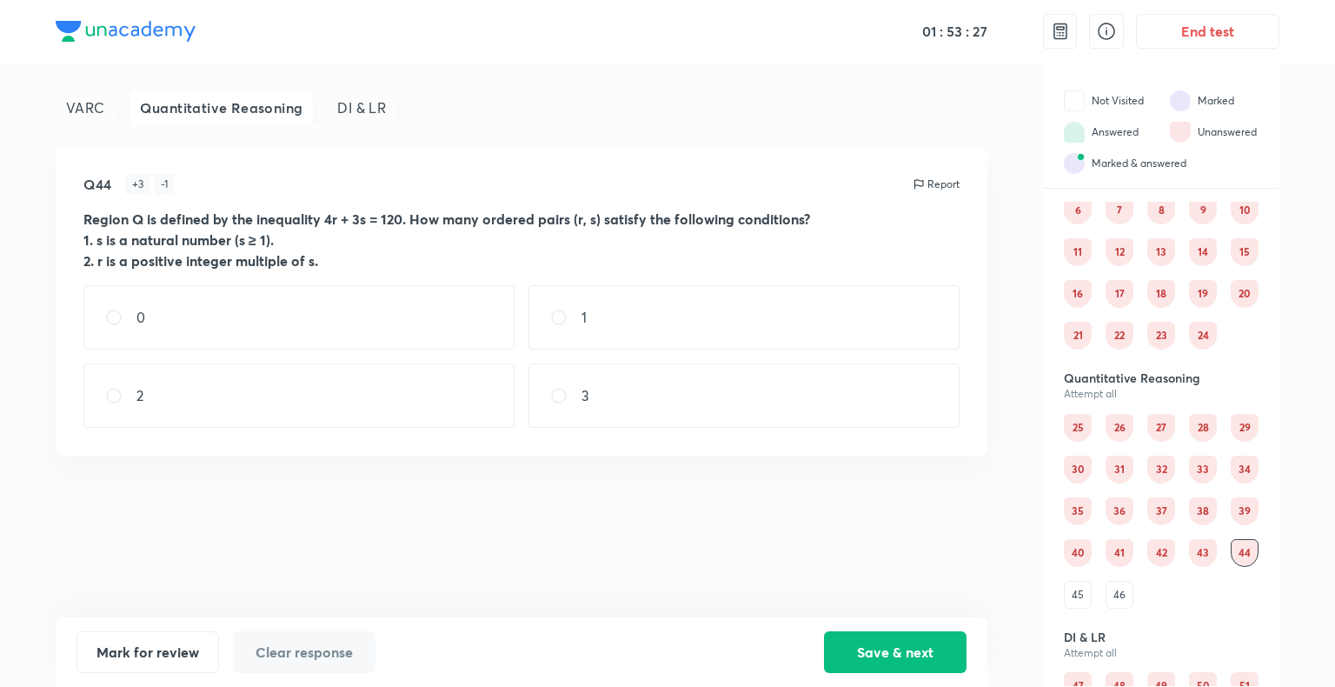
scroll to position [94, 0]
click at [1074, 591] on div "45" at bounding box center [1078, 591] width 28 height 28
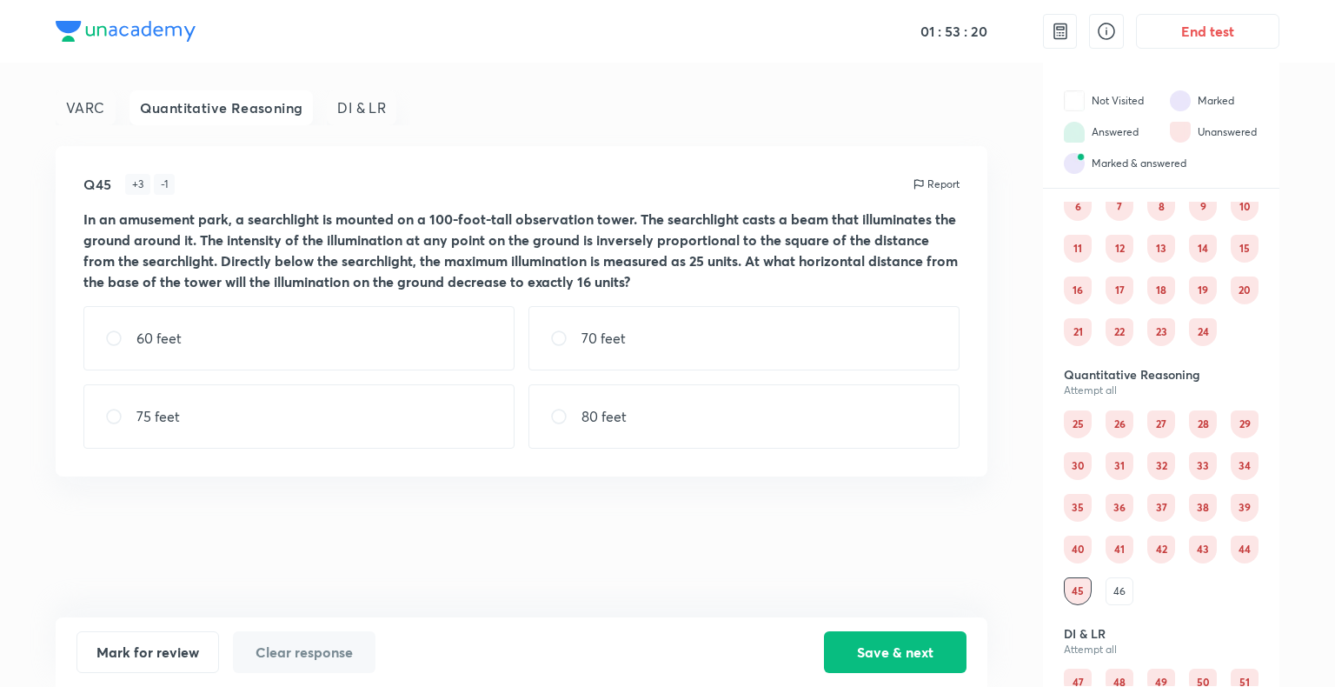
click at [1117, 595] on div "46" at bounding box center [1120, 591] width 28 height 28
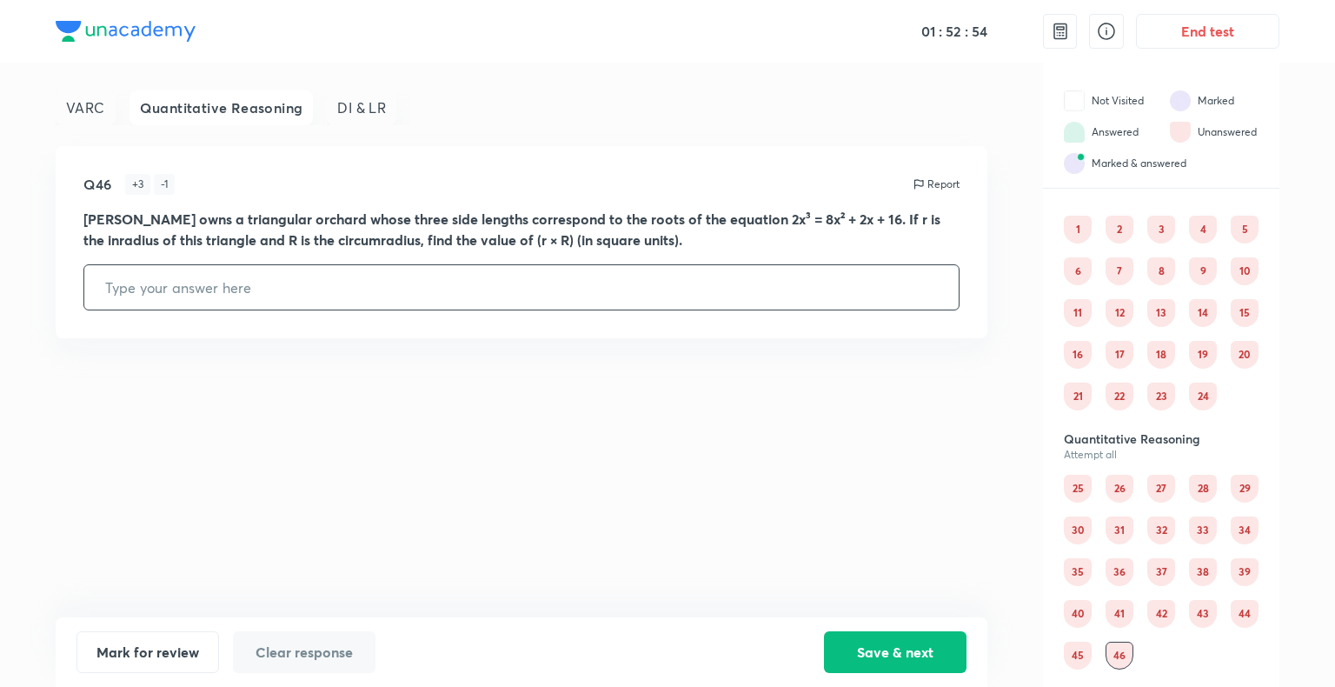
scroll to position [0, 0]
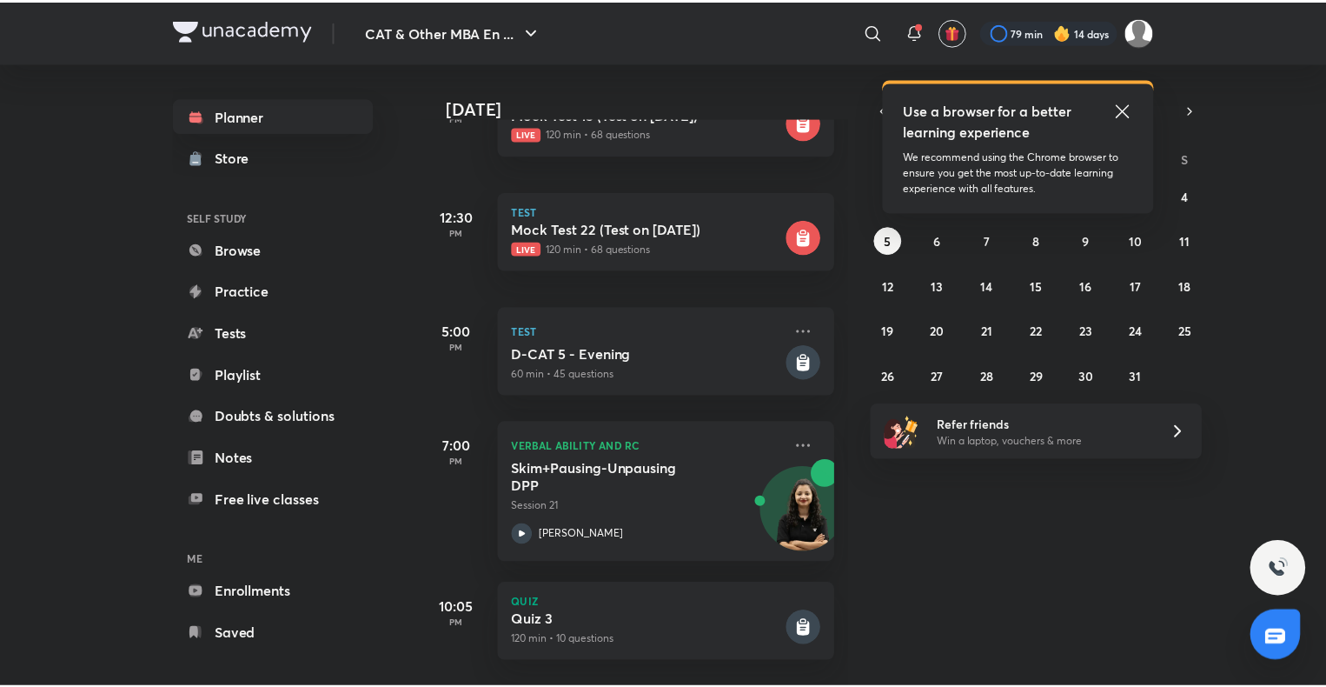
scroll to position [549, 0]
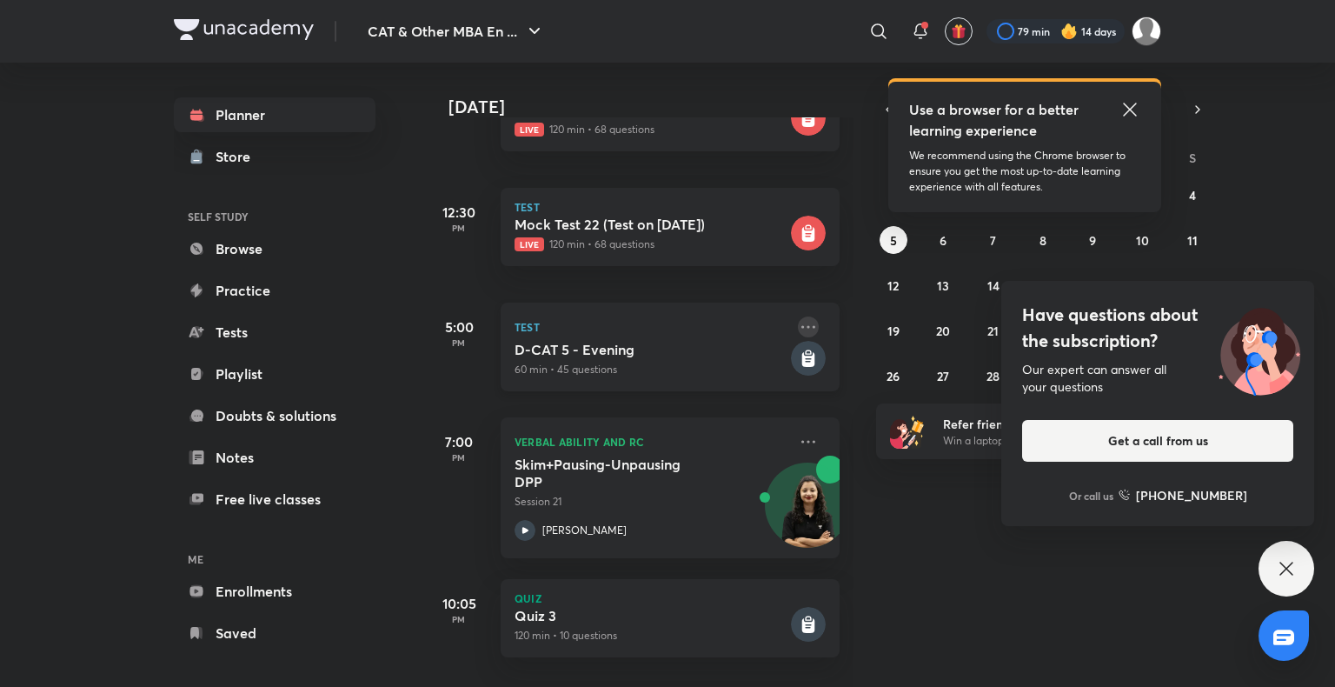
click at [799, 322] on icon at bounding box center [808, 326] width 21 height 21
click at [893, 328] on li "See special class" at bounding box center [917, 316] width 172 height 39
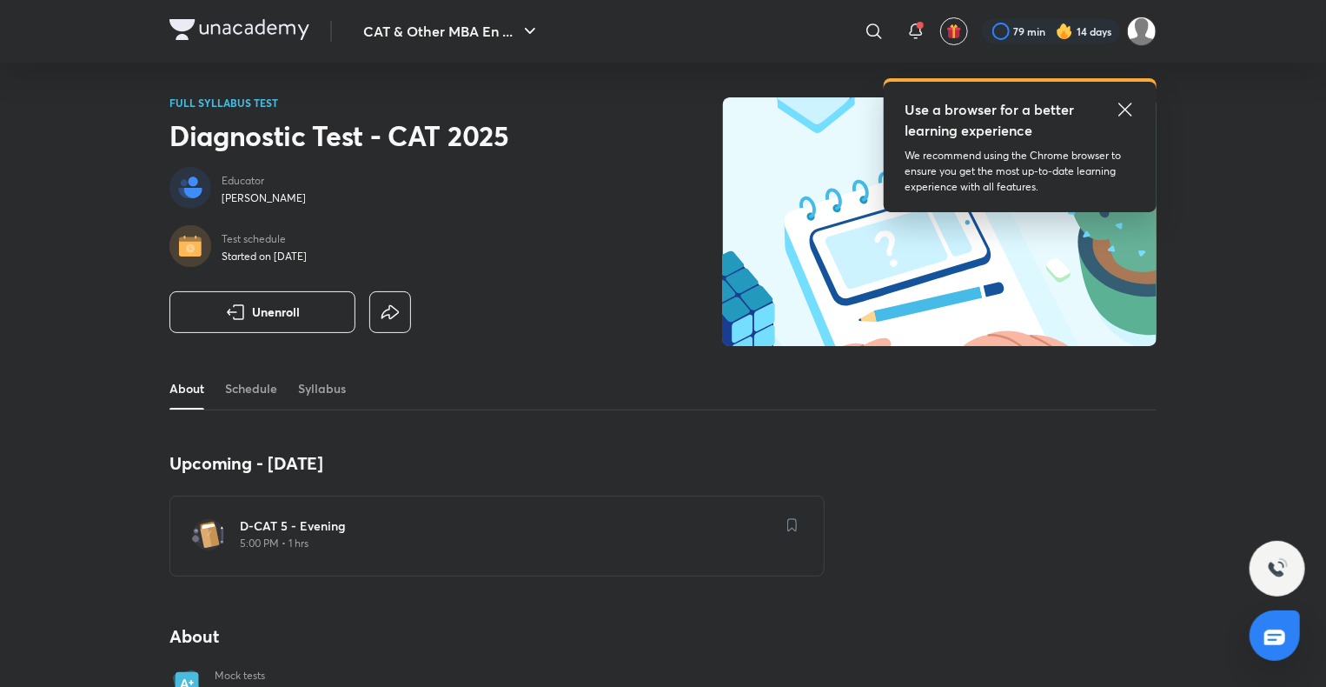
click at [796, 530] on img at bounding box center [793, 525] width 10 height 14
click at [793, 523] on img at bounding box center [793, 525] width 10 height 14
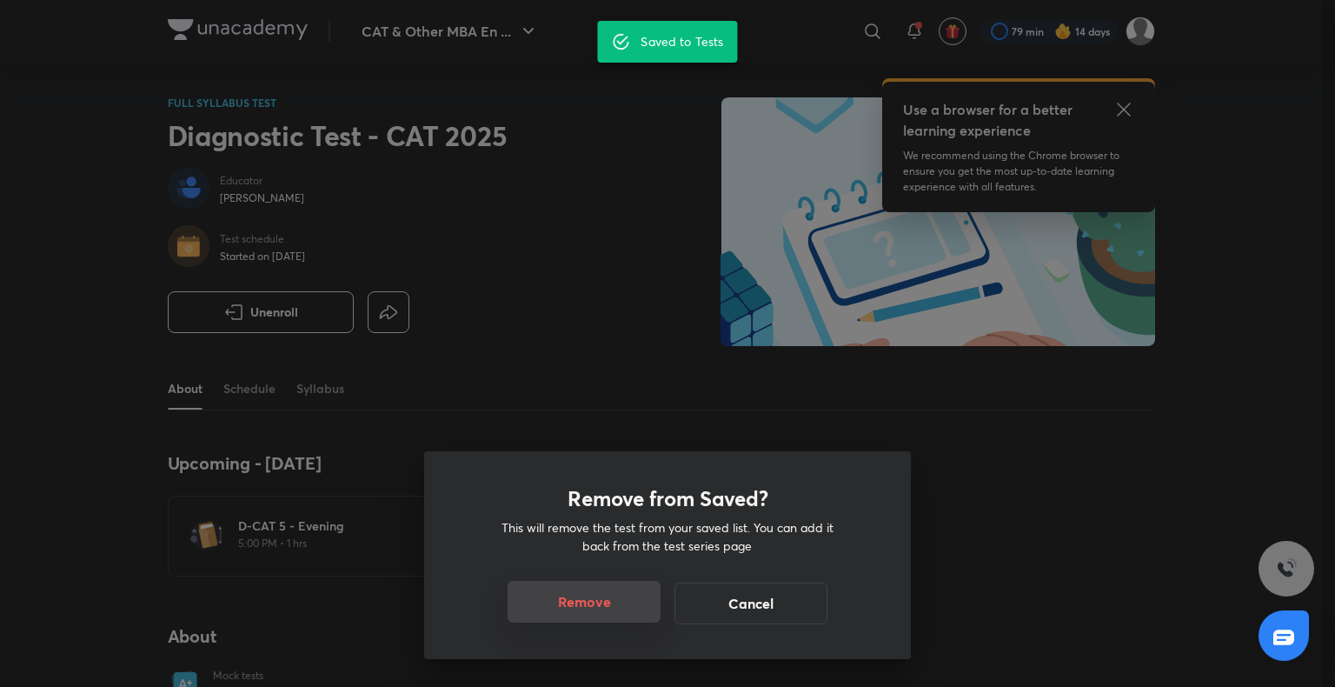
click at [591, 609] on button "Remove" at bounding box center [584, 602] width 153 height 42
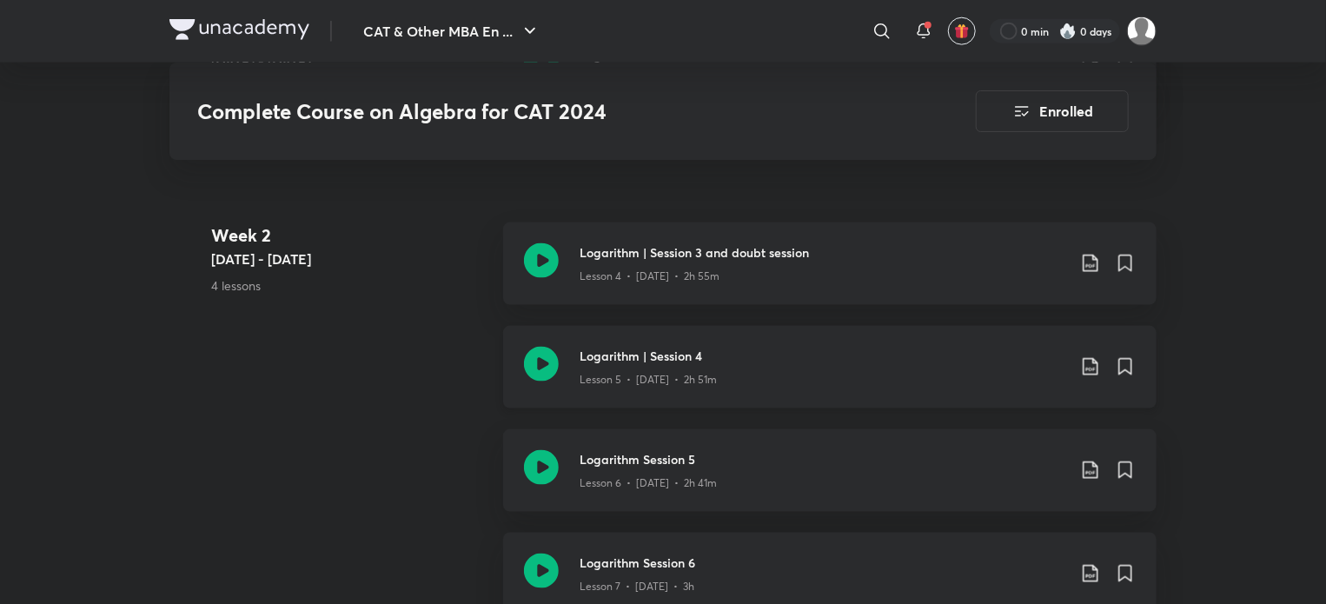
click at [535, 357] on icon at bounding box center [541, 364] width 35 height 35
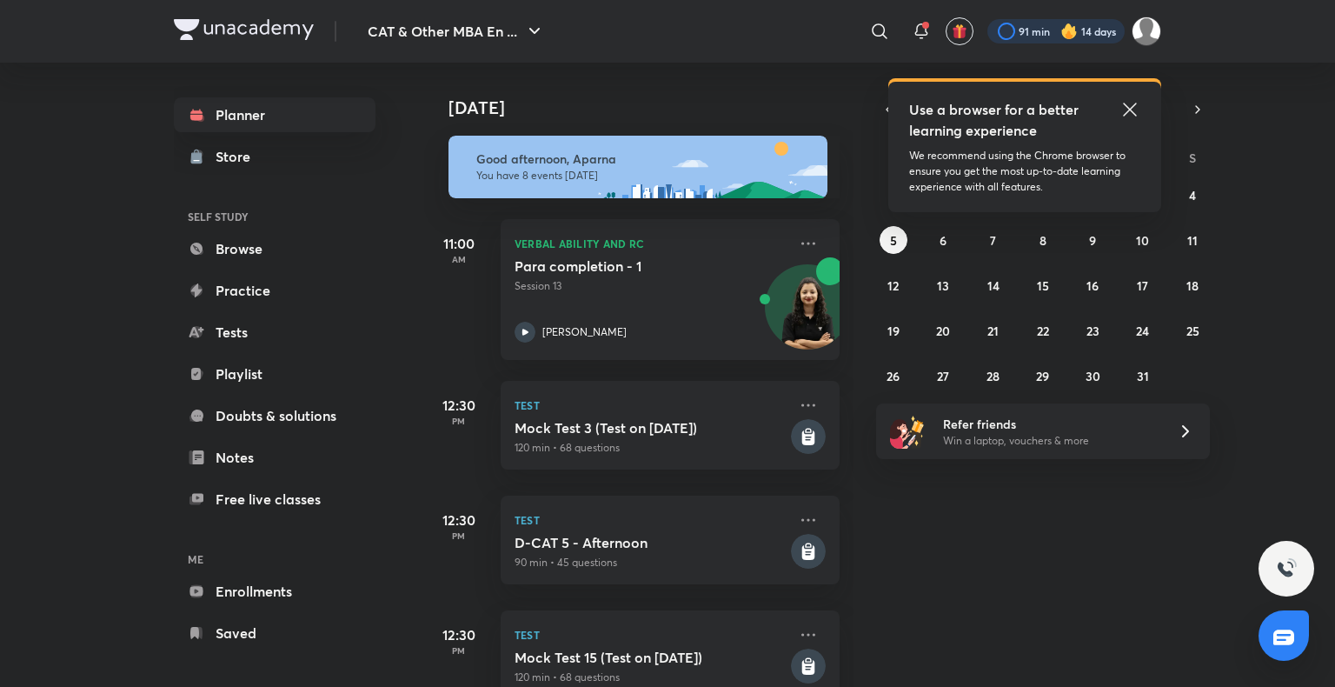
click at [1050, 21] on div at bounding box center [1055, 31] width 137 height 24
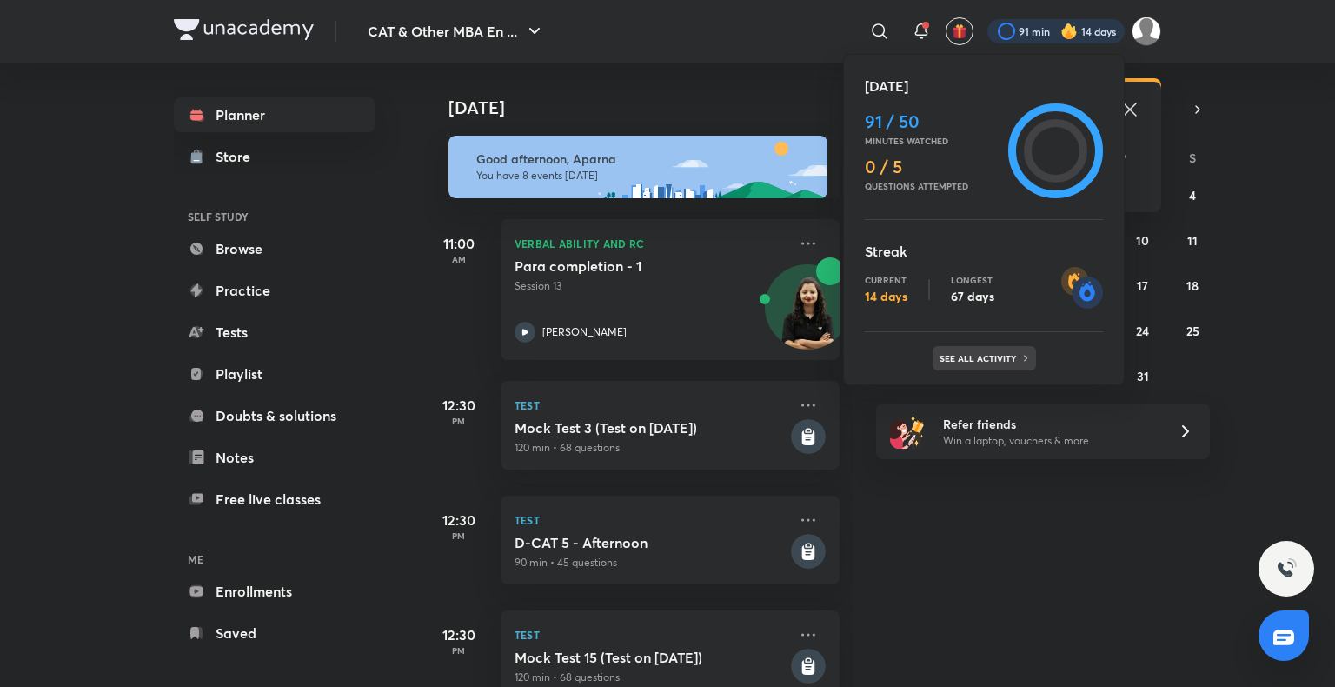
click at [987, 360] on p "See all activity" at bounding box center [980, 358] width 81 height 10
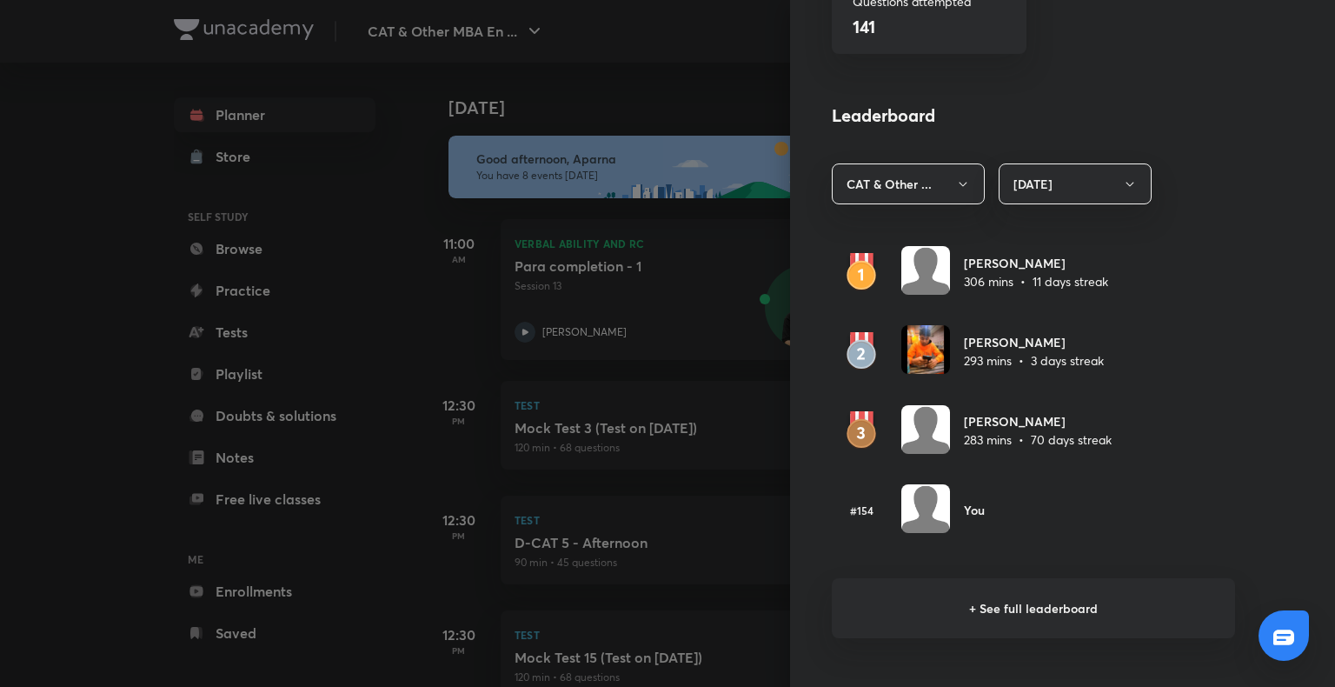
scroll to position [897, 0]
